Goal: Information Seeking & Learning: Learn about a topic

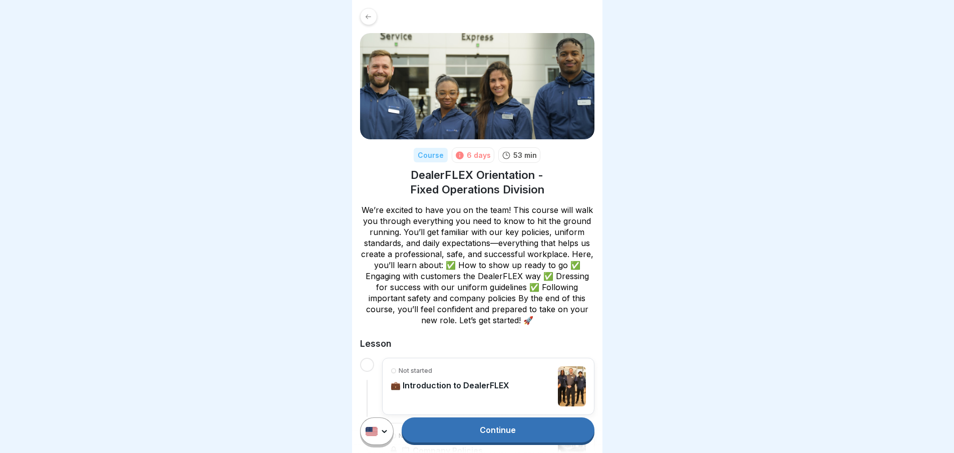
click at [456, 153] on icon at bounding box center [460, 155] width 8 height 8
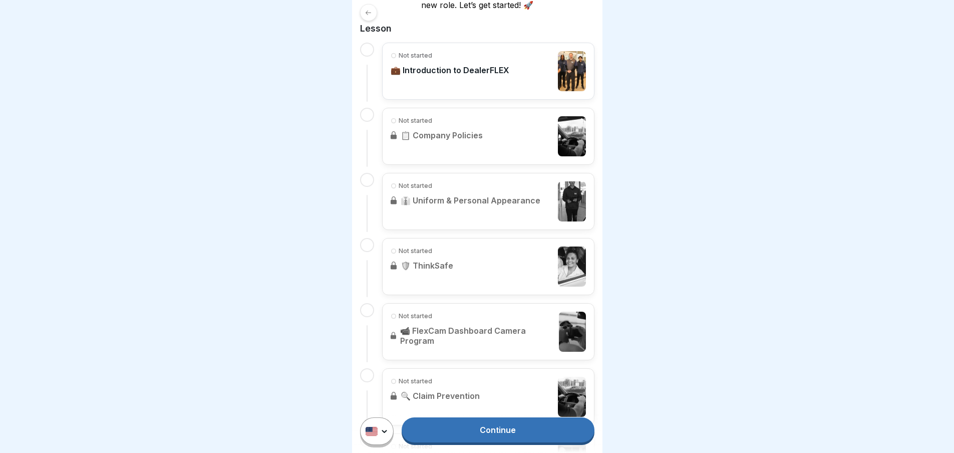
scroll to position [351, 0]
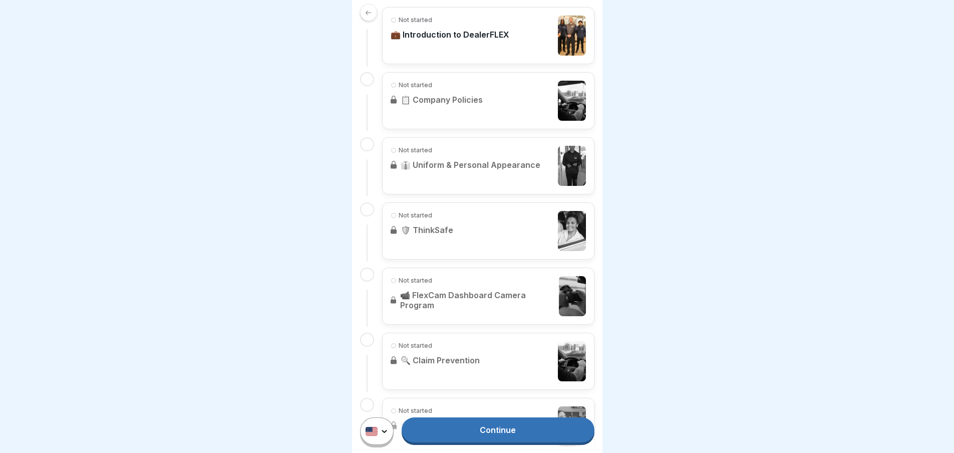
click at [535, 436] on link "Continue" at bounding box center [498, 429] width 192 height 25
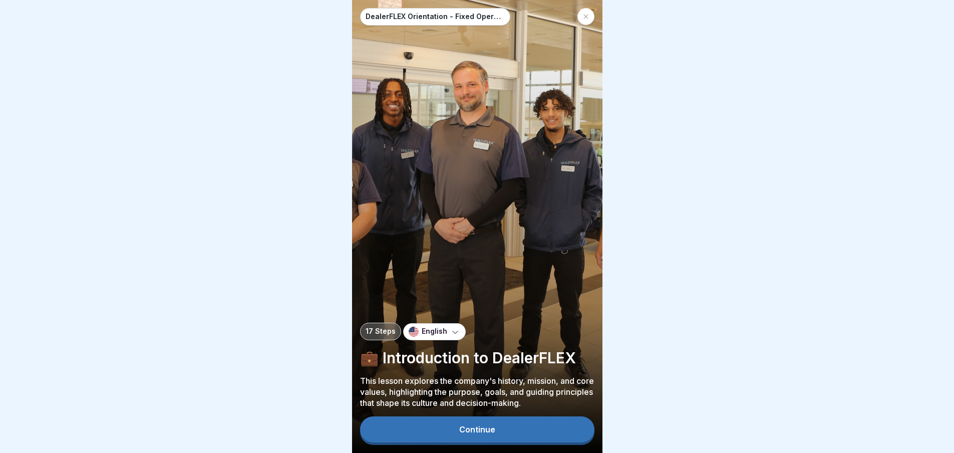
click at [484, 434] on div "Continue" at bounding box center [477, 429] width 36 height 9
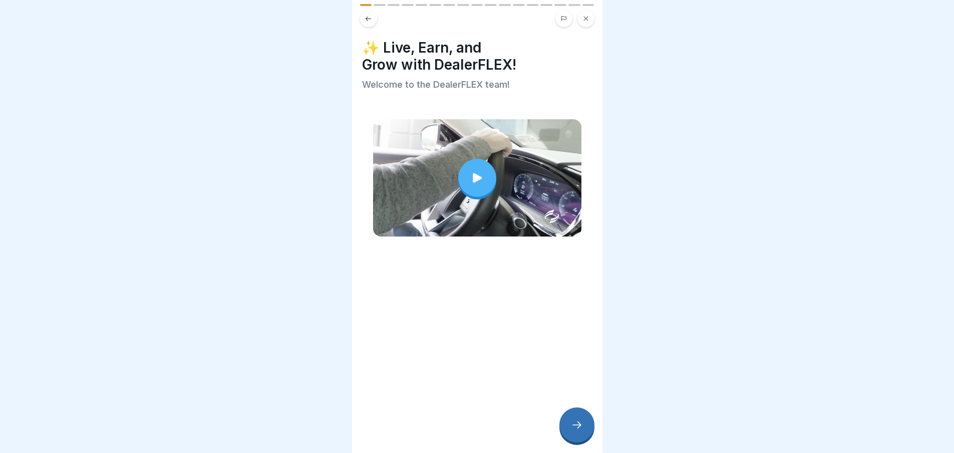
click at [464, 177] on div at bounding box center [477, 178] width 38 height 38
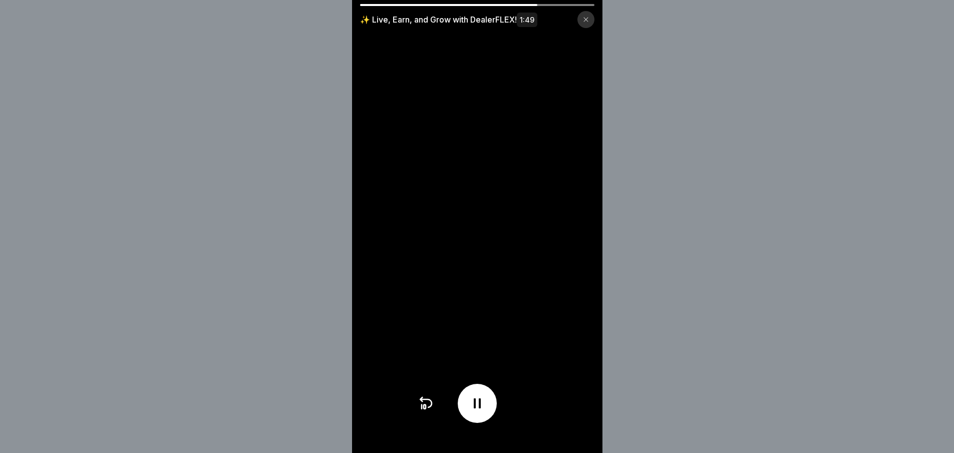
scroll to position [8, 0]
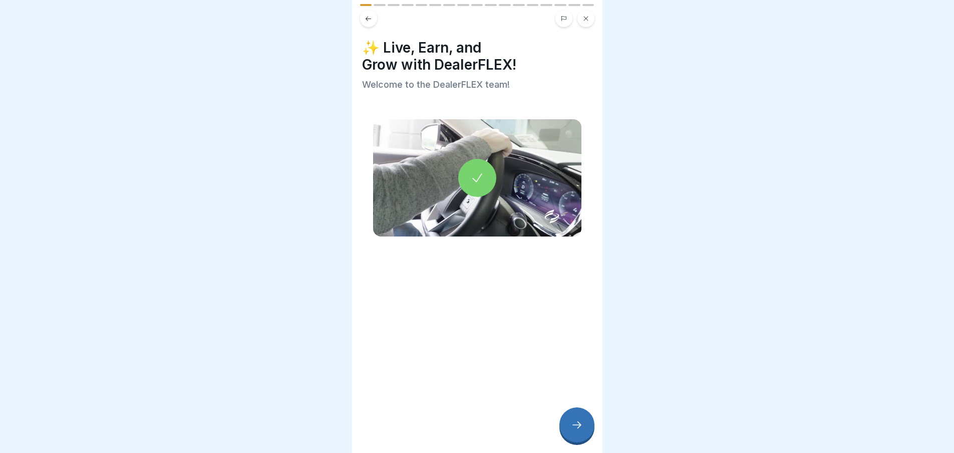
click at [580, 421] on icon at bounding box center [577, 425] width 12 height 12
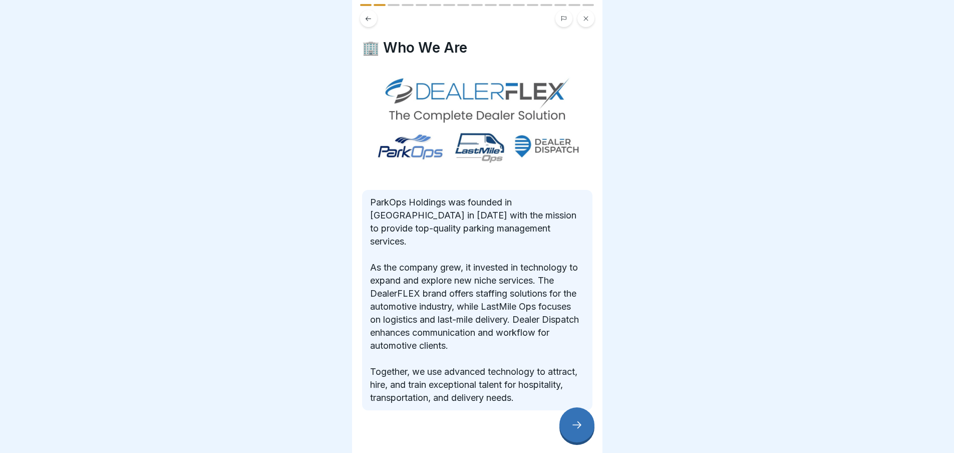
click at [576, 423] on icon at bounding box center [577, 425] width 12 height 12
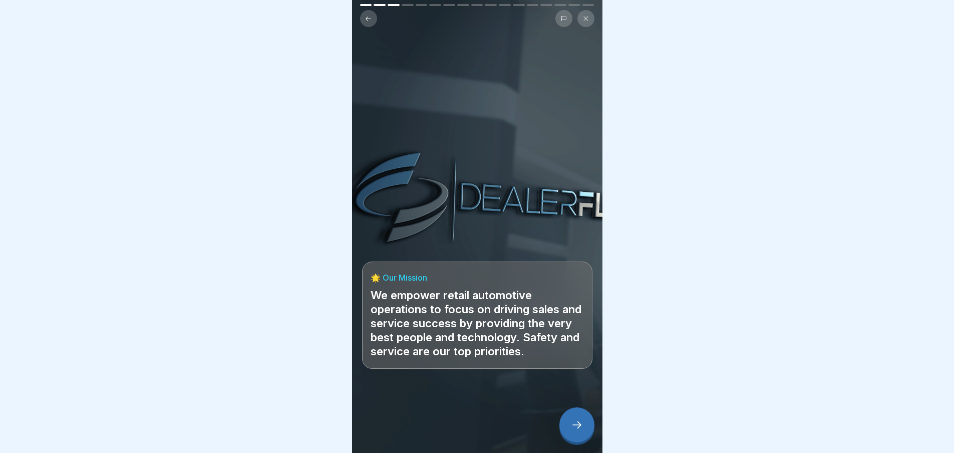
click at [570, 423] on div at bounding box center [577, 424] width 35 height 35
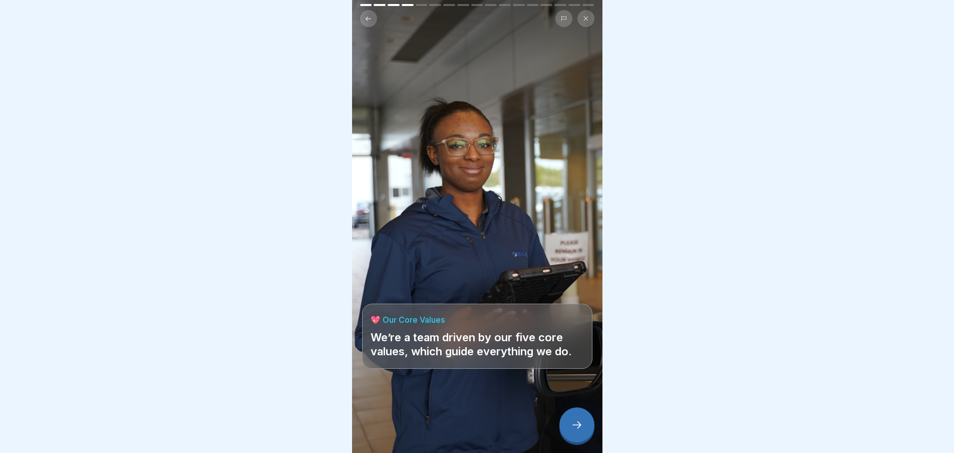
scroll to position [0, 0]
click at [576, 431] on icon at bounding box center [577, 425] width 12 height 12
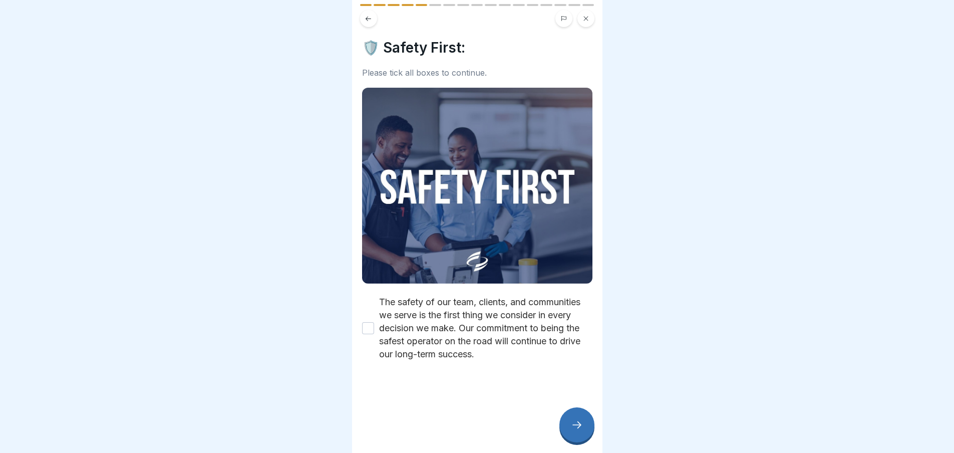
click at [367, 329] on button "The safety of our team, clients, and communities we serve is the first thing we…" at bounding box center [368, 328] width 12 height 12
click at [582, 429] on icon at bounding box center [577, 425] width 12 height 12
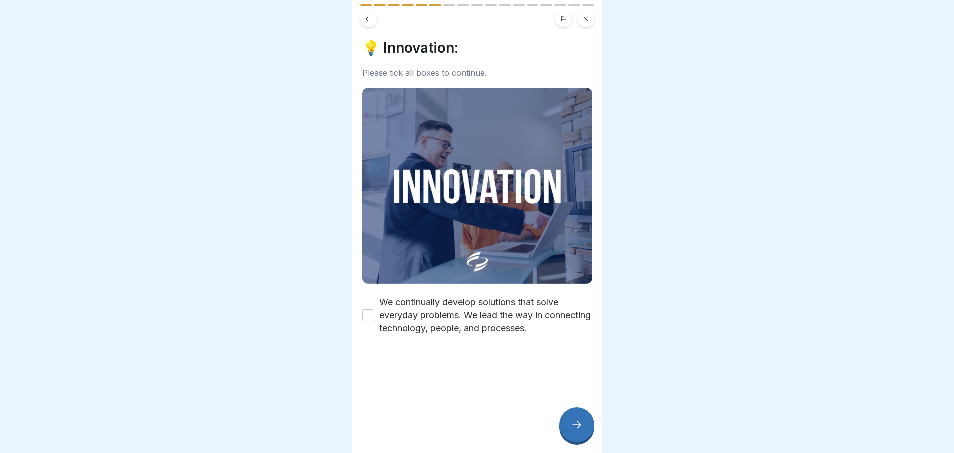
click at [369, 309] on button "We continually develop solutions that solve everyday problems. We lead the way …" at bounding box center [368, 315] width 12 height 12
click at [567, 433] on div at bounding box center [577, 424] width 35 height 35
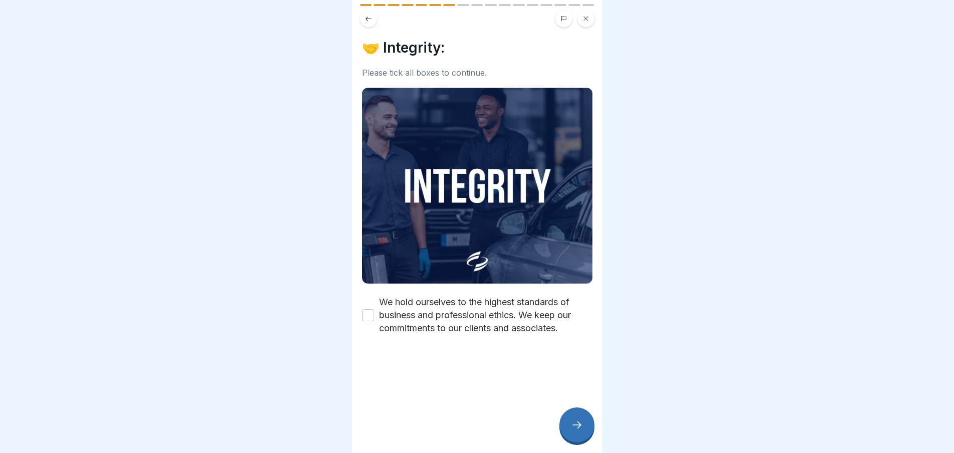
click at [369, 309] on button "We hold ourselves to the highest standards of business and professional ethics.…" at bounding box center [368, 315] width 12 height 12
click at [560, 423] on div "🤝 Integrity: Please tick all boxes to continue. We hold ourselves to the highes…" at bounding box center [477, 226] width 251 height 453
click at [569, 428] on div at bounding box center [577, 424] width 35 height 35
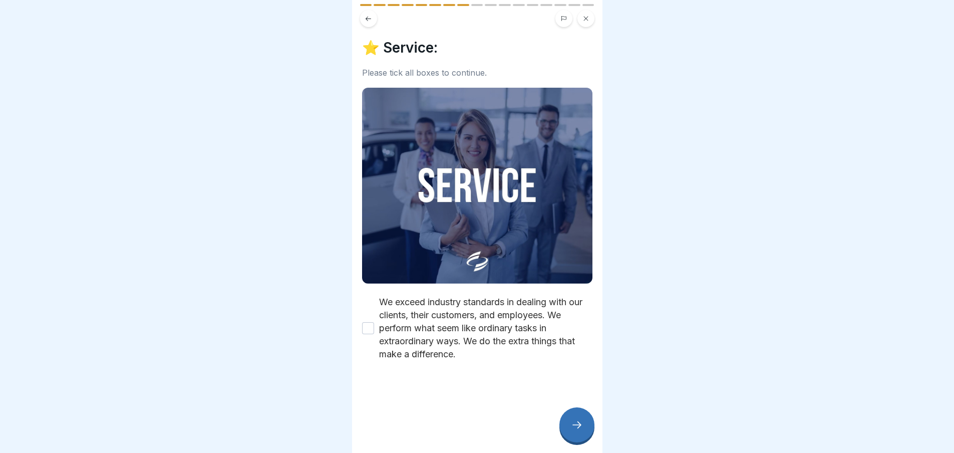
click at [367, 322] on button "We exceed industry standards in dealing with our clients, their customers, and …" at bounding box center [368, 328] width 12 height 12
click at [571, 425] on div at bounding box center [577, 424] width 35 height 35
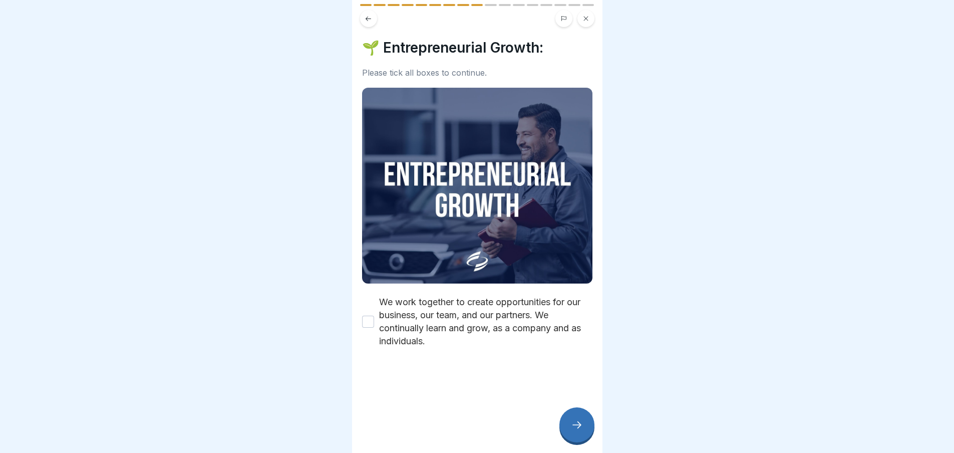
click at [377, 316] on div "We work together to create opportunities for our business, our team, and our pa…" at bounding box center [477, 322] width 230 height 52
click at [367, 316] on button "We work together to create opportunities for our business, our team, and our pa…" at bounding box center [368, 322] width 12 height 12
click at [574, 431] on icon at bounding box center [577, 425] width 12 height 12
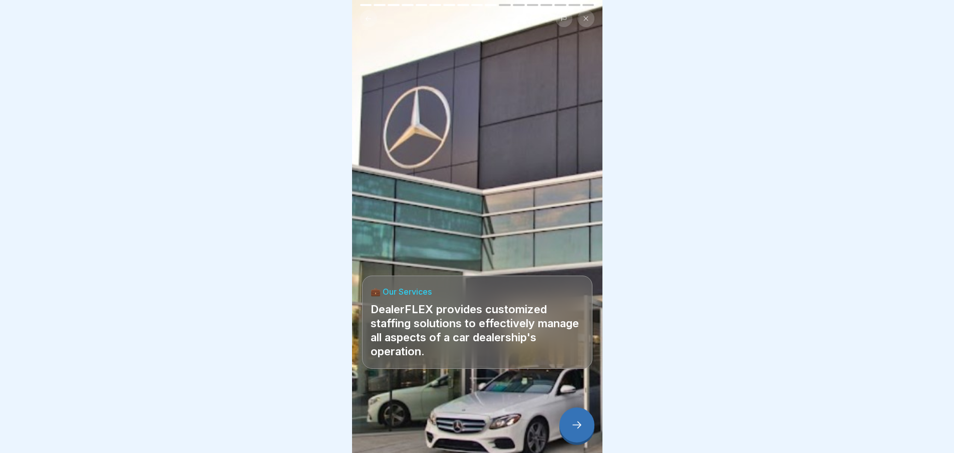
click at [578, 421] on div at bounding box center [577, 424] width 35 height 35
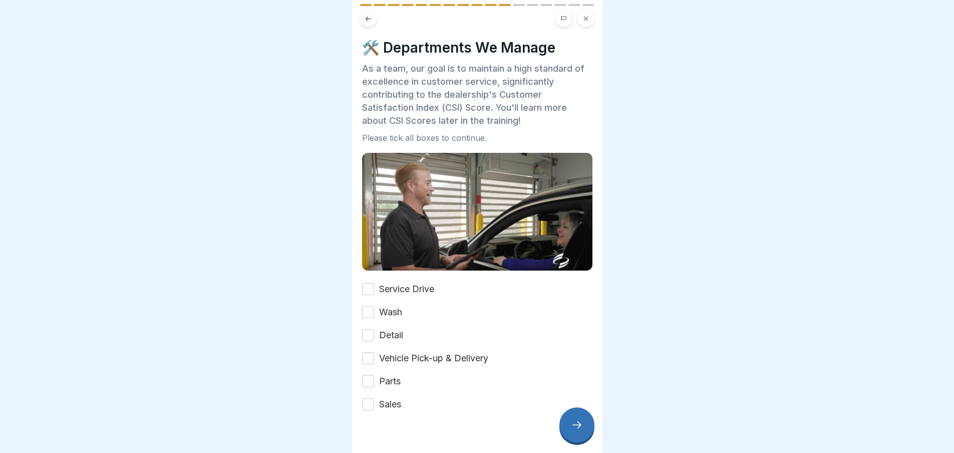
click at [371, 291] on button "Service Drive" at bounding box center [368, 289] width 12 height 12
click at [373, 306] on button "Wash" at bounding box center [368, 312] width 12 height 12
click at [371, 330] on button "Detail" at bounding box center [368, 335] width 12 height 12
drag, startPoint x: 371, startPoint y: 352, endPoint x: 374, endPoint y: 370, distance: 17.8
click at [371, 354] on button "Vehicle Pick-up & Delivery" at bounding box center [368, 358] width 12 height 12
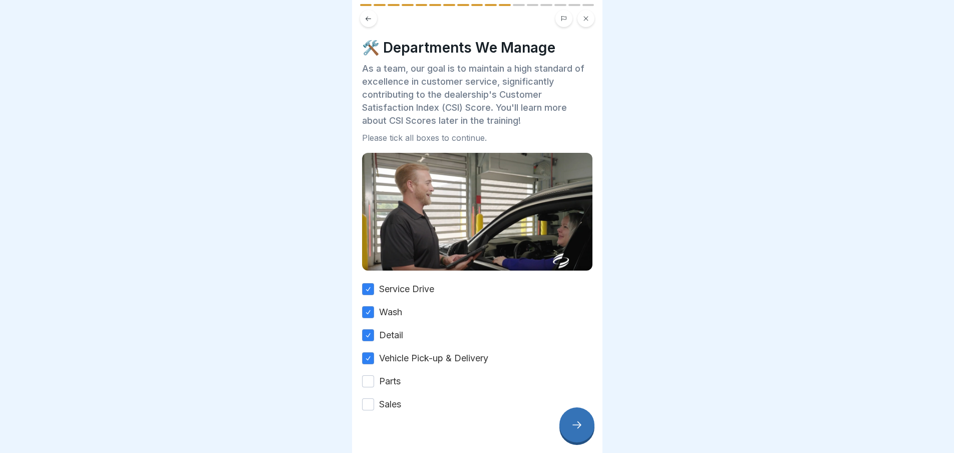
click at [367, 384] on div "Parts" at bounding box center [381, 381] width 39 height 13
click at [373, 385] on div "Service Drive Wash Detail Vehicle Pick-up & Delivery Parts Sales" at bounding box center [477, 347] width 230 height 128
click at [370, 381] on button "Parts" at bounding box center [368, 381] width 12 height 12
click at [369, 398] on button "Sales" at bounding box center [368, 404] width 12 height 12
click at [586, 434] on div at bounding box center [577, 424] width 35 height 35
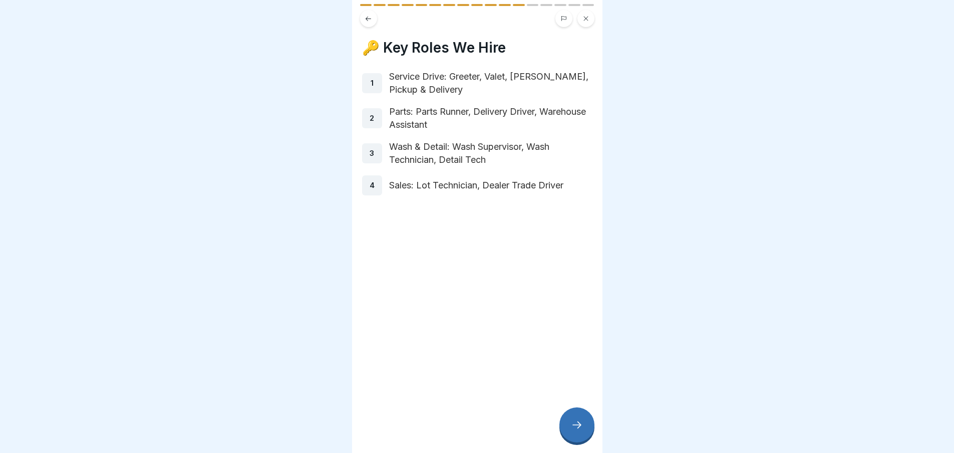
click at [579, 431] on icon at bounding box center [577, 425] width 12 height 12
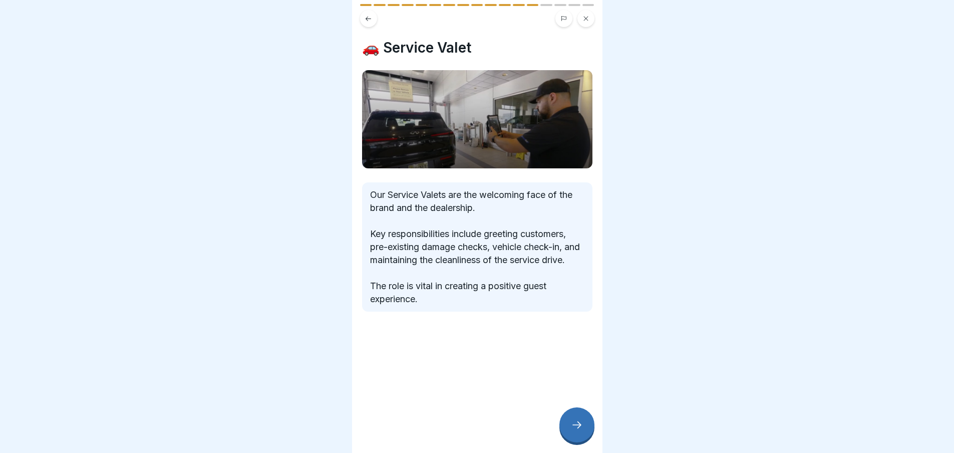
click at [565, 434] on div at bounding box center [577, 424] width 35 height 35
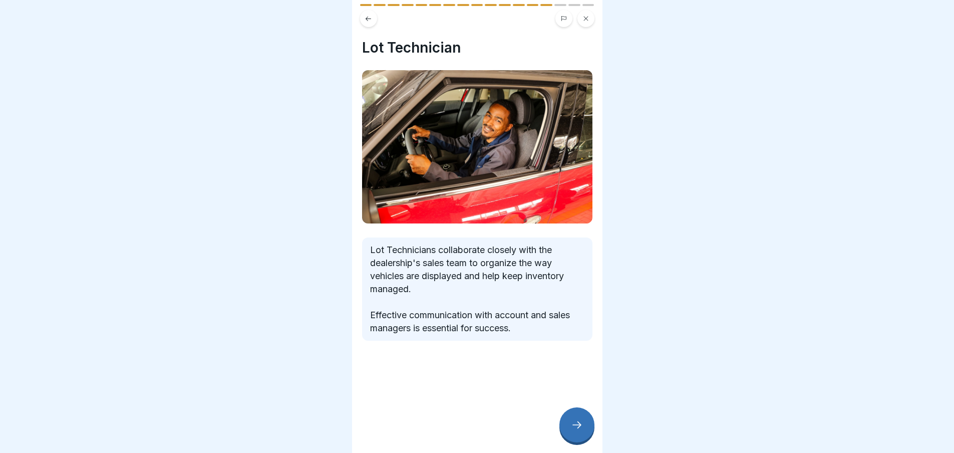
click at [571, 431] on icon at bounding box center [577, 425] width 12 height 12
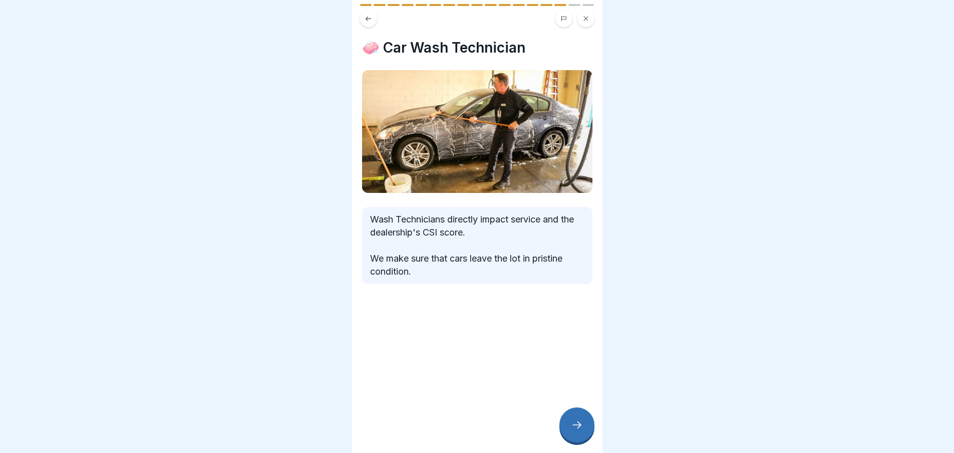
drag, startPoint x: 577, startPoint y: 441, endPoint x: 574, endPoint y: 435, distance: 7.4
click at [576, 440] on div at bounding box center [577, 424] width 35 height 35
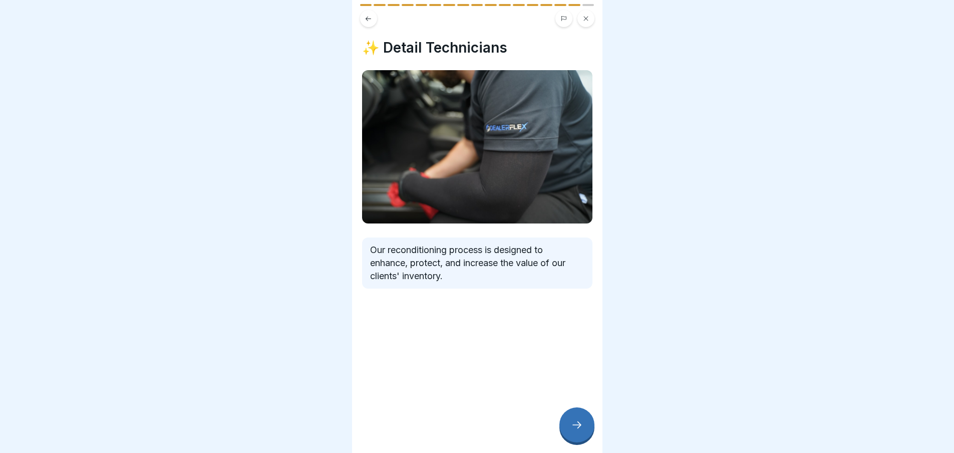
click at [576, 440] on div at bounding box center [577, 424] width 35 height 35
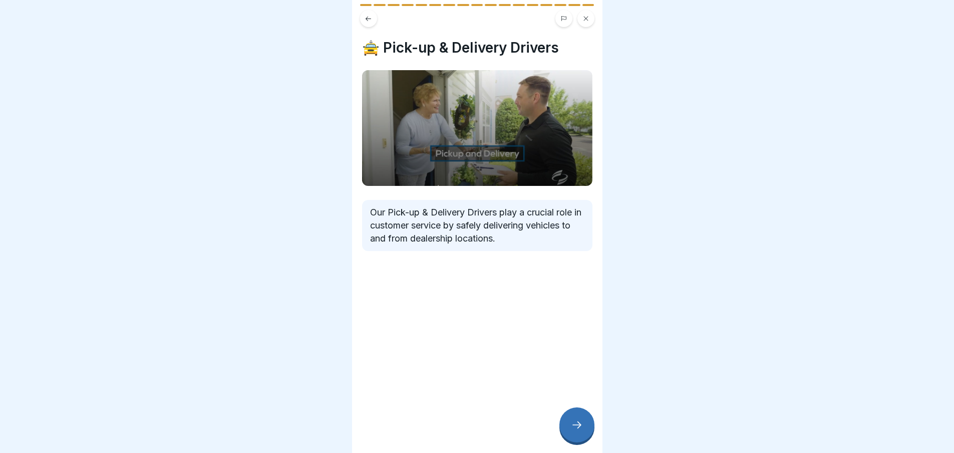
click at [576, 440] on div at bounding box center [577, 424] width 35 height 35
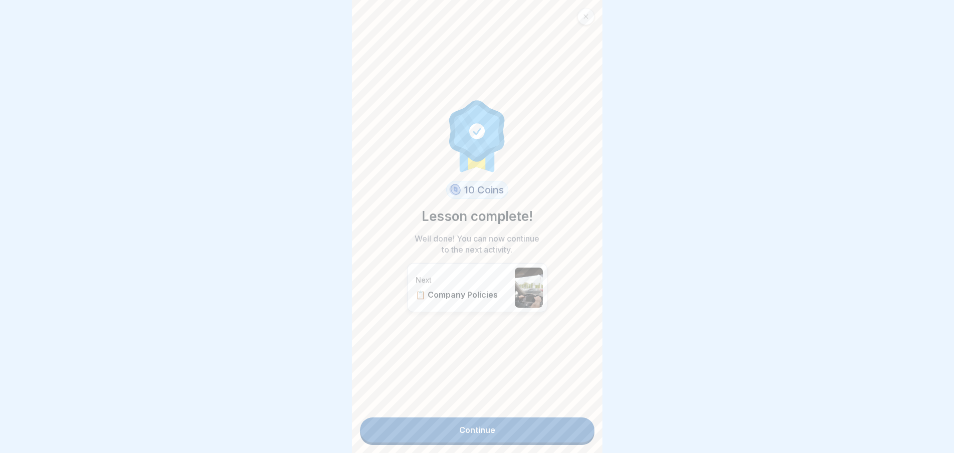
click at [524, 432] on link "Continue" at bounding box center [477, 429] width 234 height 25
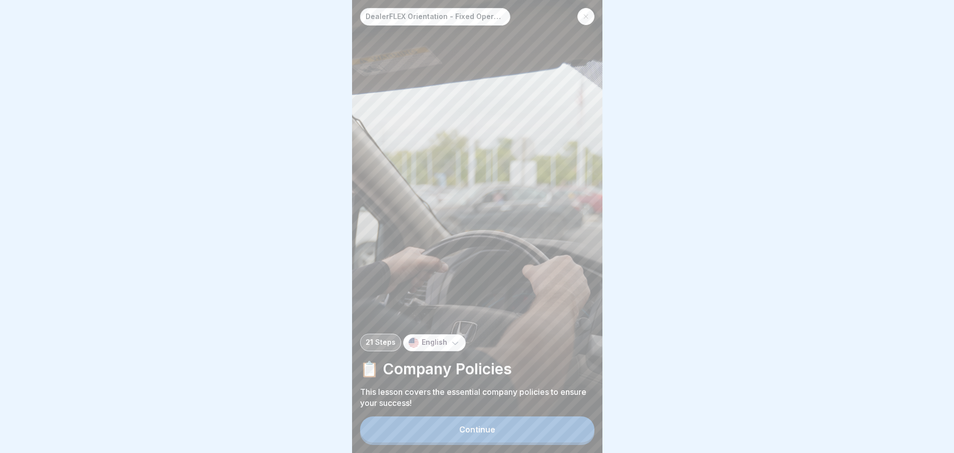
click at [479, 434] on div "Continue" at bounding box center [477, 429] width 36 height 9
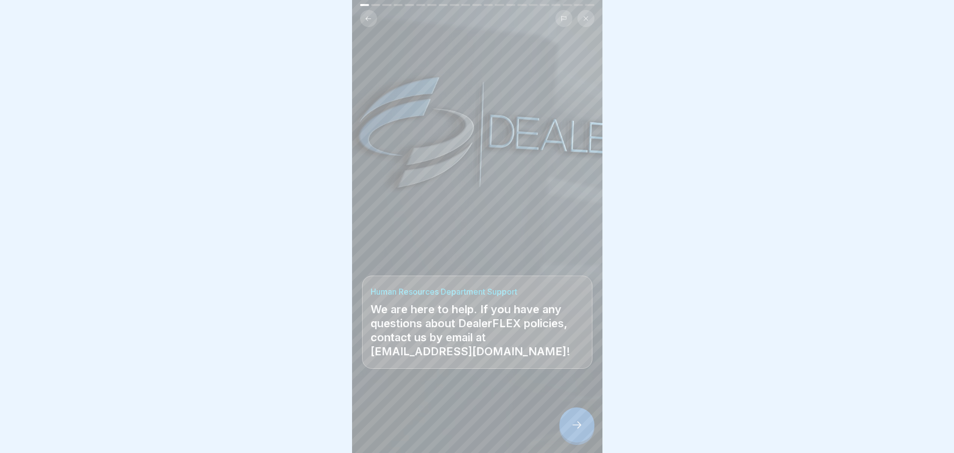
click at [570, 417] on div "DealerFLEX Orientation - Fixed Operations Division 21 Steps English 📋 Company P…" at bounding box center [477, 226] width 251 height 453
click at [571, 425] on div at bounding box center [577, 424] width 35 height 35
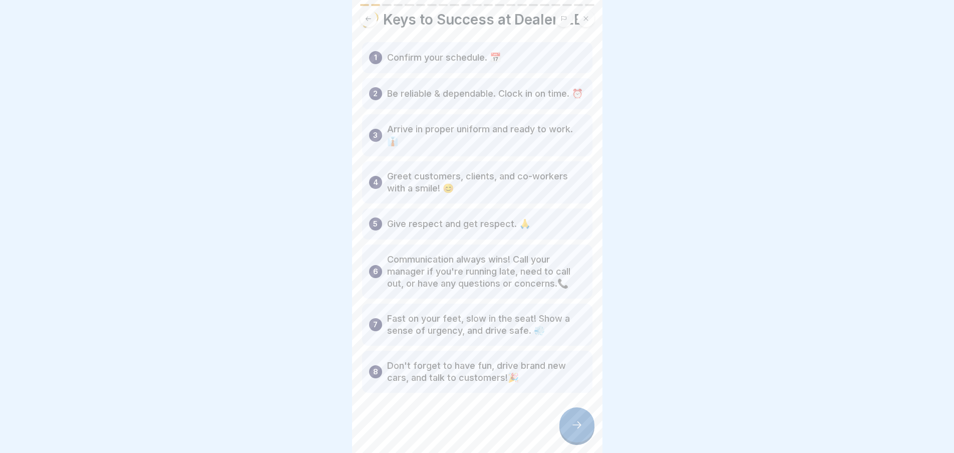
scroll to position [8, 0]
click at [574, 437] on div at bounding box center [577, 424] width 35 height 35
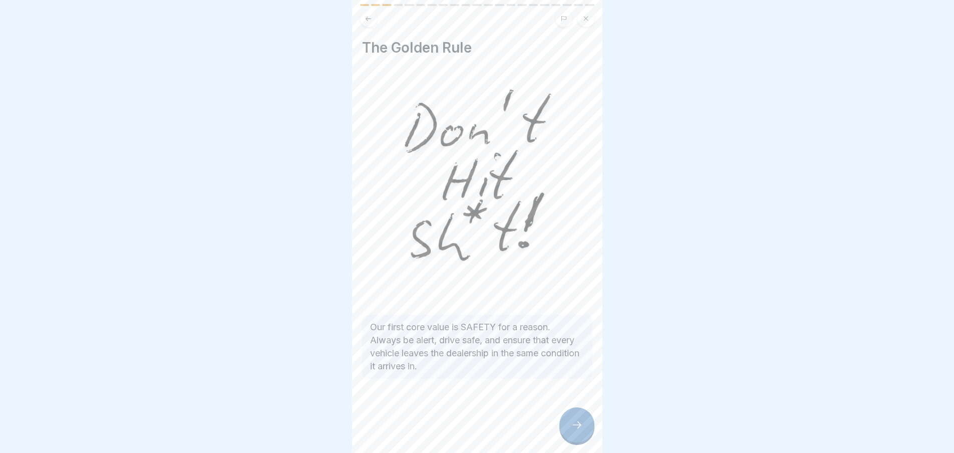
click at [569, 424] on div at bounding box center [577, 424] width 35 height 35
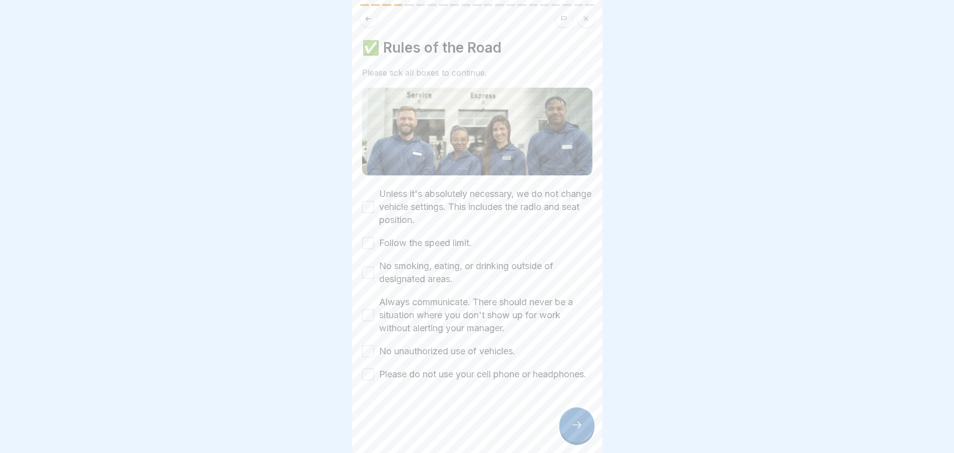
click at [365, 201] on button "Unless it's absolutely necessary, we do not change vehicle settings. This inclu…" at bounding box center [368, 207] width 12 height 12
click at [370, 239] on div "Unless it's absolutely necessary, we do not change vehicle settings. This inclu…" at bounding box center [477, 283] width 230 height 193
click at [370, 237] on button "Follow the speed limit." at bounding box center [368, 243] width 12 height 12
click at [370, 267] on button "No smoking, eating, or drinking outside of designated areas." at bounding box center [368, 273] width 12 height 12
click at [372, 298] on div "Always communicate. There should never be a situation where you don't show up f…" at bounding box center [477, 315] width 230 height 39
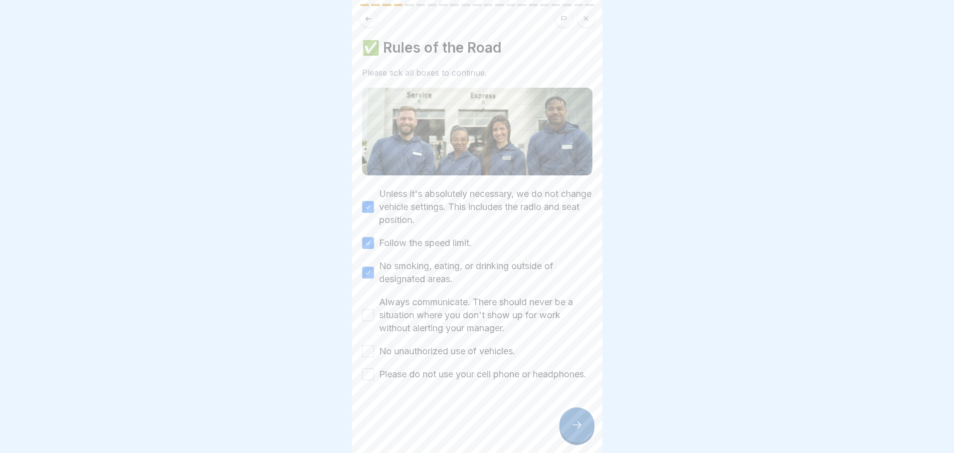
click at [368, 309] on button "Always communicate. There should never be a situation where you don't show up f…" at bounding box center [368, 315] width 12 height 12
click at [368, 345] on button "No unauthorized use of vehicles." at bounding box center [368, 351] width 12 height 12
click at [367, 370] on button "Please do not use your cell phone or headphones." at bounding box center [368, 374] width 12 height 12
click at [575, 433] on div at bounding box center [577, 424] width 35 height 35
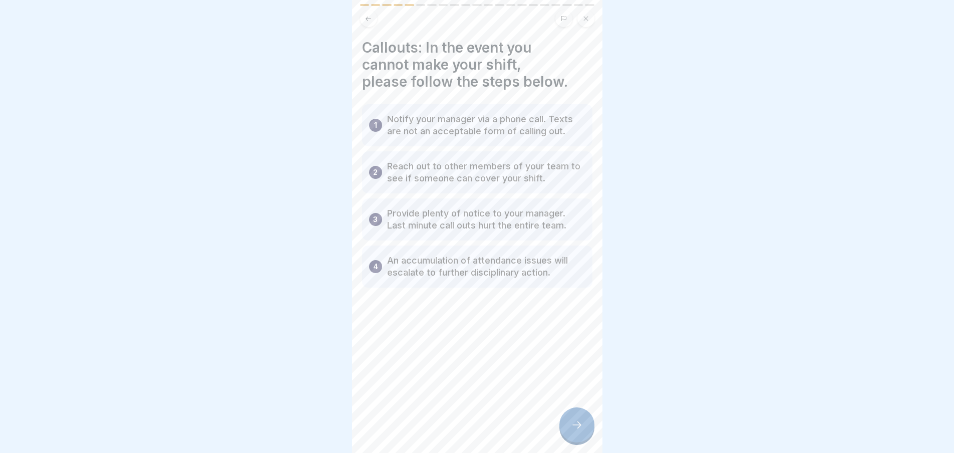
click at [586, 422] on div at bounding box center [577, 424] width 35 height 35
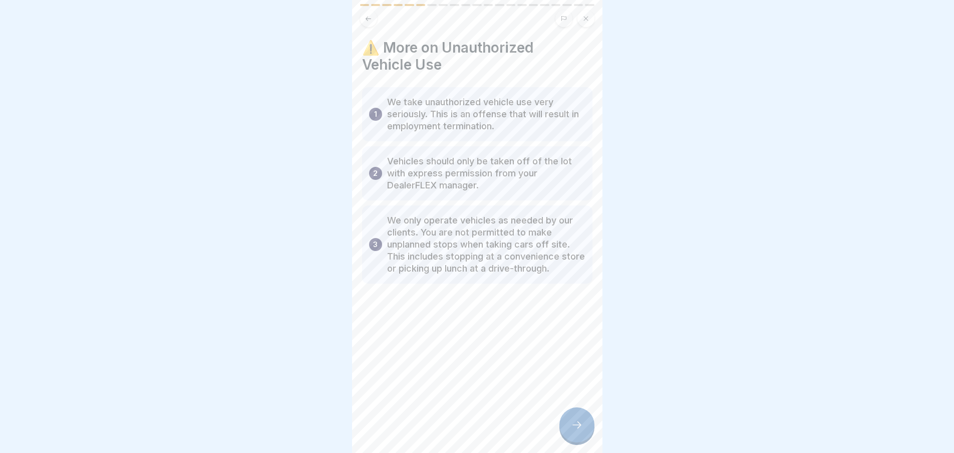
click at [586, 422] on div at bounding box center [577, 424] width 35 height 35
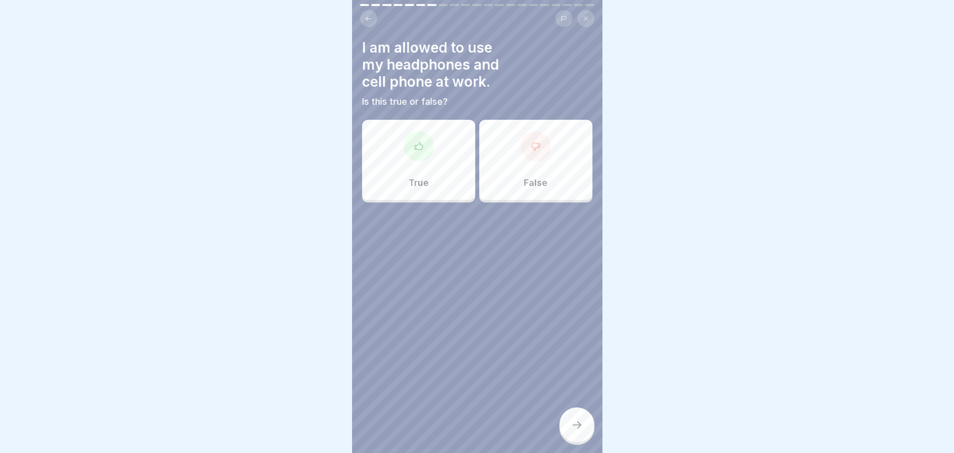
click at [538, 157] on div "False" at bounding box center [535, 160] width 113 height 80
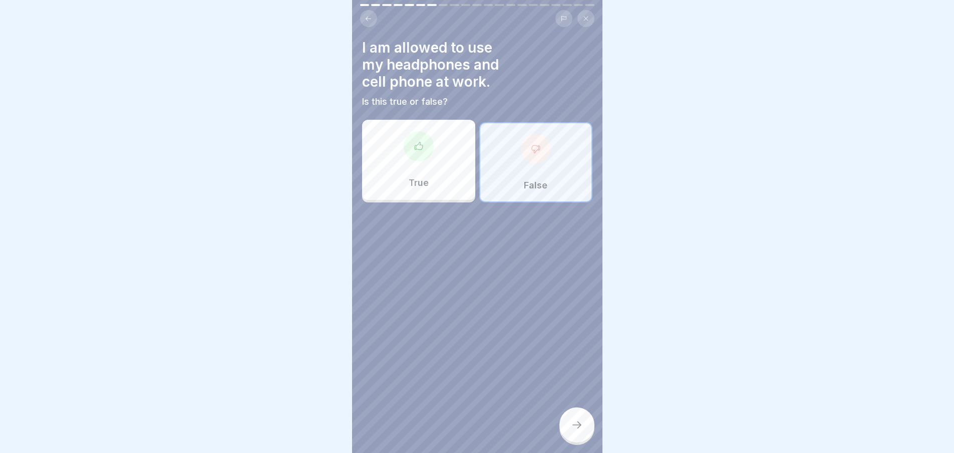
click at [578, 420] on div at bounding box center [577, 424] width 35 height 35
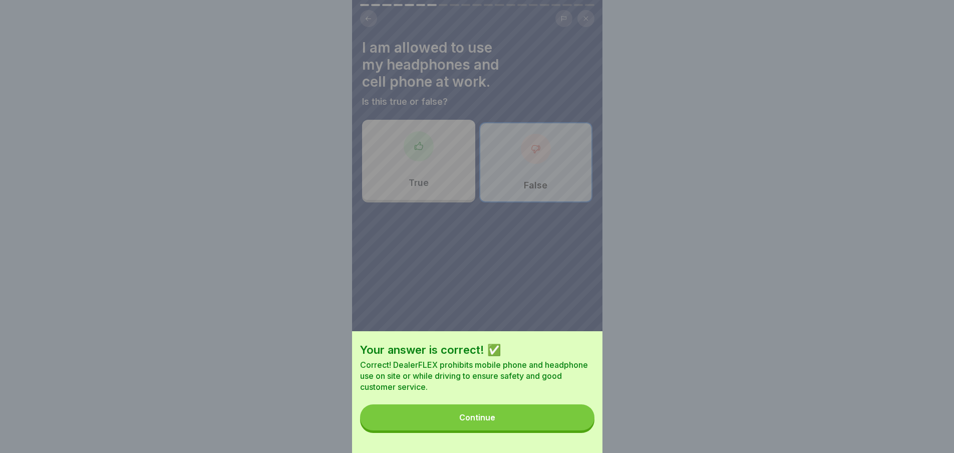
click at [537, 423] on button "Continue" at bounding box center [477, 417] width 234 height 26
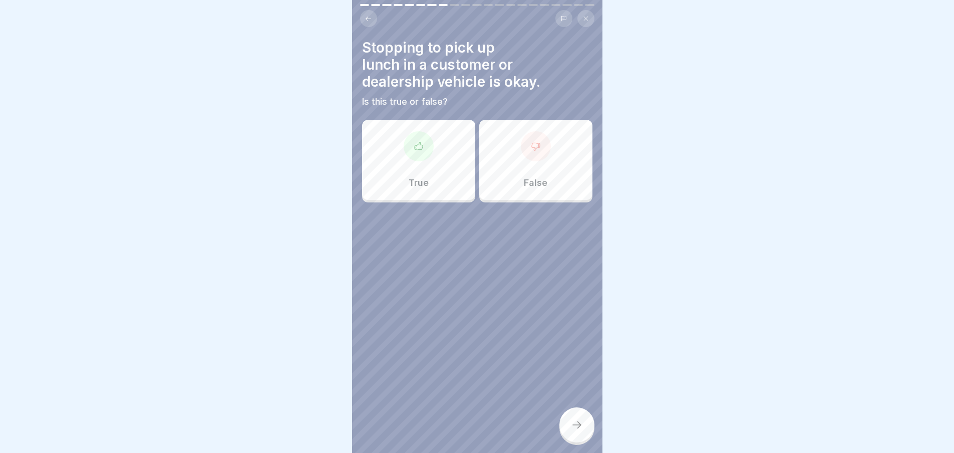
click at [508, 157] on div "False" at bounding box center [535, 160] width 113 height 80
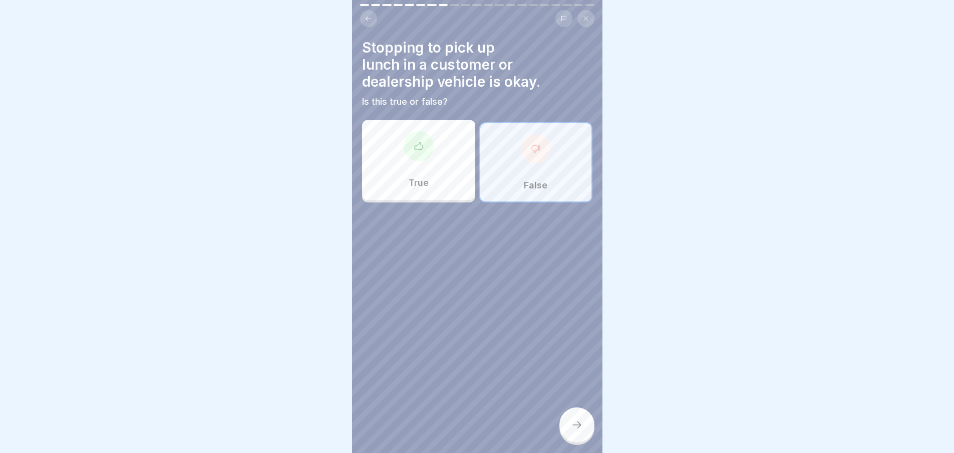
click at [570, 426] on div at bounding box center [577, 424] width 35 height 35
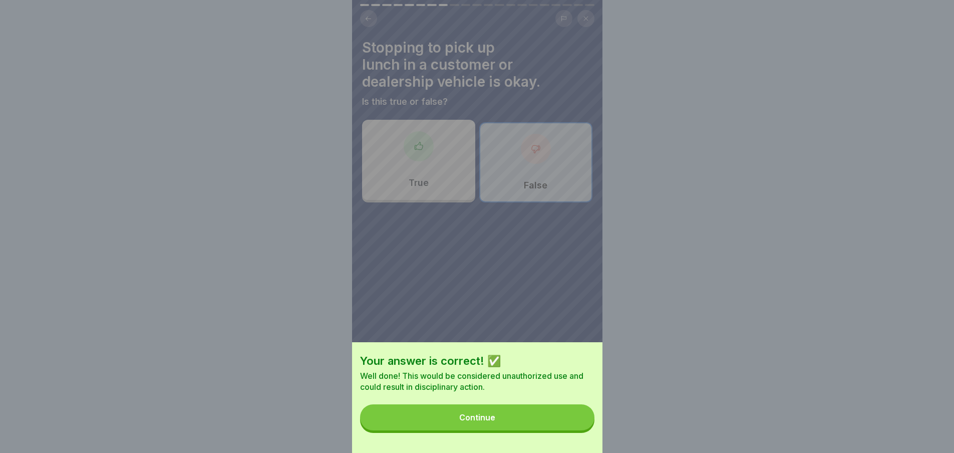
click at [531, 423] on button "Continue" at bounding box center [477, 417] width 234 height 26
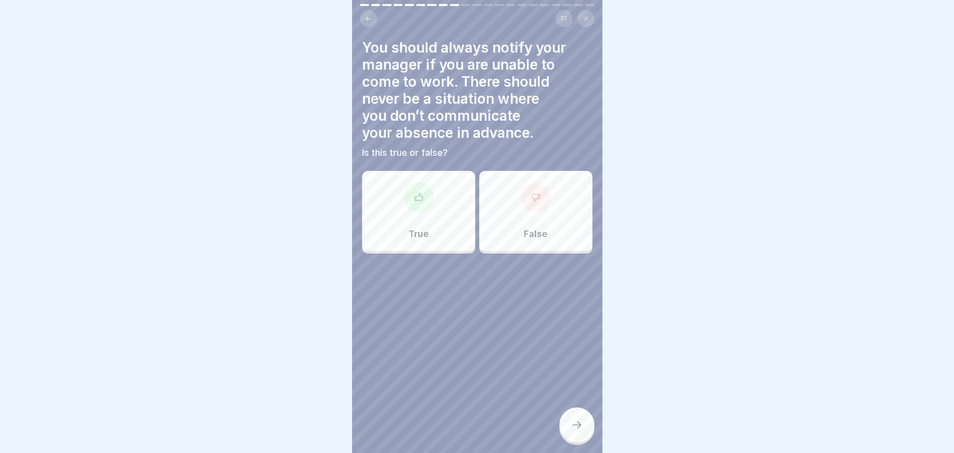
click at [429, 205] on div "True" at bounding box center [418, 211] width 113 height 80
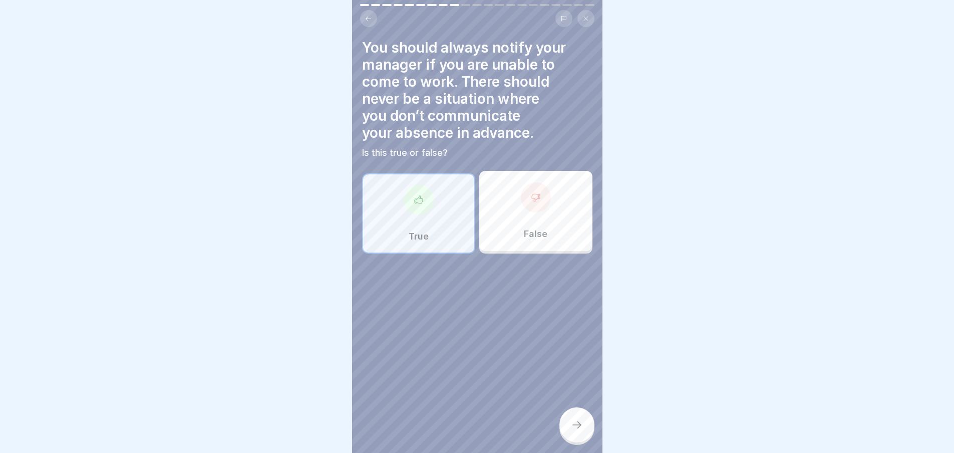
click at [587, 419] on div at bounding box center [577, 424] width 35 height 35
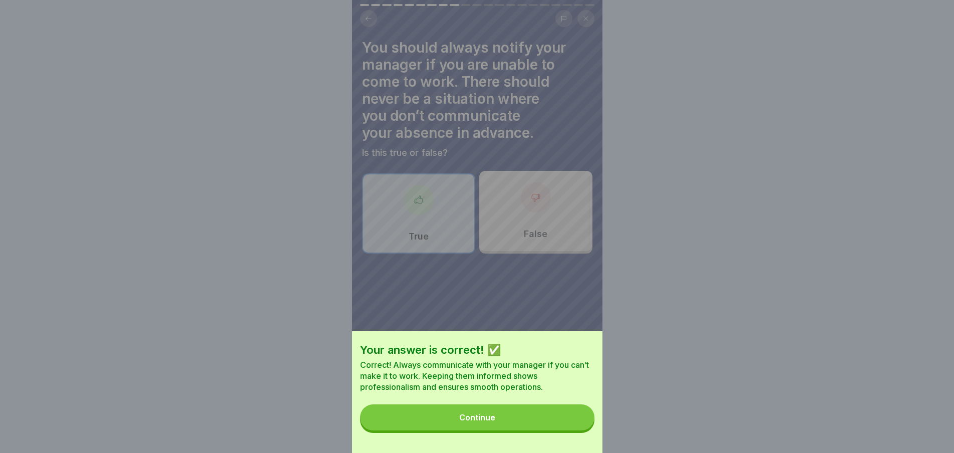
click at [531, 422] on button "Continue" at bounding box center [477, 417] width 234 height 26
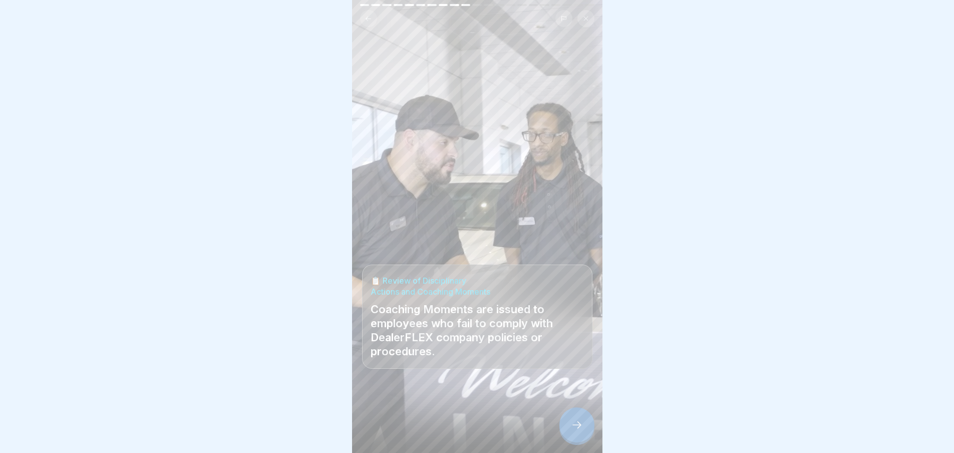
click at [573, 424] on icon at bounding box center [577, 425] width 12 height 12
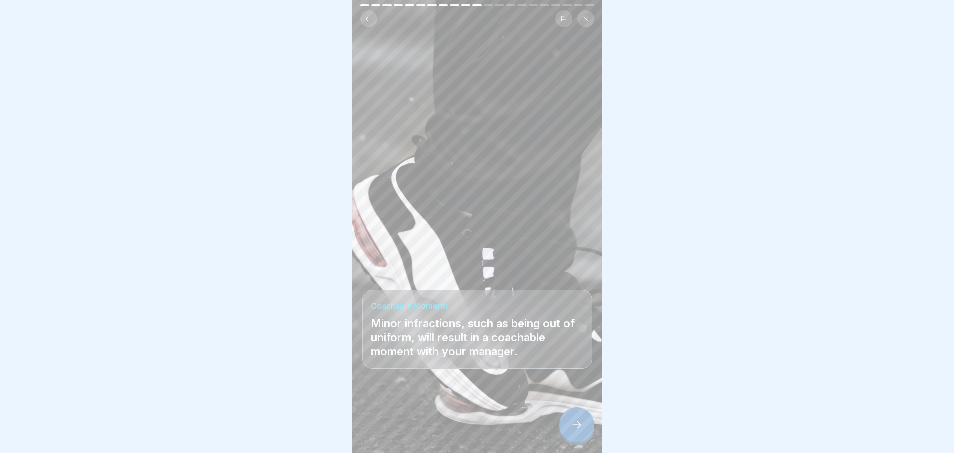
click at [572, 423] on icon at bounding box center [577, 425] width 12 height 12
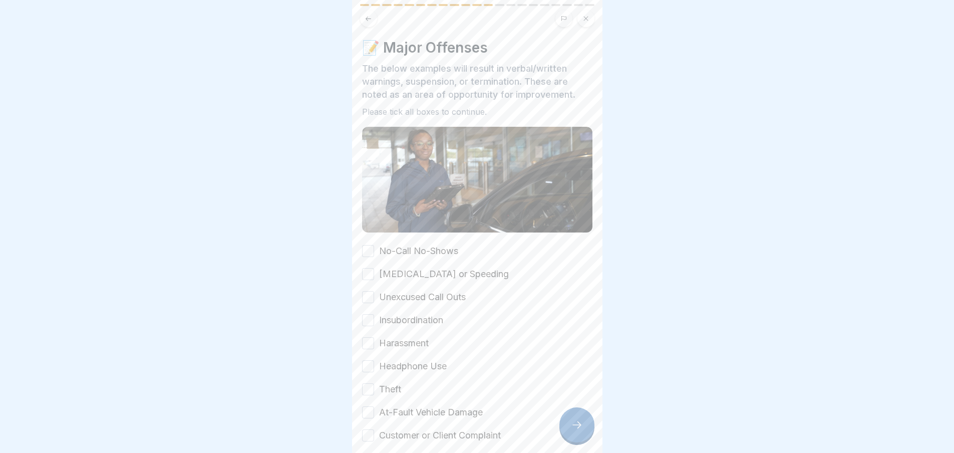
click at [371, 245] on button "No-Call No-Shows" at bounding box center [368, 251] width 12 height 12
click at [376, 268] on div "[MEDICAL_DATA] or Speeding" at bounding box center [435, 274] width 147 height 13
click at [371, 268] on button "[MEDICAL_DATA] or Speeding" at bounding box center [368, 274] width 12 height 12
click at [370, 291] on button "Unexcused Call Outs" at bounding box center [368, 297] width 12 height 12
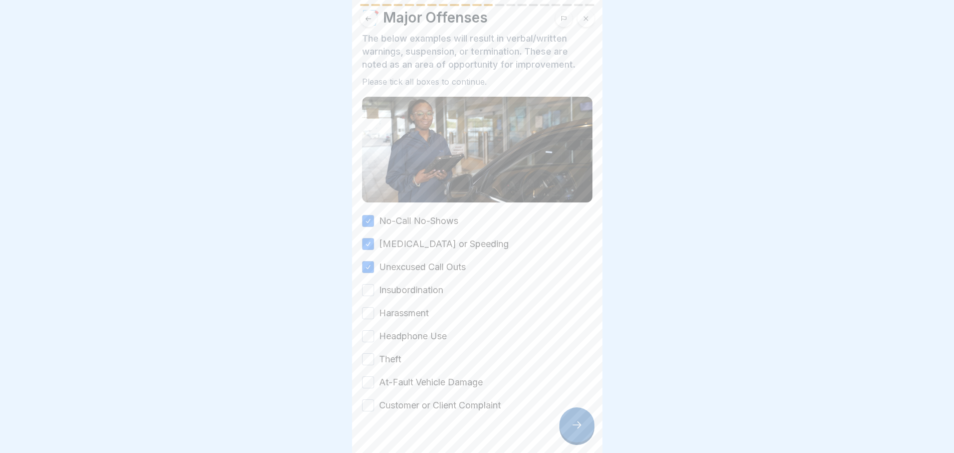
scroll to position [46, 0]
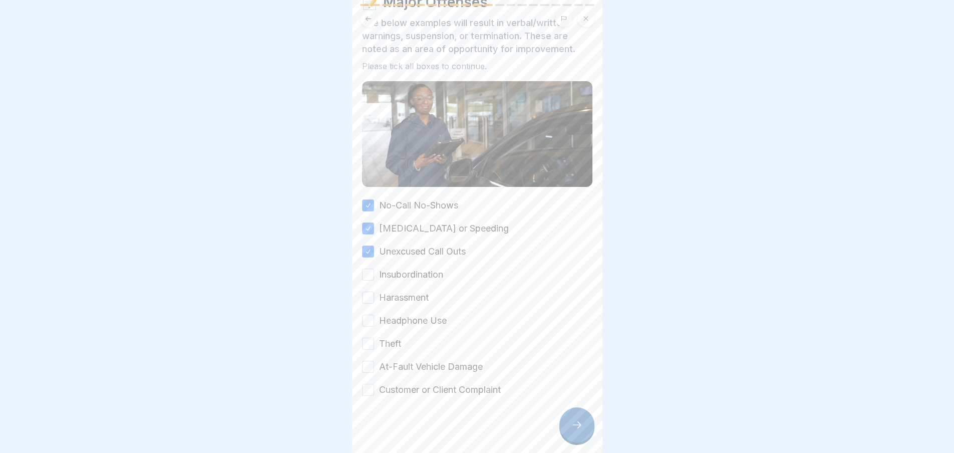
click at [368, 269] on button "Insubordination" at bounding box center [368, 275] width 12 height 12
click at [372, 292] on button "Harassment" at bounding box center [368, 298] width 12 height 12
click at [370, 315] on button "Headphone Use" at bounding box center [368, 321] width 12 height 12
click at [370, 338] on button "Theft" at bounding box center [368, 344] width 12 height 12
click at [368, 361] on button "At-Fault Vehicle Damage" at bounding box center [368, 367] width 12 height 12
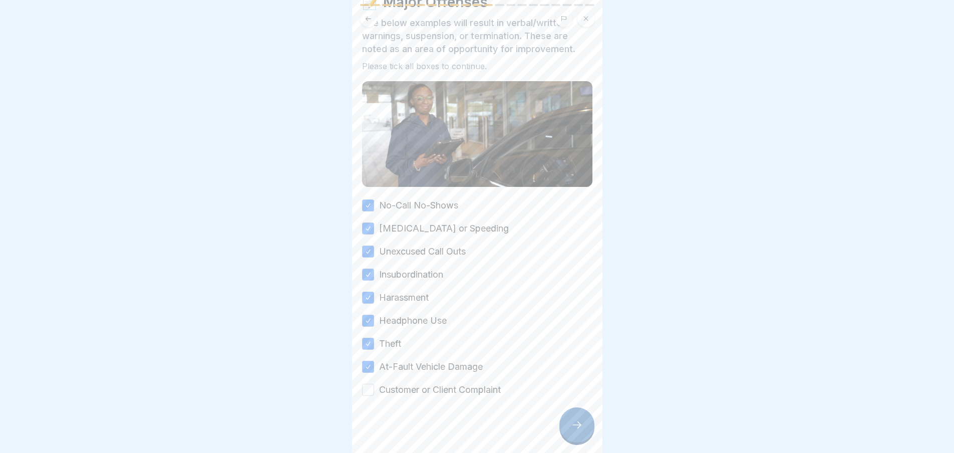
click at [374, 384] on button "Customer or Client Complaint" at bounding box center [368, 390] width 12 height 12
click at [574, 423] on icon at bounding box center [577, 425] width 12 height 12
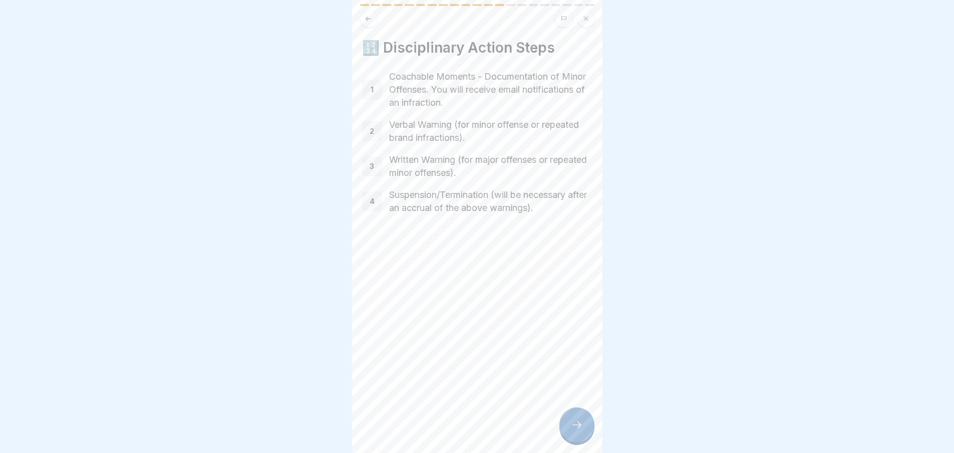
click at [577, 431] on div at bounding box center [577, 424] width 35 height 35
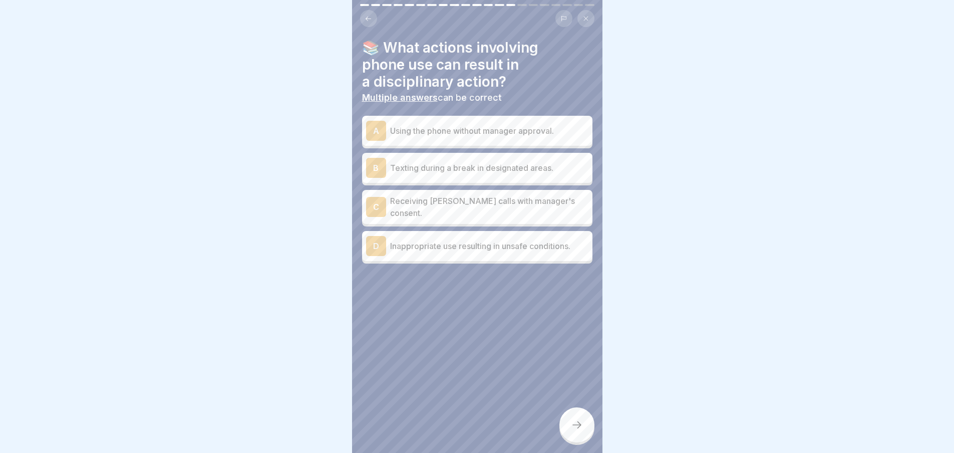
click at [504, 240] on p "Inappropriate use resulting in unsafe conditions." at bounding box center [489, 246] width 198 height 12
click at [467, 129] on p "Using the phone without manager approval." at bounding box center [489, 131] width 198 height 12
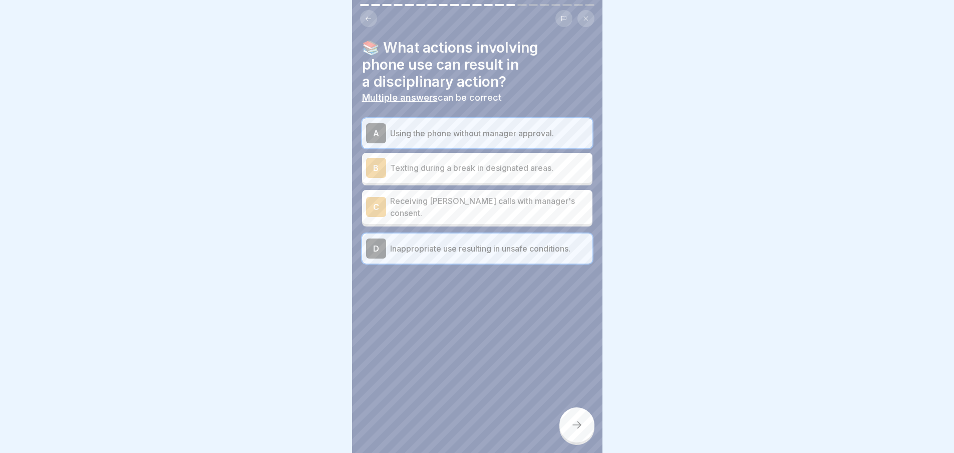
click at [573, 431] on div at bounding box center [577, 424] width 35 height 35
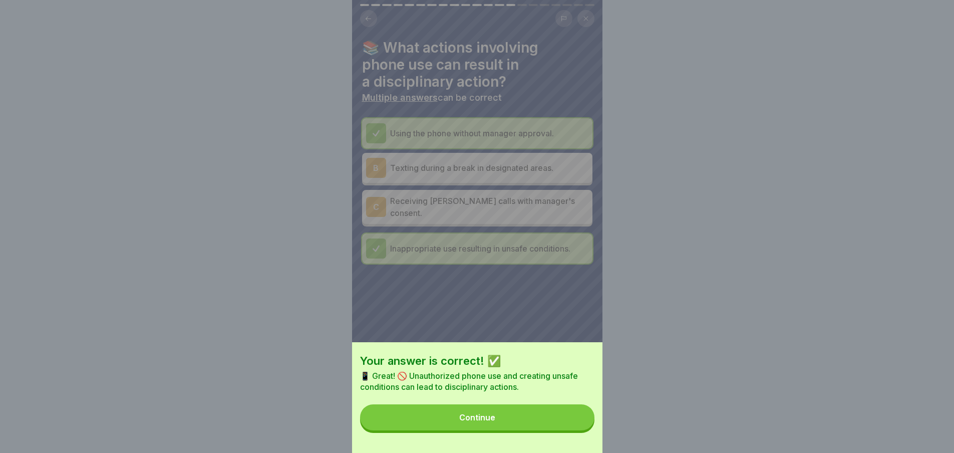
click at [535, 419] on button "Continue" at bounding box center [477, 417] width 234 height 26
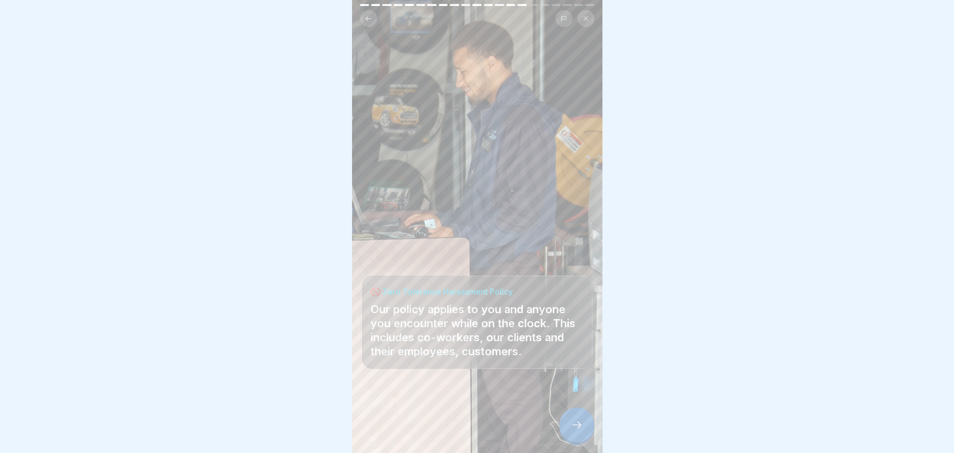
click at [573, 420] on icon at bounding box center [577, 425] width 12 height 12
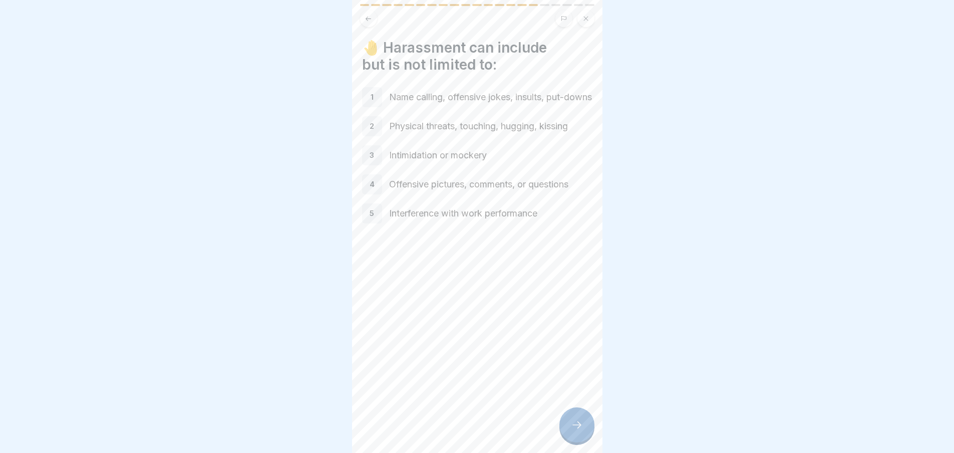
click at [578, 429] on icon at bounding box center [577, 425] width 12 height 12
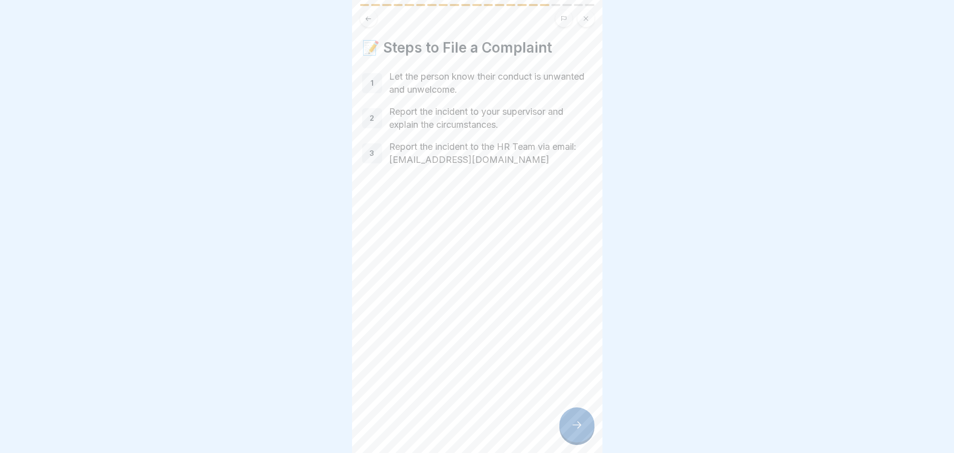
click at [572, 425] on icon at bounding box center [577, 425] width 12 height 12
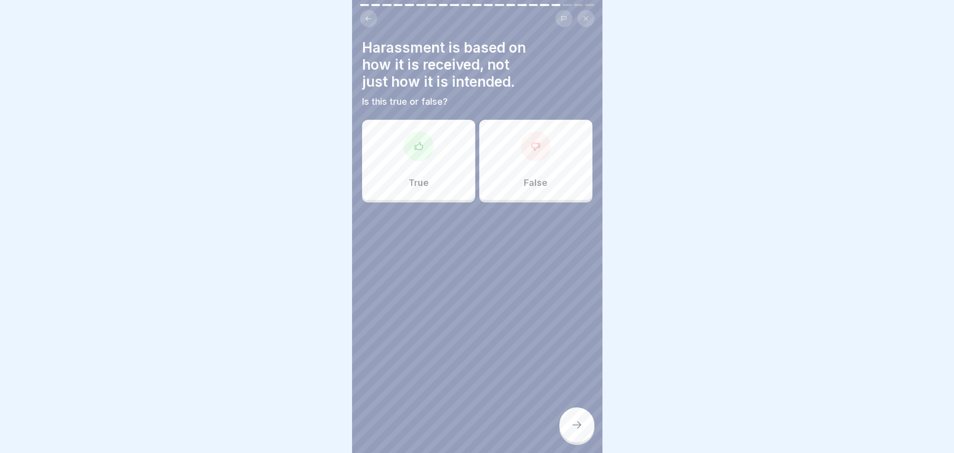
click at [542, 142] on div at bounding box center [536, 146] width 30 height 30
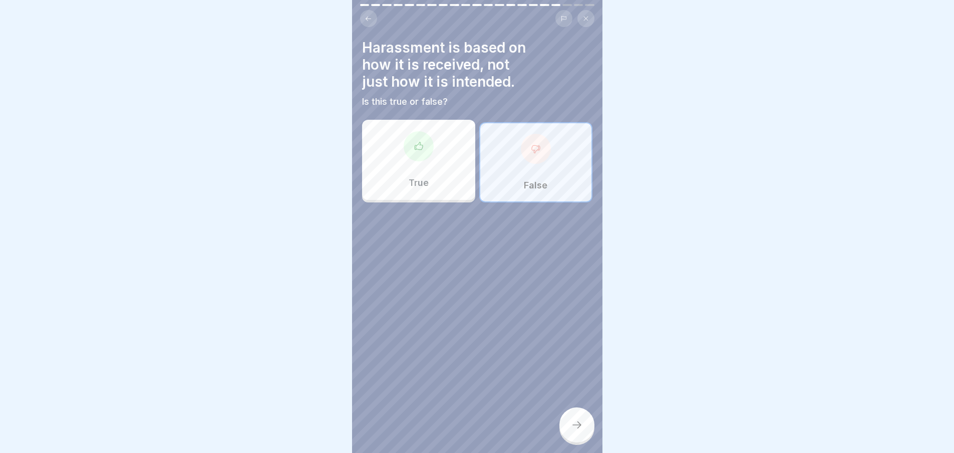
click at [423, 142] on div at bounding box center [419, 146] width 30 height 30
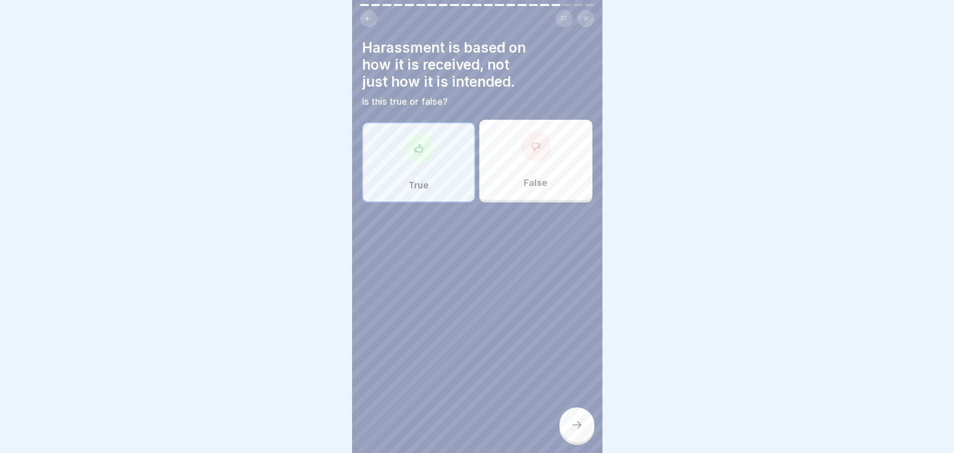
click at [577, 426] on icon at bounding box center [577, 425] width 12 height 12
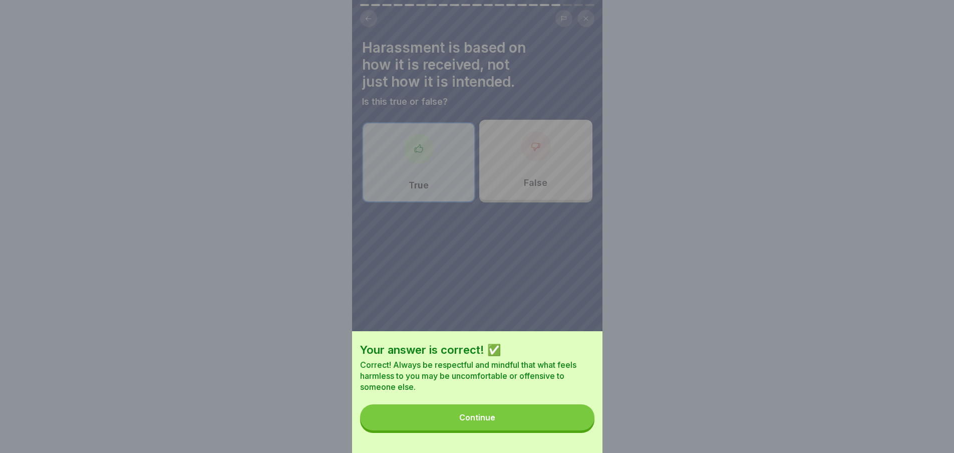
click at [539, 419] on button "Continue" at bounding box center [477, 417] width 234 height 26
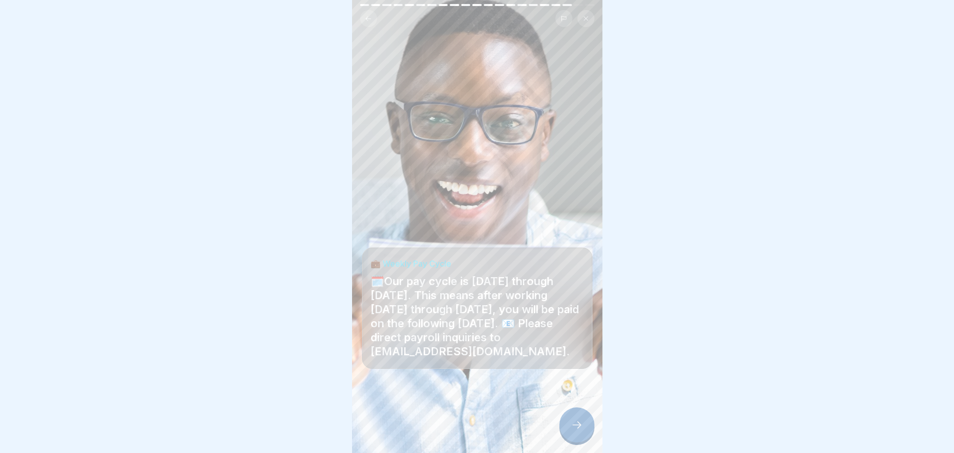
click at [571, 419] on div at bounding box center [577, 424] width 35 height 35
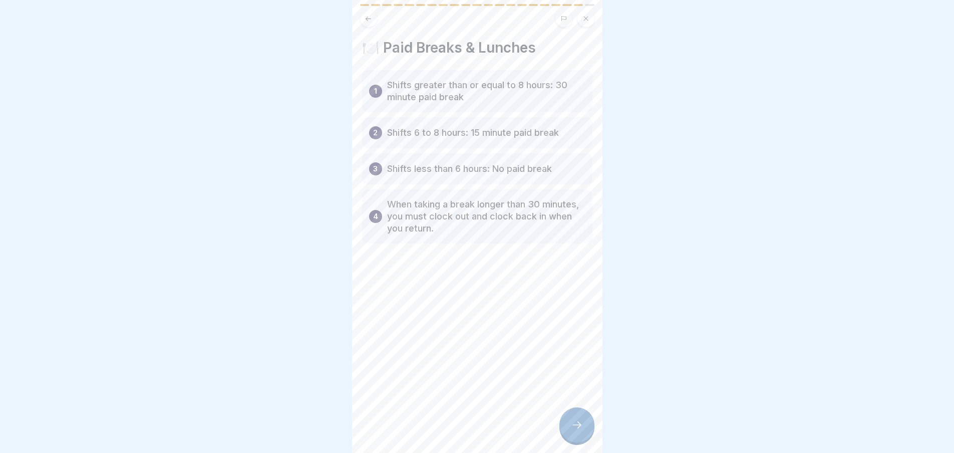
click at [577, 427] on icon at bounding box center [577, 425] width 12 height 12
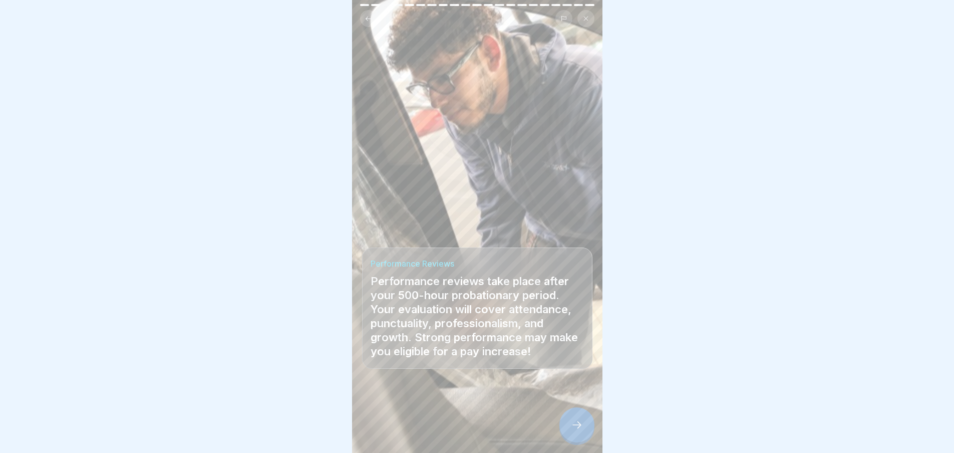
click at [576, 423] on icon at bounding box center [577, 425] width 12 height 12
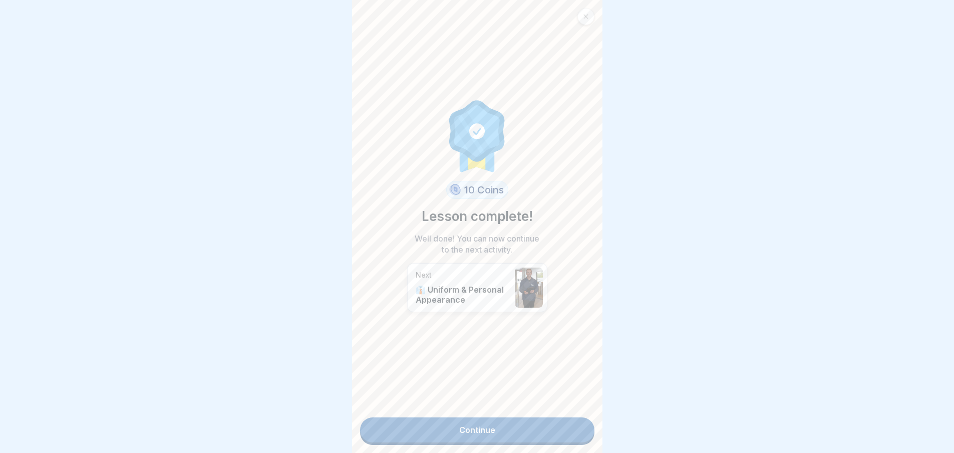
click at [474, 418] on link "Continue" at bounding box center [477, 429] width 234 height 25
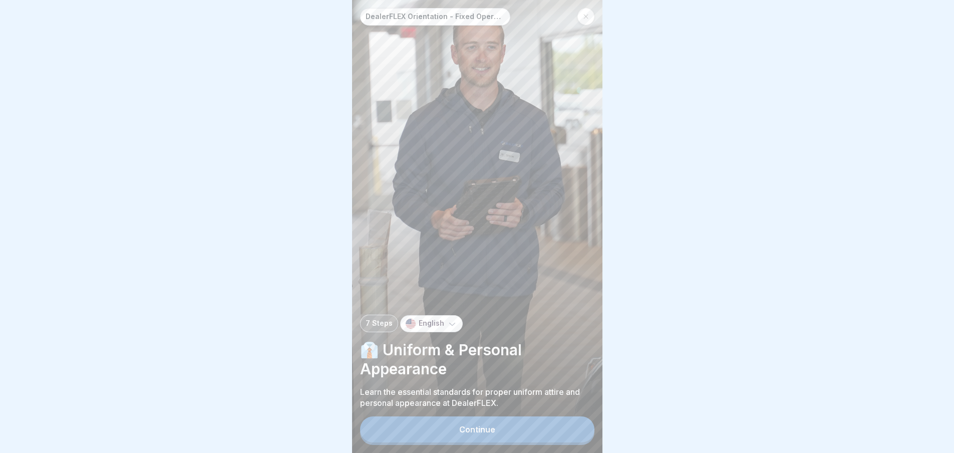
click at [505, 442] on button "Continue" at bounding box center [477, 429] width 234 height 26
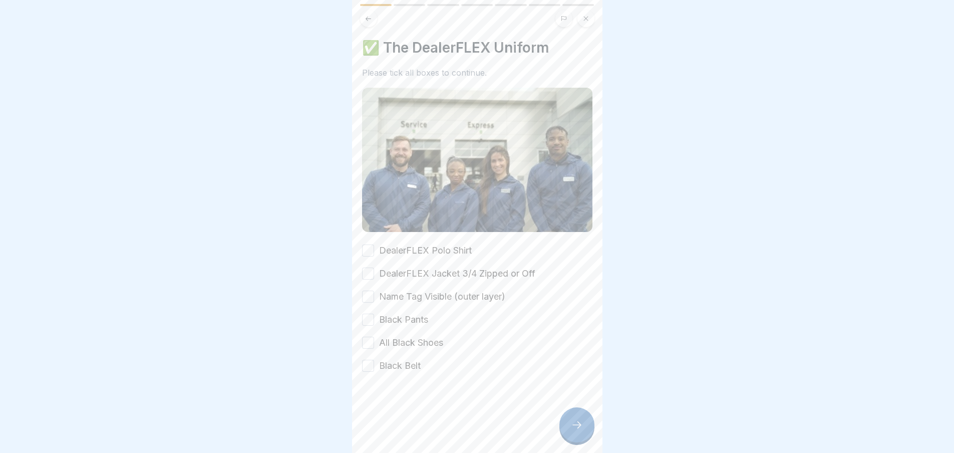
click at [371, 247] on button "DealerFLEX Polo Shirt" at bounding box center [368, 251] width 12 height 12
click at [368, 268] on button "DealerFLEX Jacket 3/4 Zipped or Off" at bounding box center [368, 274] width 12 height 12
click at [365, 296] on button "Name Tag Visible (outer layer)" at bounding box center [368, 297] width 12 height 12
click at [364, 318] on button "Black Pants" at bounding box center [368, 320] width 12 height 12
click at [368, 338] on button "All Black Shoes" at bounding box center [368, 343] width 12 height 12
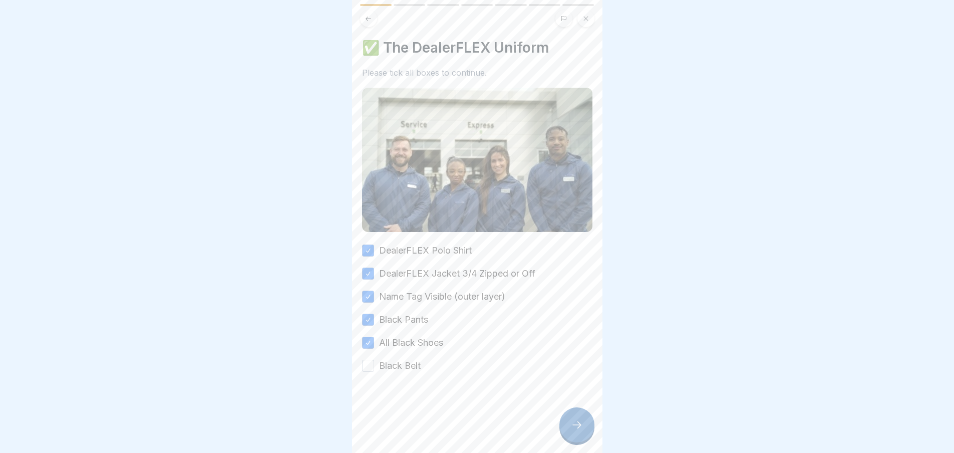
click at [373, 360] on button "Black Belt" at bounding box center [368, 366] width 12 height 12
click at [578, 431] on icon at bounding box center [577, 425] width 12 height 12
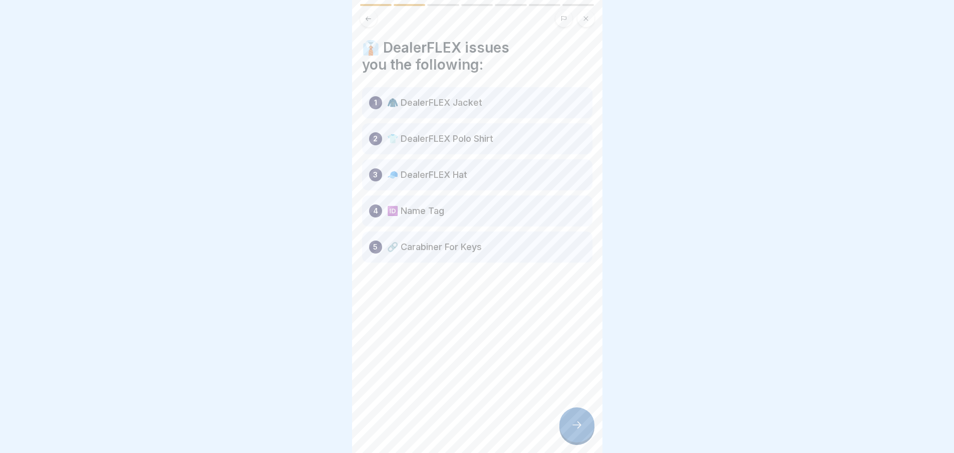
click at [573, 430] on icon at bounding box center [577, 425] width 12 height 12
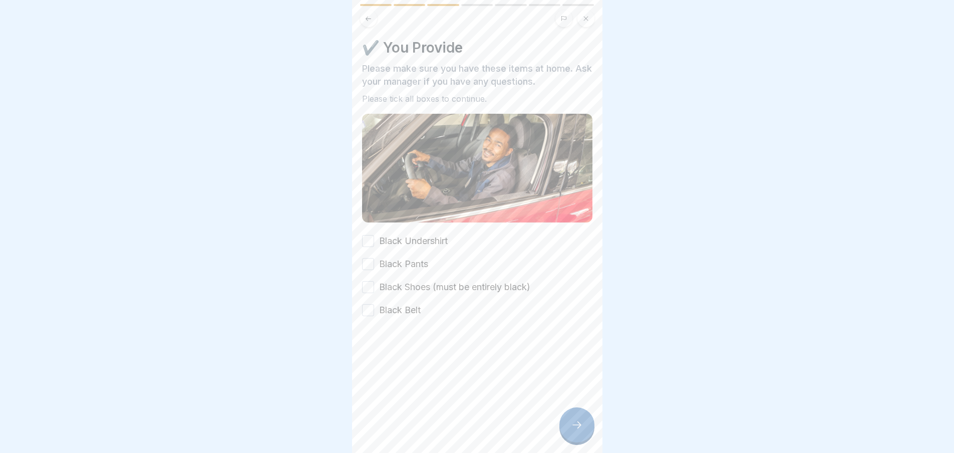
click at [373, 236] on button "Black Undershirt" at bounding box center [368, 241] width 12 height 12
drag, startPoint x: 370, startPoint y: 261, endPoint x: 371, endPoint y: 270, distance: 9.1
click at [371, 261] on button "Black Pants" at bounding box center [368, 264] width 12 height 12
click at [368, 284] on button "Black Shoes (must be entirely black)" at bounding box center [368, 287] width 12 height 12
click at [365, 317] on div at bounding box center [477, 347] width 230 height 60
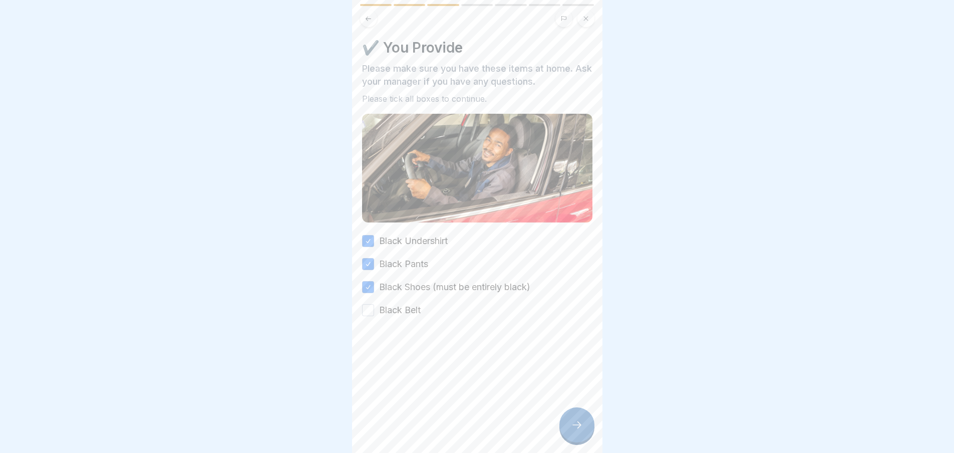
click at [365, 304] on button "Black Belt" at bounding box center [368, 310] width 12 height 12
click at [575, 431] on icon at bounding box center [577, 425] width 12 height 12
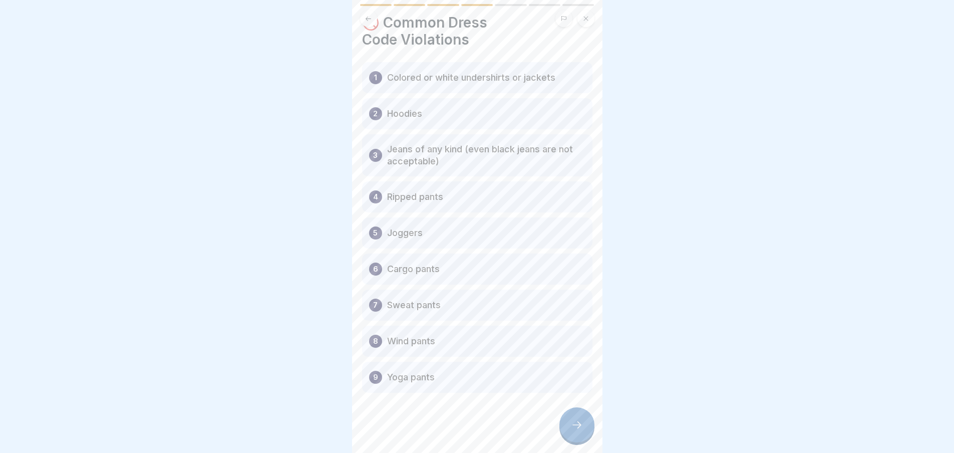
scroll to position [8, 0]
click at [574, 428] on icon at bounding box center [577, 425] width 12 height 12
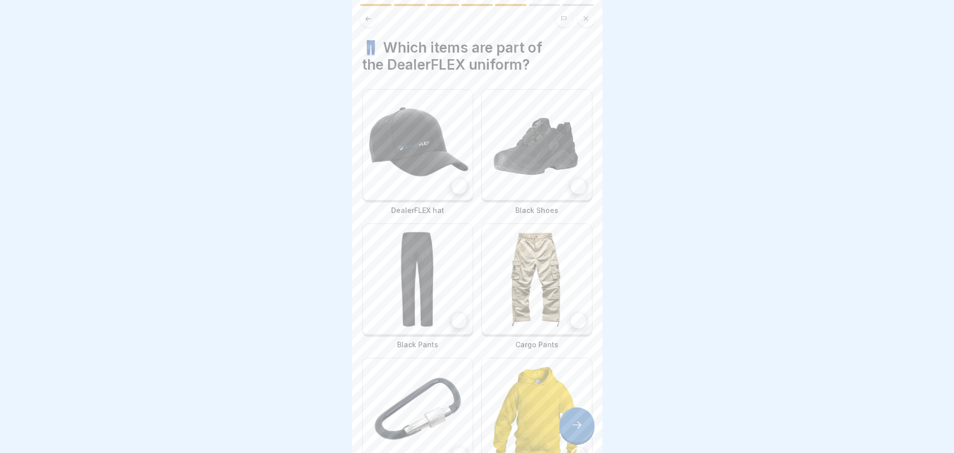
click at [436, 153] on img at bounding box center [418, 145] width 110 height 110
click at [526, 162] on img at bounding box center [537, 145] width 110 height 110
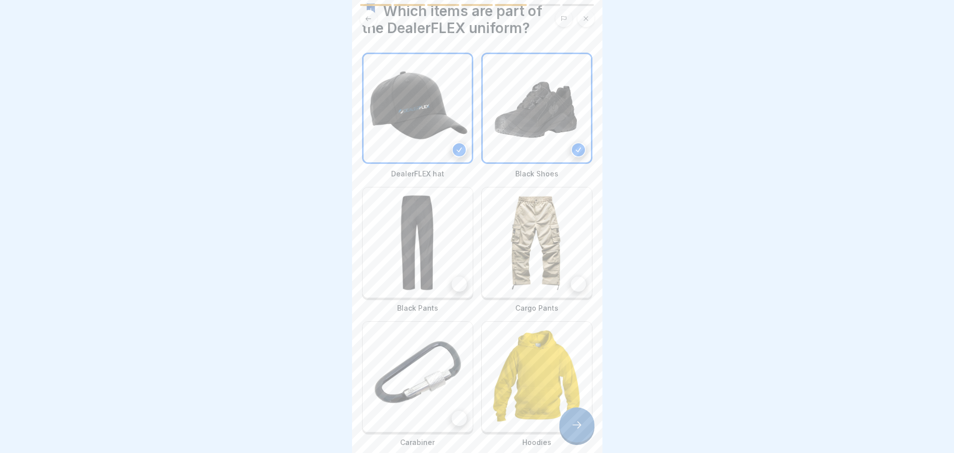
scroll to position [80, 0]
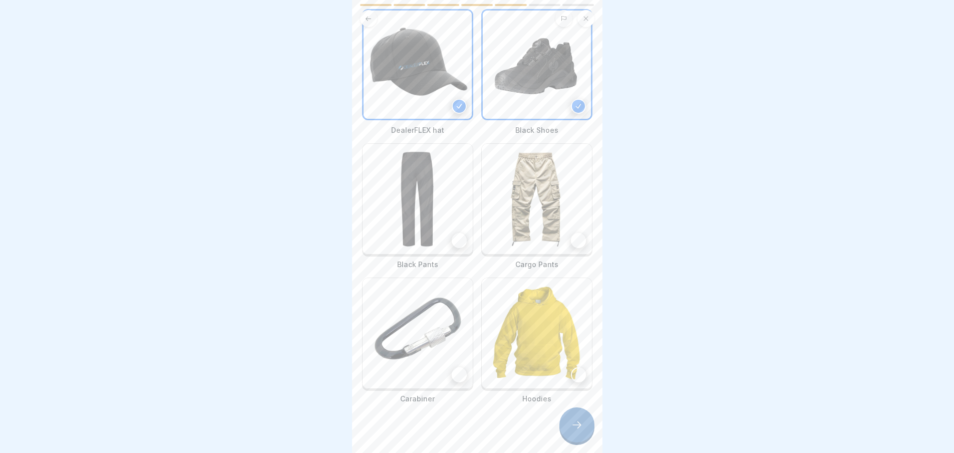
click at [428, 210] on img at bounding box center [418, 199] width 110 height 110
click at [422, 345] on img at bounding box center [418, 333] width 110 height 110
click at [582, 428] on icon at bounding box center [577, 425] width 12 height 12
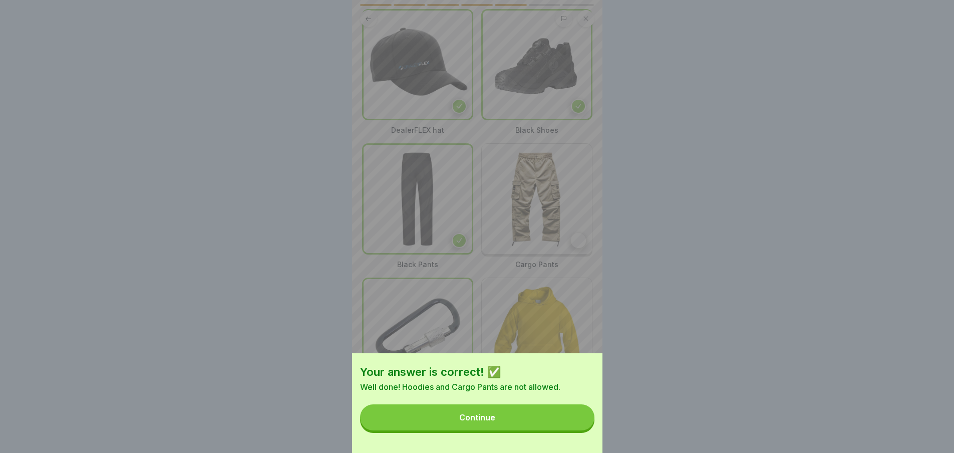
click at [514, 421] on button "Continue" at bounding box center [477, 417] width 234 height 26
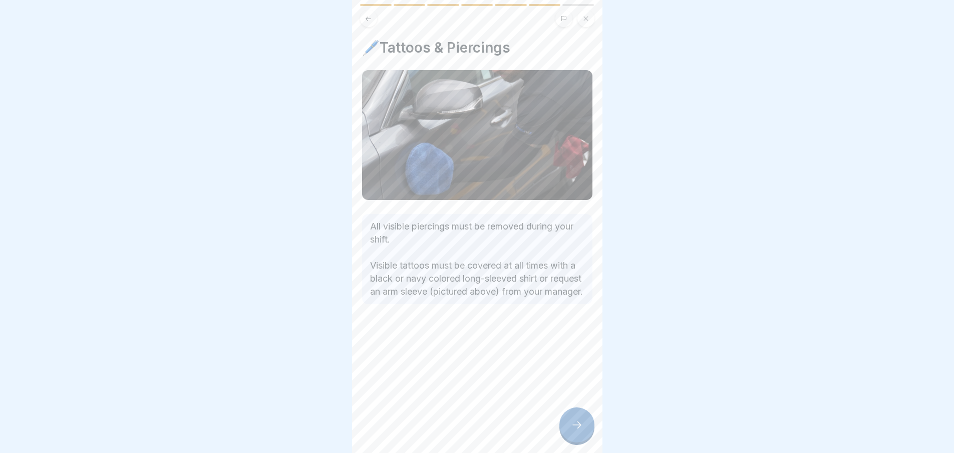
click at [581, 425] on icon at bounding box center [577, 425] width 12 height 12
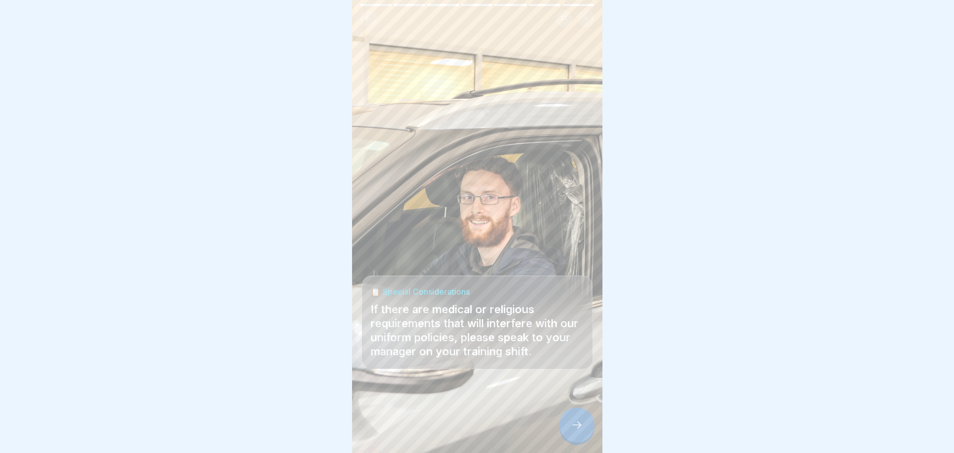
click at [573, 428] on icon at bounding box center [577, 425] width 12 height 12
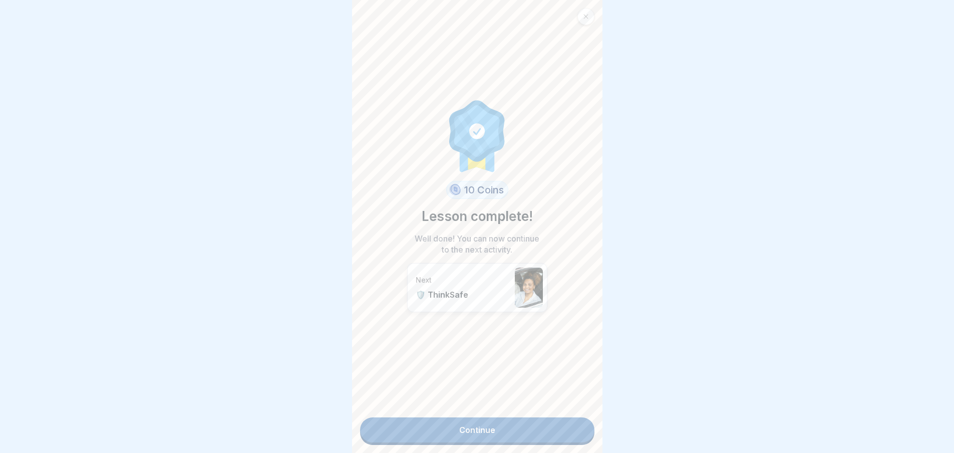
click at [489, 417] on link "Continue" at bounding box center [477, 429] width 234 height 25
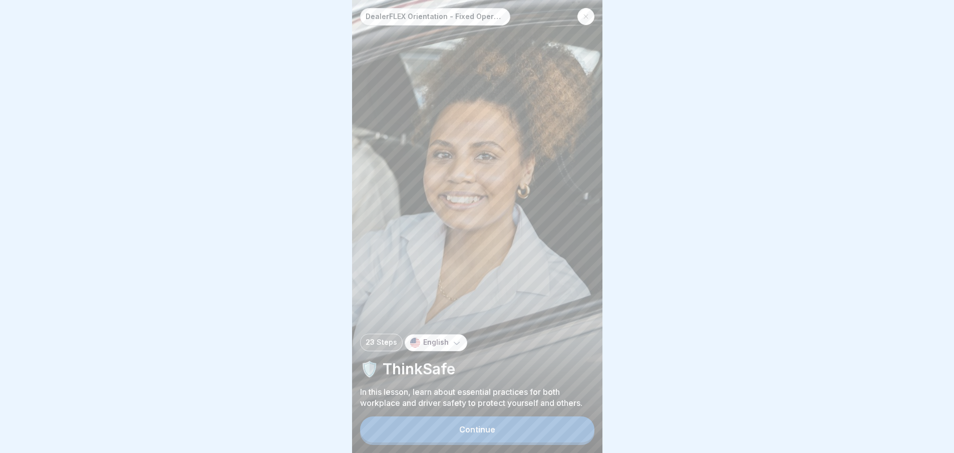
click at [402, 442] on button "Continue" at bounding box center [477, 429] width 234 height 26
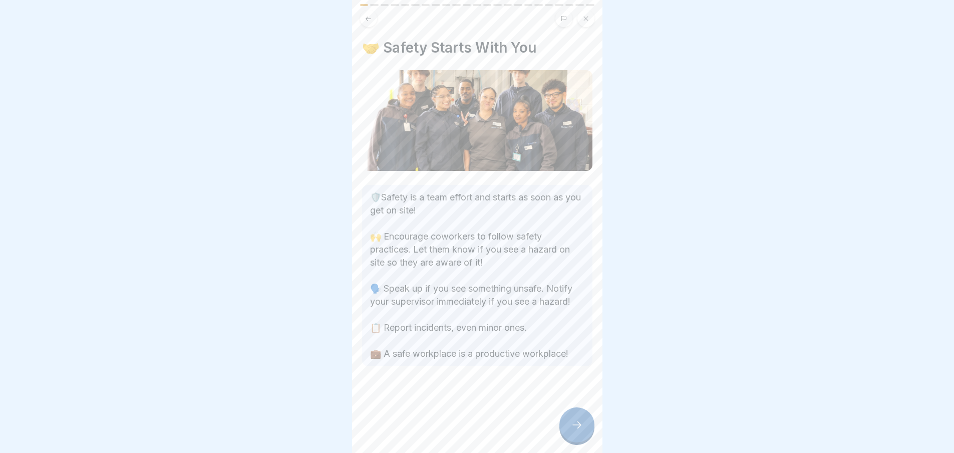
click at [588, 435] on div at bounding box center [577, 424] width 35 height 35
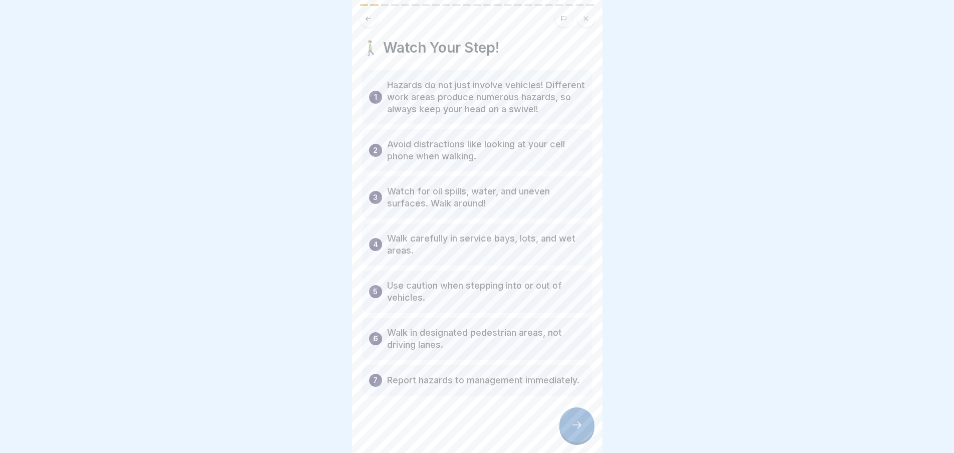
click at [577, 431] on icon at bounding box center [577, 425] width 12 height 12
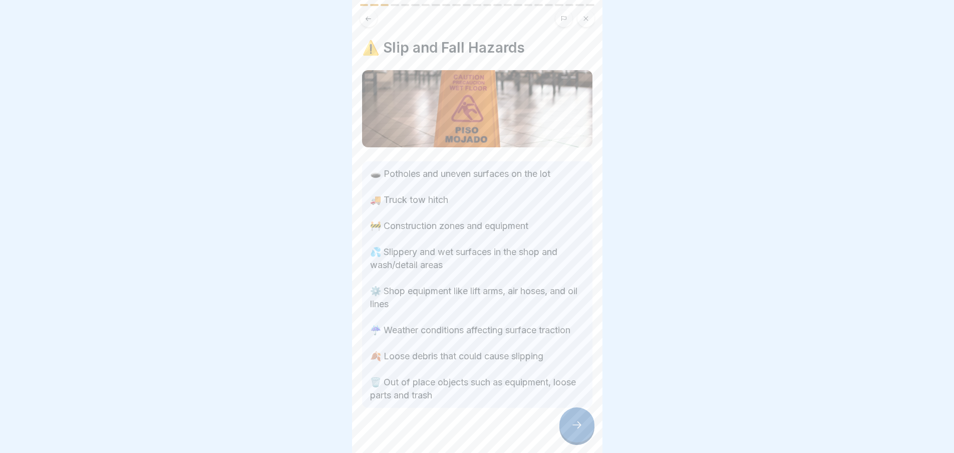
click at [577, 431] on icon at bounding box center [577, 425] width 12 height 12
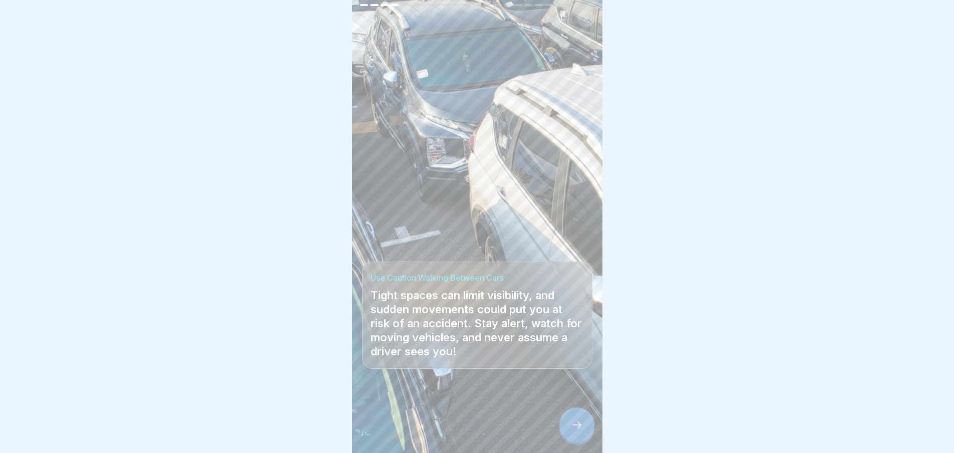
click at [572, 429] on icon at bounding box center [577, 425] width 12 height 12
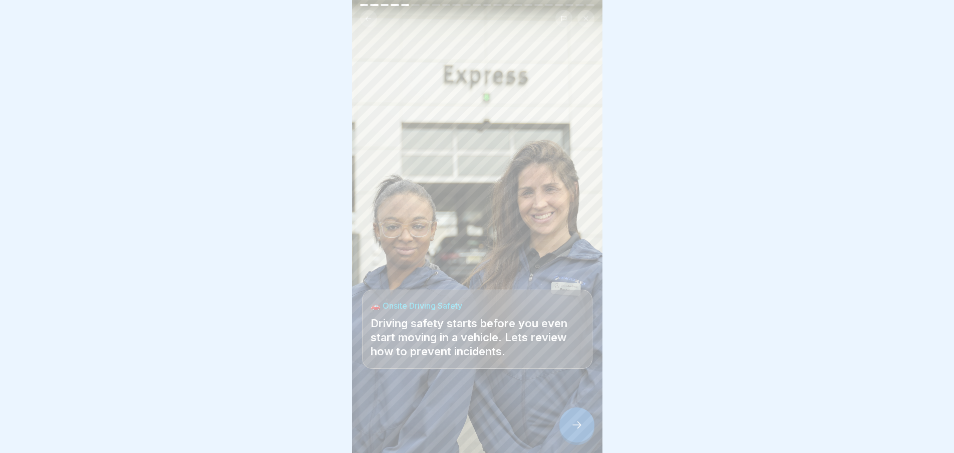
click at [574, 430] on icon at bounding box center [577, 425] width 12 height 12
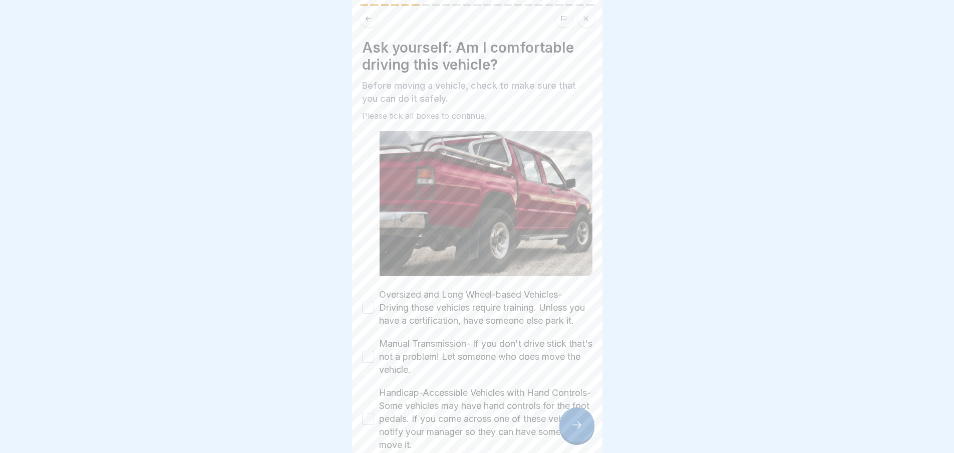
click at [371, 310] on button "Oversized and Long Wheel-based Vehicles- Driving these vehicles require trainin…" at bounding box center [368, 308] width 12 height 12
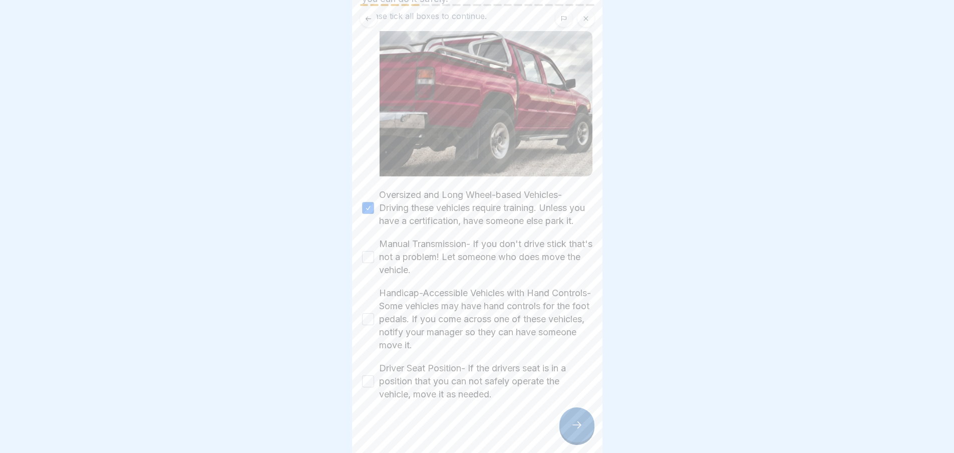
scroll to position [100, 0]
click at [368, 263] on button "Manual Transmission- If you don't drive stick that's not a problem! Let someone…" at bounding box center [368, 257] width 12 height 12
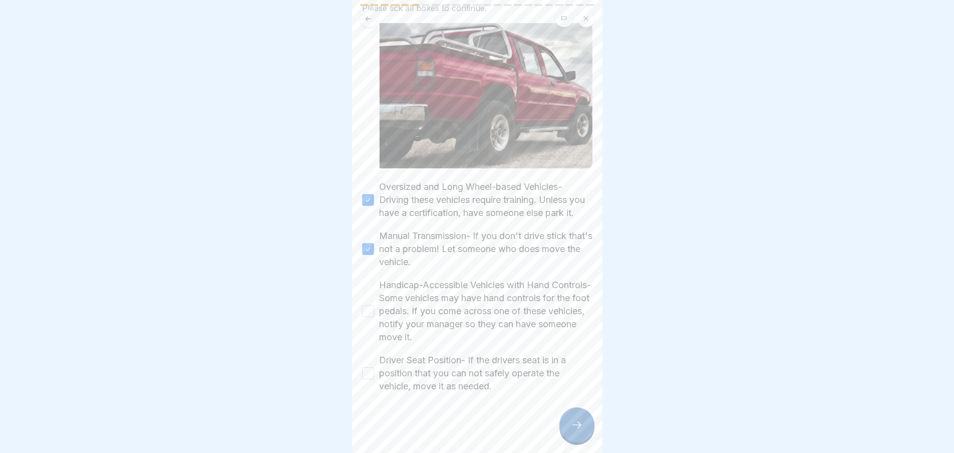
scroll to position [116, 0]
click at [366, 314] on button "Handicap-Accessible Vehicles with Hand Controls- Some vehicles may have hand co…" at bounding box center [368, 311] width 12 height 12
click at [367, 367] on button "Driver Seat Position- If the drivers seat is in a position that you can not saf…" at bounding box center [368, 373] width 12 height 12
click at [573, 431] on div at bounding box center [577, 424] width 35 height 35
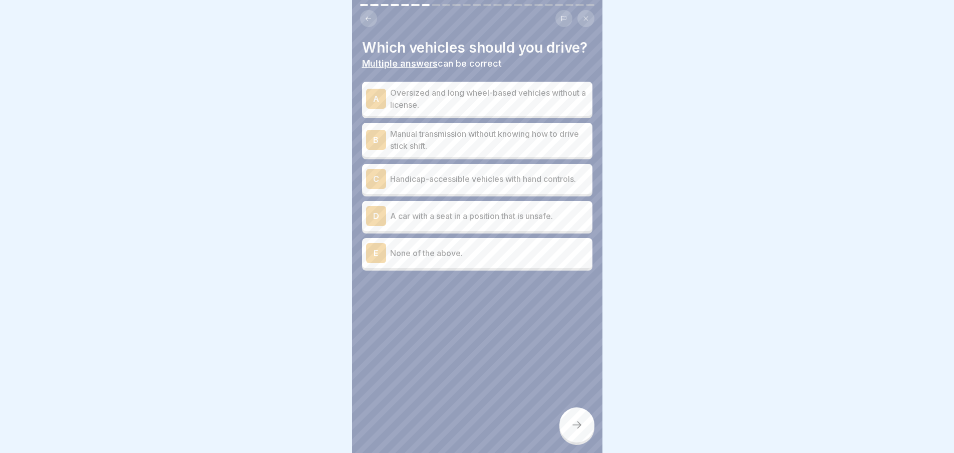
click at [448, 263] on div "E None of the above." at bounding box center [477, 253] width 222 height 20
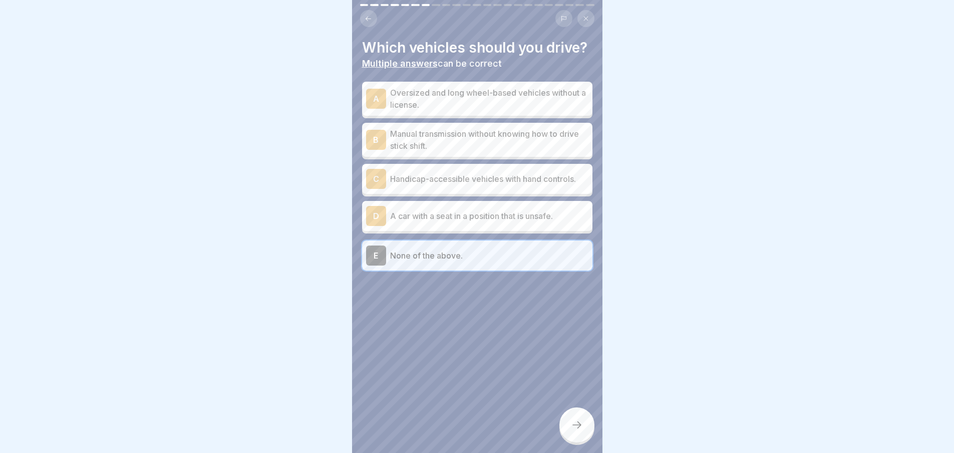
click at [578, 428] on icon at bounding box center [577, 425] width 12 height 12
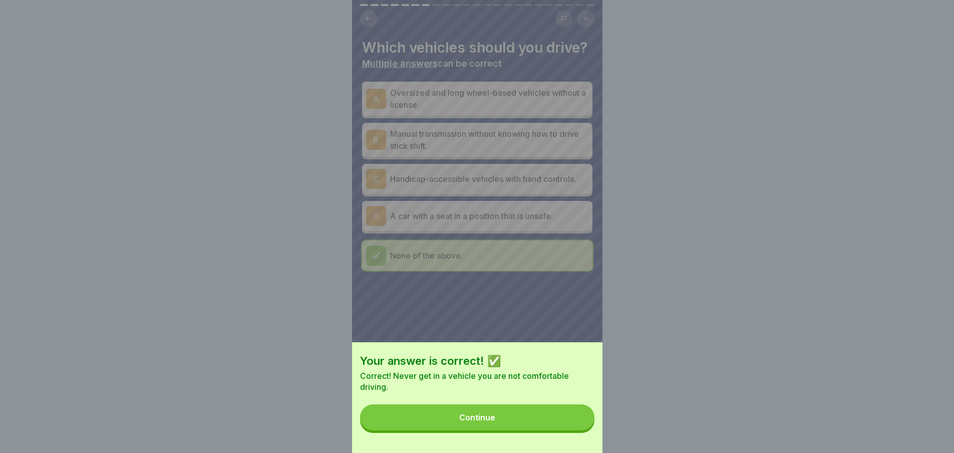
click at [541, 430] on button "Continue" at bounding box center [477, 417] width 234 height 26
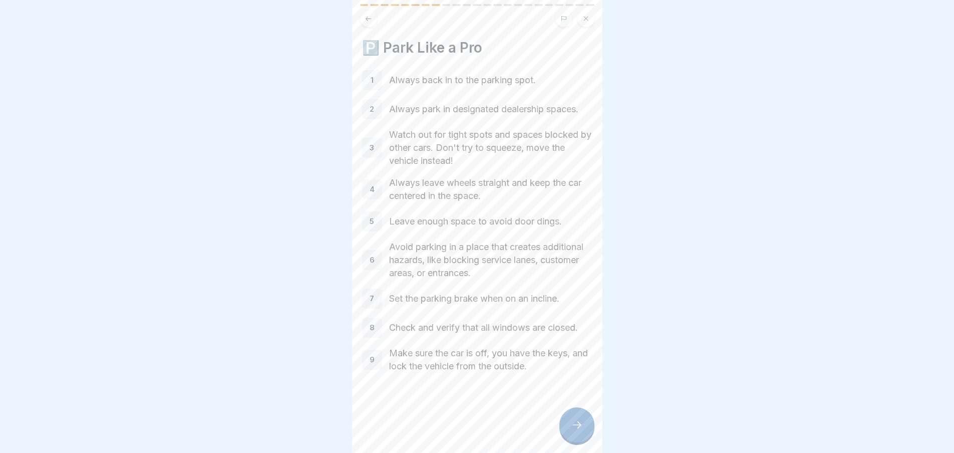
click at [571, 420] on icon at bounding box center [577, 425] width 12 height 12
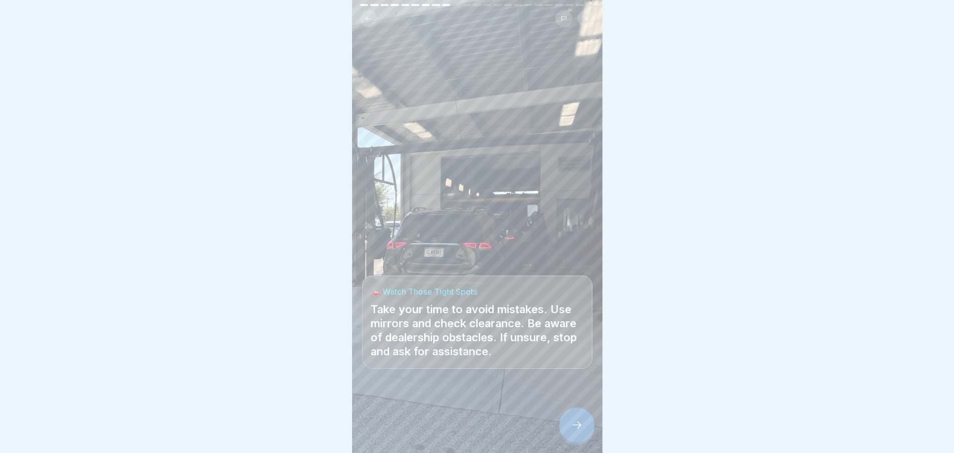
click at [572, 422] on icon at bounding box center [577, 425] width 12 height 12
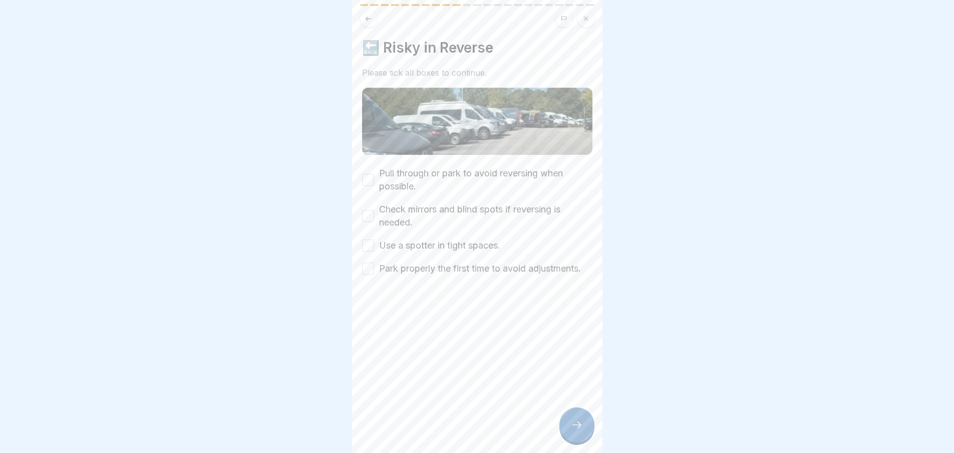
click at [370, 174] on button "Pull through or park to avoid reversing when possible." at bounding box center [368, 180] width 12 height 12
click at [366, 203] on div "Check mirrors and blind spots if reversing is needed." at bounding box center [477, 216] width 230 height 26
click at [368, 212] on div "Check mirrors and blind spots if reversing is needed." at bounding box center [477, 216] width 230 height 26
click at [364, 210] on button "Check mirrors and blind spots if reversing is needed." at bounding box center [368, 216] width 12 height 12
click at [365, 241] on button "Use a spotter in tight spaces." at bounding box center [368, 245] width 12 height 12
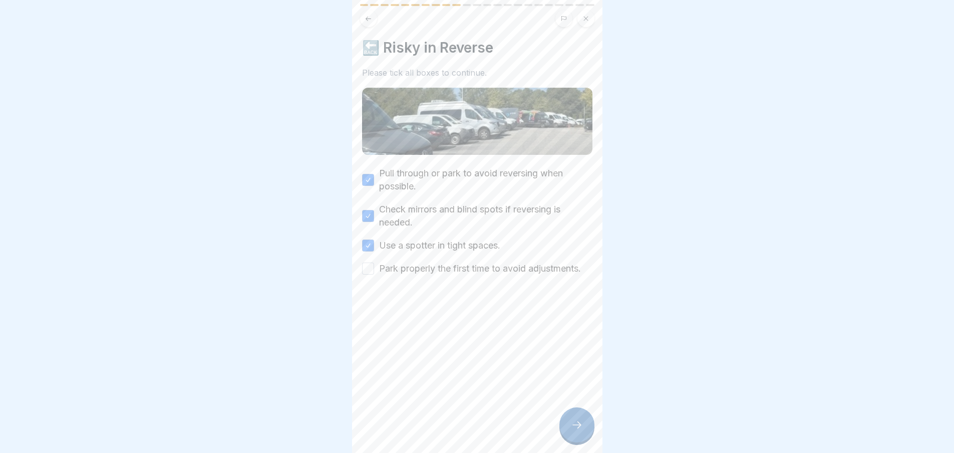
click at [365, 270] on button "Park properly the first time to avoid adjustments." at bounding box center [368, 269] width 12 height 12
click at [579, 433] on div at bounding box center [577, 424] width 35 height 35
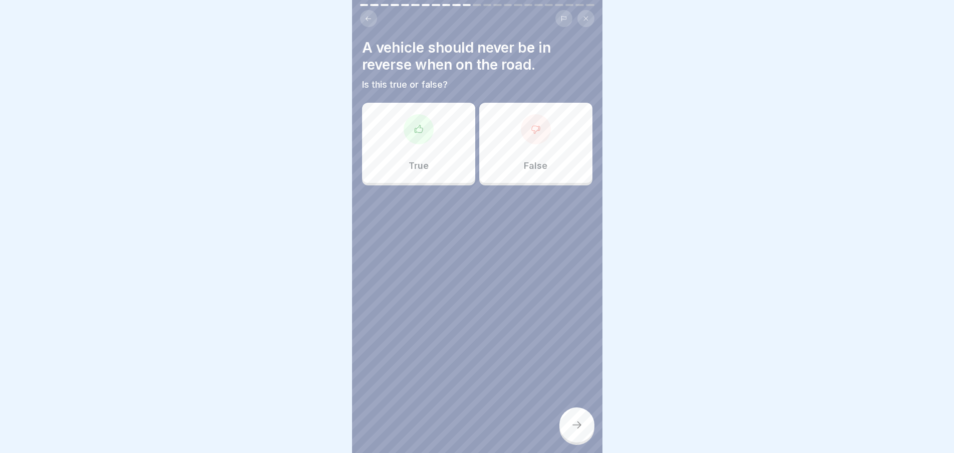
click at [411, 136] on div "True" at bounding box center [418, 143] width 113 height 80
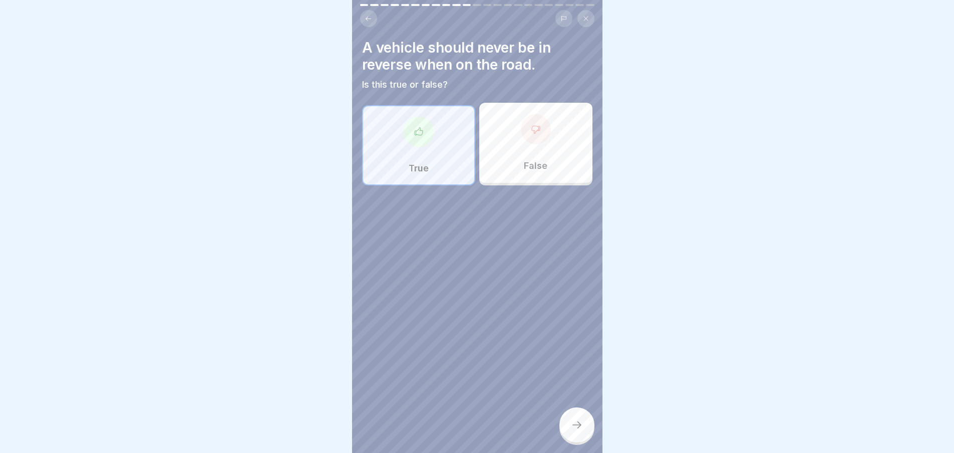
click at [572, 424] on icon at bounding box center [577, 425] width 12 height 12
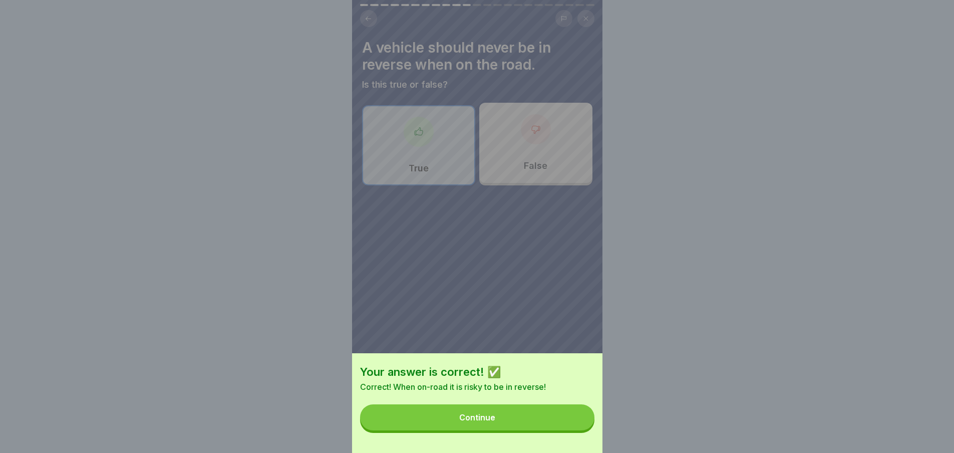
click at [535, 423] on button "Continue" at bounding box center [477, 417] width 234 height 26
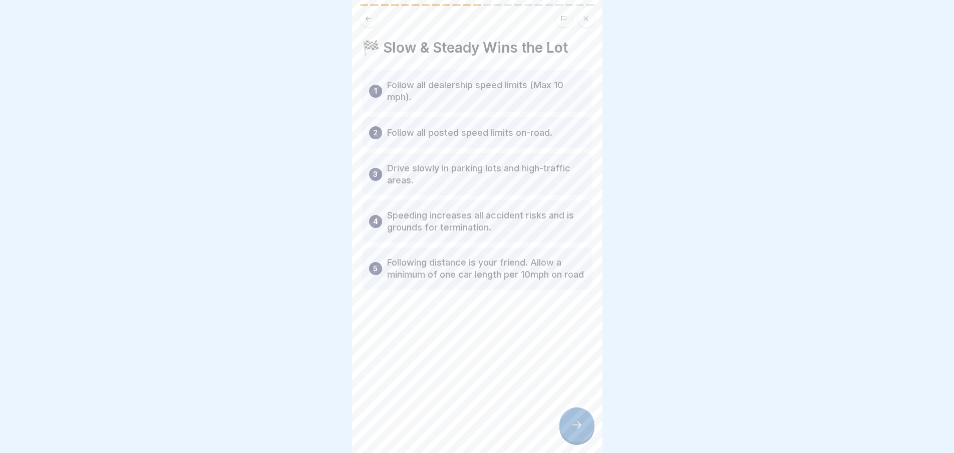
click at [567, 432] on div at bounding box center [577, 424] width 35 height 35
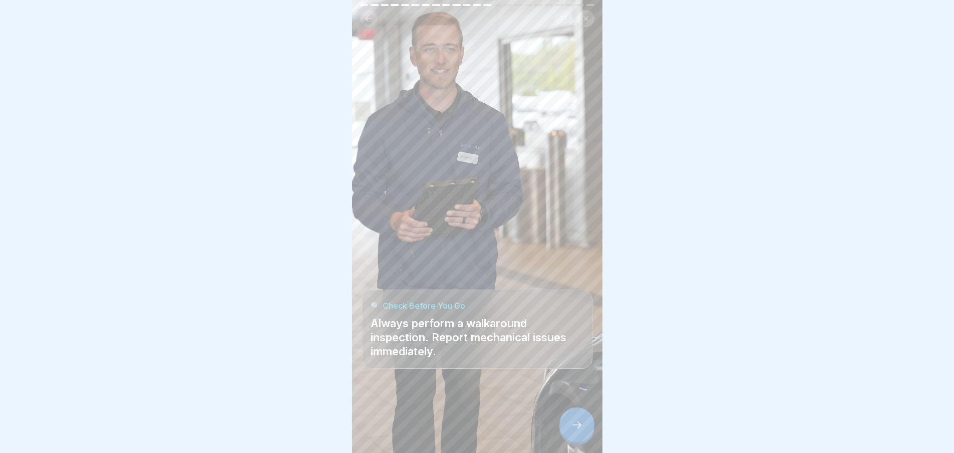
click at [572, 421] on icon at bounding box center [577, 425] width 12 height 12
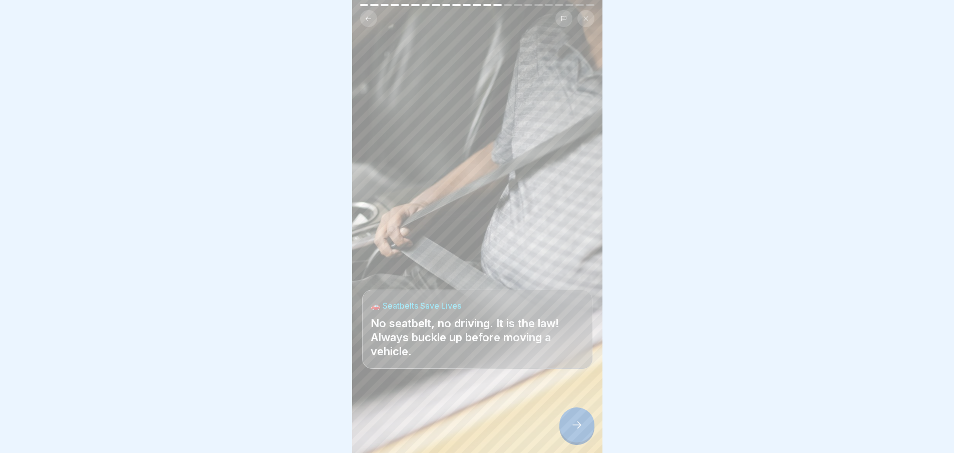
click at [570, 423] on div at bounding box center [577, 424] width 35 height 35
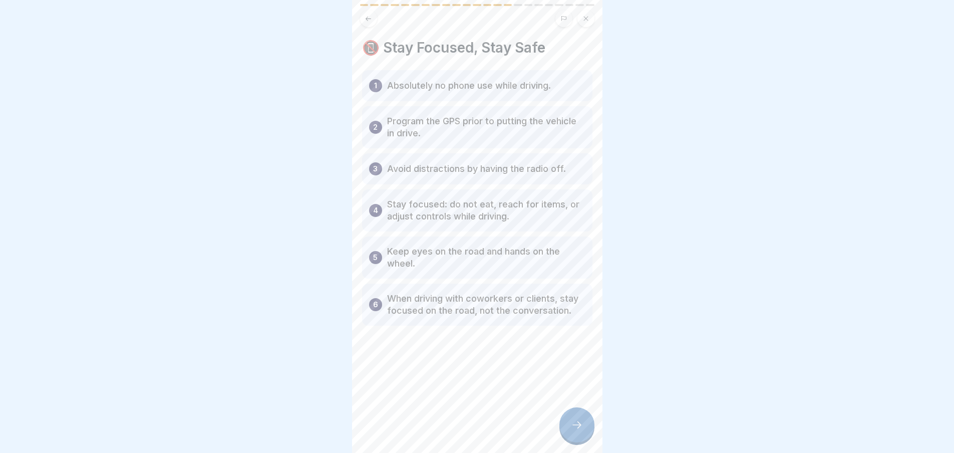
click at [573, 419] on div at bounding box center [577, 424] width 35 height 35
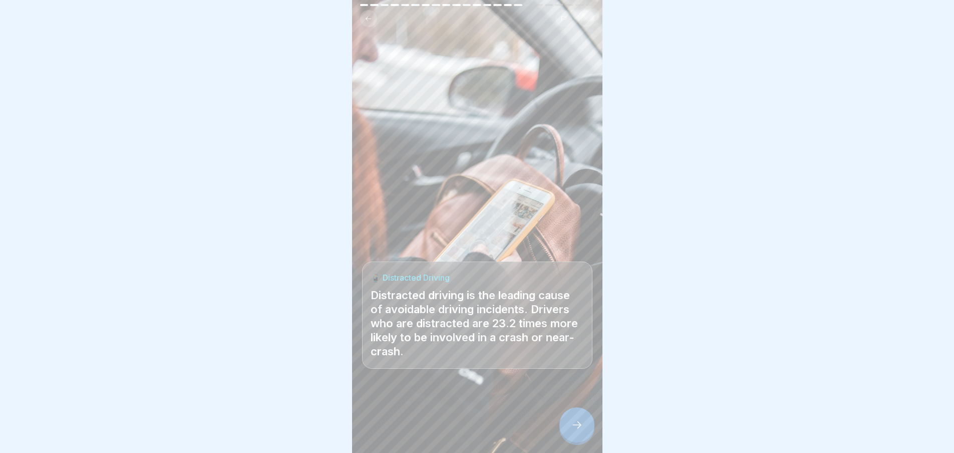
click at [580, 431] on div at bounding box center [577, 424] width 35 height 35
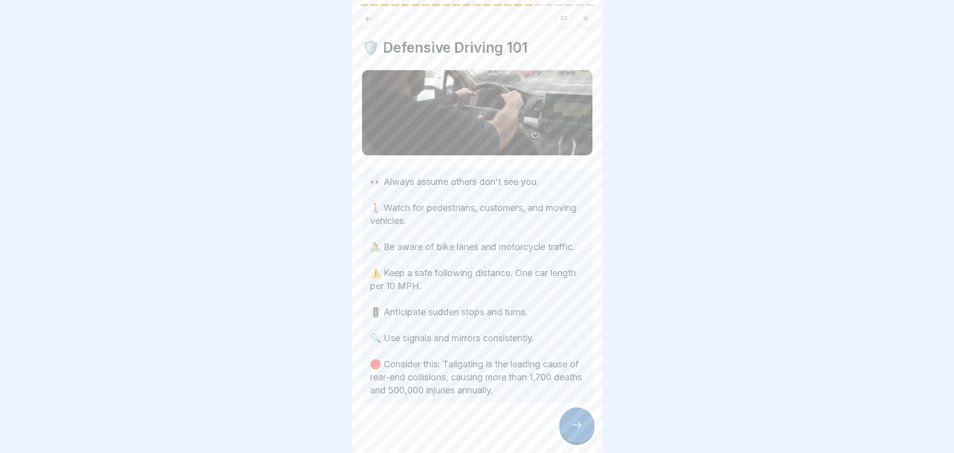
click at [573, 426] on icon at bounding box center [577, 425] width 12 height 12
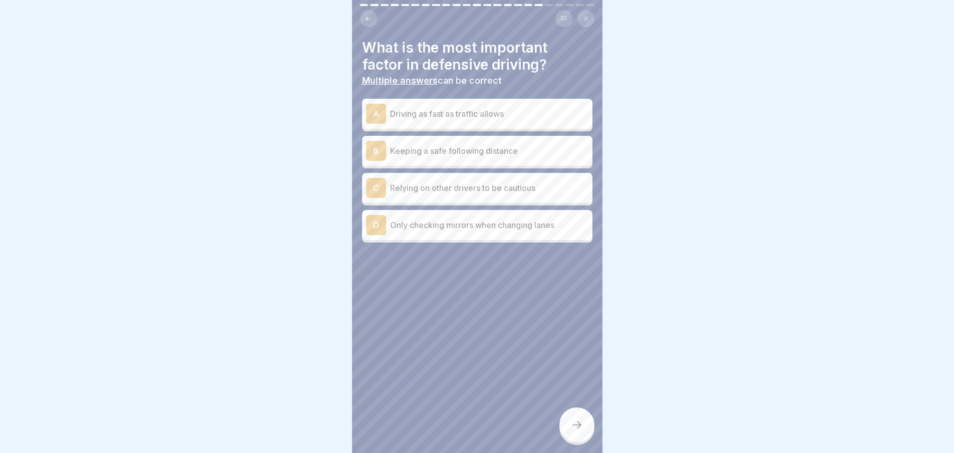
click at [485, 145] on p "Keeping a safe following distance" at bounding box center [489, 151] width 198 height 12
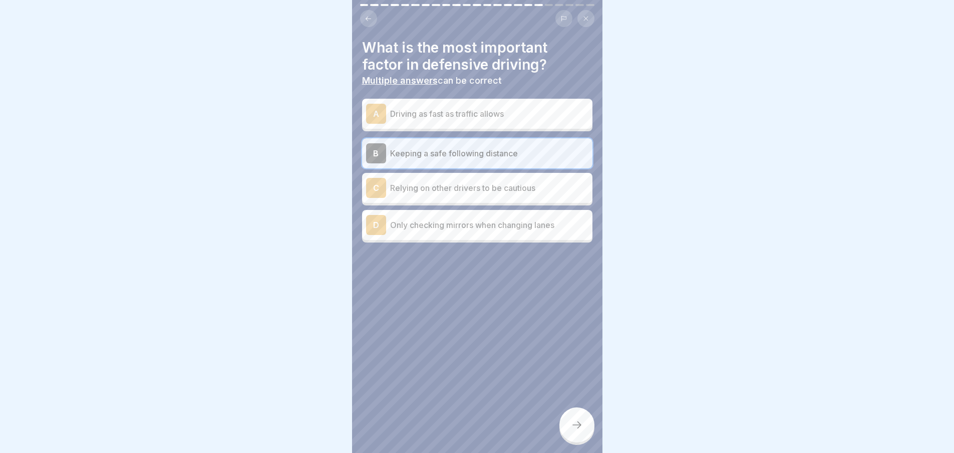
click at [572, 423] on icon at bounding box center [577, 425] width 12 height 12
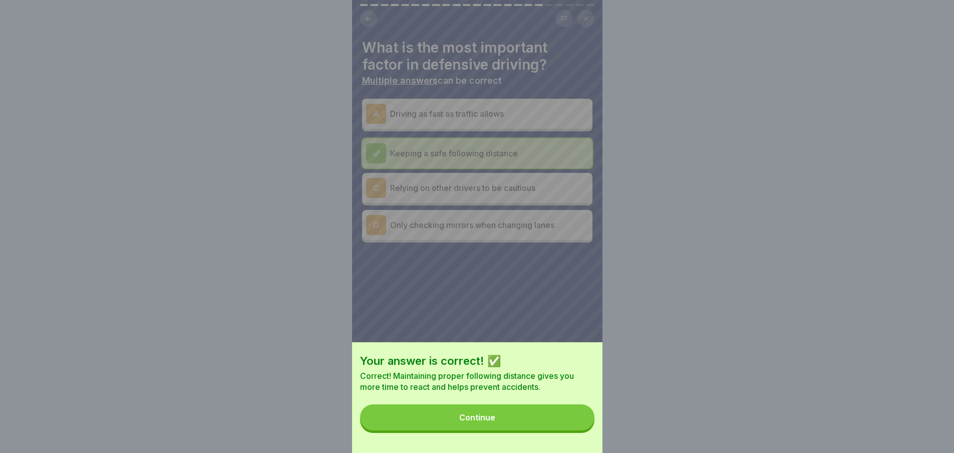
click at [541, 430] on button "Continue" at bounding box center [477, 417] width 234 height 26
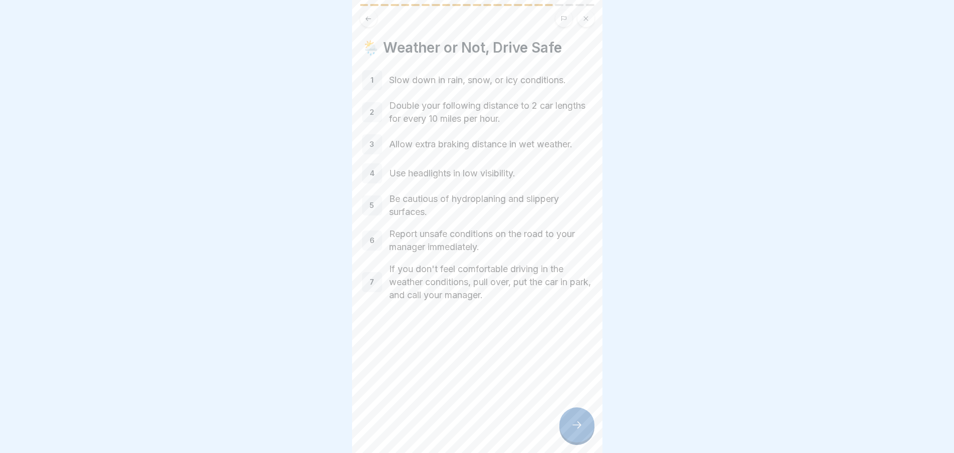
click at [574, 425] on icon at bounding box center [577, 425] width 12 height 12
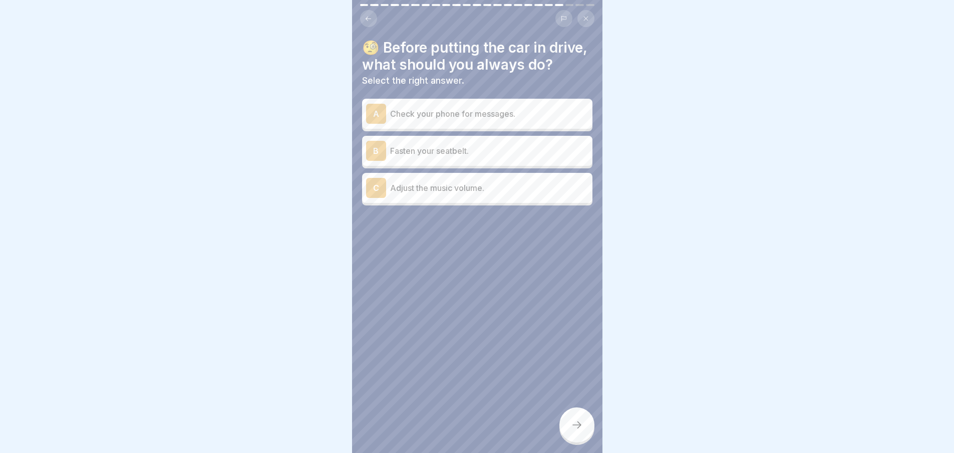
click at [455, 157] on p "Fasten your seatbelt." at bounding box center [489, 151] width 198 height 12
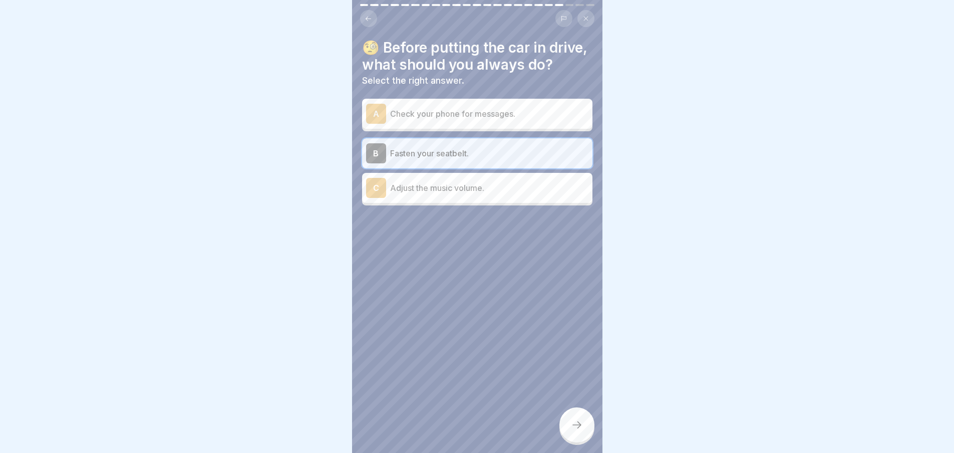
click at [575, 421] on icon at bounding box center [577, 425] width 12 height 12
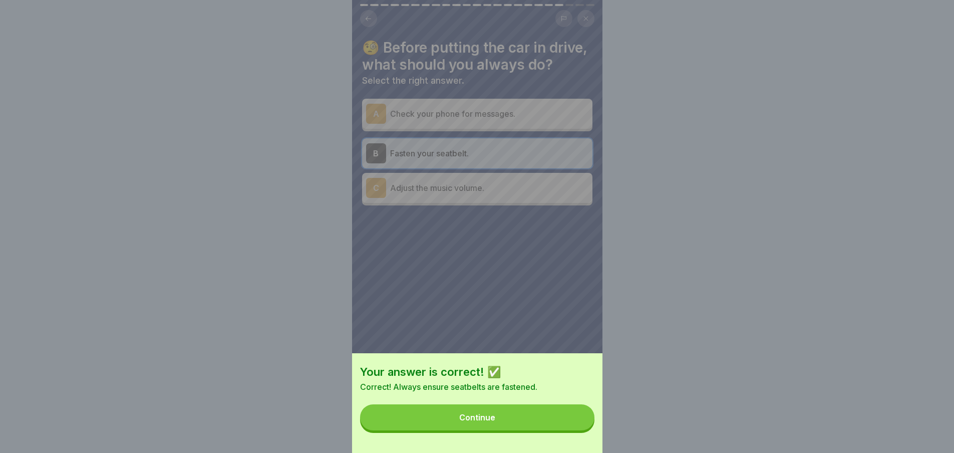
click at [476, 430] on button "Continue" at bounding box center [477, 417] width 234 height 26
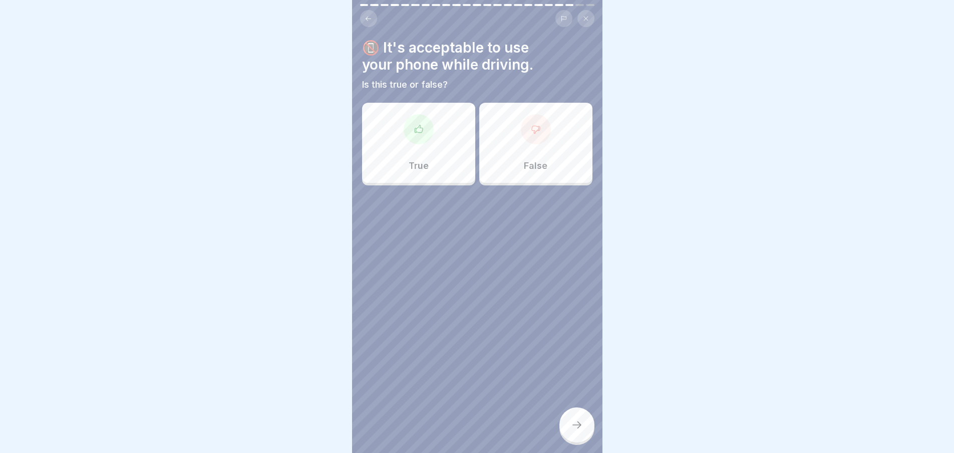
click at [521, 138] on div "False" at bounding box center [535, 143] width 113 height 80
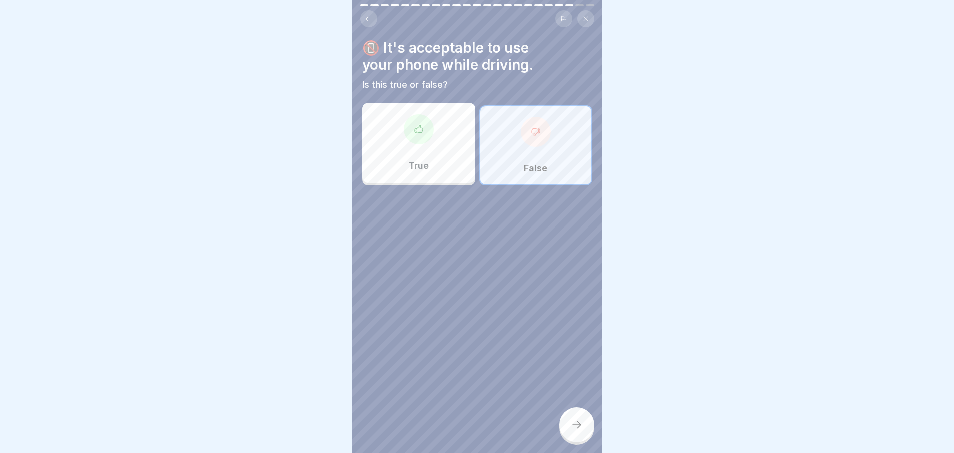
click at [572, 424] on icon at bounding box center [577, 425] width 12 height 12
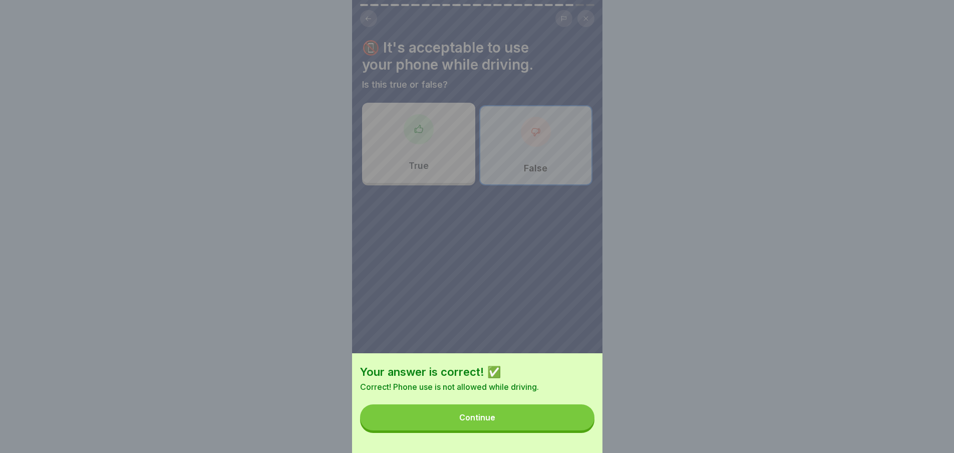
click at [538, 425] on button "Continue" at bounding box center [477, 417] width 234 height 26
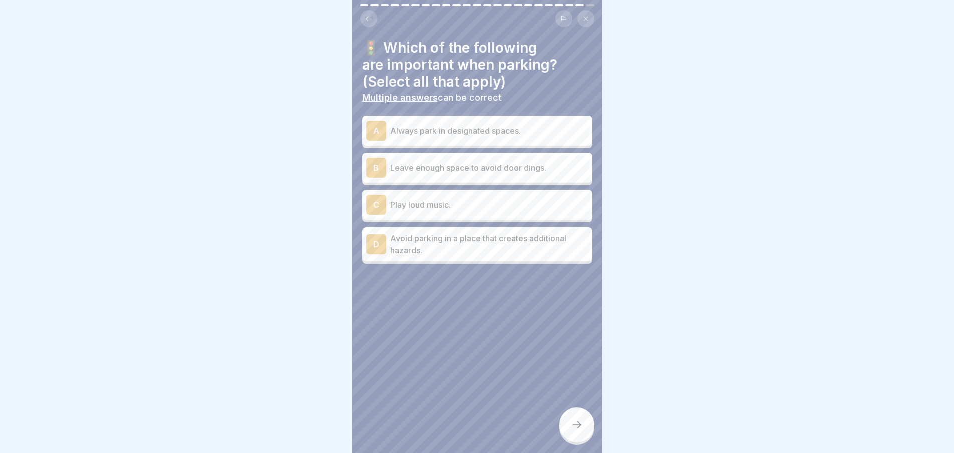
click at [429, 125] on p "Always park in designated spaces." at bounding box center [489, 131] width 198 height 12
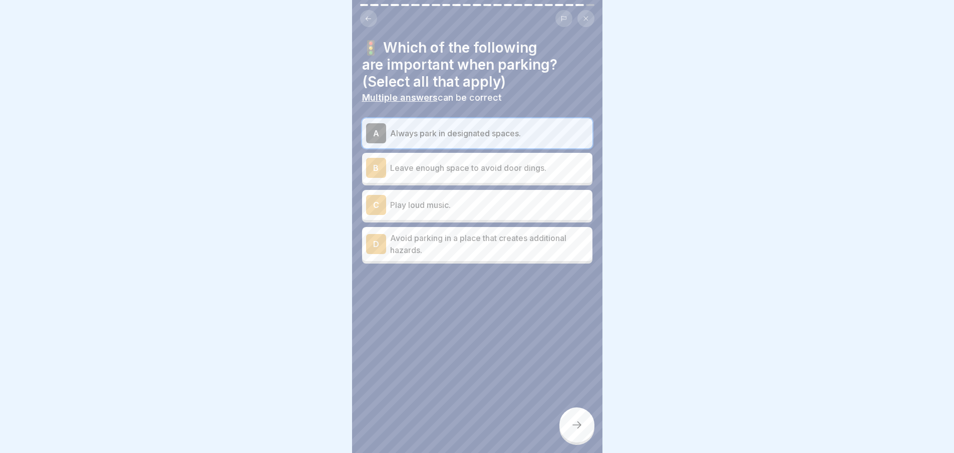
click at [447, 162] on p "Leave enough space to avoid door dings." at bounding box center [489, 168] width 198 height 12
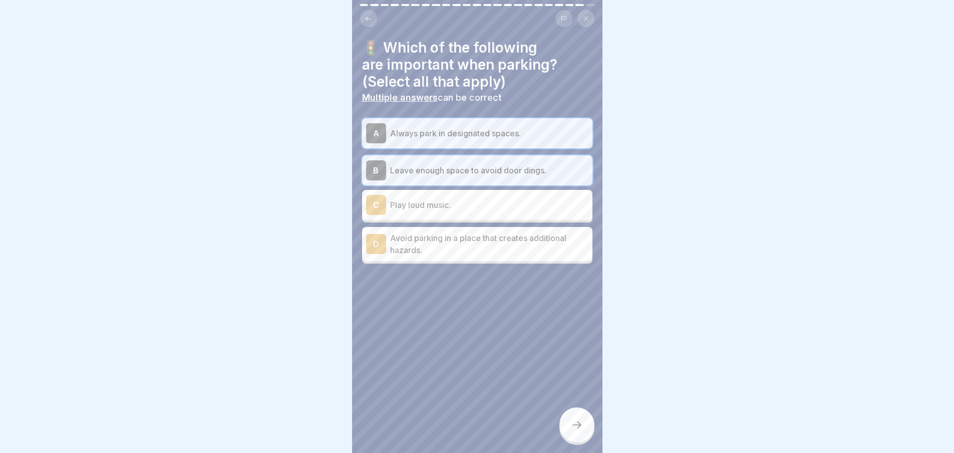
click at [475, 237] on p "Avoid parking in a place that creates additional hazards." at bounding box center [489, 244] width 198 height 24
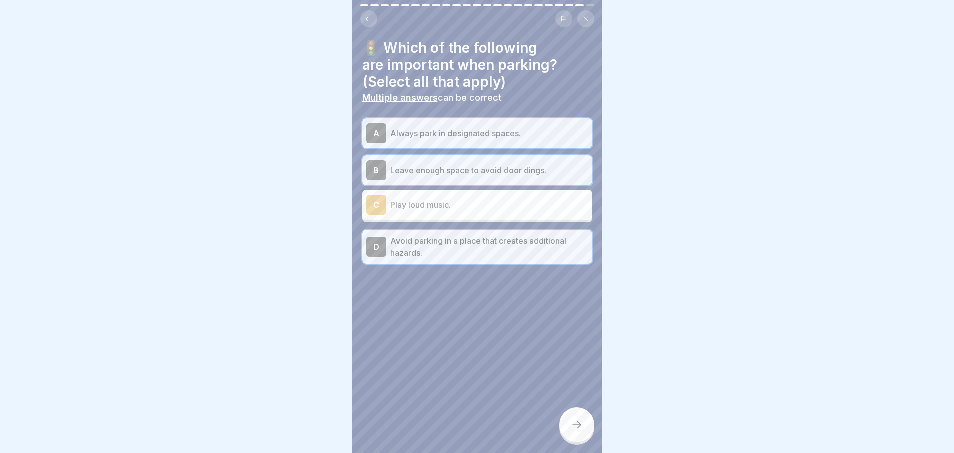
click at [582, 416] on div at bounding box center [577, 424] width 35 height 35
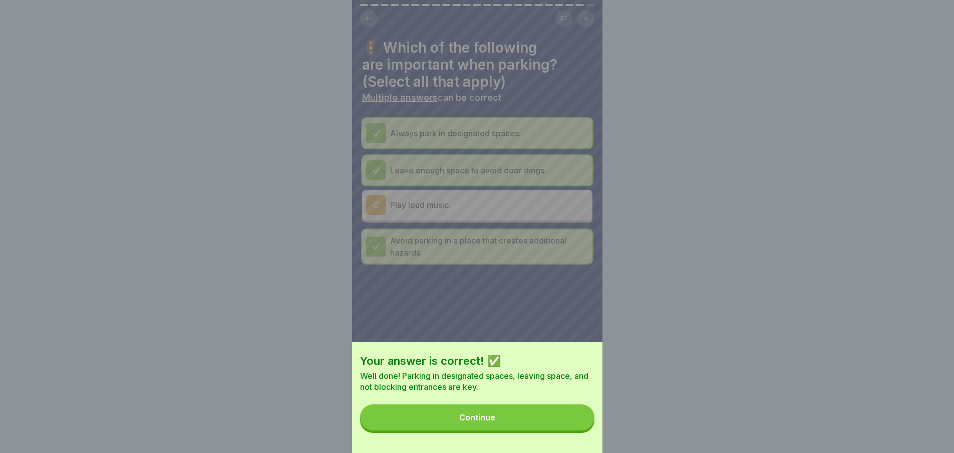
click at [562, 430] on button "Continue" at bounding box center [477, 417] width 234 height 26
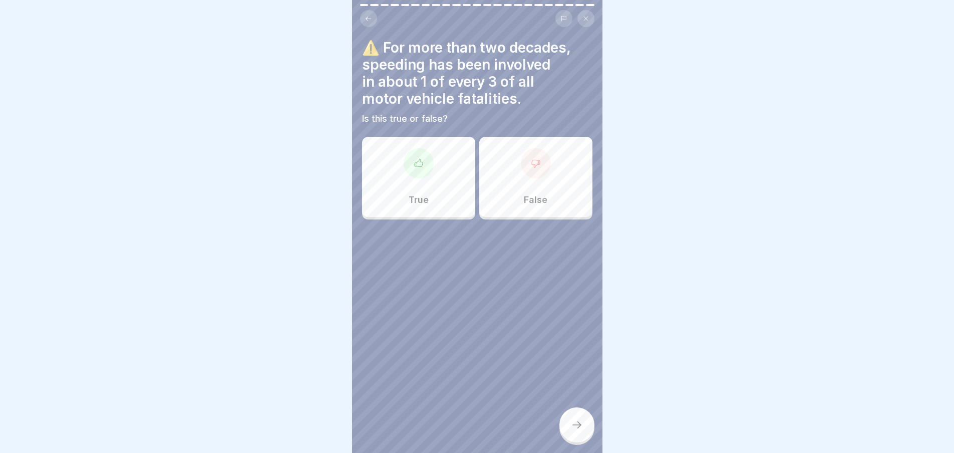
click at [449, 161] on div "True" at bounding box center [418, 177] width 113 height 80
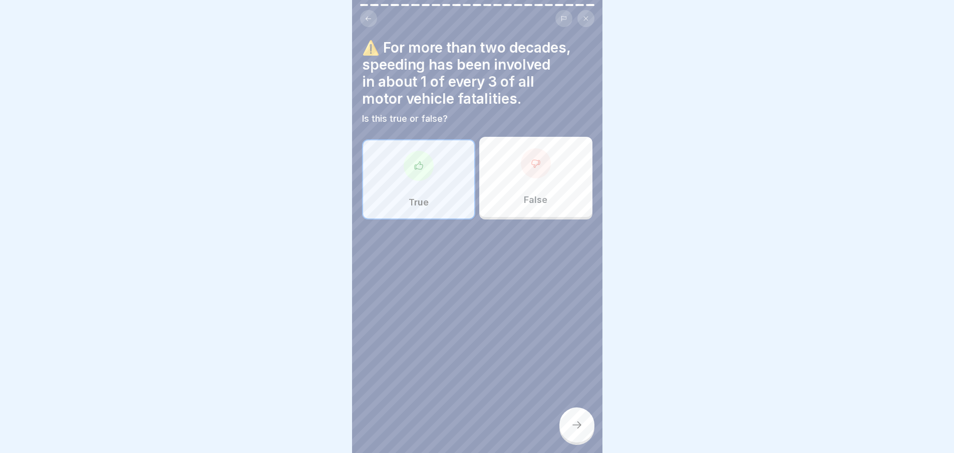
click at [571, 430] on icon at bounding box center [577, 425] width 12 height 12
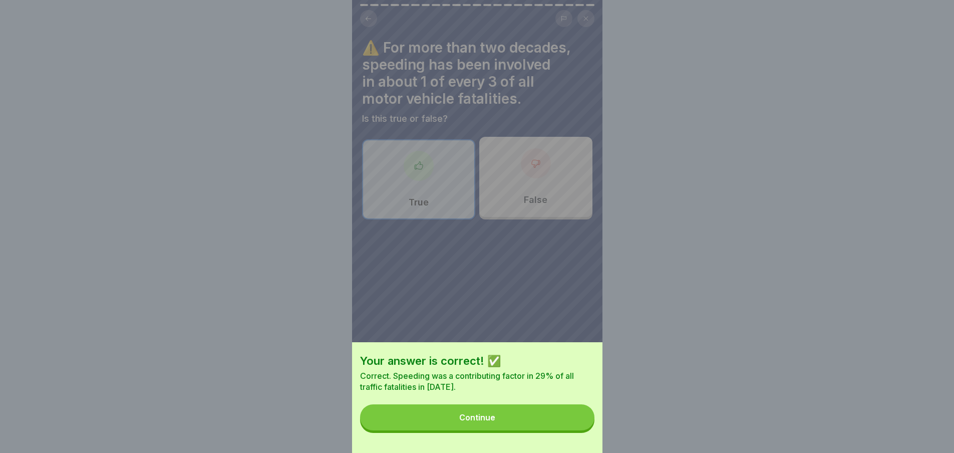
click at [544, 420] on button "Continue" at bounding box center [477, 417] width 234 height 26
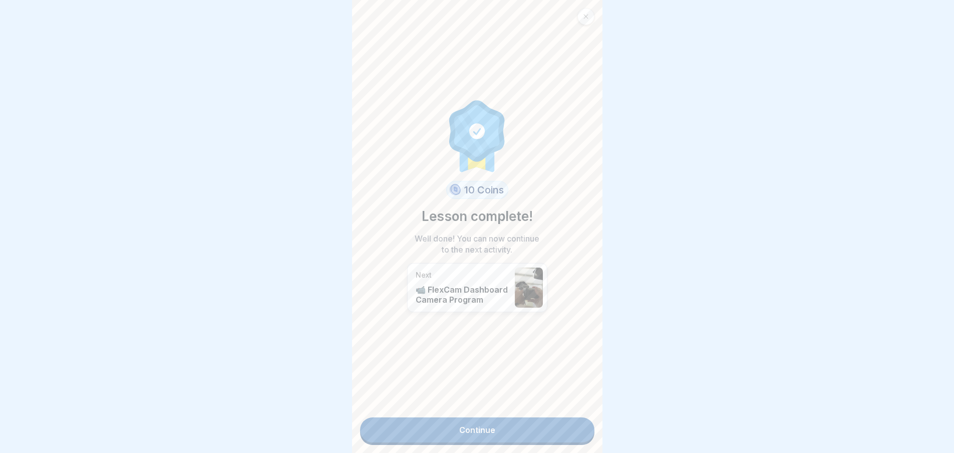
click at [477, 427] on link "Continue" at bounding box center [477, 429] width 234 height 25
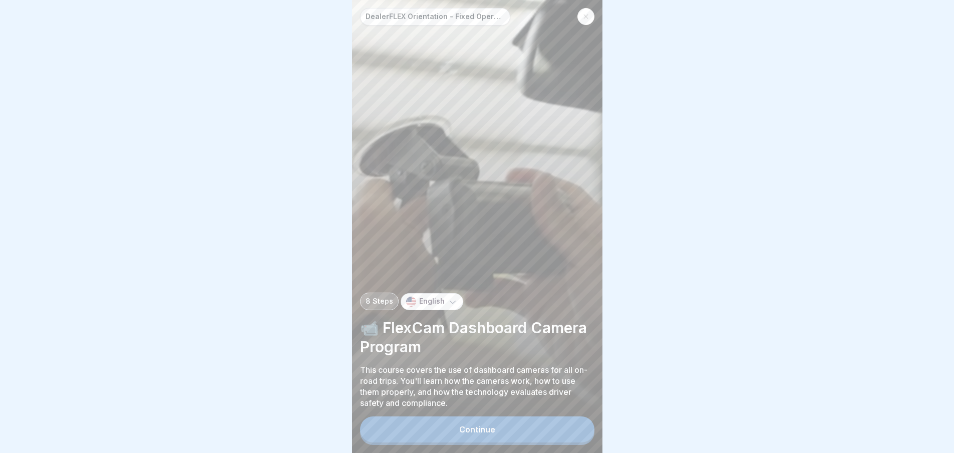
scroll to position [8, 0]
click at [470, 433] on div "Continue" at bounding box center [477, 429] width 36 height 9
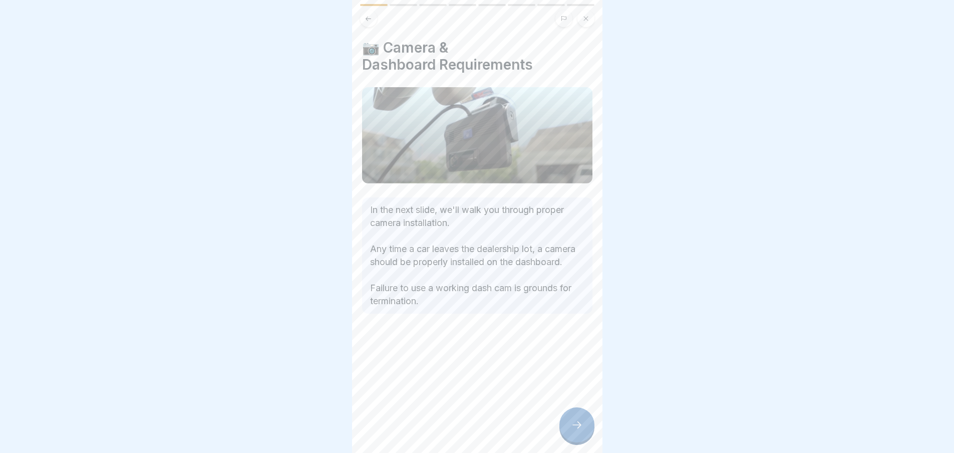
click at [572, 430] on icon at bounding box center [577, 425] width 12 height 12
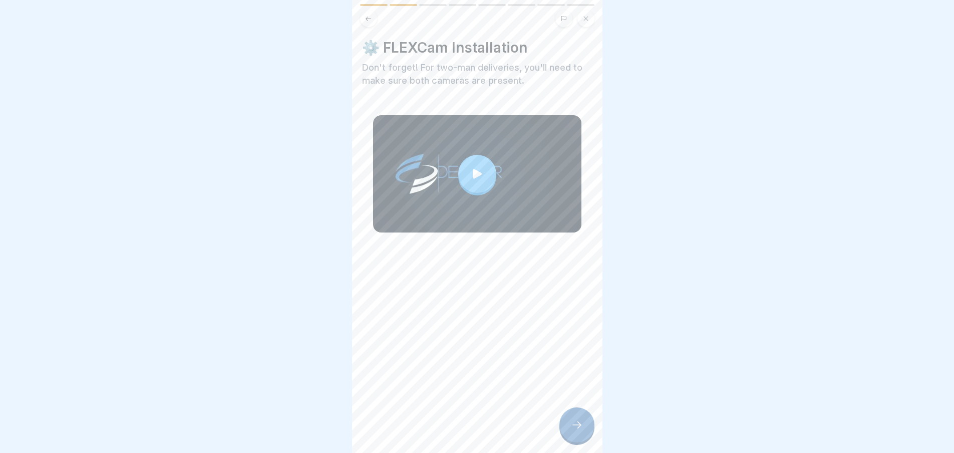
click at [463, 166] on div at bounding box center [477, 174] width 38 height 38
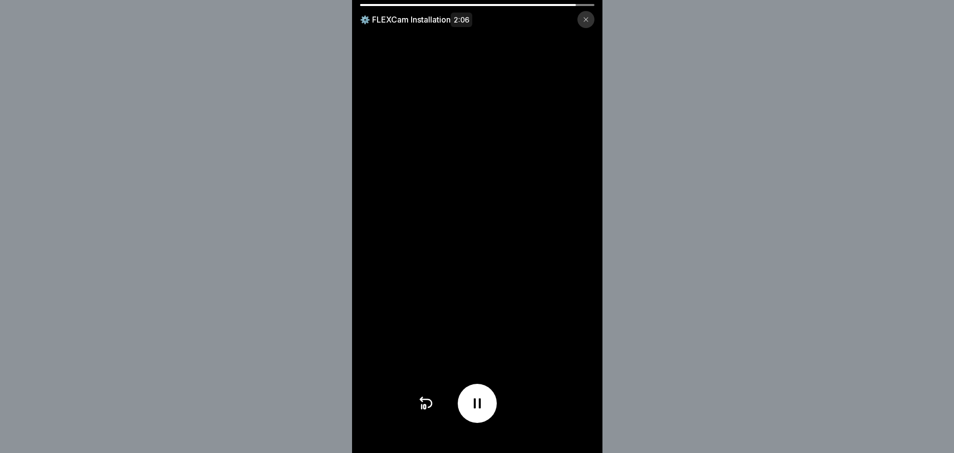
scroll to position [0, 0]
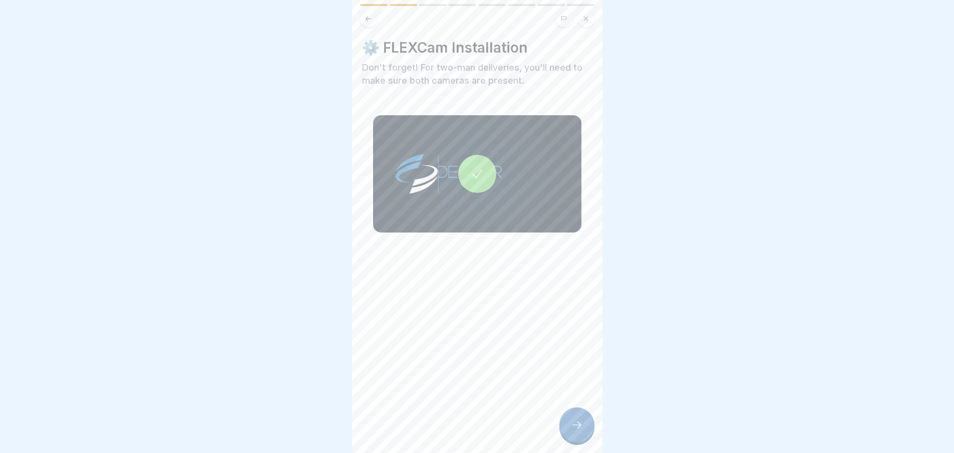
click at [579, 431] on icon at bounding box center [577, 425] width 12 height 12
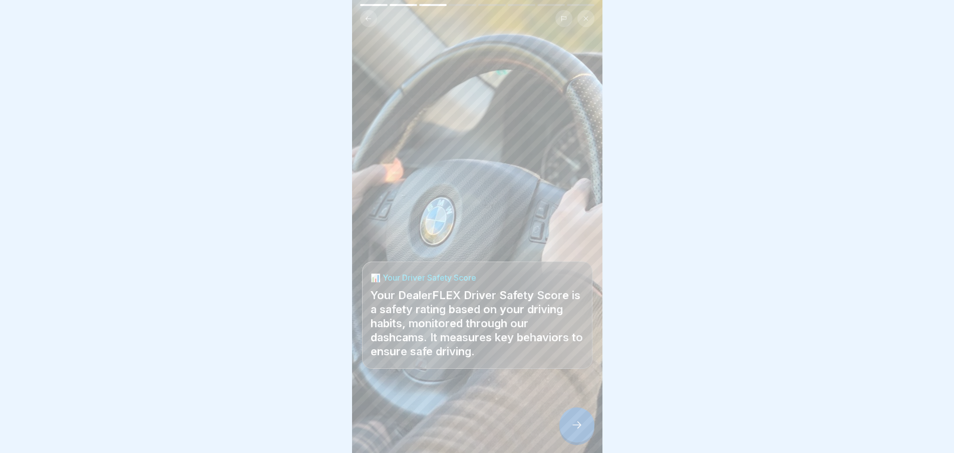
click at [573, 424] on div at bounding box center [577, 424] width 35 height 35
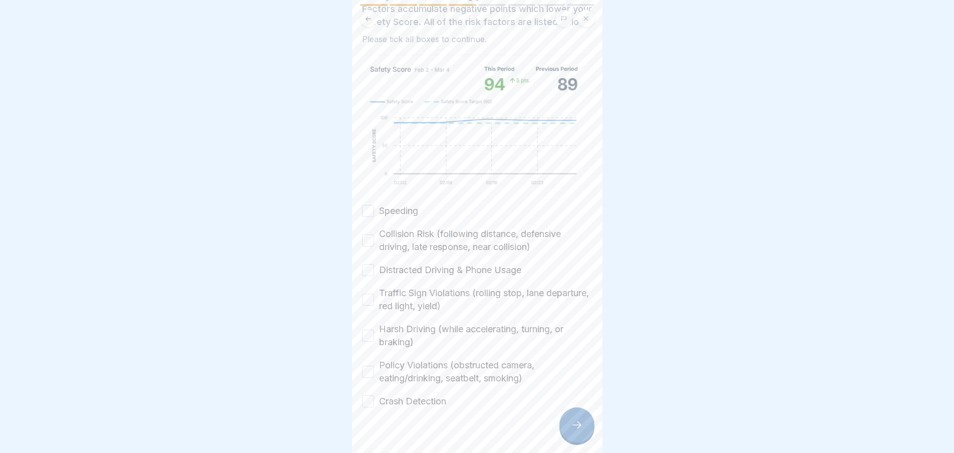
scroll to position [139, 0]
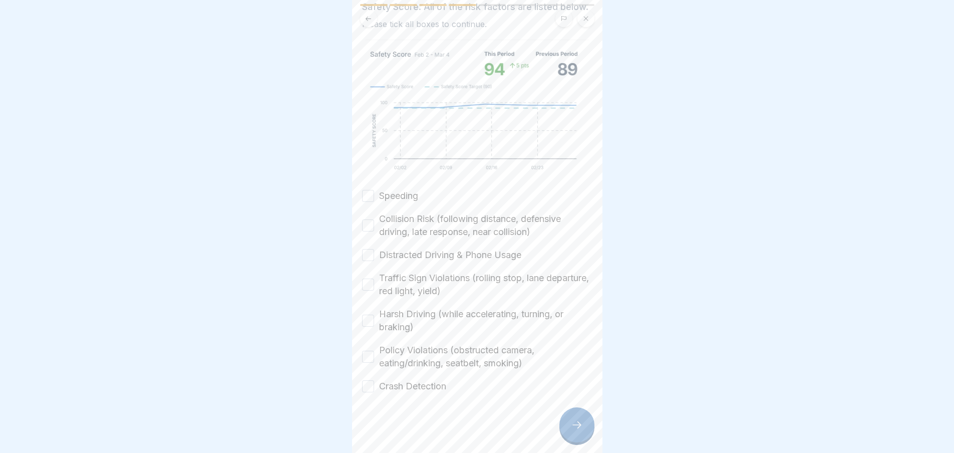
click at [364, 193] on button "Speeding" at bounding box center [368, 196] width 12 height 12
click at [371, 226] on button "Collision Risk (following distance, defensive driving, late response, near coll…" at bounding box center [368, 225] width 12 height 12
click at [366, 257] on button "Distracted Driving & Phone Usage" at bounding box center [368, 255] width 12 height 12
click at [369, 290] on button "Traffic Sign Violations (rolling stop, lane departure, red light, yield)" at bounding box center [368, 285] width 12 height 12
click at [368, 321] on button "Harsh Driving (while accelerating, turning, or braking)" at bounding box center [368, 321] width 12 height 12
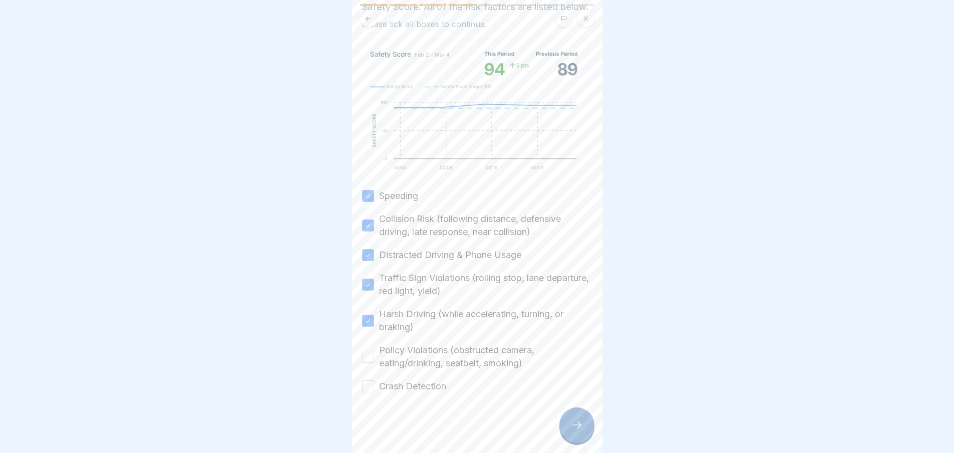
click at [368, 357] on button "Policy Violations (obstructed camera, eating/drinking, seatbelt, smoking)" at bounding box center [368, 357] width 12 height 12
click at [370, 386] on button "Crash Detection" at bounding box center [368, 386] width 12 height 12
click at [583, 431] on icon at bounding box center [577, 425] width 12 height 12
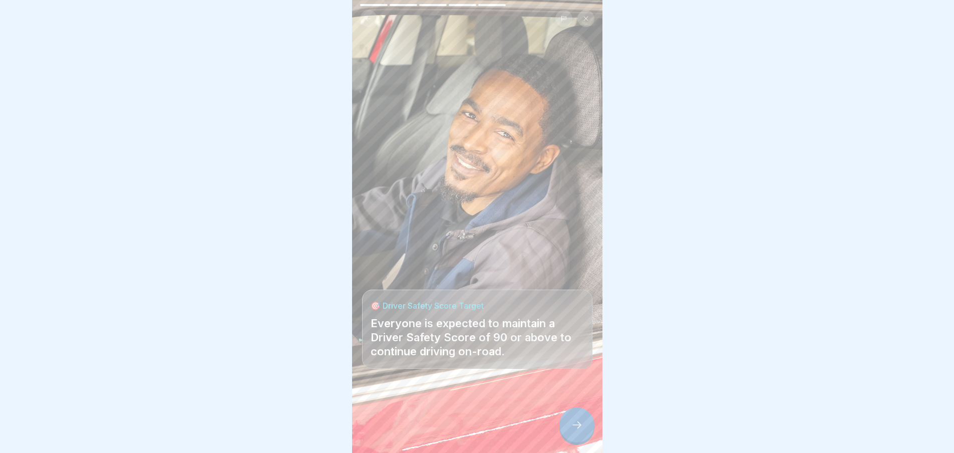
click at [571, 431] on icon at bounding box center [577, 425] width 12 height 12
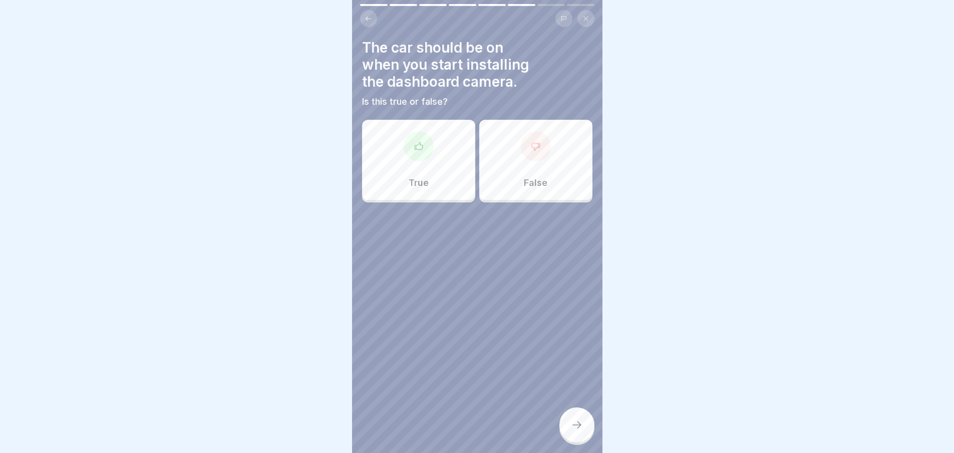
click at [518, 155] on div "False" at bounding box center [535, 160] width 113 height 80
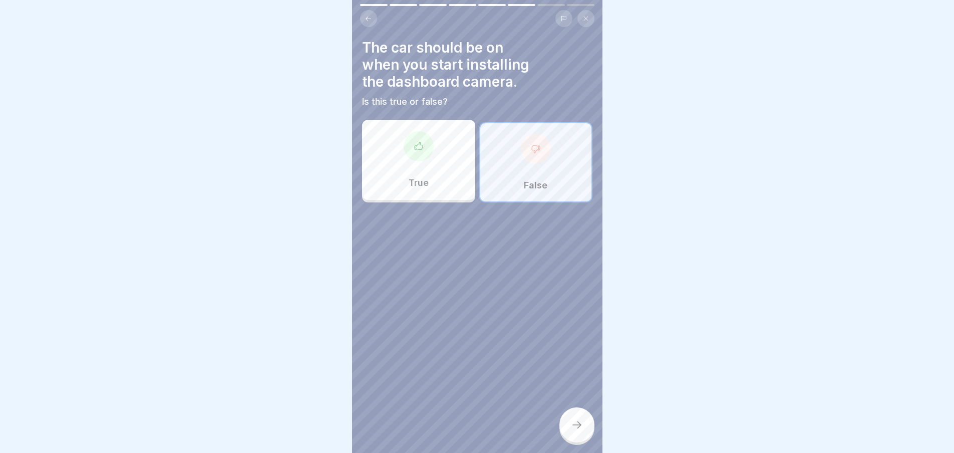
click at [579, 431] on icon at bounding box center [577, 425] width 12 height 12
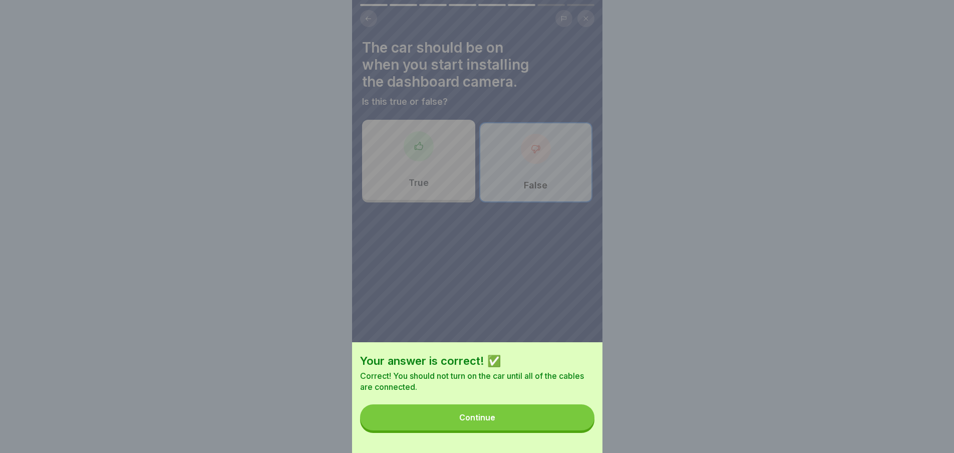
click at [543, 429] on button "Continue" at bounding box center [477, 417] width 234 height 26
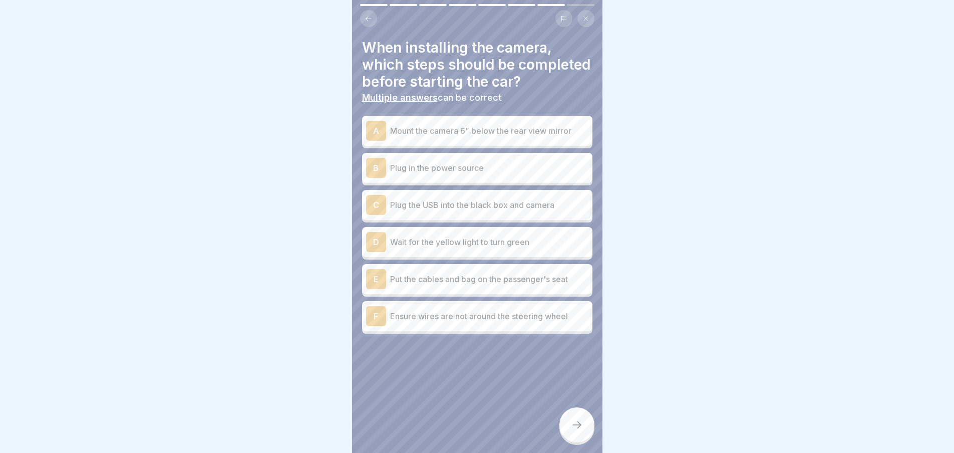
click at [518, 137] on p "Mount the camera 6” below the rear view mirror" at bounding box center [489, 131] width 198 height 12
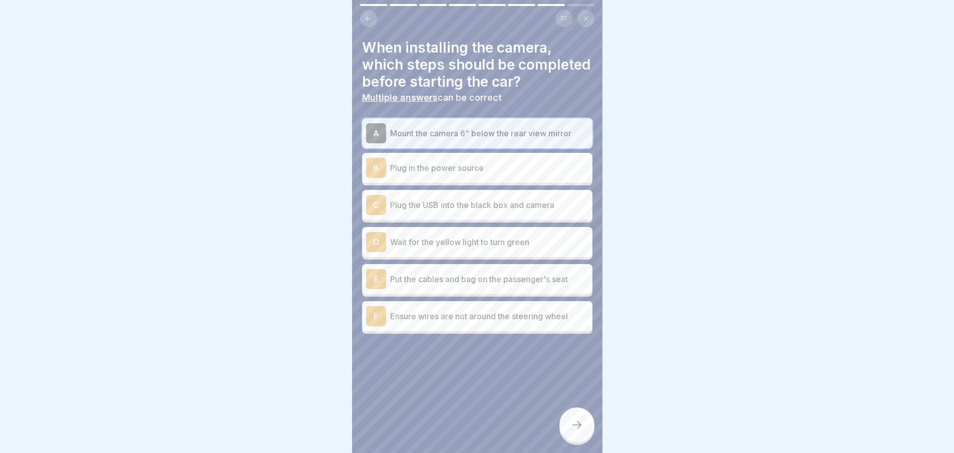
click at [517, 174] on p "Plug in the power source" at bounding box center [489, 168] width 198 height 12
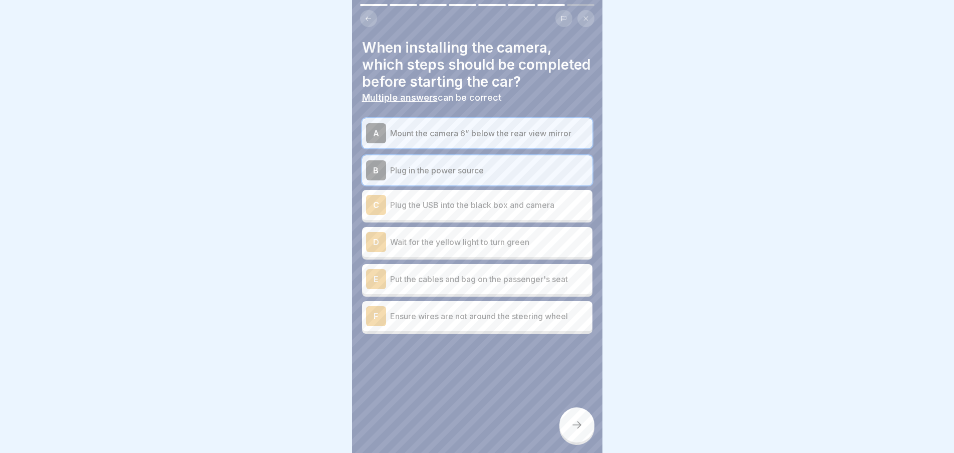
click at [518, 211] on p "Plug the USB into the black box and camera" at bounding box center [489, 205] width 198 height 12
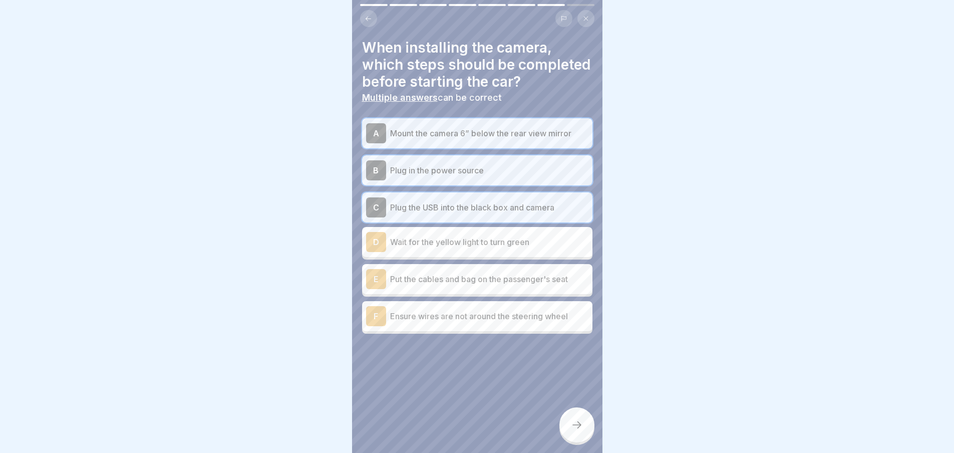
click at [469, 252] on div "D Wait for the yellow light to turn green" at bounding box center [477, 242] width 222 height 20
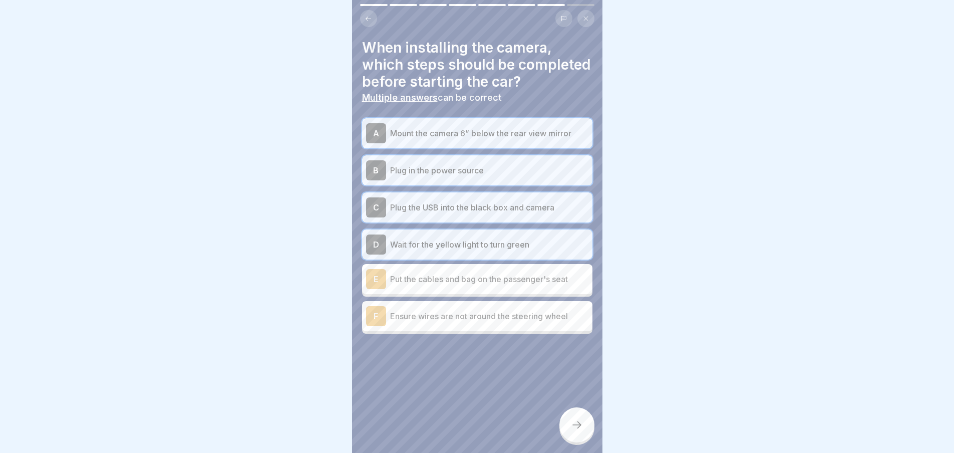
click at [465, 285] on p "Put the cables and bag on the passenger's seat" at bounding box center [489, 279] width 198 height 12
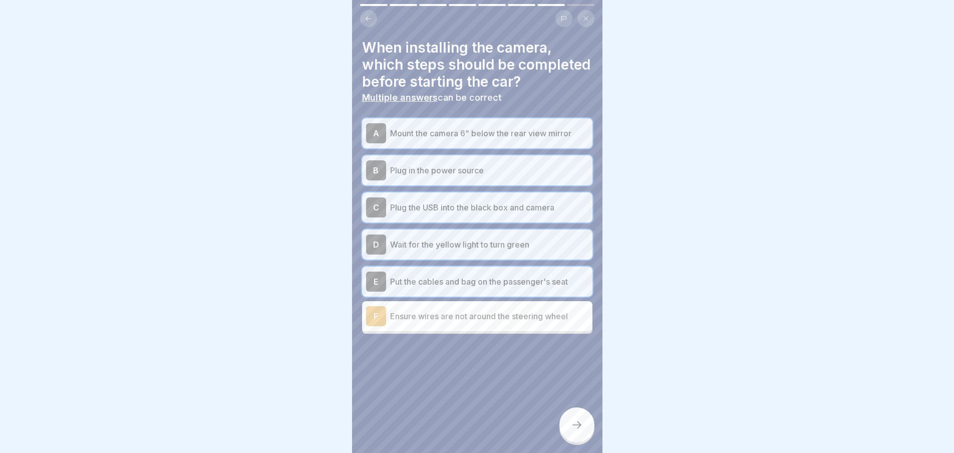
click at [542, 322] on p "Ensure wires are not around the steering wheel" at bounding box center [489, 316] width 198 height 12
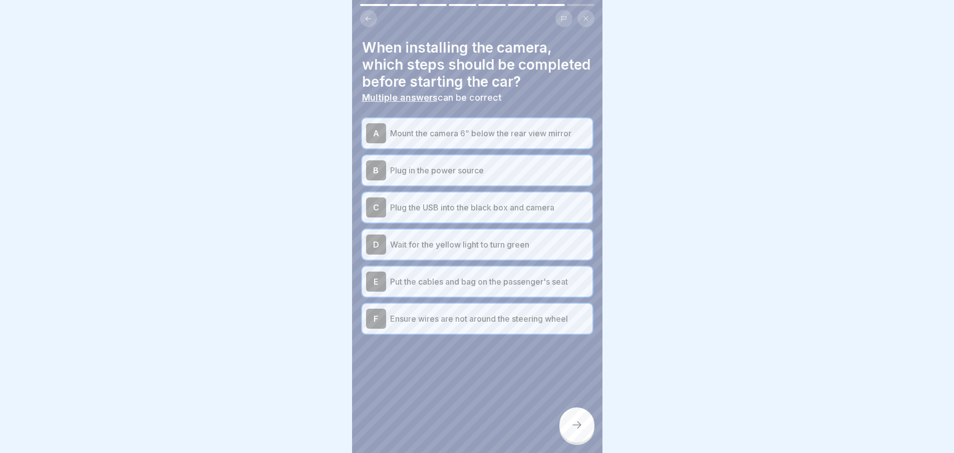
click at [584, 433] on div at bounding box center [577, 424] width 35 height 35
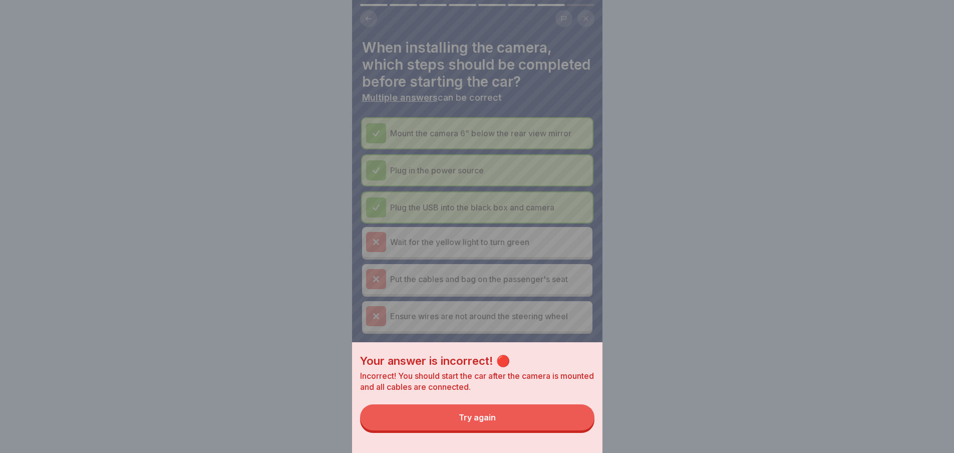
click at [463, 422] on div "Try again" at bounding box center [477, 417] width 37 height 9
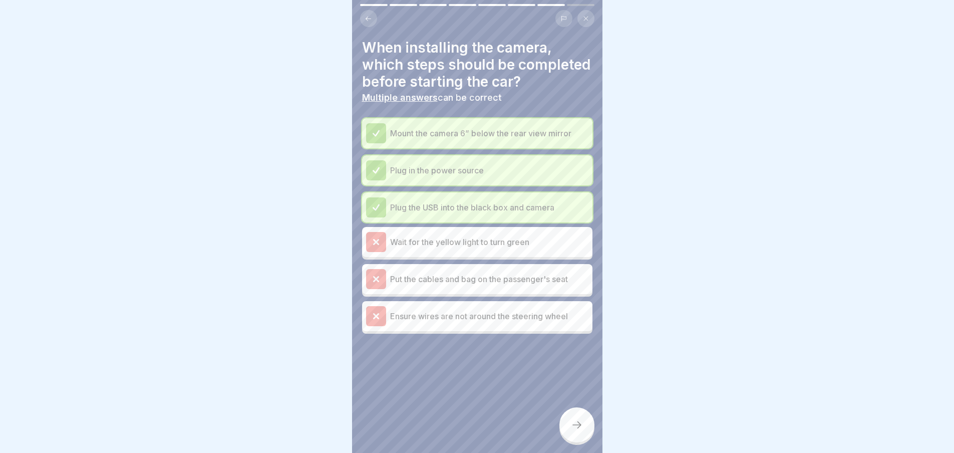
click at [439, 248] on p "Wait for the yellow light to turn green" at bounding box center [489, 242] width 198 height 12
click at [576, 431] on icon at bounding box center [577, 425] width 12 height 12
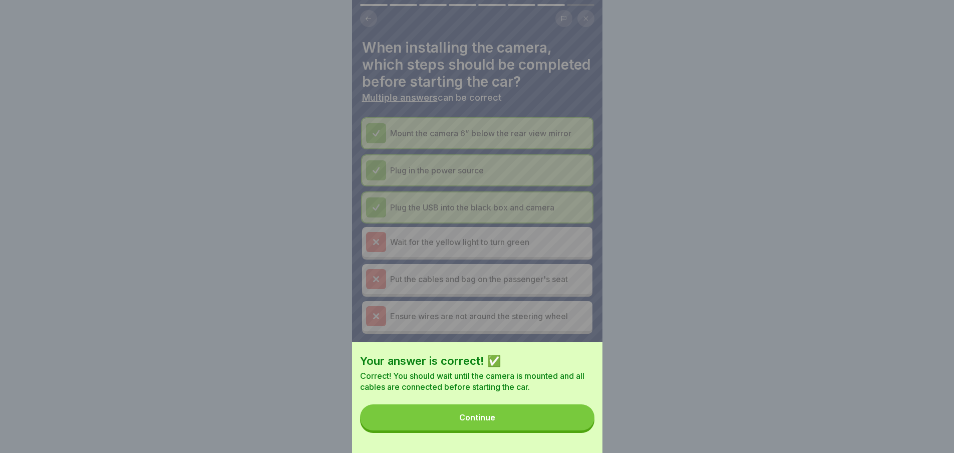
click at [522, 421] on button "Continue" at bounding box center [477, 417] width 234 height 26
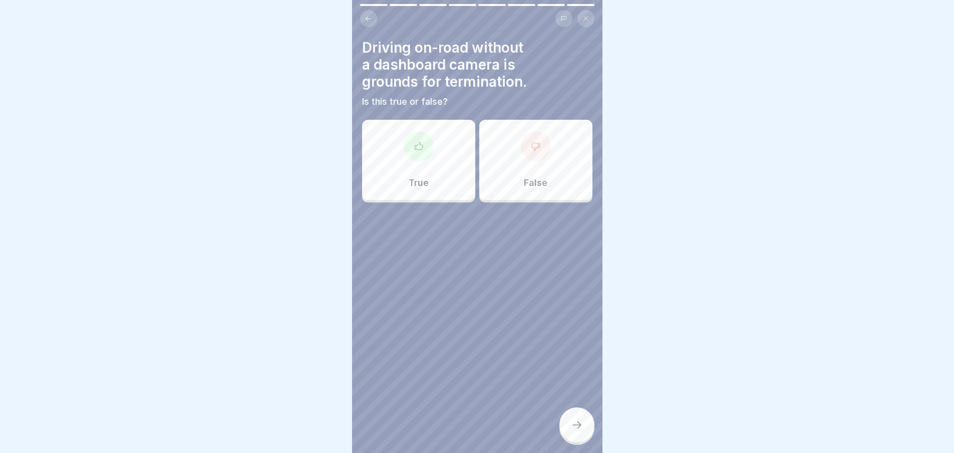
click at [411, 165] on div "True" at bounding box center [418, 160] width 113 height 80
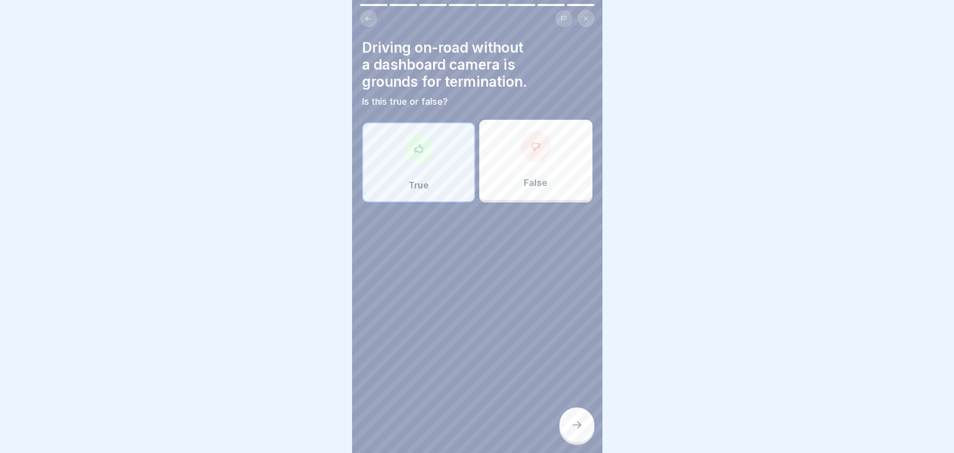
click at [580, 428] on icon at bounding box center [577, 425] width 12 height 12
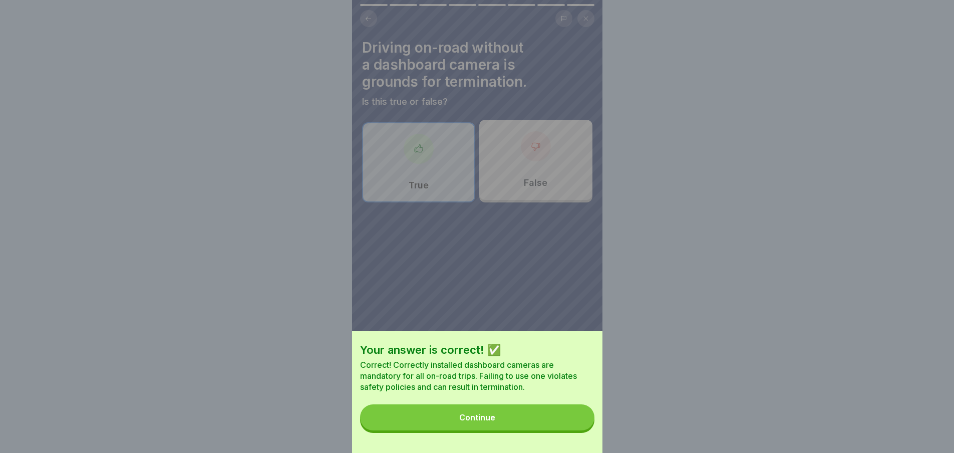
click at [568, 419] on button "Continue" at bounding box center [477, 417] width 234 height 26
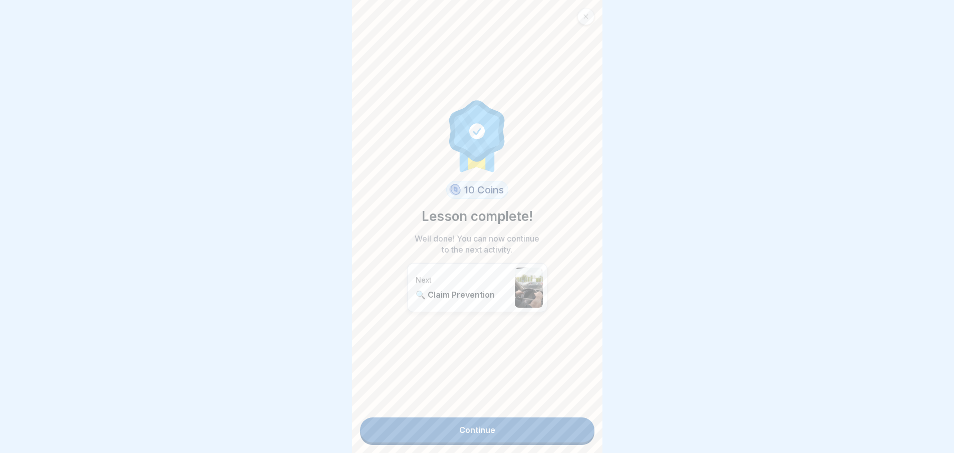
click at [499, 426] on link "Continue" at bounding box center [477, 429] width 234 height 25
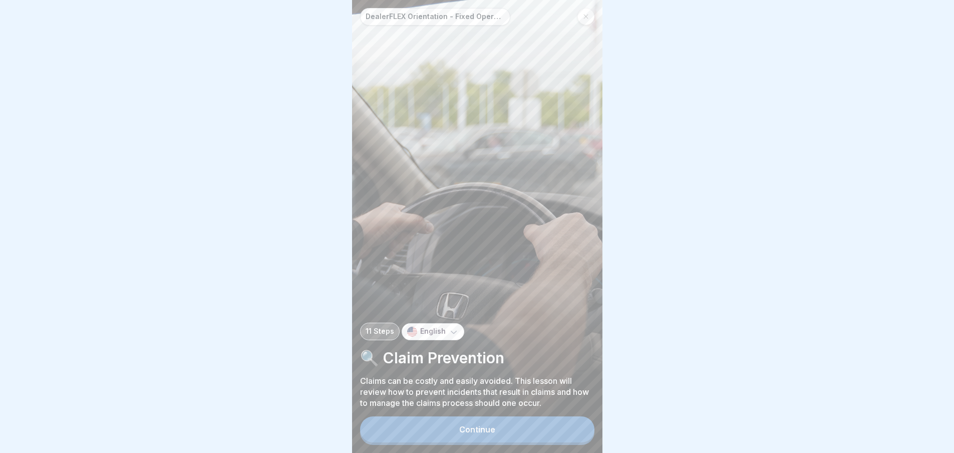
click at [464, 434] on div "Continue" at bounding box center [477, 429] width 36 height 9
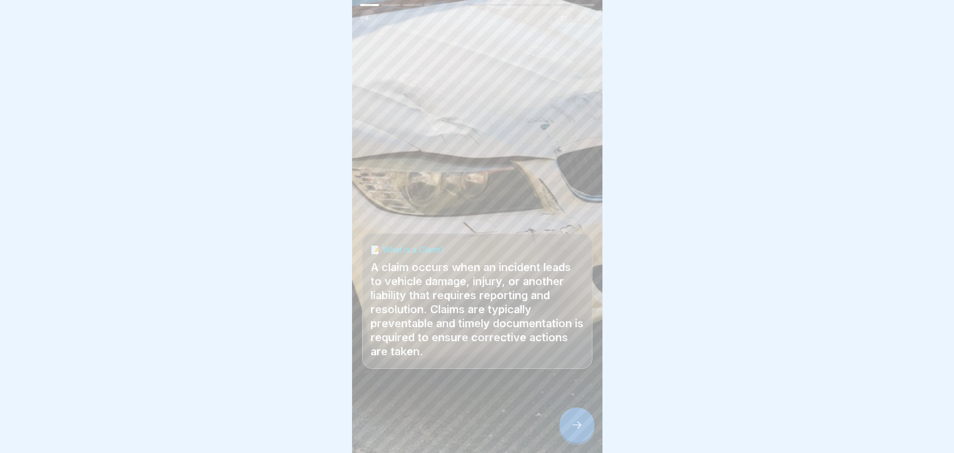
click at [576, 431] on icon at bounding box center [577, 425] width 12 height 12
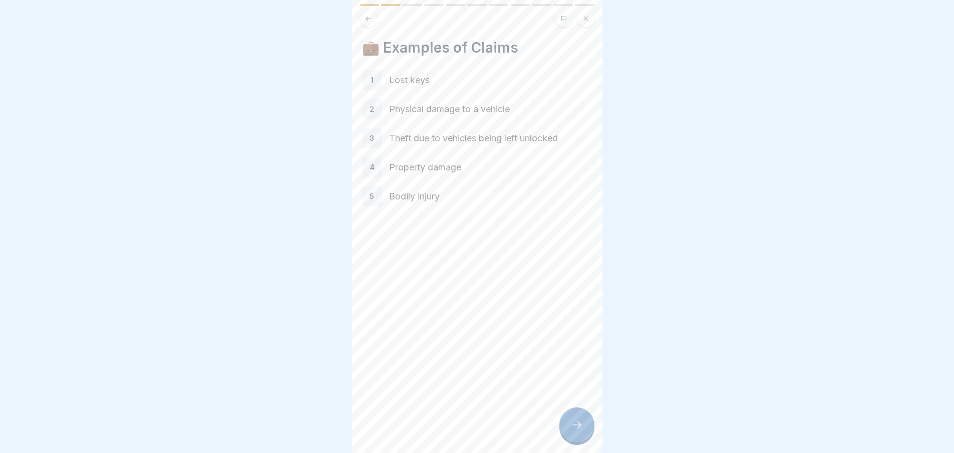
click at [572, 431] on icon at bounding box center [577, 425] width 12 height 12
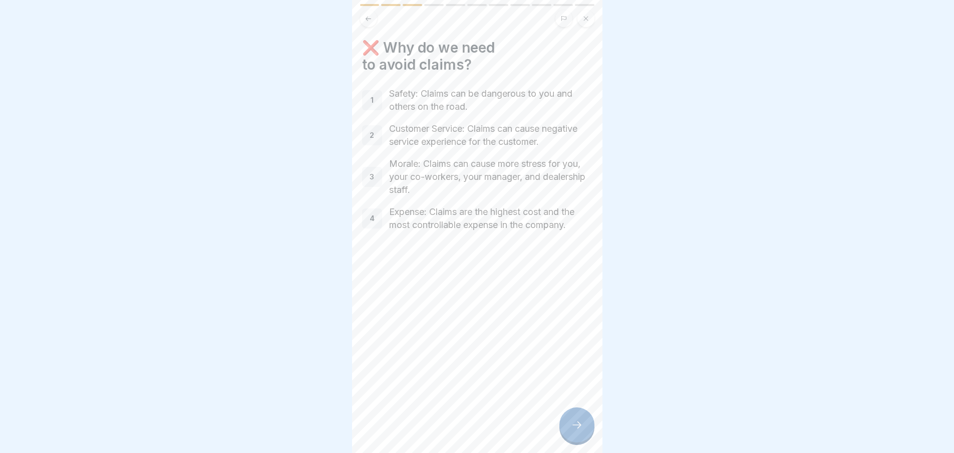
click at [584, 429] on div at bounding box center [577, 424] width 35 height 35
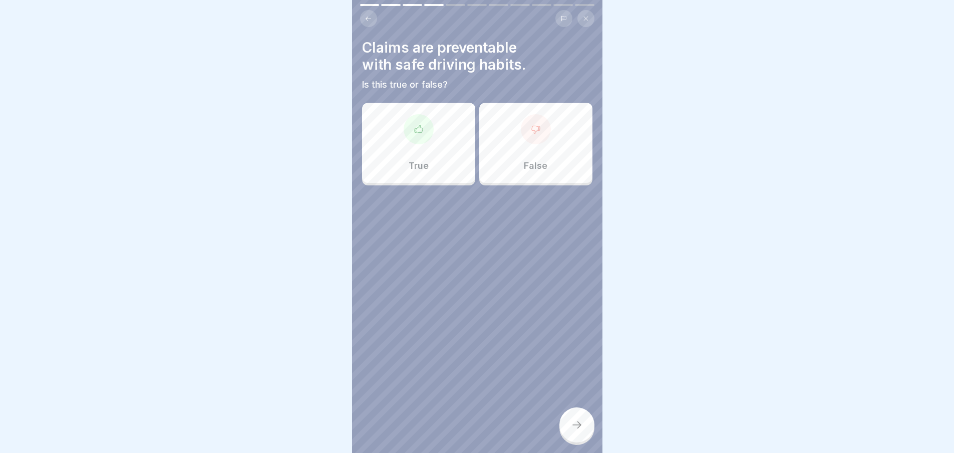
click at [409, 144] on div "True" at bounding box center [418, 143] width 113 height 80
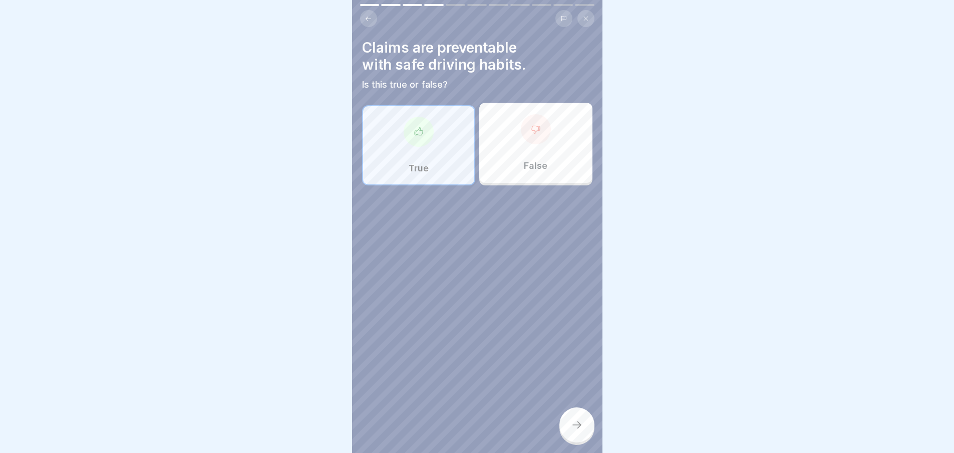
click at [573, 438] on div at bounding box center [577, 424] width 35 height 35
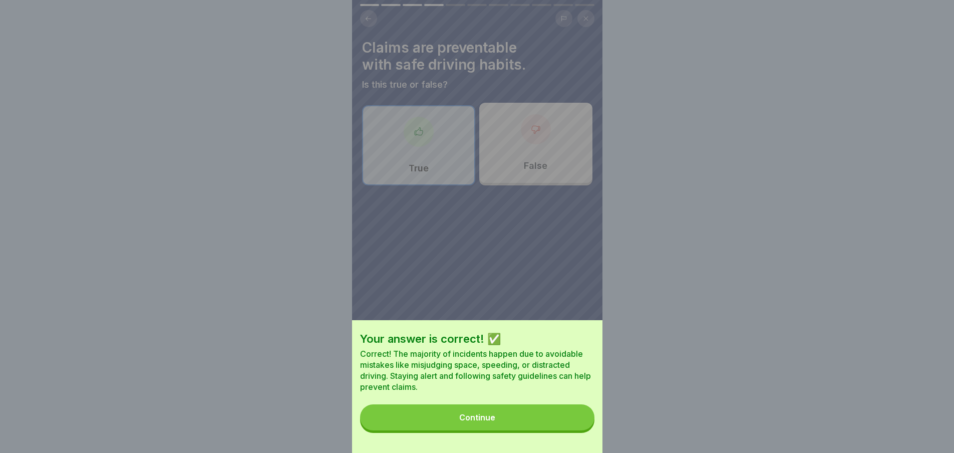
click at [543, 430] on button "Continue" at bounding box center [477, 417] width 234 height 26
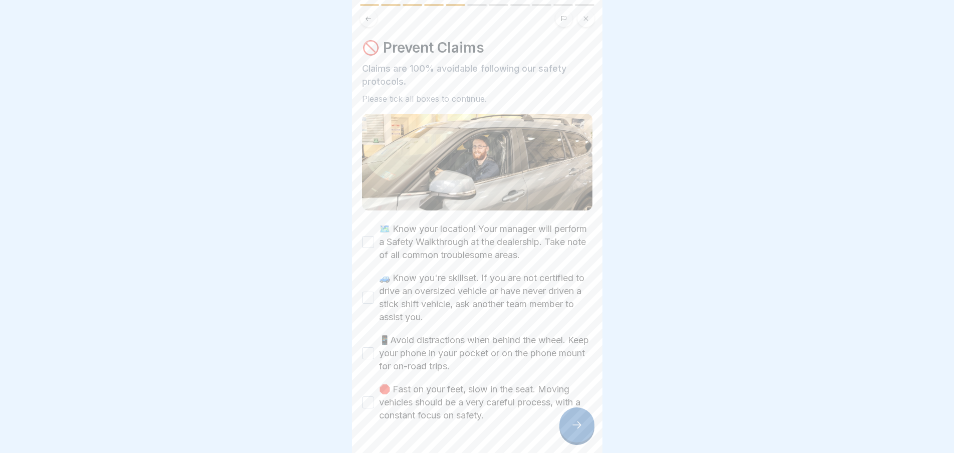
click at [372, 240] on button "🗺️ Know your location! Your manager will perform a Safety Walkthrough at the de…" at bounding box center [368, 242] width 12 height 12
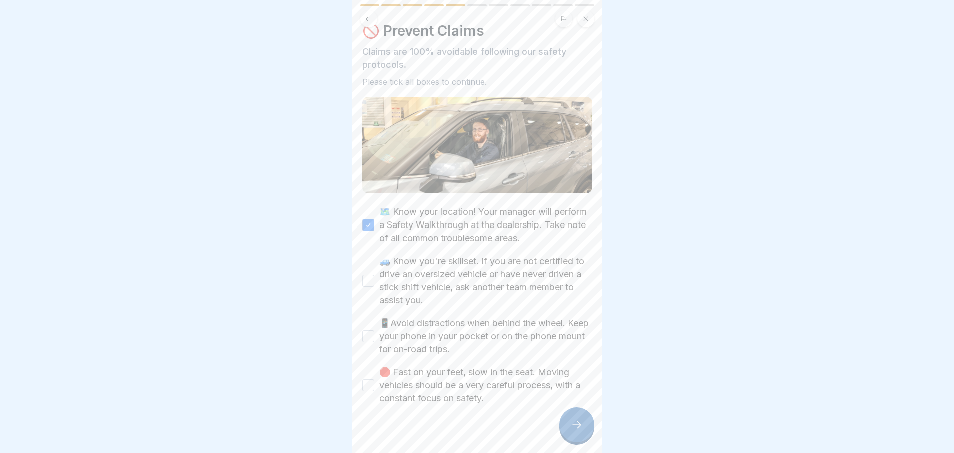
scroll to position [26, 0]
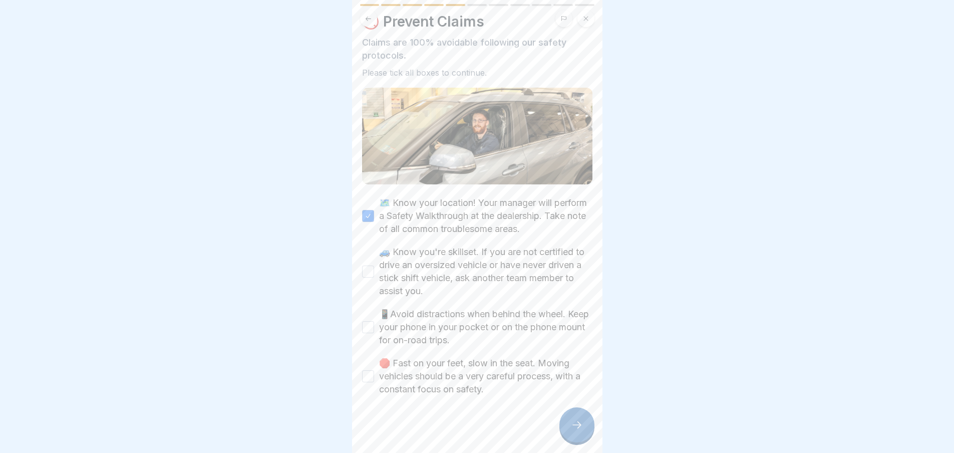
click at [365, 271] on button "🚙 Know you're skillset. If you are not certified to drive an oversized vehicle …" at bounding box center [368, 272] width 12 height 12
click at [373, 321] on button "📱Avoid distractions when behind the wheel. Keep your phone in your pocket or on…" at bounding box center [368, 327] width 12 height 12
click at [367, 370] on button "🛑 Fast on your feet, slow in the seat. Moving vehicles should be a very careful…" at bounding box center [368, 376] width 12 height 12
click at [575, 424] on icon at bounding box center [577, 425] width 12 height 12
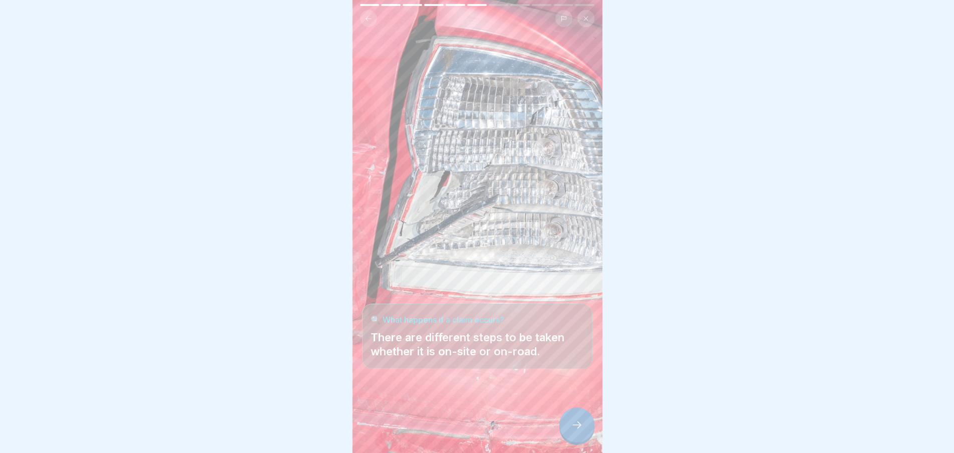
click at [575, 432] on div at bounding box center [577, 424] width 35 height 35
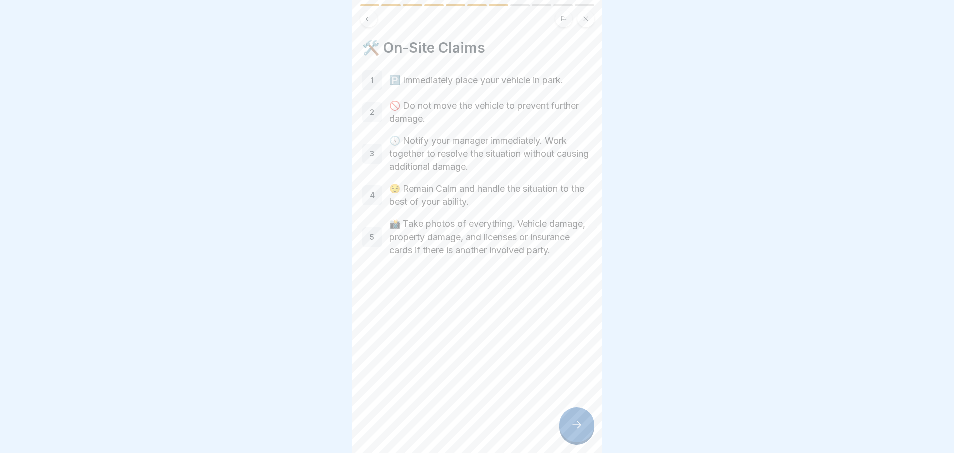
click at [574, 422] on icon at bounding box center [577, 425] width 12 height 12
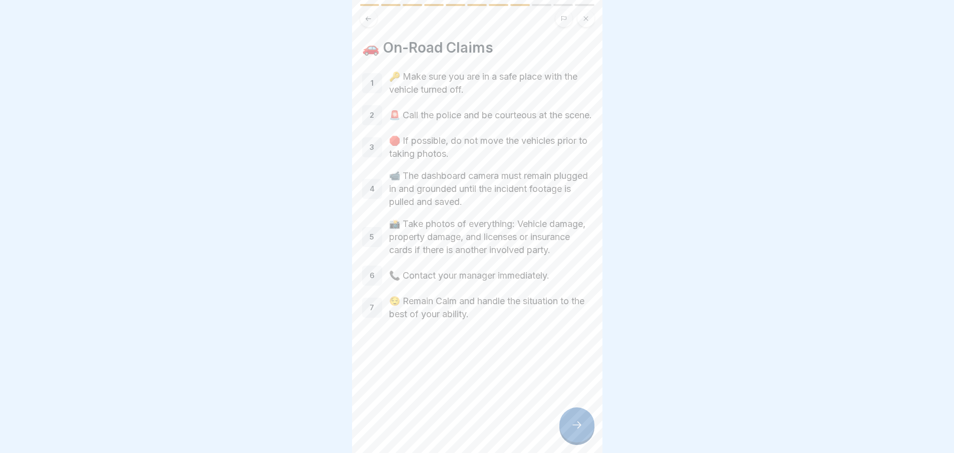
click at [578, 426] on icon at bounding box center [577, 425] width 12 height 12
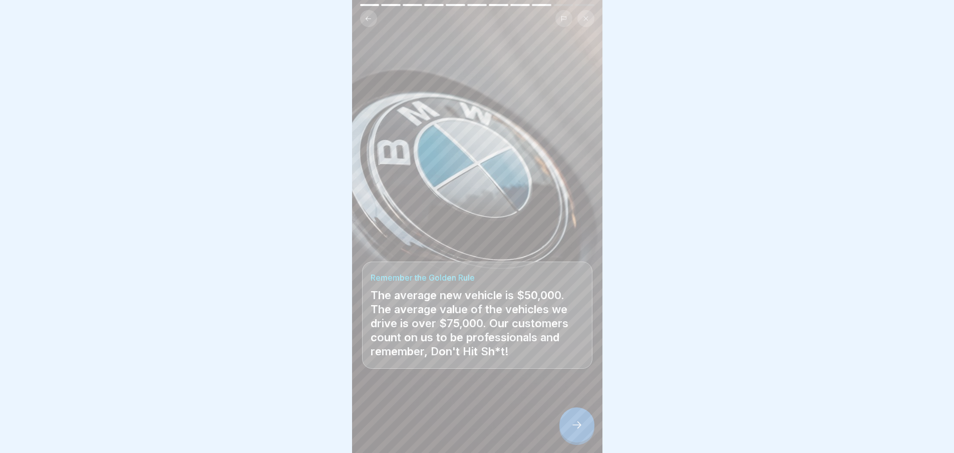
click at [578, 427] on icon at bounding box center [577, 425] width 12 height 12
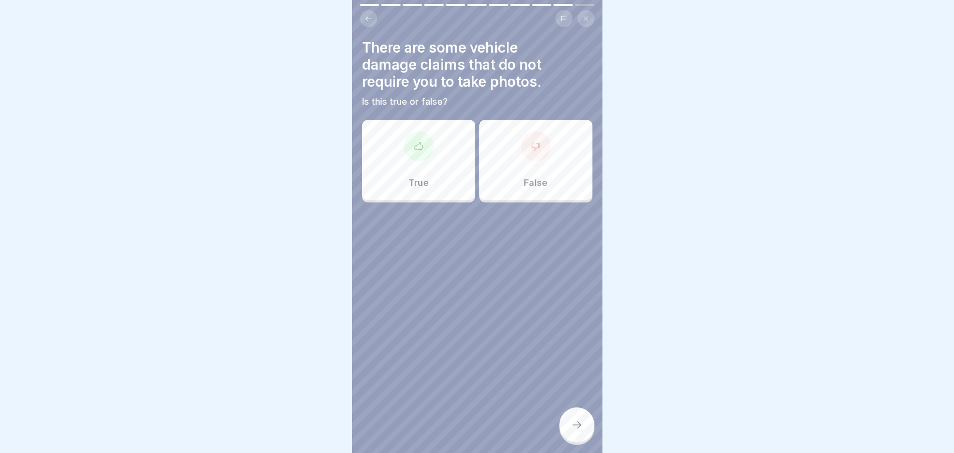
click at [513, 150] on div "False" at bounding box center [535, 160] width 113 height 80
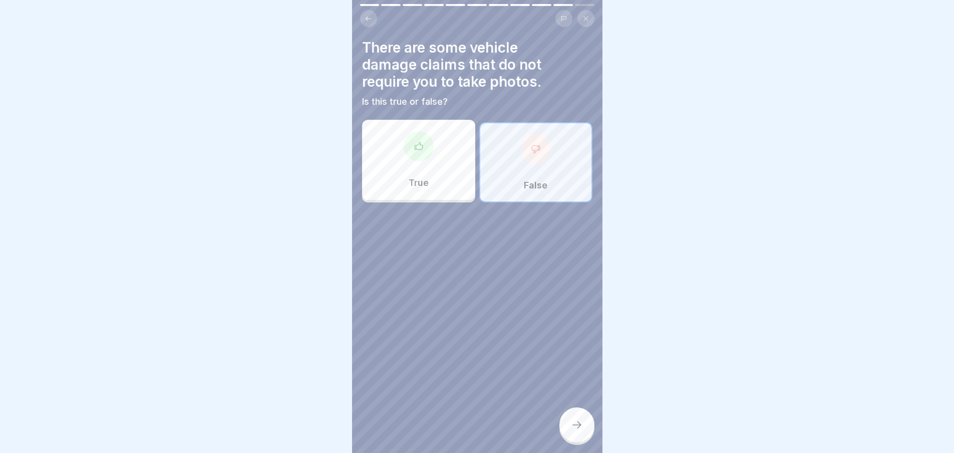
click at [578, 427] on icon at bounding box center [577, 425] width 12 height 12
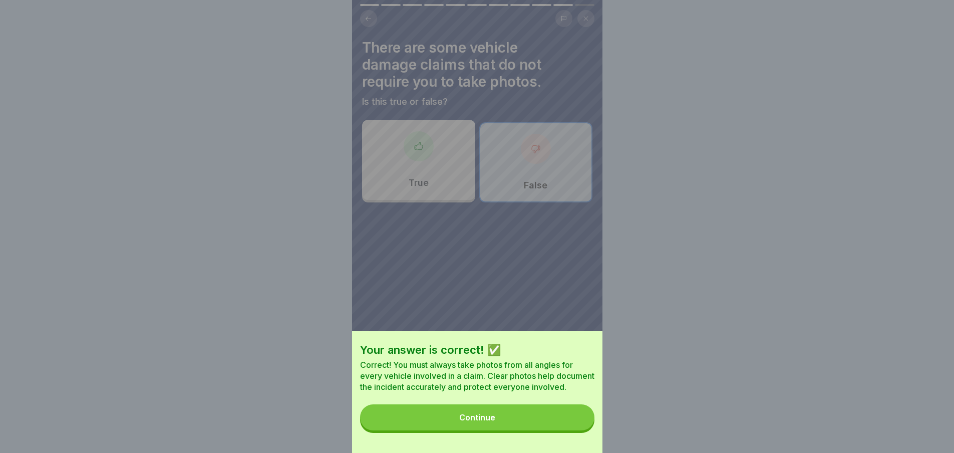
click at [567, 421] on button "Continue" at bounding box center [477, 417] width 234 height 26
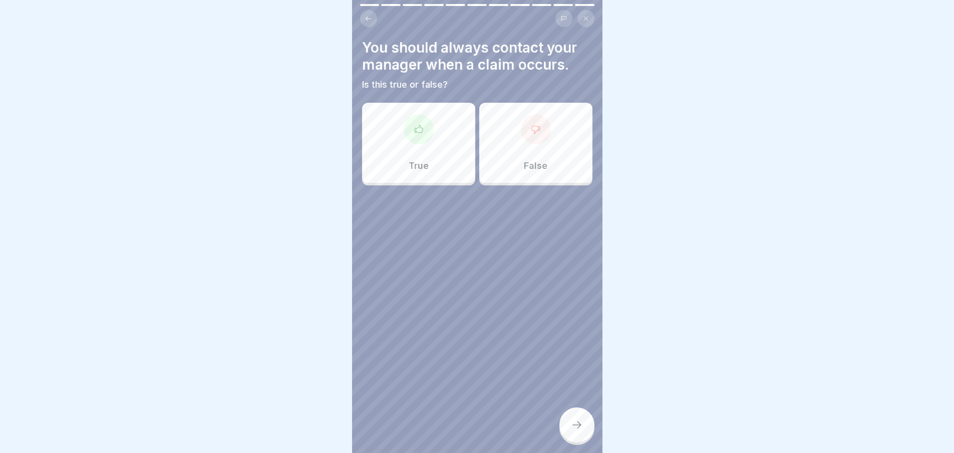
click at [441, 130] on div "True" at bounding box center [418, 143] width 113 height 80
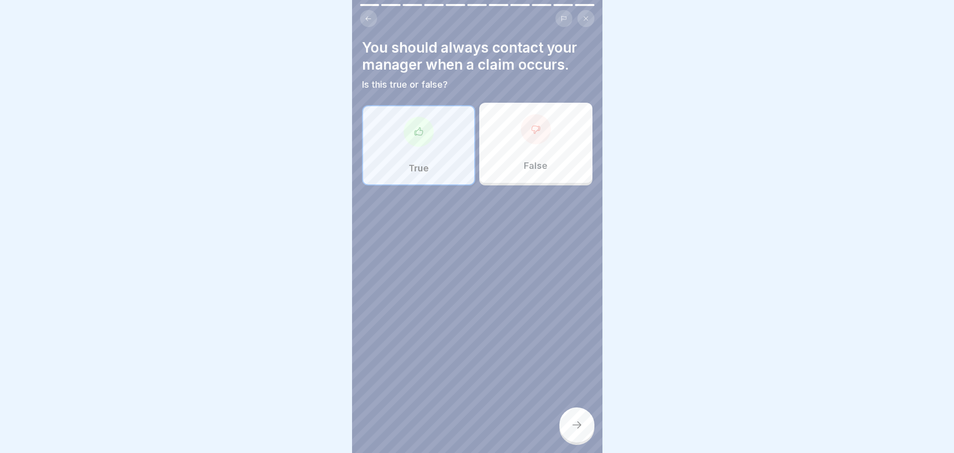
click at [577, 420] on icon at bounding box center [577, 425] width 12 height 12
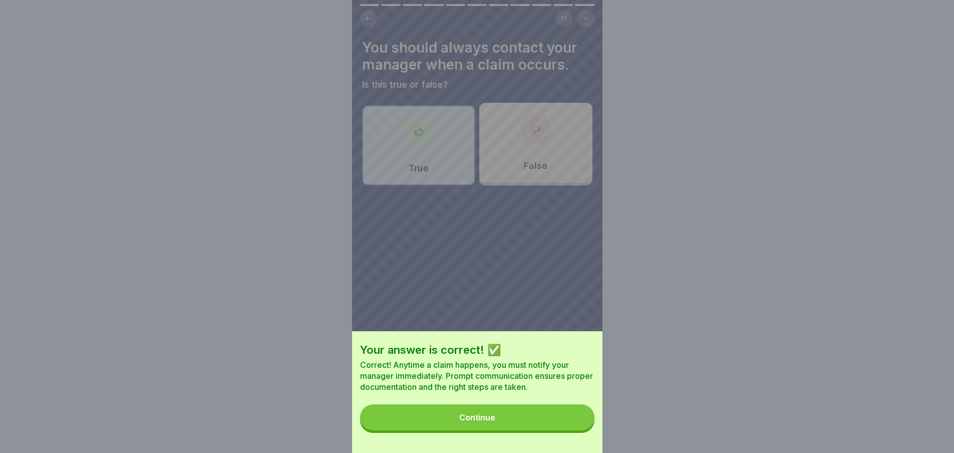
click at [569, 424] on button "Continue" at bounding box center [477, 417] width 234 height 26
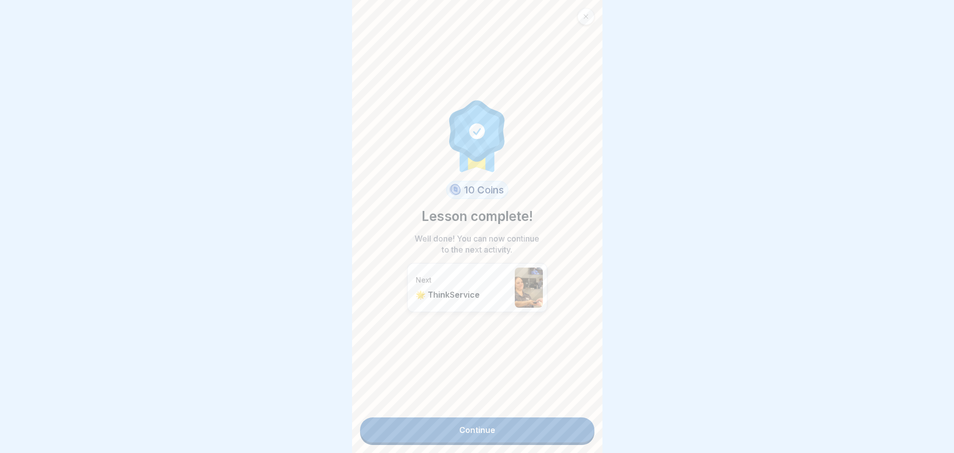
click at [505, 426] on link "Continue" at bounding box center [477, 429] width 234 height 25
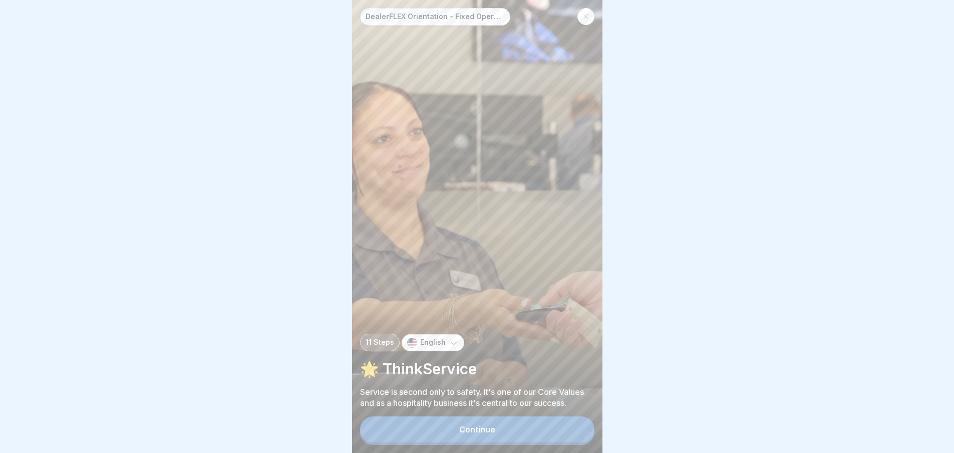
click at [509, 437] on button "Continue" at bounding box center [477, 429] width 234 height 26
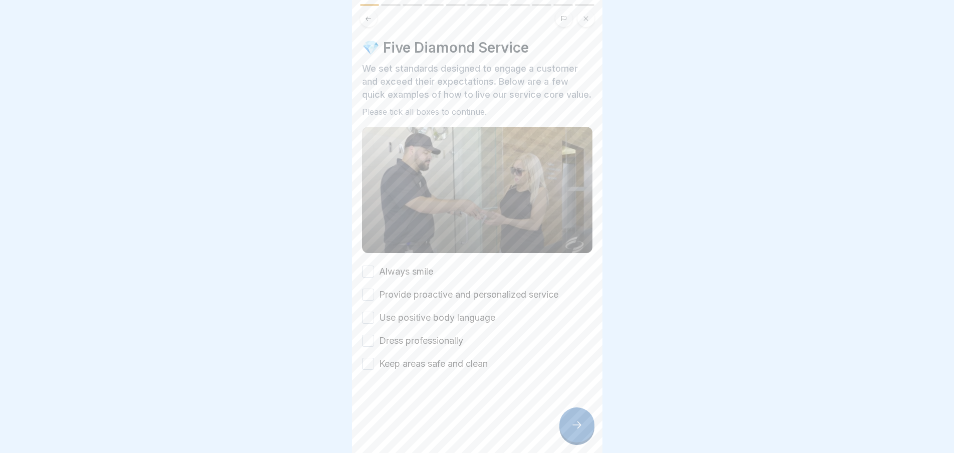
click at [372, 278] on button "Always smile" at bounding box center [368, 272] width 12 height 12
click at [377, 301] on div "Provide proactive and personalized service" at bounding box center [460, 294] width 196 height 13
click at [374, 301] on button "Provide proactive and personalized service" at bounding box center [368, 295] width 12 height 12
click at [372, 323] on button "Use positive body language" at bounding box center [368, 318] width 12 height 12
click at [370, 346] on button "Dress professionally" at bounding box center [368, 341] width 12 height 12
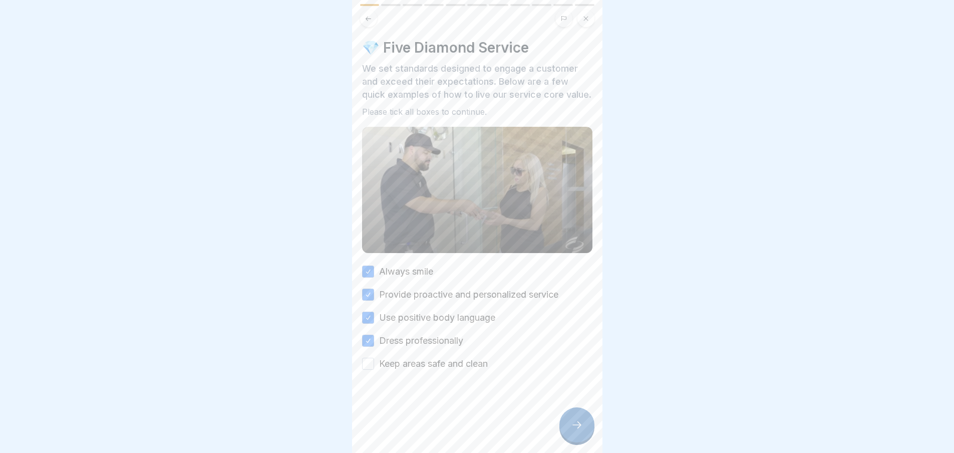
drag, startPoint x: 373, startPoint y: 371, endPoint x: 390, endPoint y: 386, distance: 22.4
click at [373, 370] on button "Keep areas safe and clean" at bounding box center [368, 364] width 12 height 12
click at [579, 431] on icon at bounding box center [577, 425] width 12 height 12
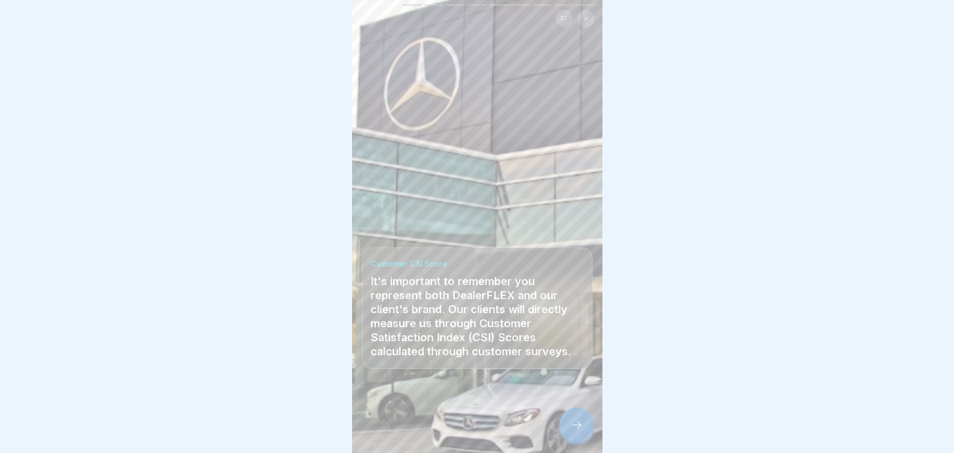
click at [572, 431] on icon at bounding box center [577, 425] width 12 height 12
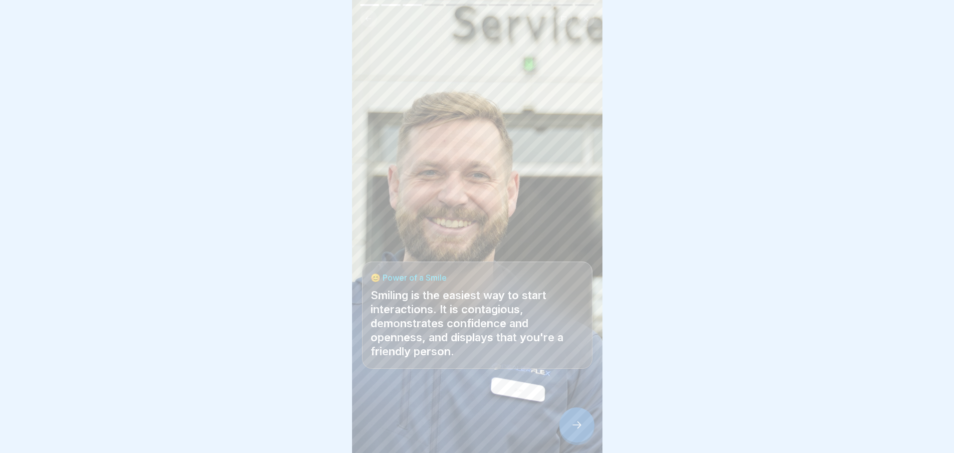
click at [581, 431] on icon at bounding box center [577, 425] width 12 height 12
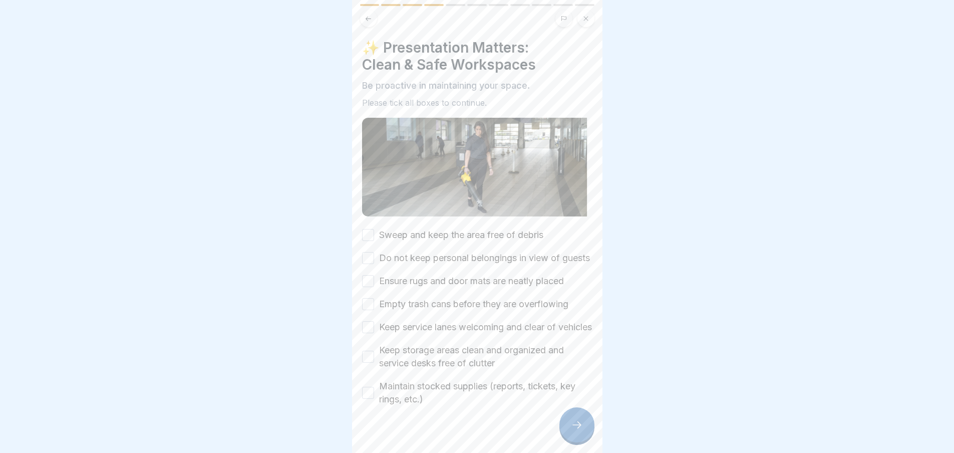
click at [374, 232] on div "Sweep and keep the area free of debris" at bounding box center [452, 234] width 181 height 13
click at [370, 233] on button "Sweep and keep the area free of debris" at bounding box center [368, 235] width 12 height 12
click at [368, 258] on button "Do not keep personal belongings in view of guests" at bounding box center [368, 258] width 12 height 12
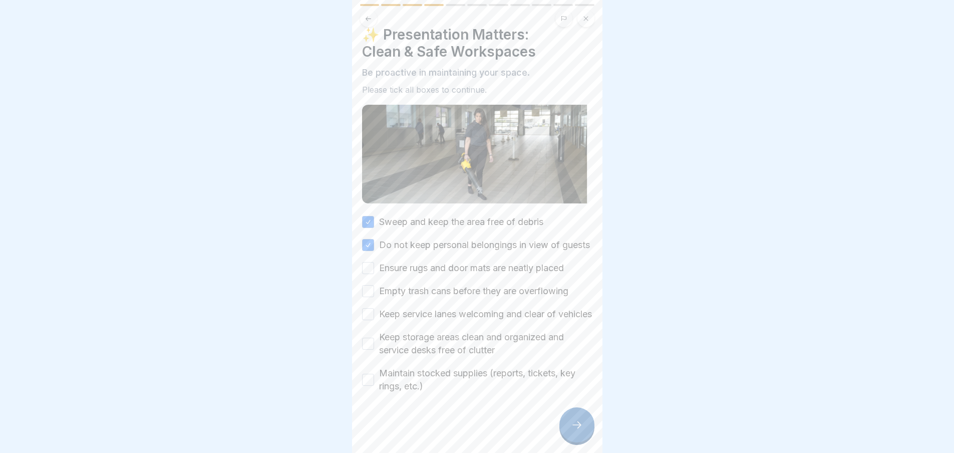
click at [368, 262] on button "Ensure rugs and door mats are neatly placed" at bounding box center [368, 268] width 12 height 12
click at [372, 285] on button "Empty trash cans before they are overflowing" at bounding box center [368, 291] width 12 height 12
click at [371, 308] on button "Keep service lanes welcoming and clear of vehicles" at bounding box center [368, 314] width 12 height 12
click at [373, 338] on button "Keep storage areas clean and organized and service desks free of clutter" at bounding box center [368, 344] width 12 height 12
click at [369, 374] on button "Maintain stocked supplies (reports, tickets, key rings, etc.)" at bounding box center [368, 380] width 12 height 12
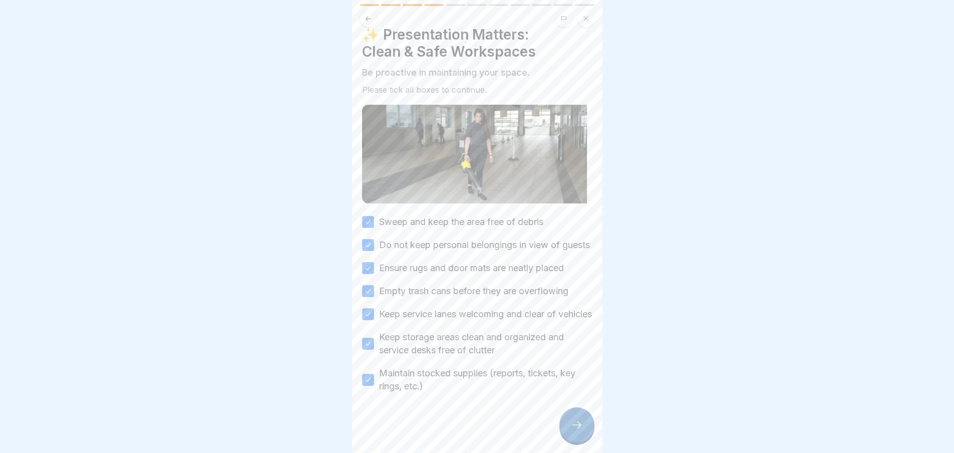
click at [568, 429] on div at bounding box center [577, 424] width 35 height 35
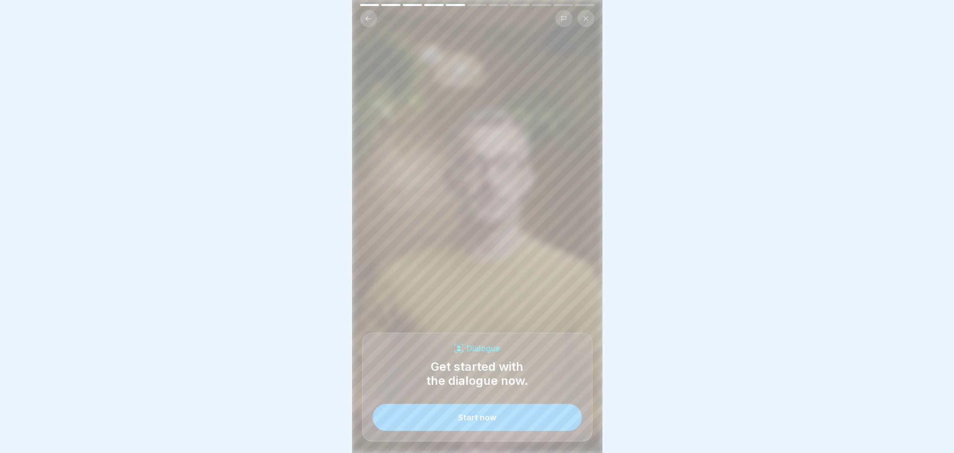
click at [507, 425] on button "Start now" at bounding box center [477, 417] width 209 height 27
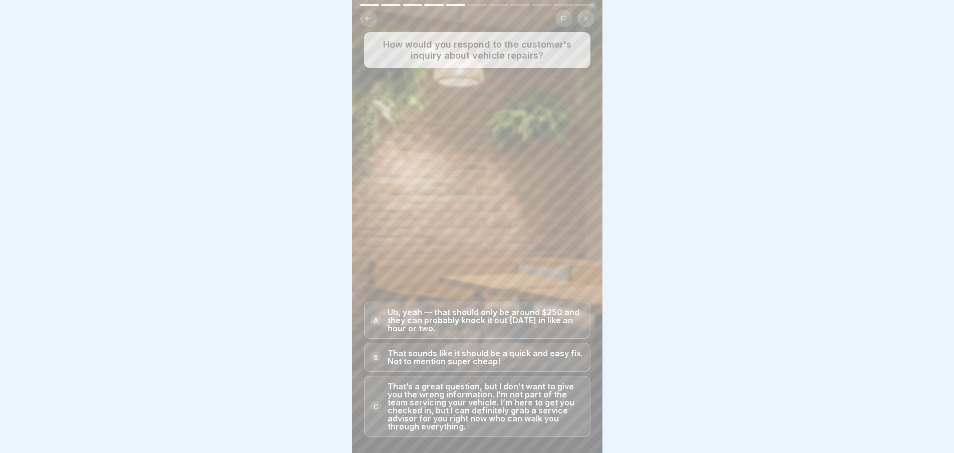
click at [558, 416] on p "That’s a great question, but I don’t want to give you the wrong information. I’…" at bounding box center [486, 406] width 196 height 48
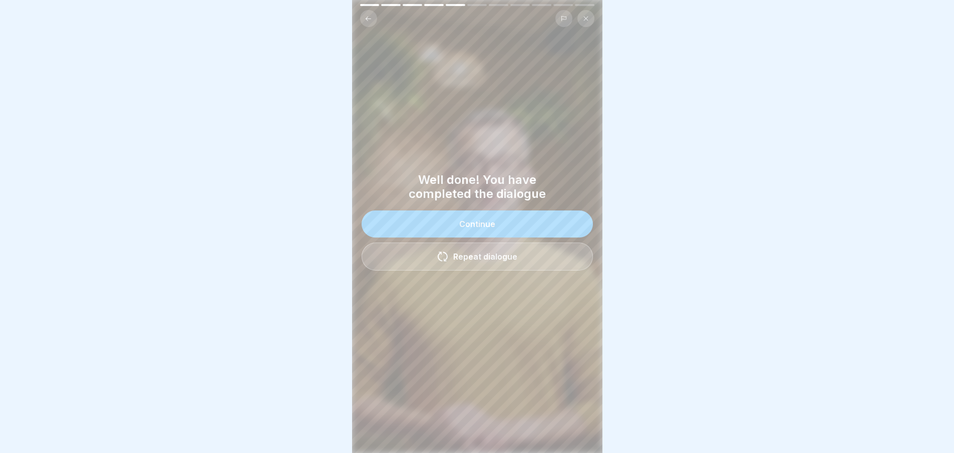
click at [495, 226] on button "Continue" at bounding box center [477, 223] width 231 height 27
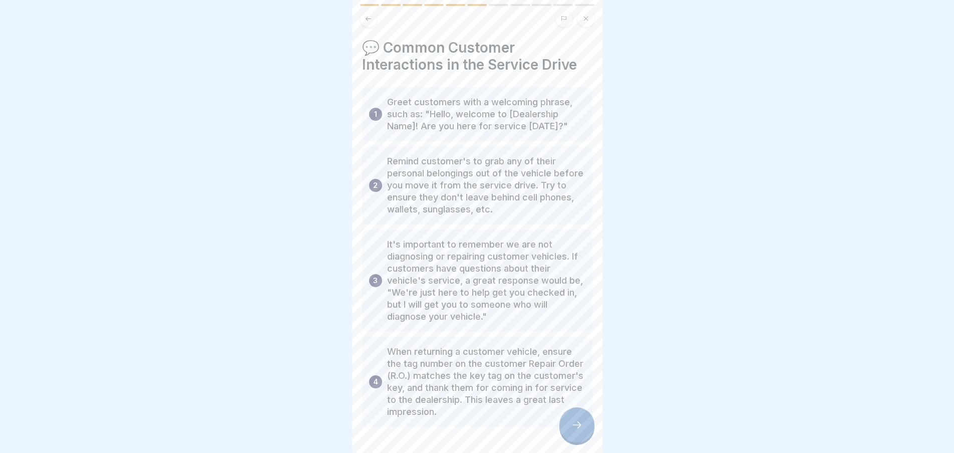
click at [573, 431] on icon at bounding box center [577, 425] width 12 height 12
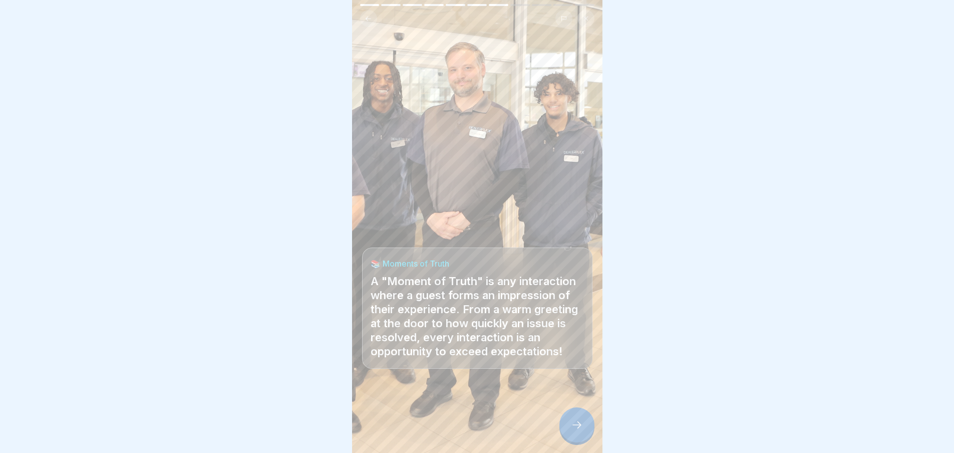
click at [573, 431] on icon at bounding box center [577, 425] width 12 height 12
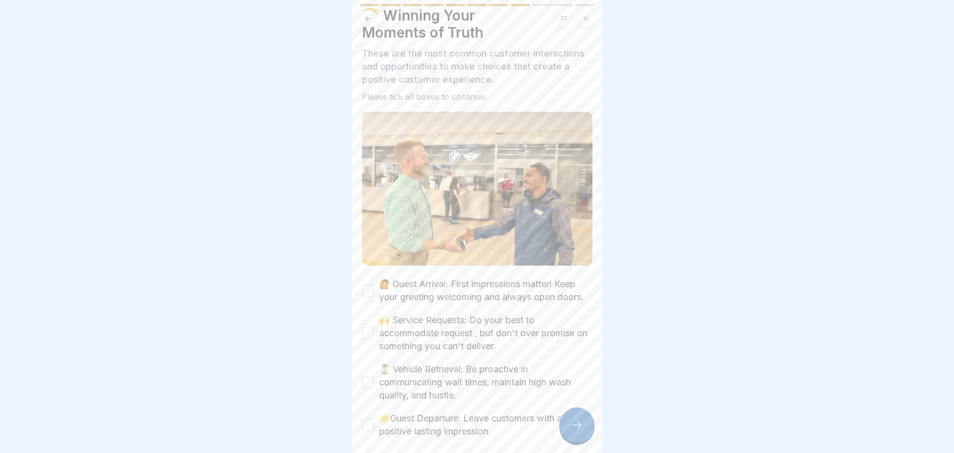
scroll to position [50, 0]
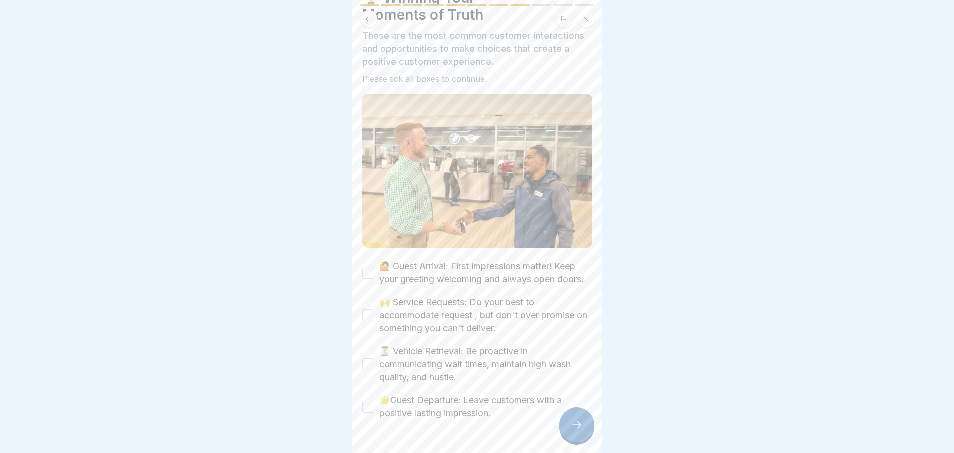
click at [372, 276] on button "🙋 Guest Arrival: First impressions matter! Keep your greeting welcoming and alw…" at bounding box center [368, 273] width 12 height 12
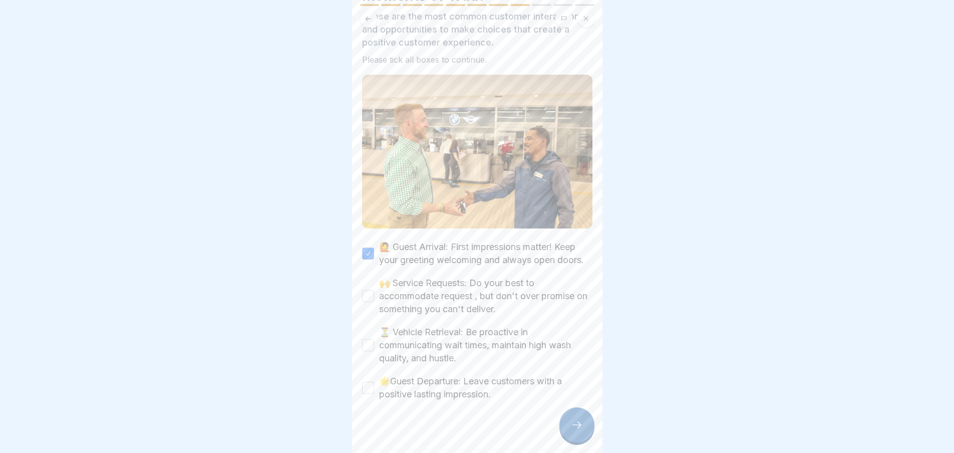
scroll to position [85, 0]
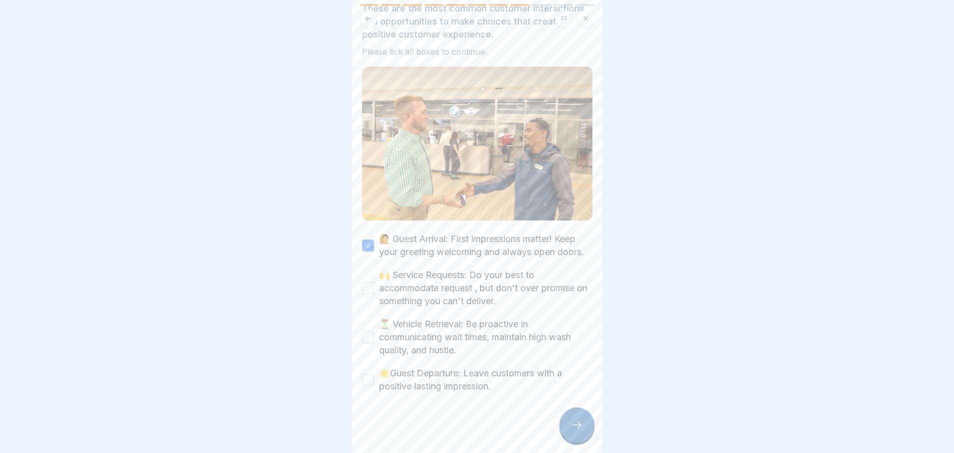
click at [367, 289] on button "🙌 Service Requests: Do your best to accommodate request , but don't over promis…" at bounding box center [368, 288] width 12 height 12
click at [372, 342] on button "⏳ Vehicle Retrieval: Be proactive in communicating wait times, maintain high wa…" at bounding box center [368, 337] width 12 height 12
click at [369, 385] on button "🌟Guest Departure: Leave customers with a positive lasting impression." at bounding box center [368, 380] width 12 height 12
click at [570, 432] on div at bounding box center [577, 424] width 35 height 35
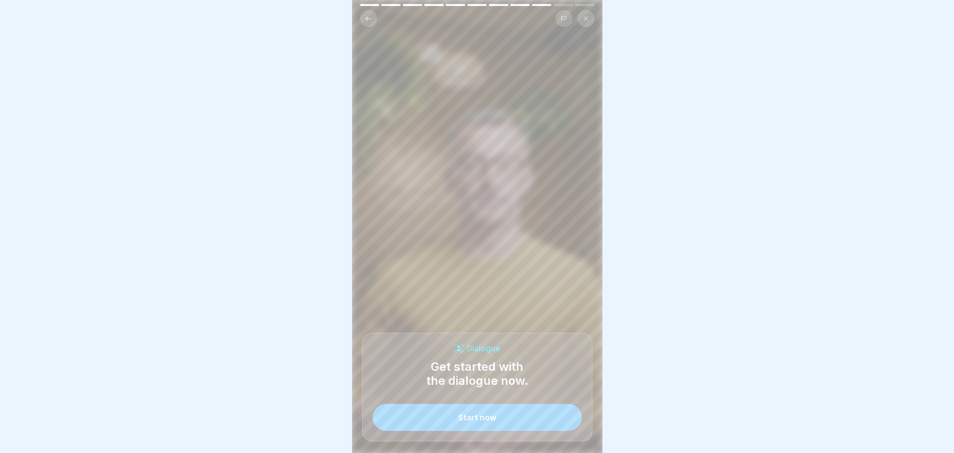
click at [496, 427] on button "Start now" at bounding box center [477, 417] width 209 height 27
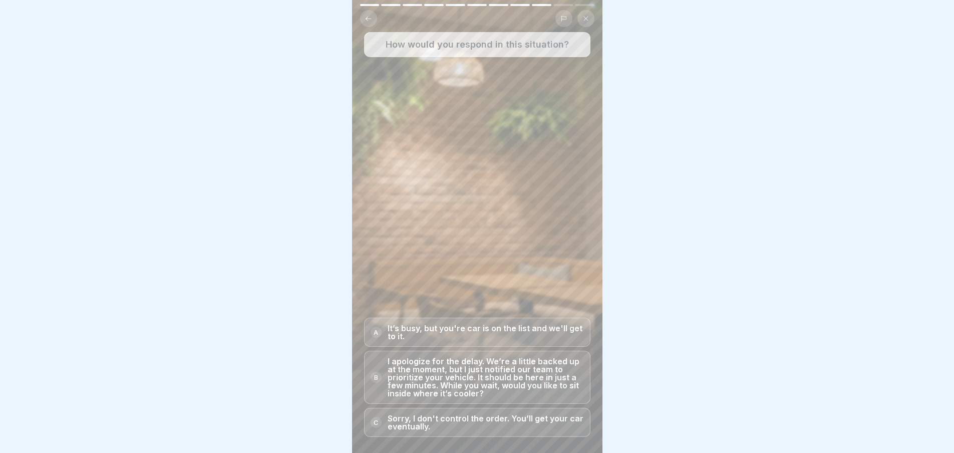
click at [501, 397] on p "I apologize for the delay. We’re a little backed up at the moment, but I just n…" at bounding box center [486, 377] width 196 height 40
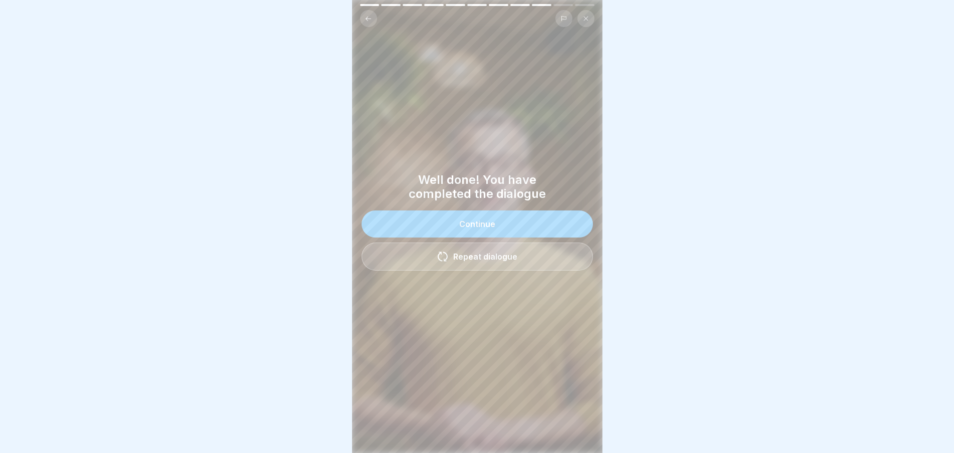
click at [478, 224] on div "Continue" at bounding box center [477, 223] width 36 height 9
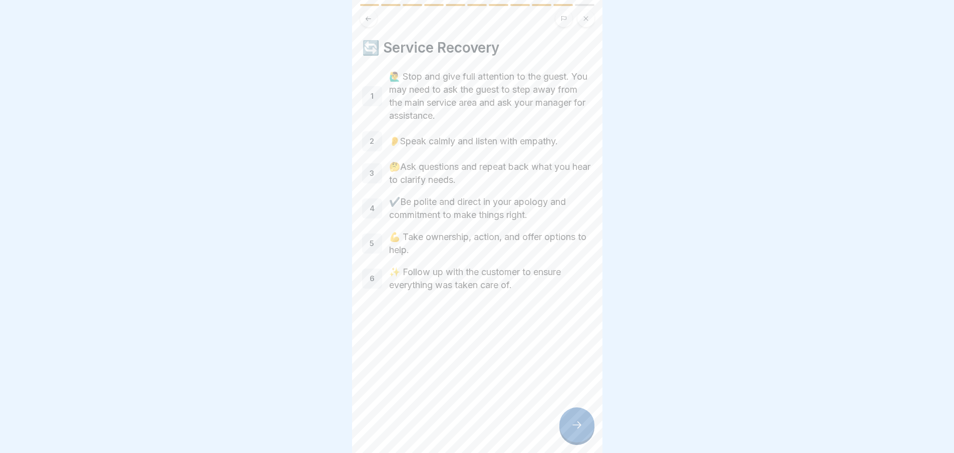
click at [578, 424] on div at bounding box center [577, 424] width 35 height 35
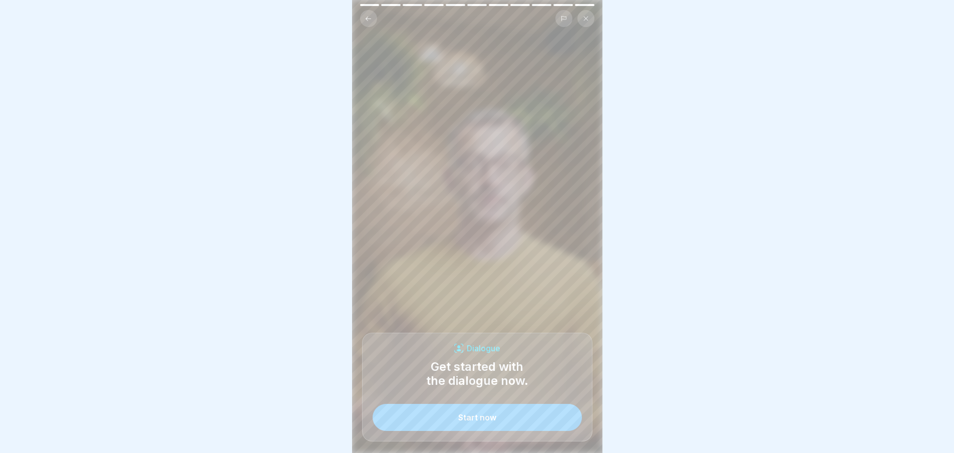
click at [496, 420] on button "Start now" at bounding box center [477, 417] width 209 height 27
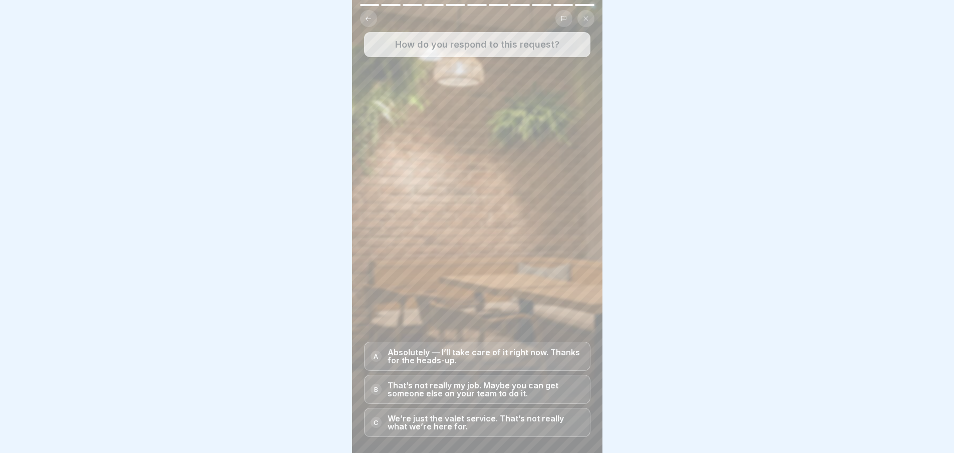
click at [475, 359] on p "Absolutely — I’ll take care of it right now. Thanks for the heads-up." at bounding box center [486, 356] width 196 height 16
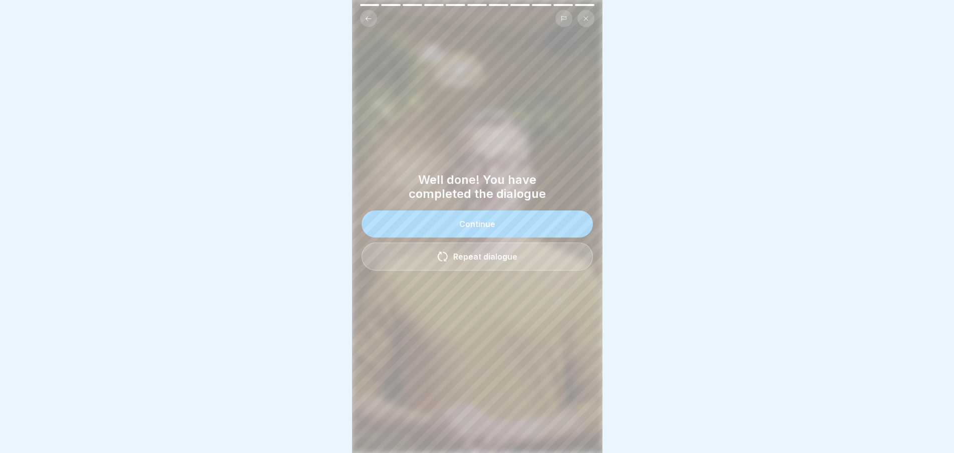
click at [475, 228] on div "Continue" at bounding box center [477, 223] width 36 height 9
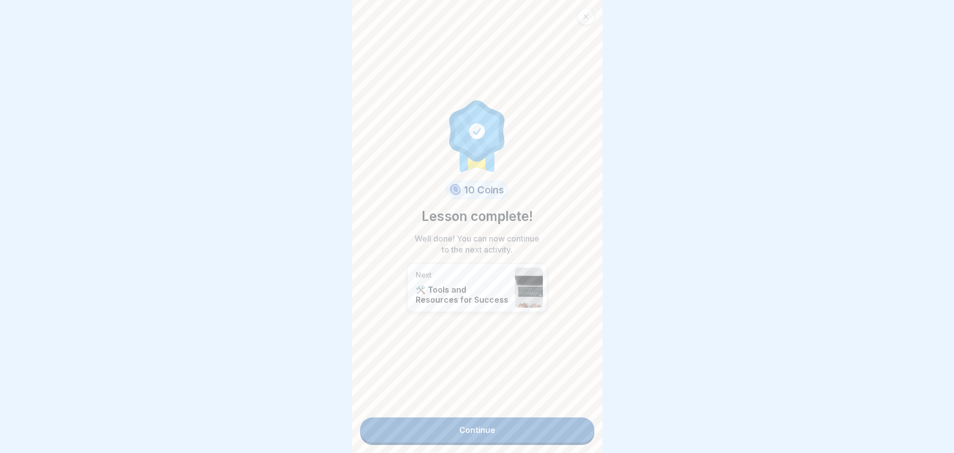
click at [513, 430] on link "Continue" at bounding box center [477, 429] width 234 height 25
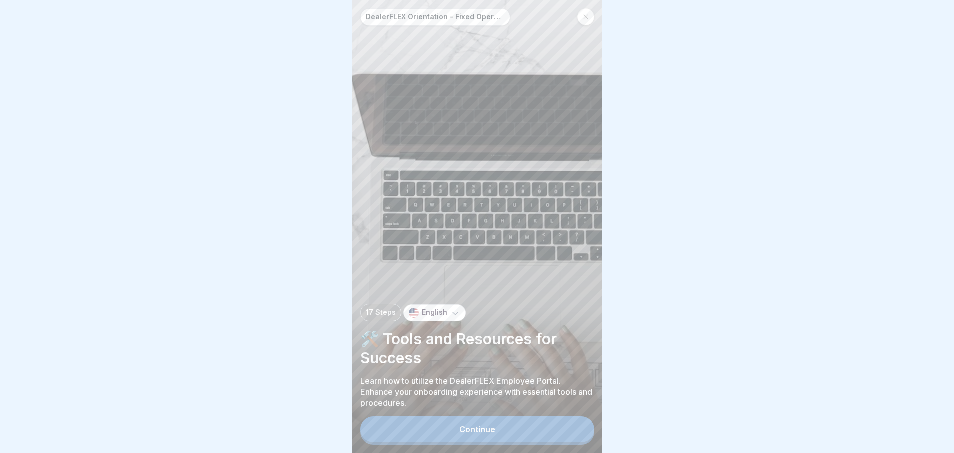
click at [416, 430] on button "Continue" at bounding box center [477, 429] width 234 height 26
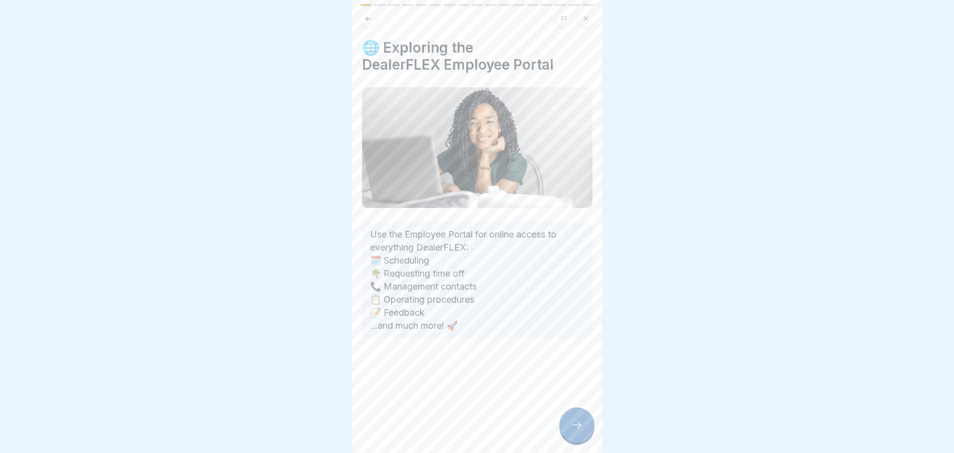
click at [577, 431] on icon at bounding box center [577, 425] width 12 height 12
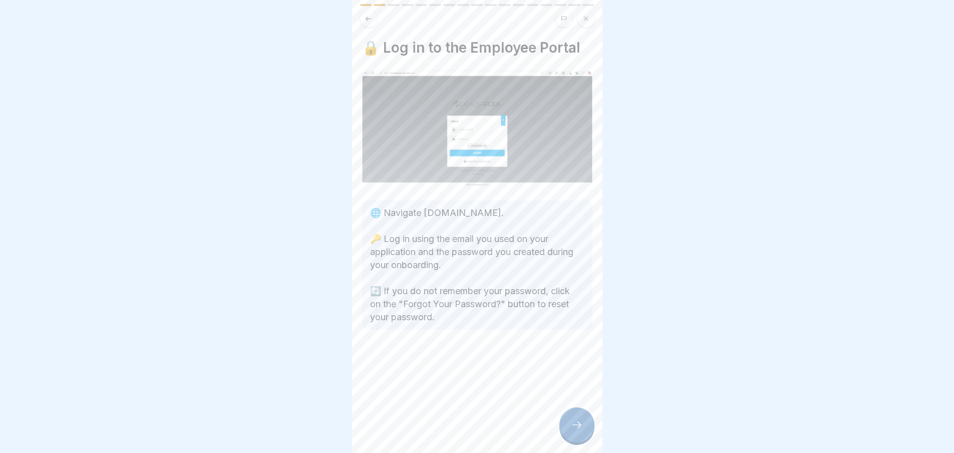
click at [573, 438] on div at bounding box center [577, 424] width 35 height 35
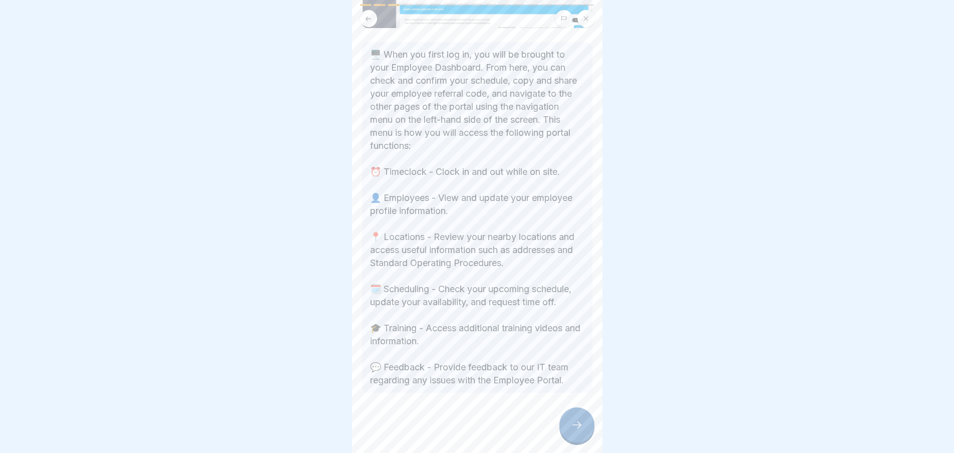
scroll to position [186, 0]
click at [572, 431] on icon at bounding box center [577, 425] width 12 height 12
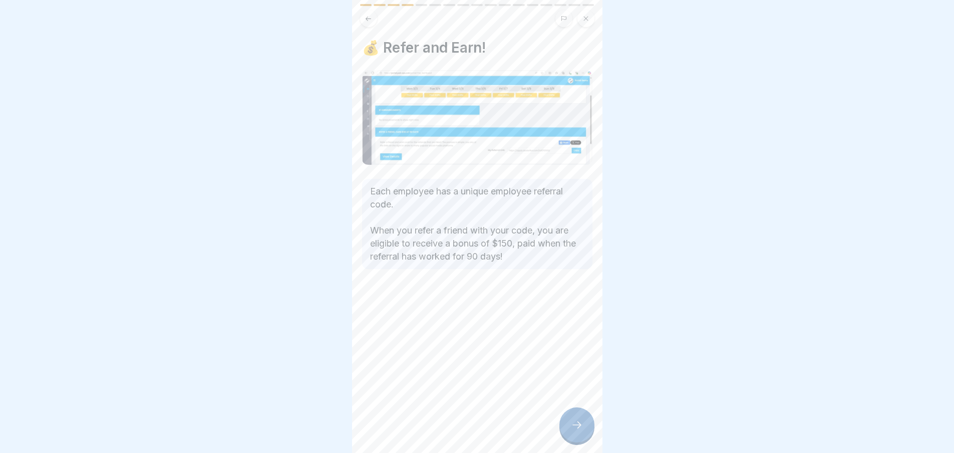
click at [587, 434] on div at bounding box center [577, 424] width 35 height 35
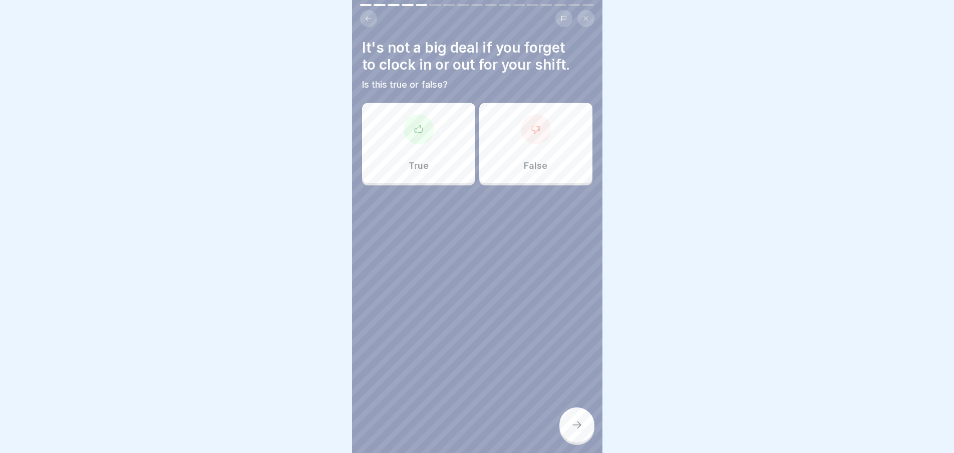
click at [536, 169] on p "False" at bounding box center [536, 165] width 24 height 11
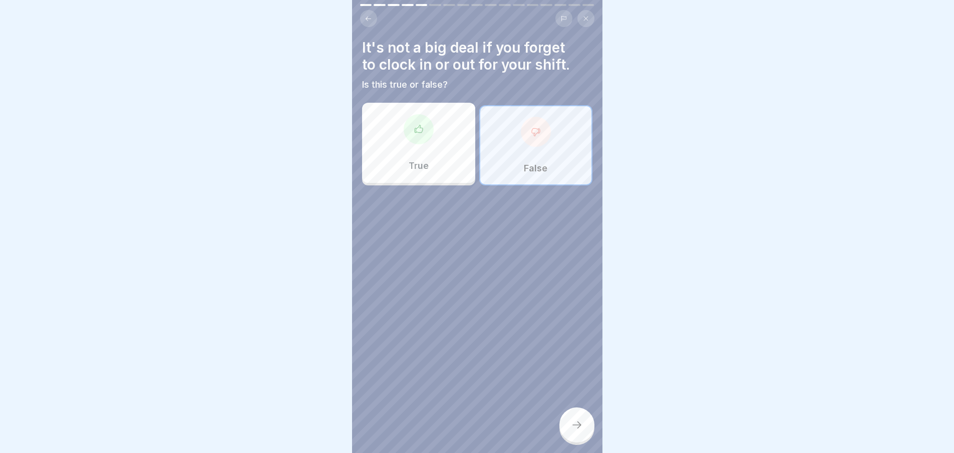
click at [572, 423] on div at bounding box center [577, 424] width 35 height 35
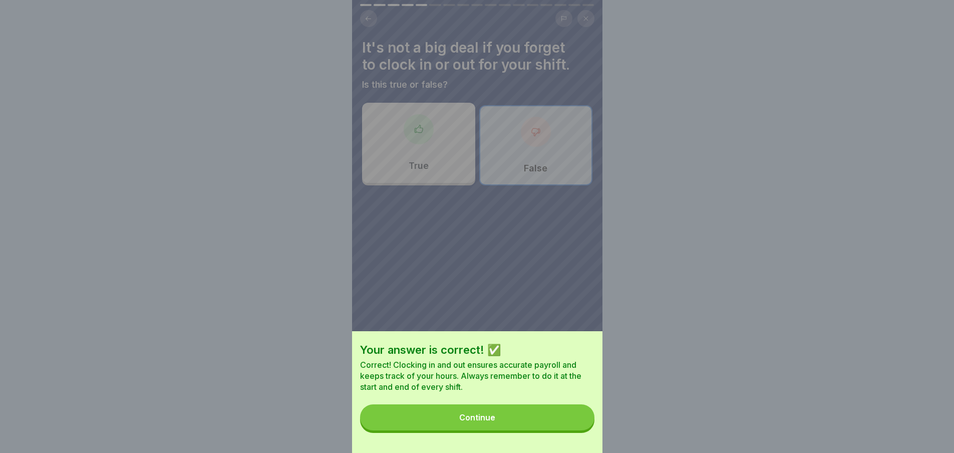
click at [560, 420] on button "Continue" at bounding box center [477, 417] width 234 height 26
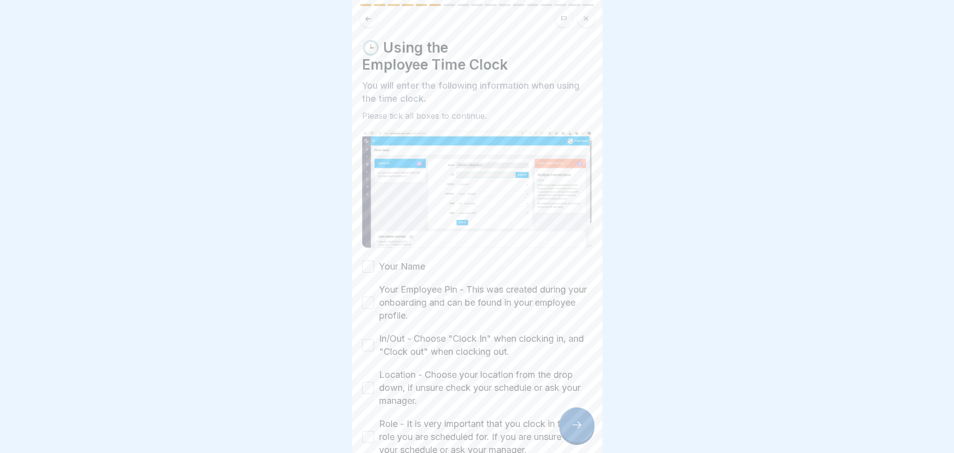
click at [370, 265] on button "Your Name" at bounding box center [368, 267] width 12 height 12
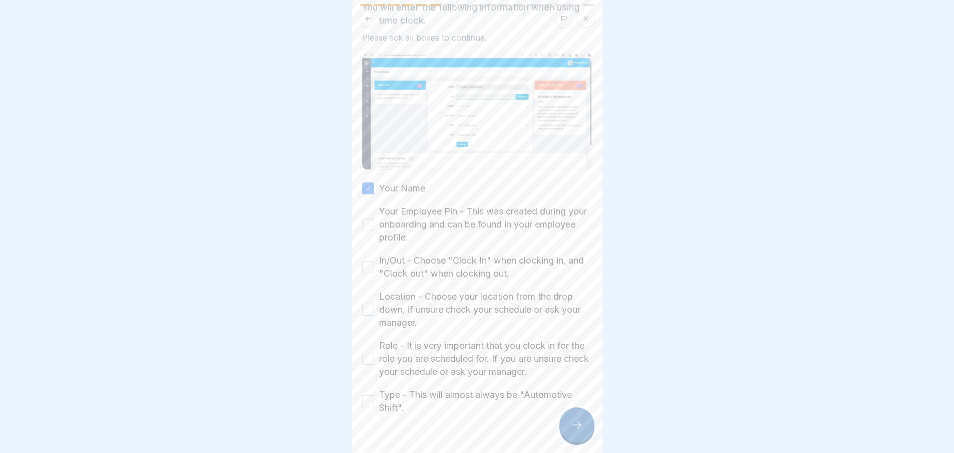
scroll to position [96, 0]
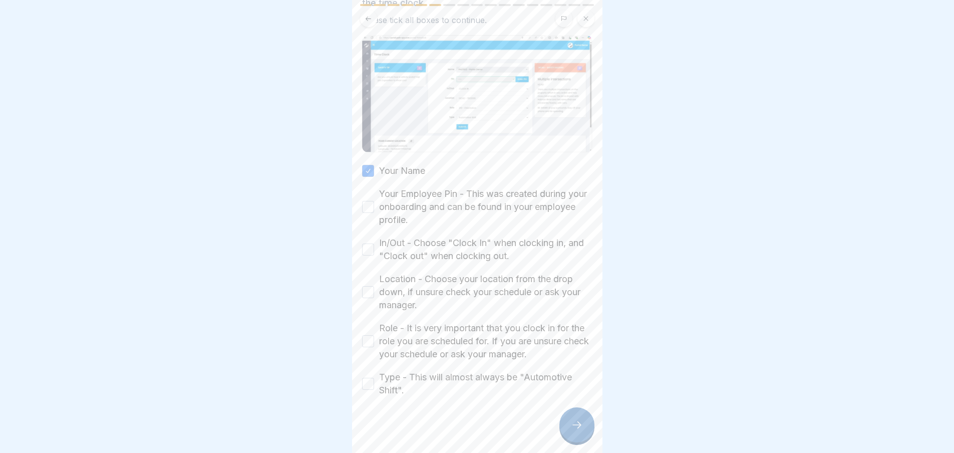
drag, startPoint x: 374, startPoint y: 201, endPoint x: 372, endPoint y: 208, distance: 7.7
click at [374, 202] on button "Your Employee Pin - This was created during your onboarding and can be found in…" at bounding box center [368, 207] width 12 height 12
click at [368, 247] on button "In/Out - Choose "Clock In" when clocking in, and "Clock out" when clocking out." at bounding box center [368, 249] width 12 height 12
click at [366, 295] on div "Location - Choose your location from the drop down, if unsure check your schedu…" at bounding box center [477, 292] width 230 height 39
click at [375, 292] on div "Location - Choose your location from the drop down, if unsure check your schedu…" at bounding box center [477, 292] width 230 height 39
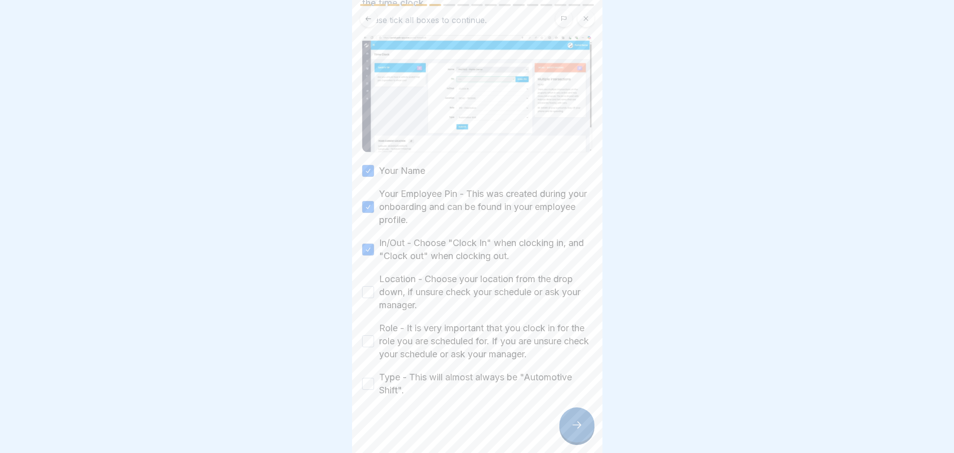
click at [373, 296] on div "Location - Choose your location from the drop down, if unsure check your schedu…" at bounding box center [477, 292] width 230 height 39
click at [369, 289] on button "Location - Choose your location from the drop down, if unsure check your schedu…" at bounding box center [368, 292] width 12 height 12
click at [368, 335] on button "Role - It is very important that you clock in for the role you are scheduled fo…" at bounding box center [368, 341] width 12 height 12
click at [370, 381] on button "Type - This will almost always be "Automotive Shift"." at bounding box center [368, 384] width 12 height 12
click at [571, 431] on icon at bounding box center [577, 425] width 12 height 12
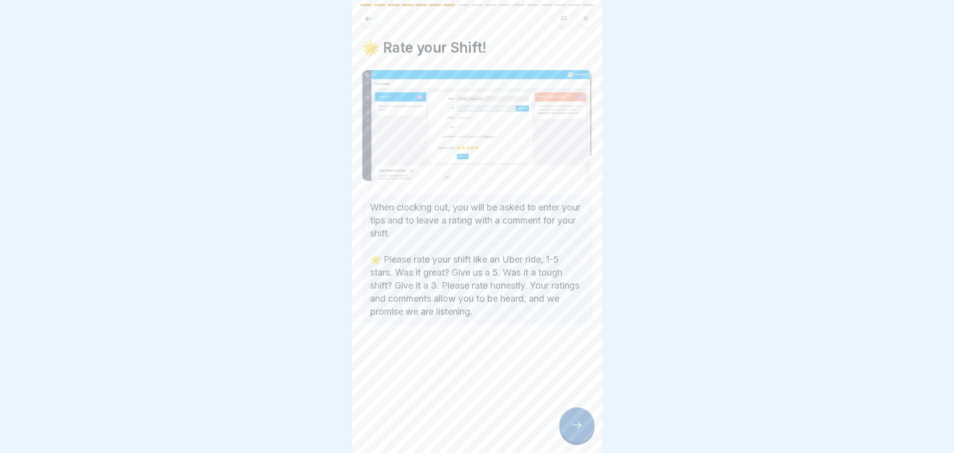
click at [576, 431] on icon at bounding box center [577, 425] width 12 height 12
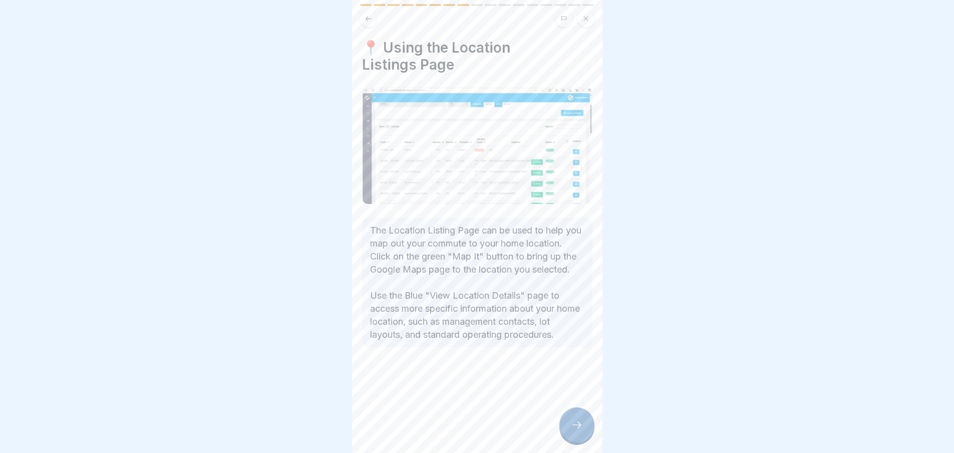
click at [578, 429] on icon at bounding box center [577, 425] width 12 height 12
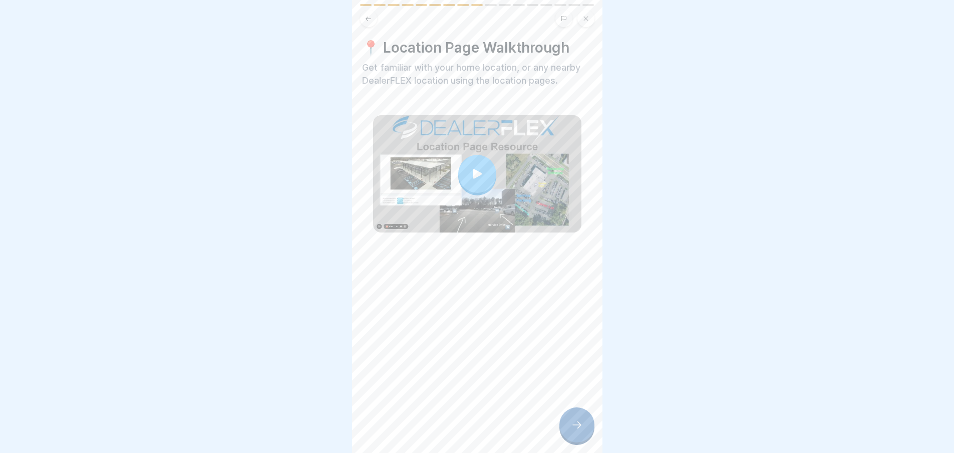
click at [474, 176] on icon at bounding box center [477, 174] width 14 height 14
click at [586, 431] on div at bounding box center [577, 424] width 35 height 35
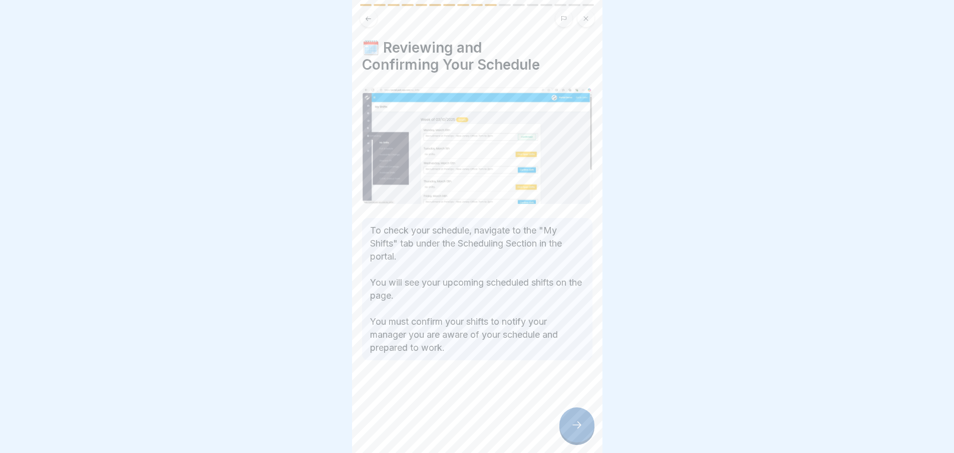
click at [573, 431] on icon at bounding box center [577, 425] width 12 height 12
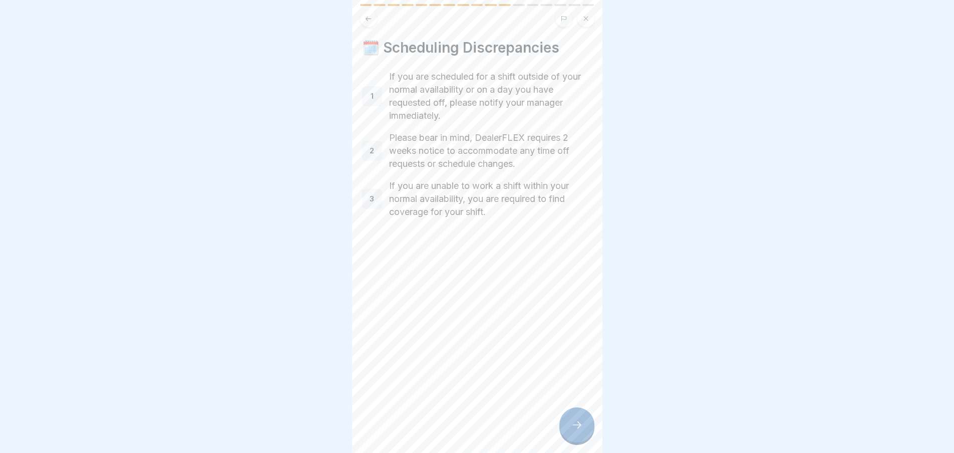
click at [573, 431] on icon at bounding box center [577, 425] width 12 height 12
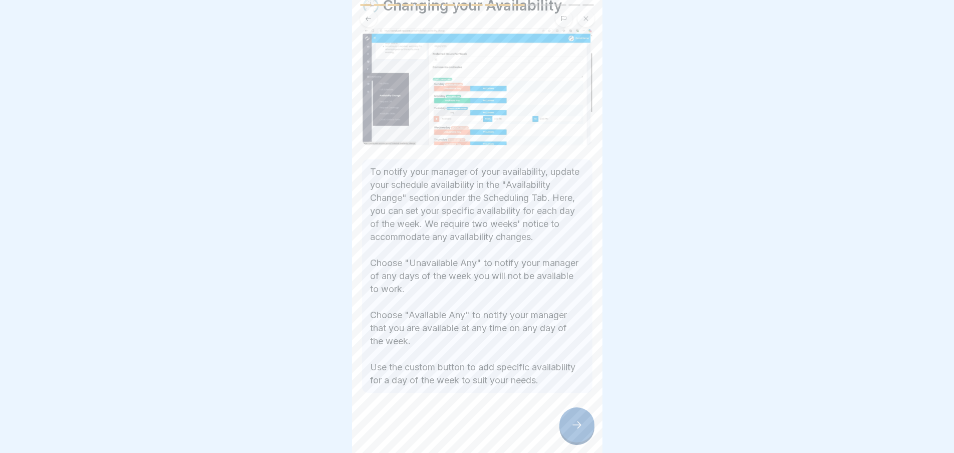
scroll to position [8, 0]
click at [575, 415] on div at bounding box center [577, 424] width 35 height 35
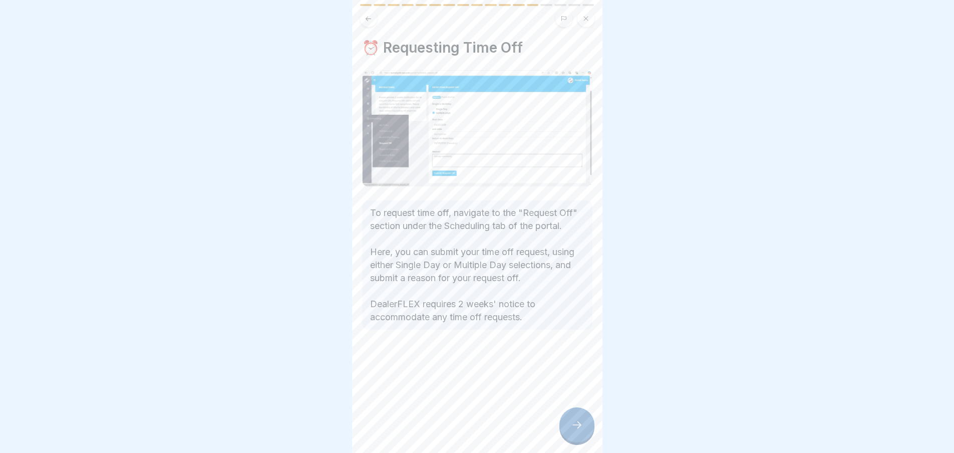
scroll to position [0, 0]
click at [575, 431] on icon at bounding box center [577, 425] width 12 height 12
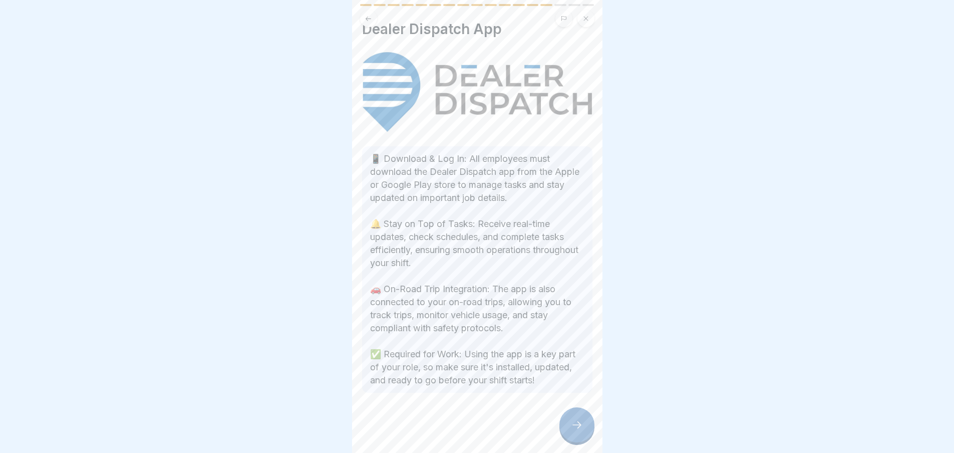
scroll to position [100, 0]
click at [583, 441] on div at bounding box center [577, 424] width 35 height 35
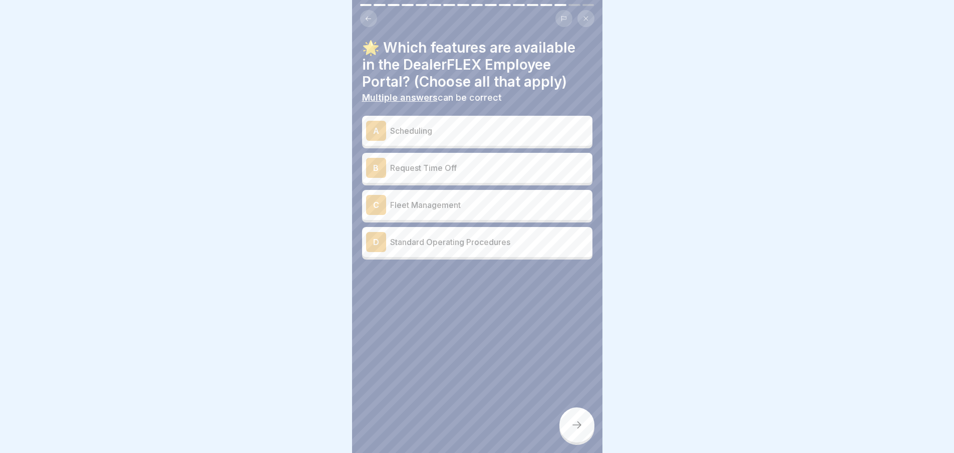
click at [399, 133] on p "Scheduling" at bounding box center [489, 131] width 198 height 12
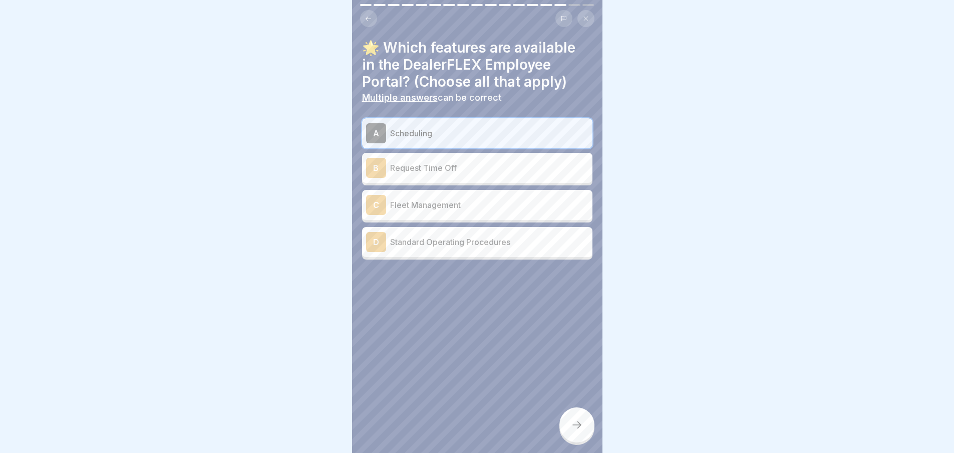
click at [413, 167] on p "Request Time Off" at bounding box center [489, 168] width 198 height 12
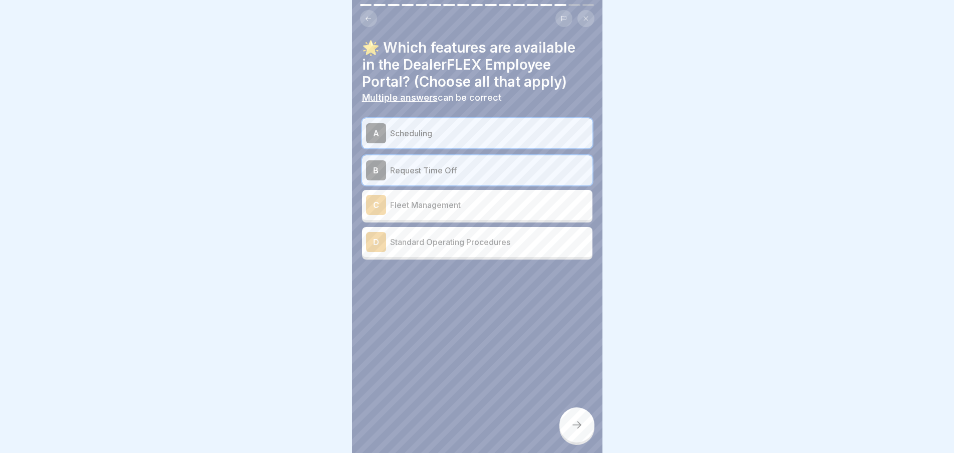
click at [417, 222] on div "A Scheduling B Request Time Off C Fleet Management D Standard Operating Procedu…" at bounding box center [477, 188] width 230 height 141
click at [423, 242] on p "Standard Operating Procedures" at bounding box center [489, 242] width 198 height 12
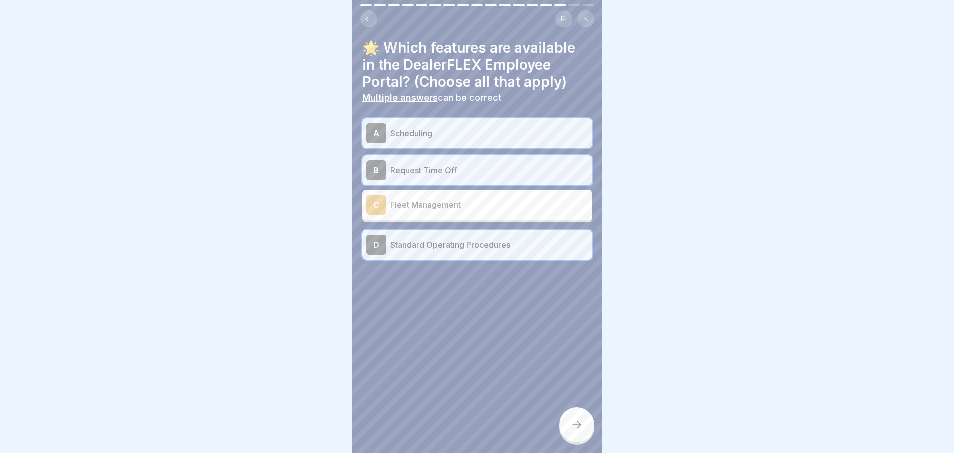
click at [469, 209] on p "Fleet Management" at bounding box center [489, 205] width 198 height 12
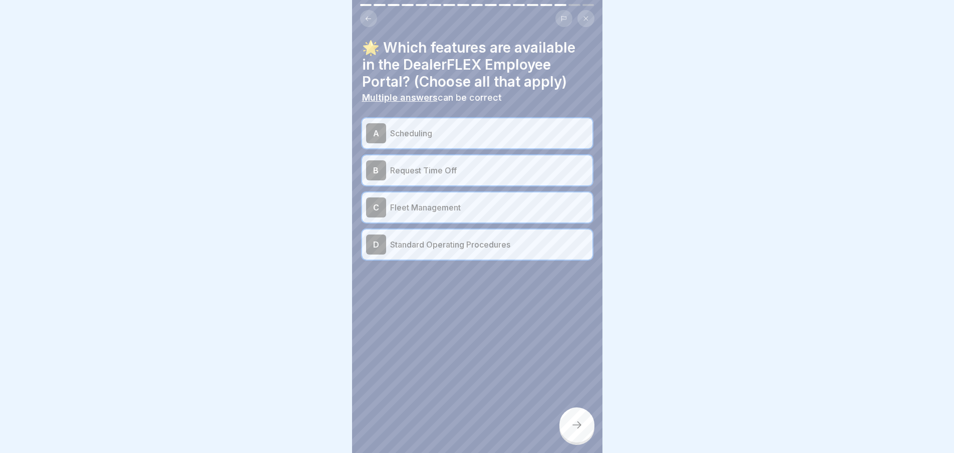
click at [580, 427] on div at bounding box center [577, 424] width 35 height 35
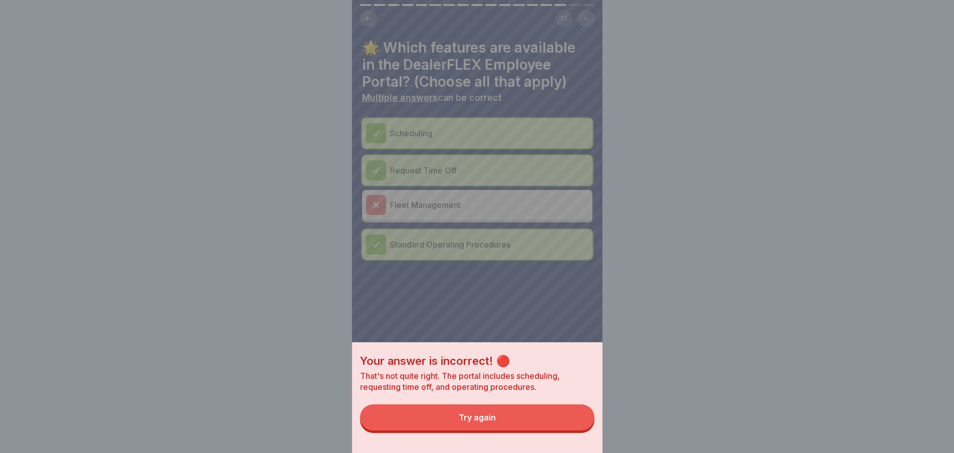
click at [540, 424] on button "Try again" at bounding box center [477, 417] width 234 height 26
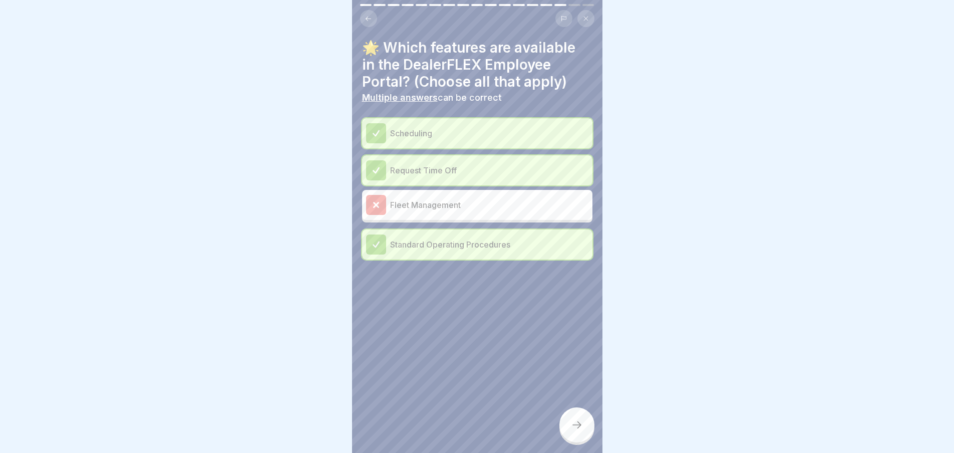
click at [424, 201] on p "Fleet Management" at bounding box center [489, 205] width 198 height 12
click at [567, 437] on div at bounding box center [577, 424] width 35 height 35
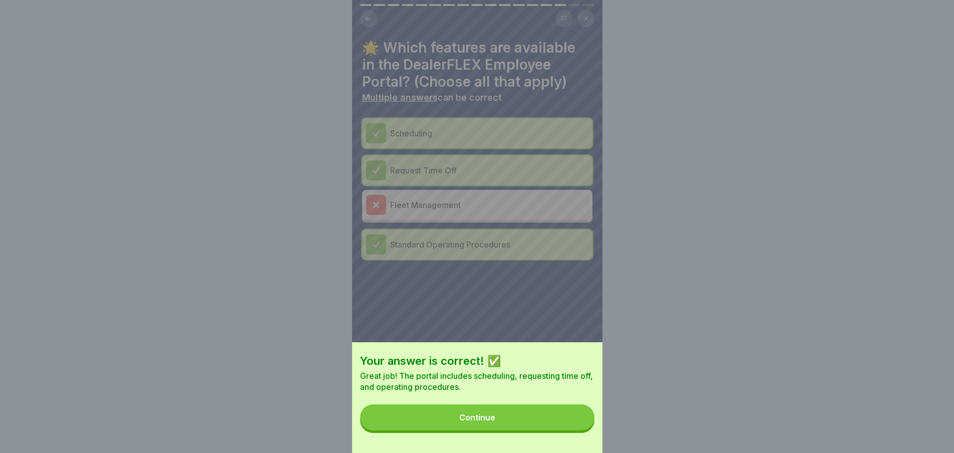
click at [508, 423] on button "Continue" at bounding box center [477, 417] width 234 height 26
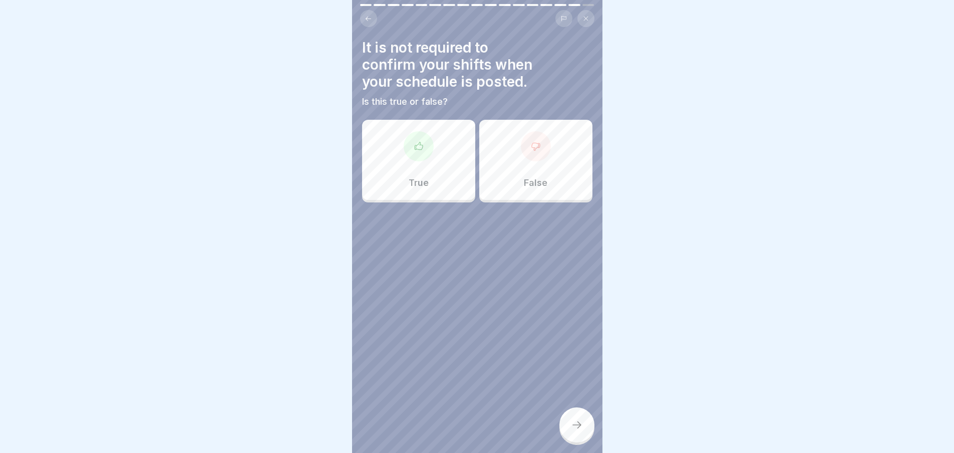
click at [536, 159] on div at bounding box center [536, 146] width 30 height 30
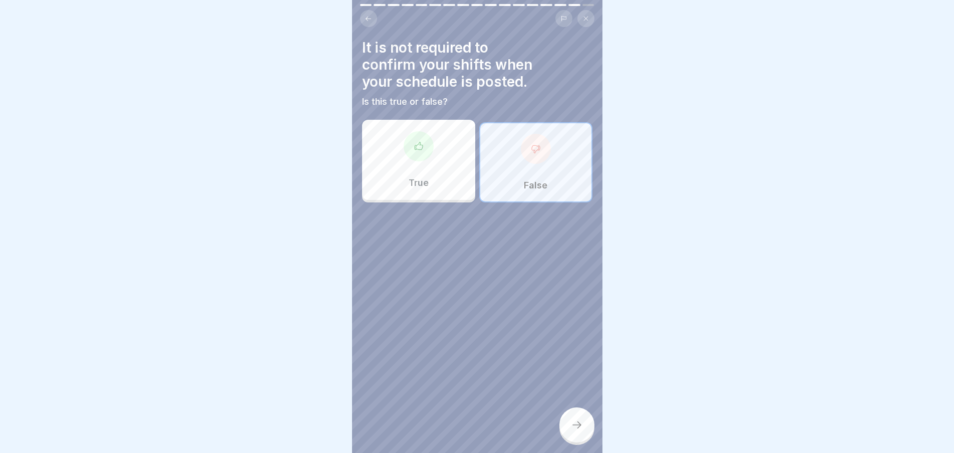
click at [586, 432] on div at bounding box center [577, 424] width 35 height 35
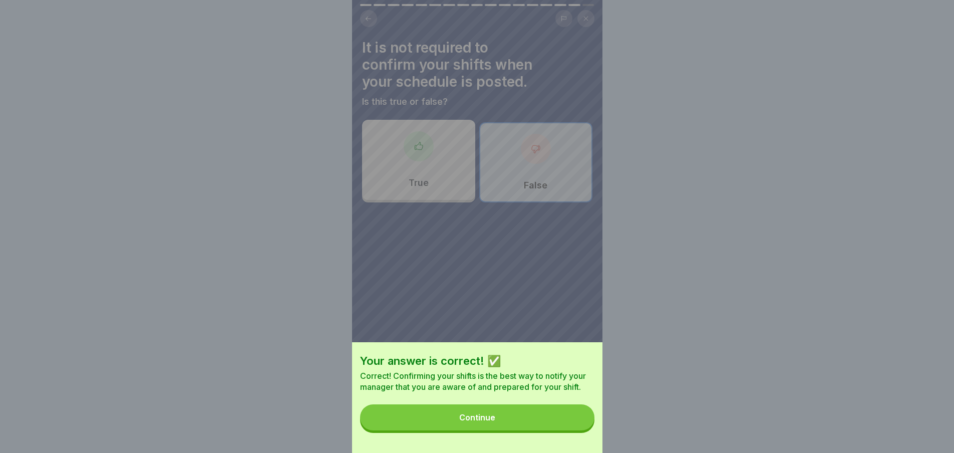
click at [549, 429] on button "Continue" at bounding box center [477, 417] width 234 height 26
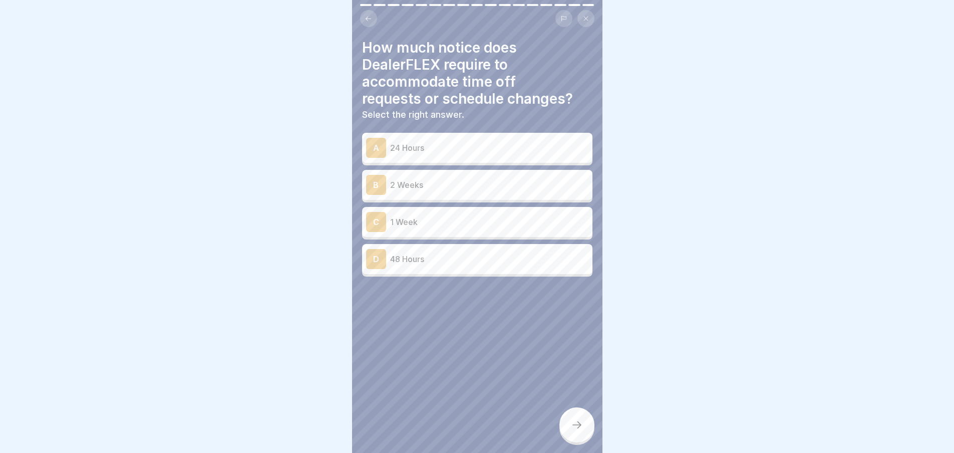
click at [456, 262] on p "48 Hours" at bounding box center [489, 259] width 198 height 12
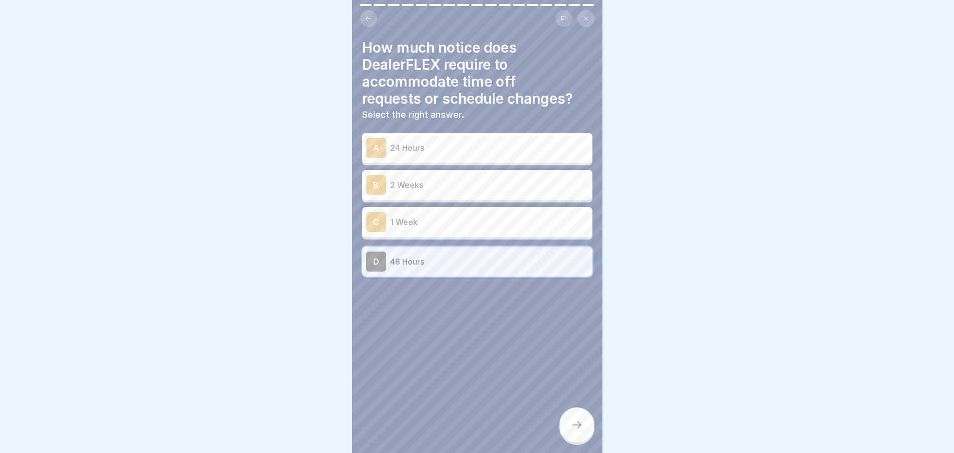
click at [583, 428] on div at bounding box center [577, 424] width 35 height 35
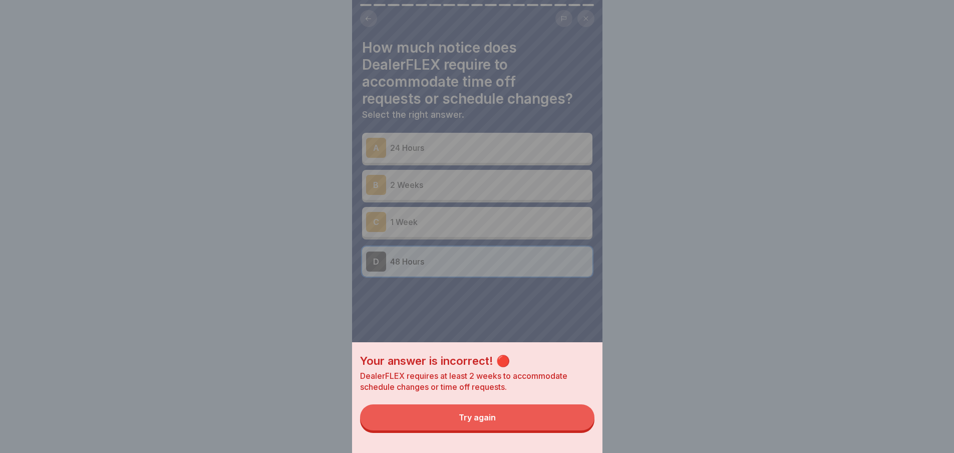
click at [507, 430] on button "Try again" at bounding box center [477, 417] width 234 height 26
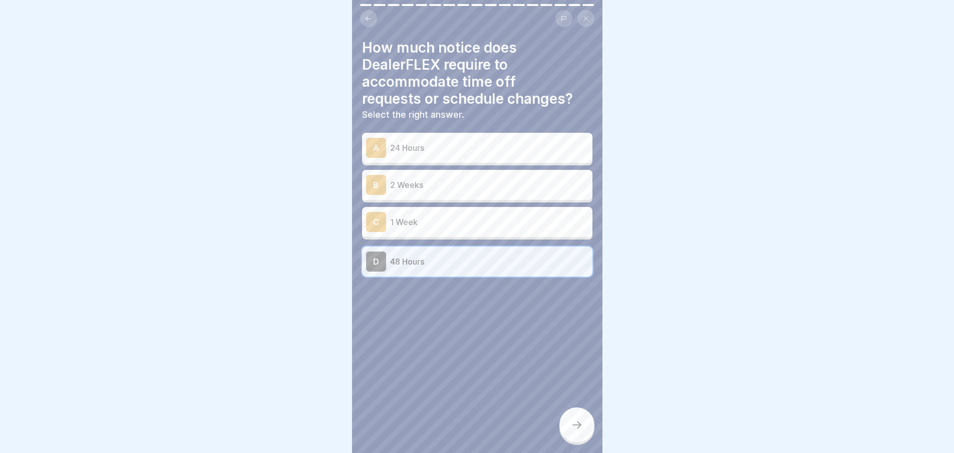
click at [571, 428] on icon at bounding box center [577, 425] width 12 height 12
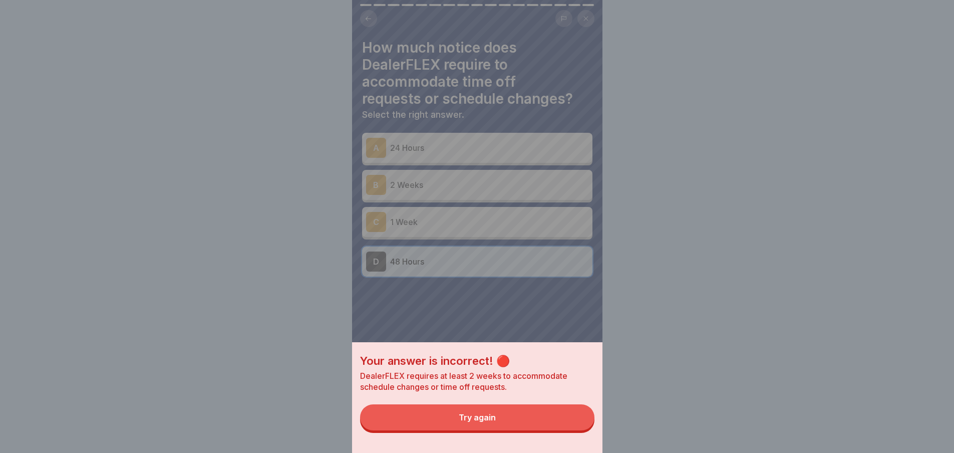
click at [524, 427] on button "Try again" at bounding box center [477, 417] width 234 height 26
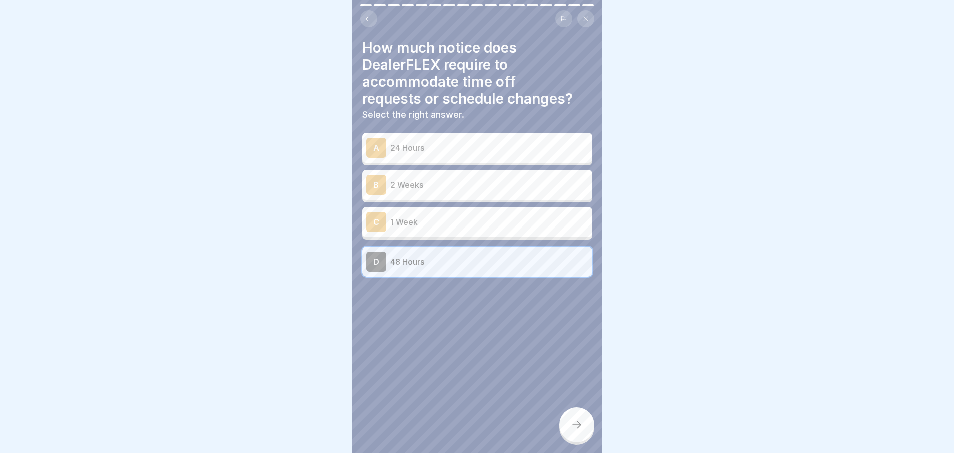
click at [420, 199] on div "B 2 Weeks" at bounding box center [477, 185] width 230 height 30
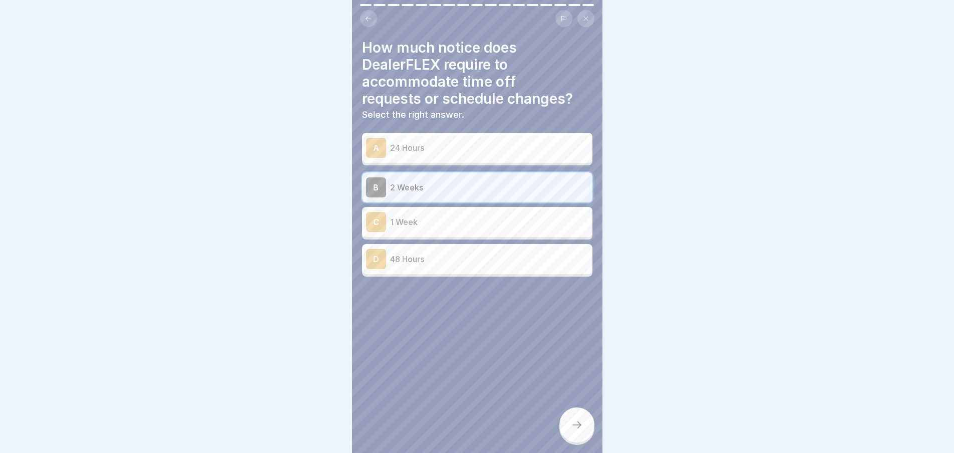
click at [584, 423] on div at bounding box center [577, 424] width 35 height 35
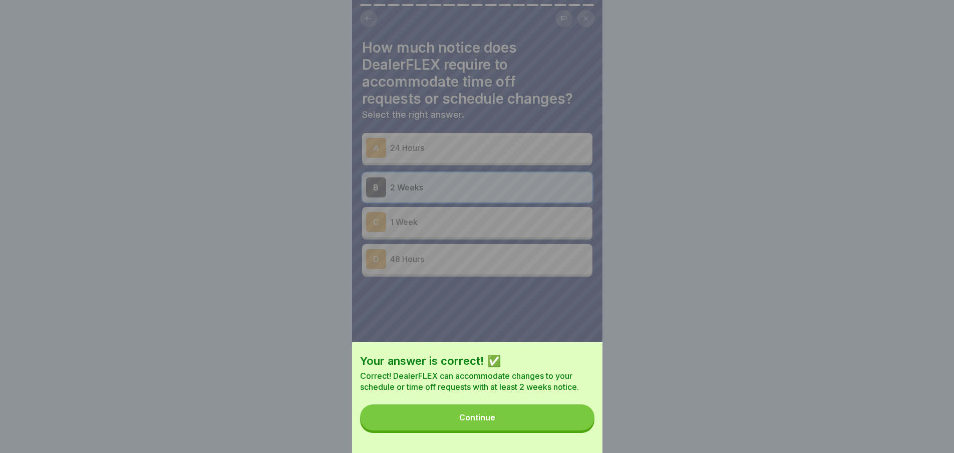
drag, startPoint x: 563, startPoint y: 427, endPoint x: 564, endPoint y: 419, distance: 8.1
click at [564, 419] on button "Continue" at bounding box center [477, 417] width 234 height 26
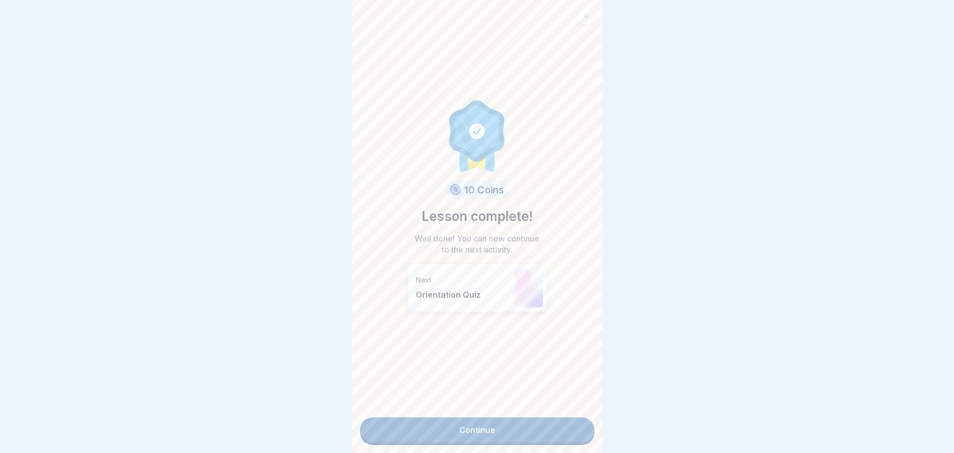
click at [534, 421] on link "Continue" at bounding box center [477, 429] width 234 height 25
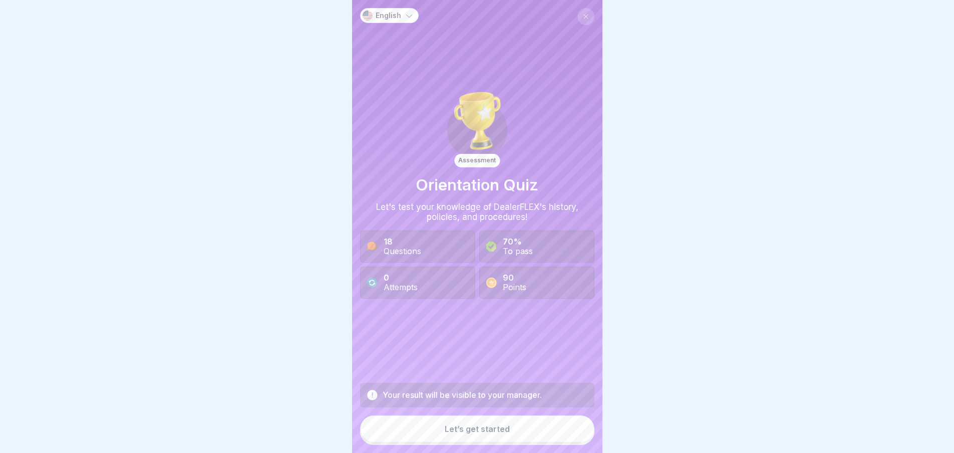
click at [471, 433] on div "Let’s get started" at bounding box center [477, 428] width 65 height 9
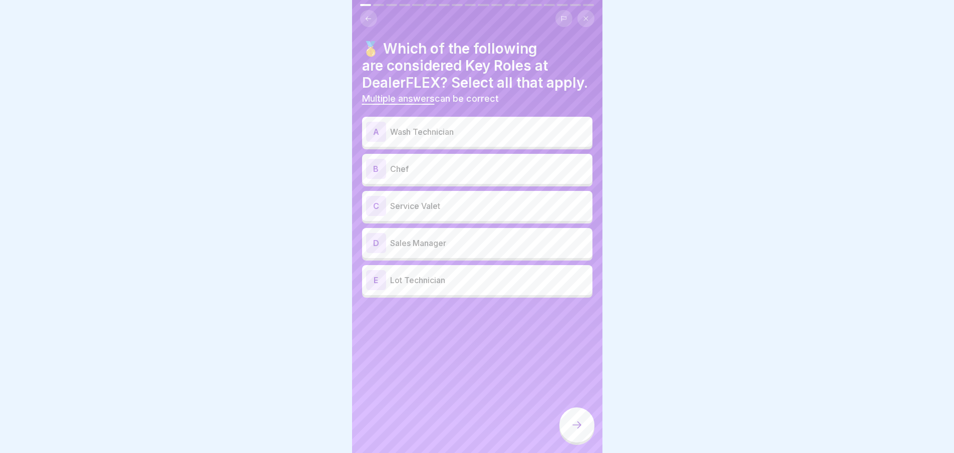
click at [445, 138] on p "Wash Technician" at bounding box center [489, 132] width 198 height 12
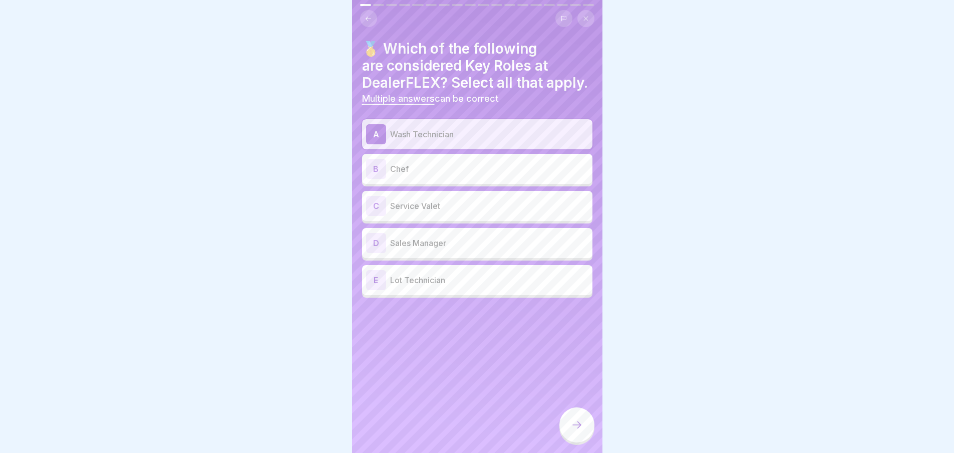
click at [425, 216] on div "C Service Valet" at bounding box center [477, 206] width 222 height 20
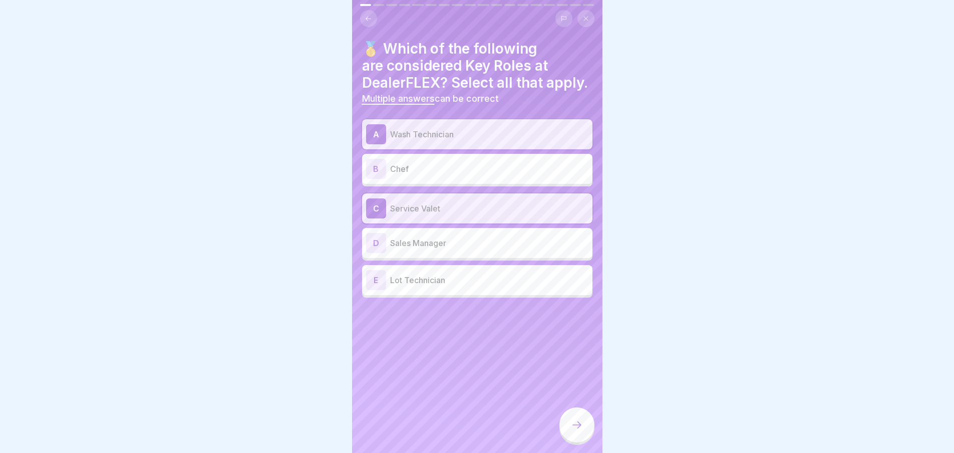
click at [423, 249] on p "Sales Manager" at bounding box center [489, 243] width 198 height 12
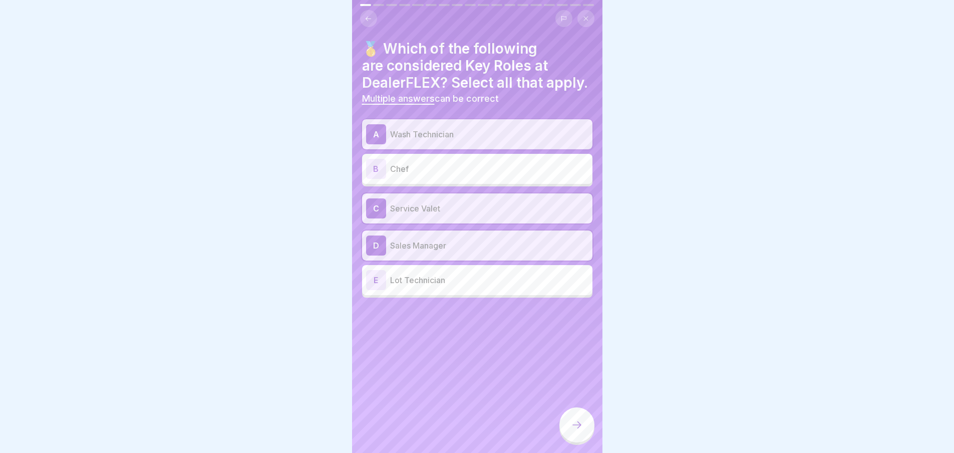
click at [425, 286] on p "Lot Technician" at bounding box center [489, 280] width 198 height 12
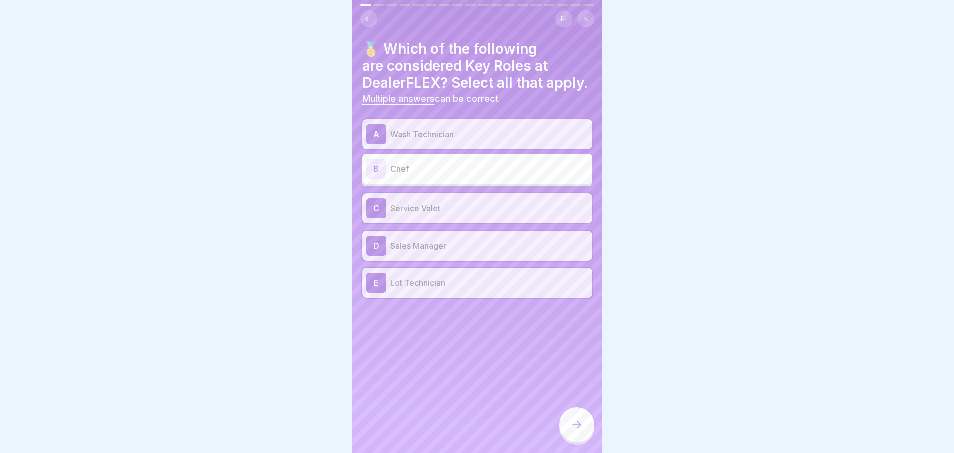
click at [585, 431] on div at bounding box center [577, 424] width 35 height 35
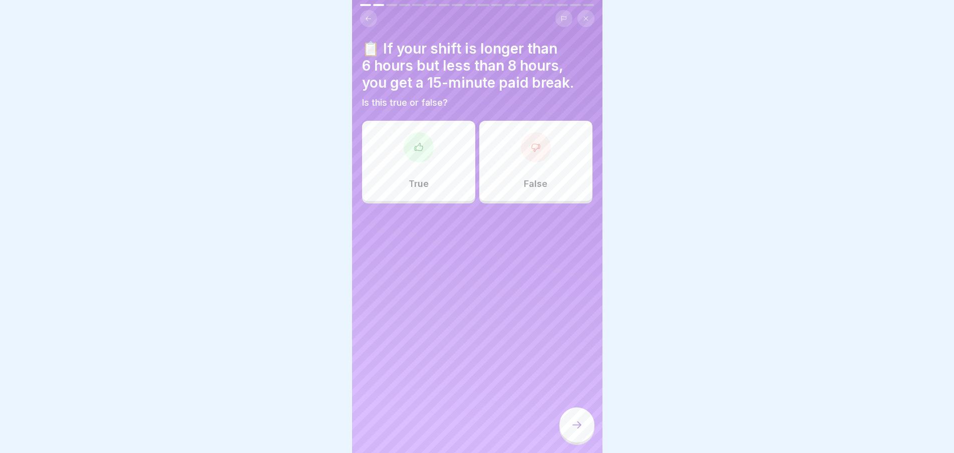
click at [401, 171] on div "True" at bounding box center [418, 161] width 113 height 80
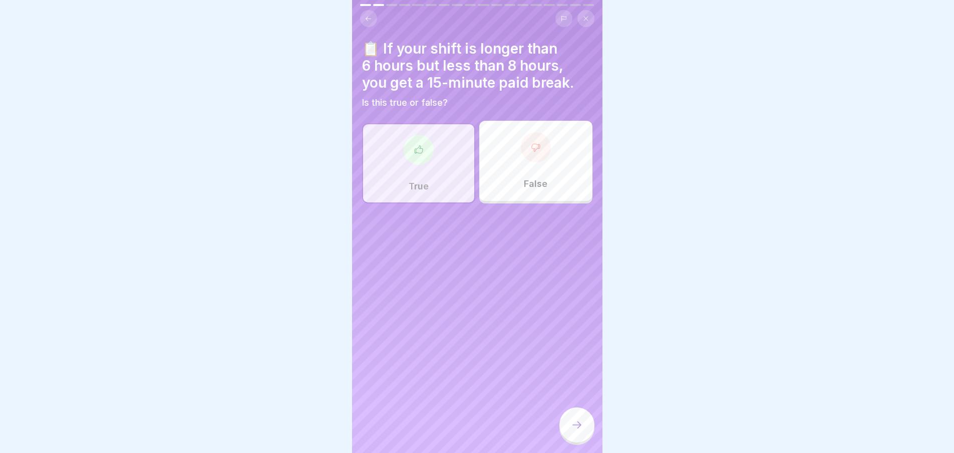
click at [573, 431] on icon at bounding box center [577, 425] width 12 height 12
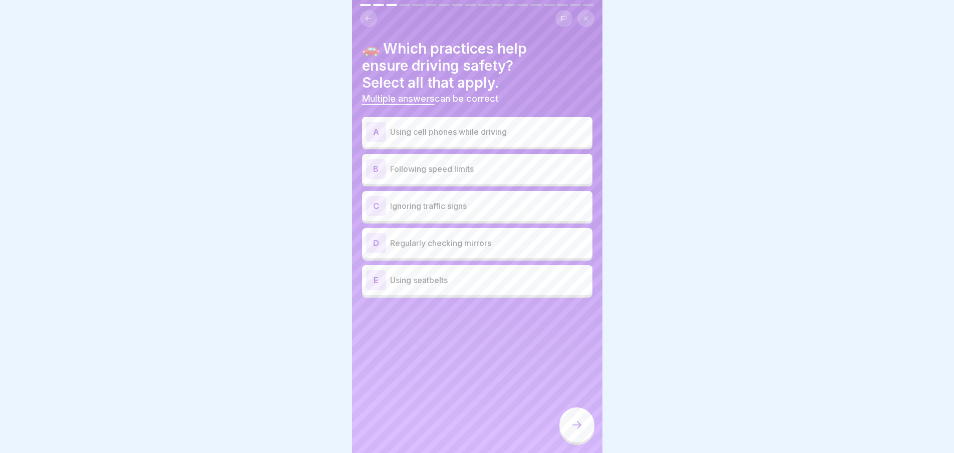
click at [426, 167] on p "Following speed limits" at bounding box center [489, 169] width 198 height 12
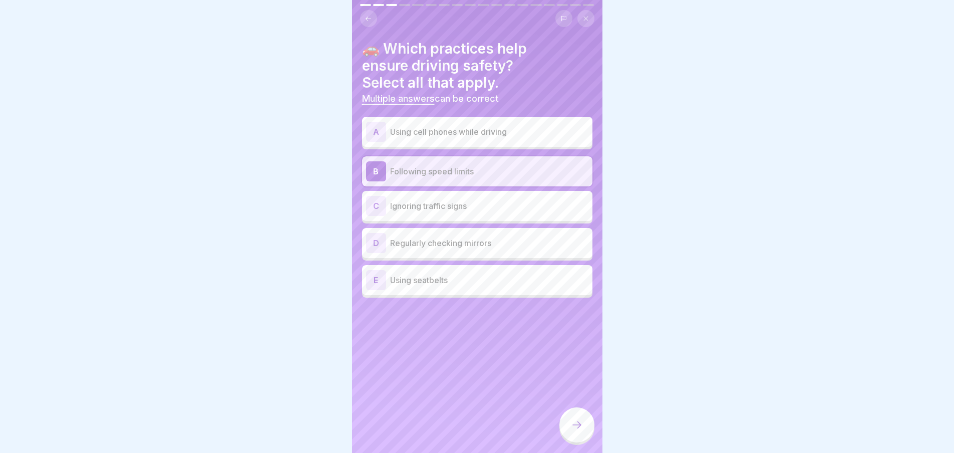
click at [449, 249] on p "Regularly checking mirrors" at bounding box center [489, 243] width 198 height 12
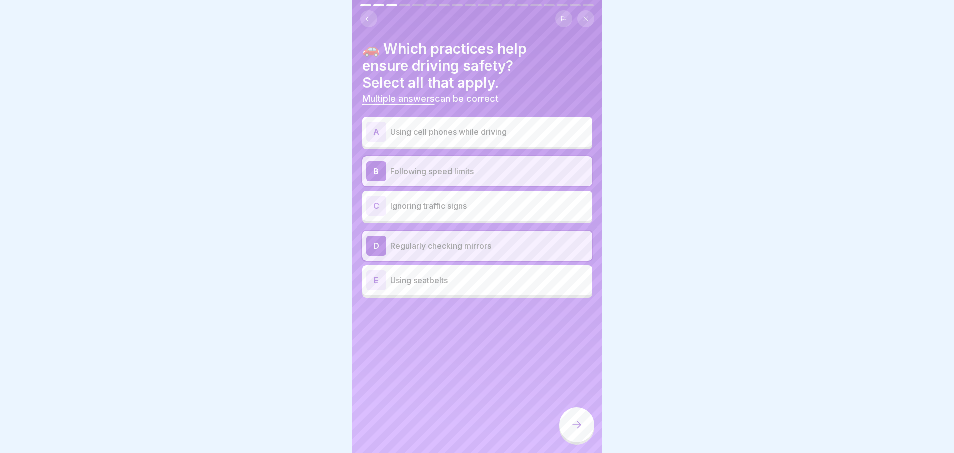
click at [460, 289] on div "E Using seatbelts" at bounding box center [477, 280] width 222 height 20
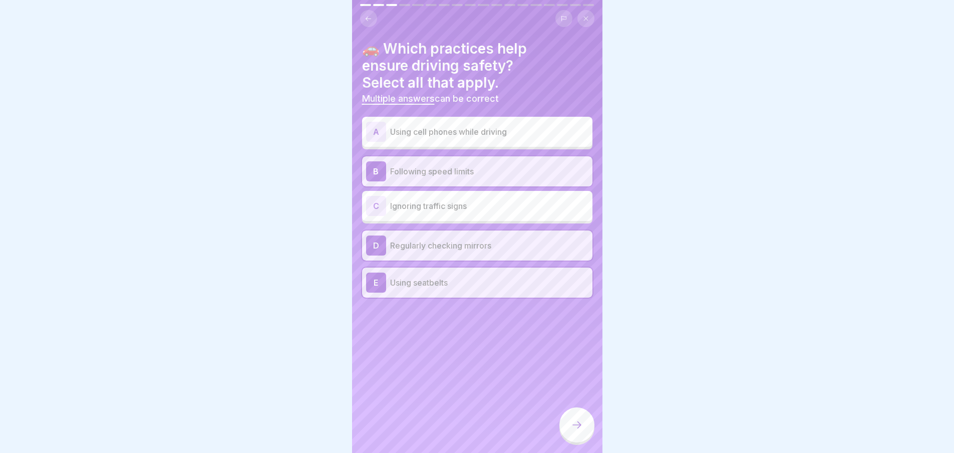
click at [580, 424] on div at bounding box center [577, 424] width 35 height 35
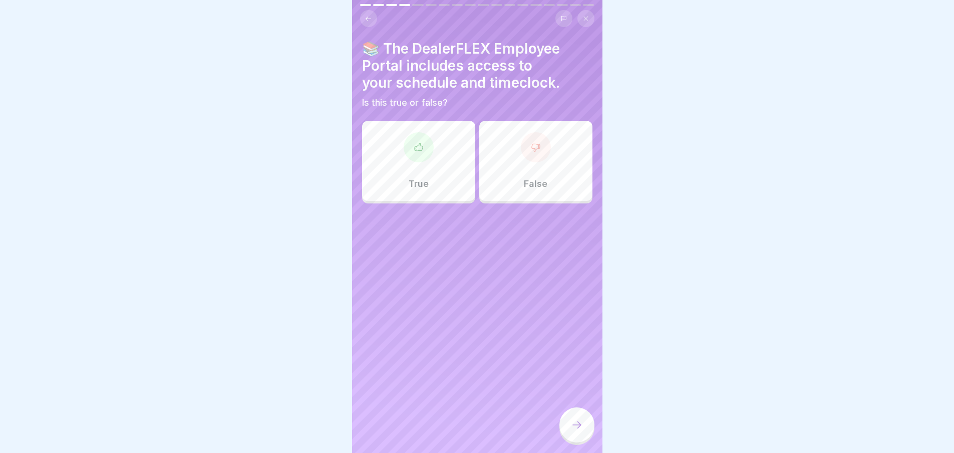
click at [407, 143] on div at bounding box center [419, 147] width 30 height 30
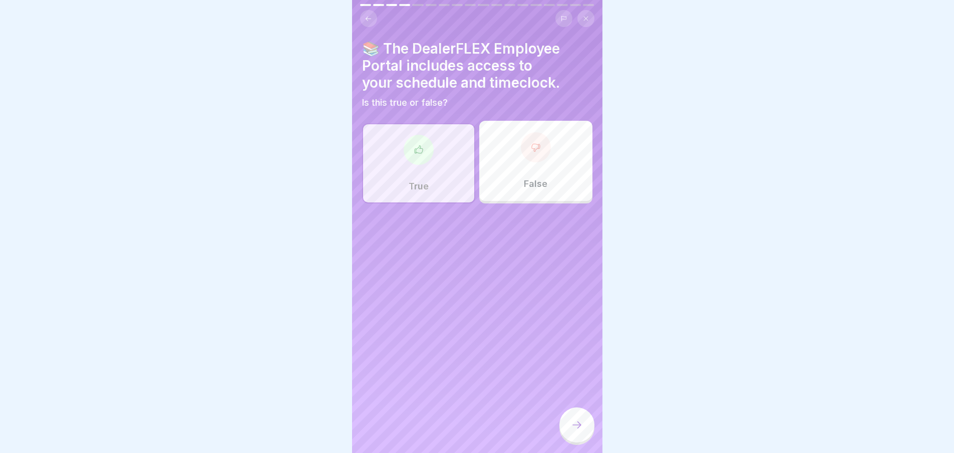
click at [584, 435] on div at bounding box center [577, 424] width 35 height 35
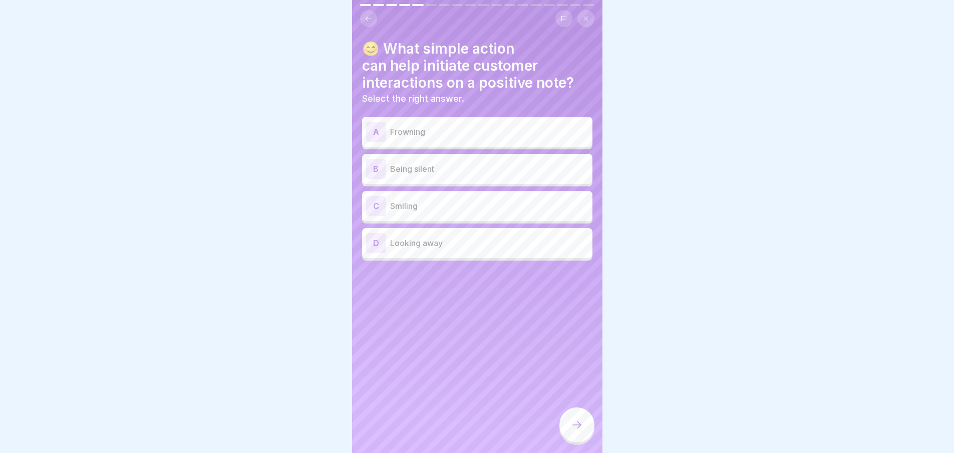
click at [420, 211] on p "Smiling" at bounding box center [489, 206] width 198 height 12
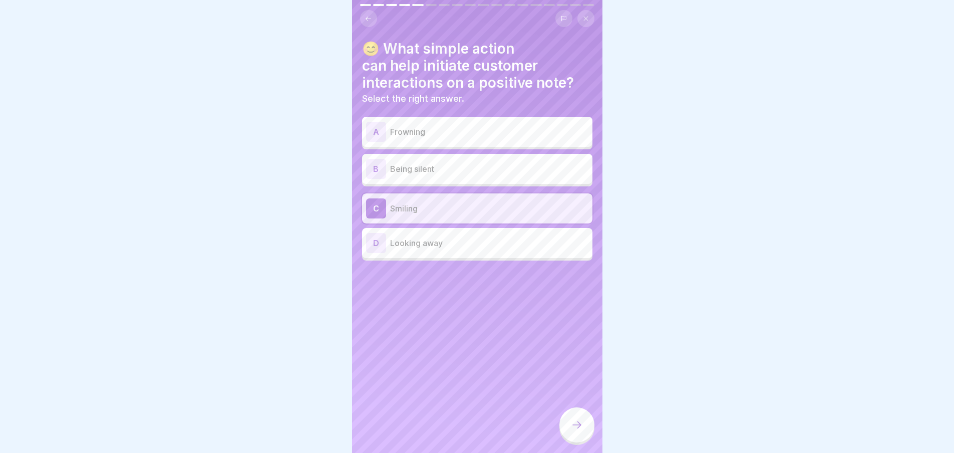
click at [577, 431] on icon at bounding box center [577, 425] width 12 height 12
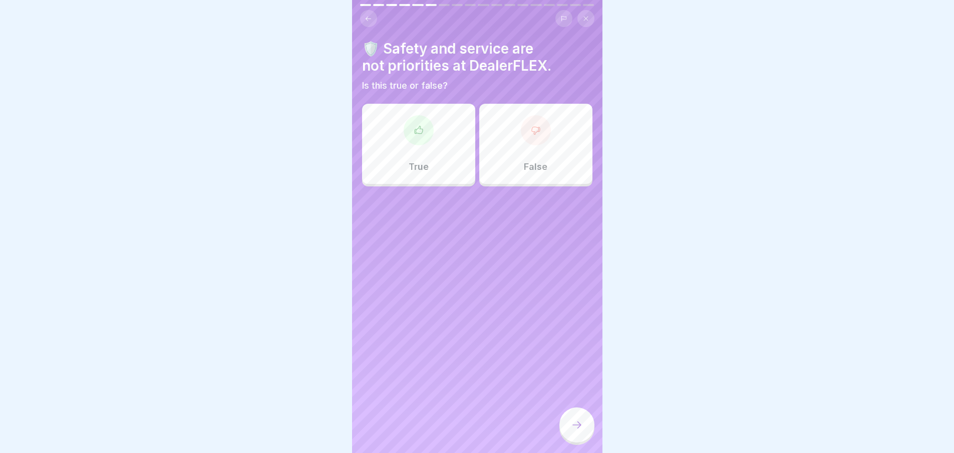
click at [514, 113] on div "False" at bounding box center [535, 144] width 113 height 80
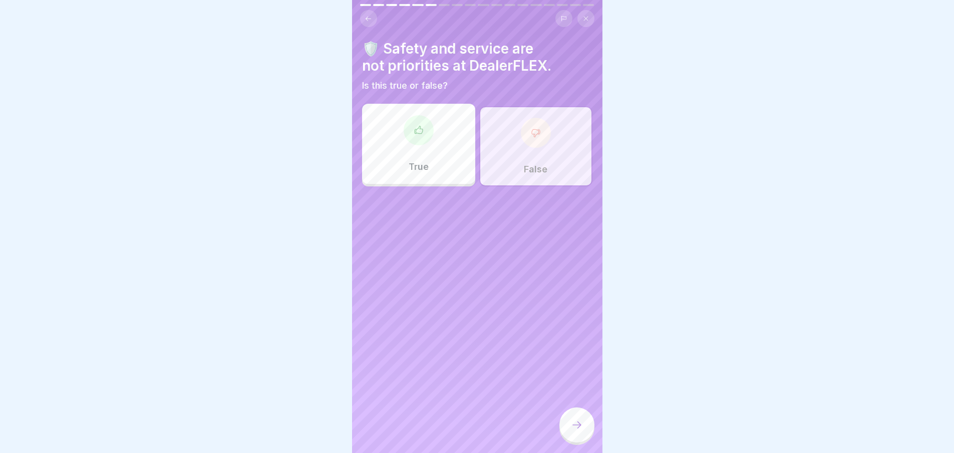
click at [577, 431] on icon at bounding box center [577, 425] width 12 height 12
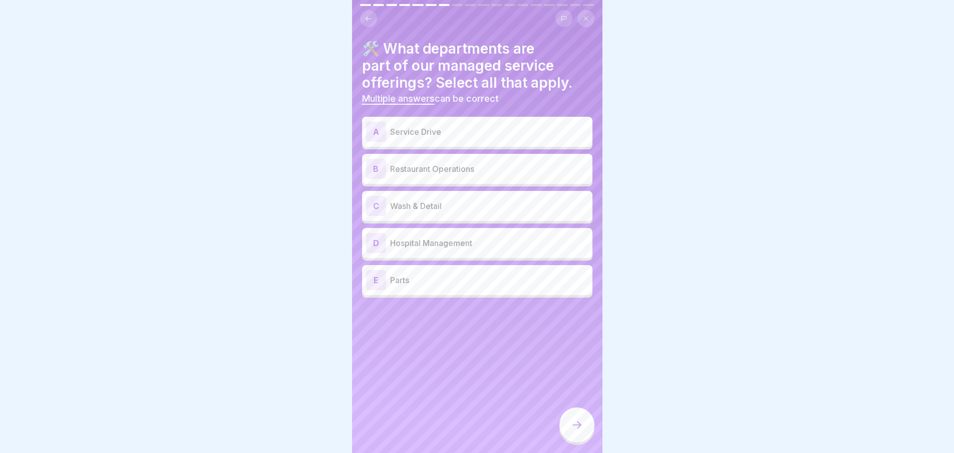
click at [481, 138] on div "A Service Drive" at bounding box center [477, 132] width 222 height 20
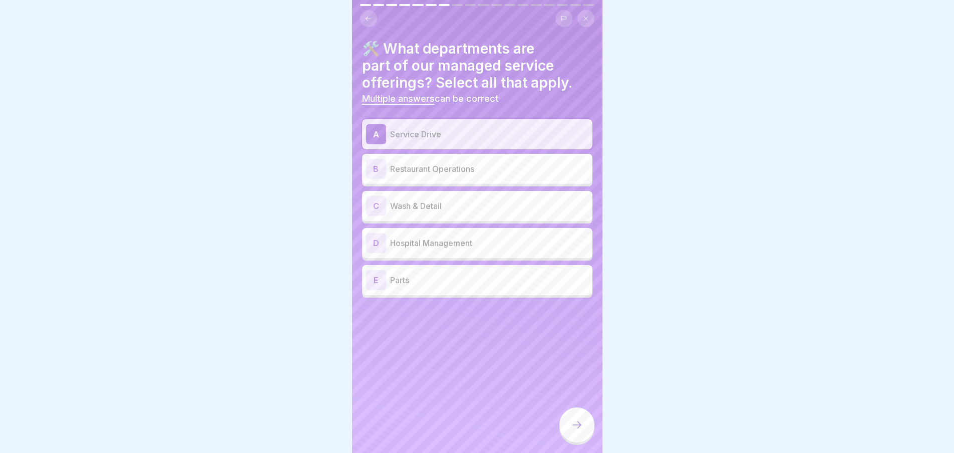
click at [439, 209] on p "Wash & Detail" at bounding box center [489, 206] width 198 height 12
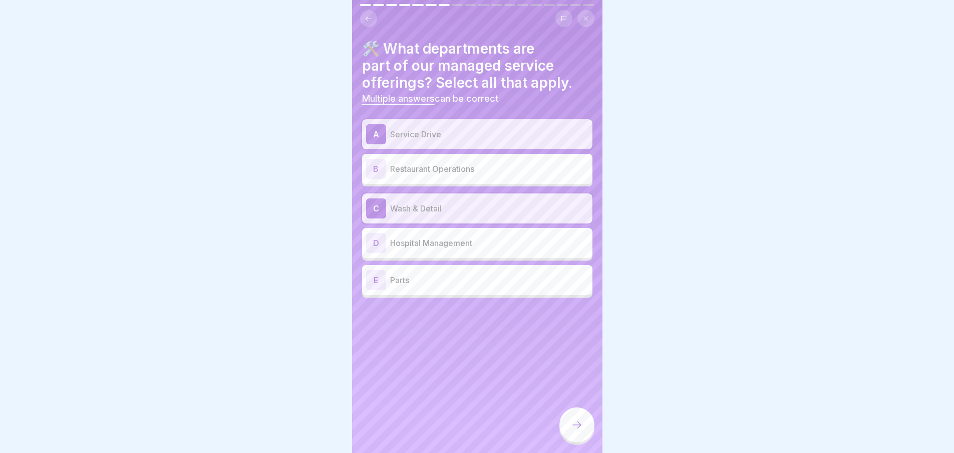
click at [438, 284] on p "Parts" at bounding box center [489, 280] width 198 height 12
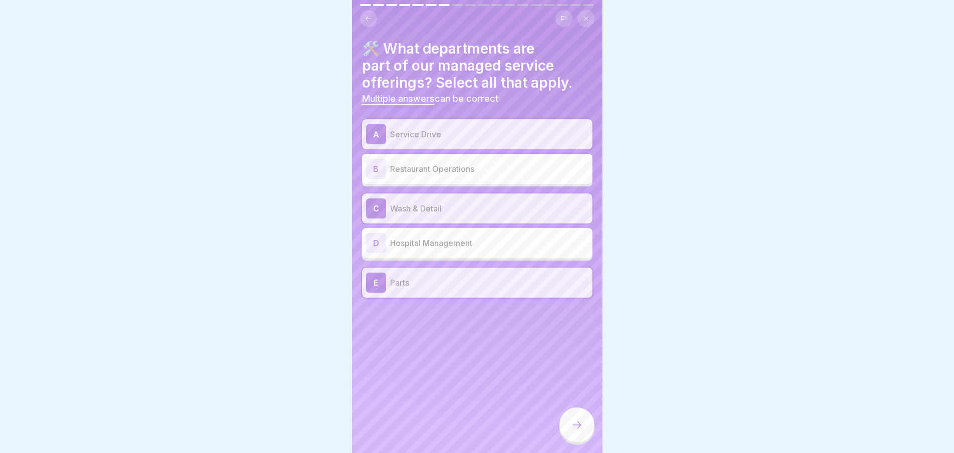
click at [586, 430] on div at bounding box center [577, 424] width 35 height 35
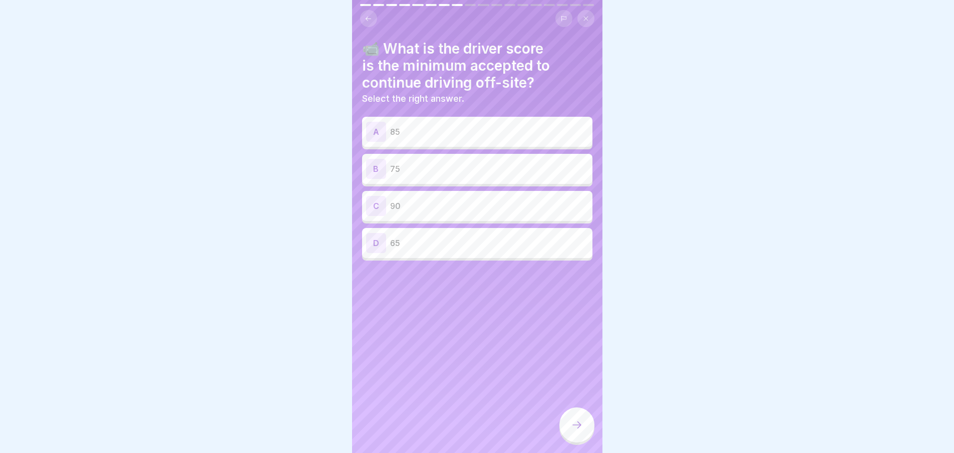
click at [418, 206] on p "90" at bounding box center [489, 206] width 198 height 12
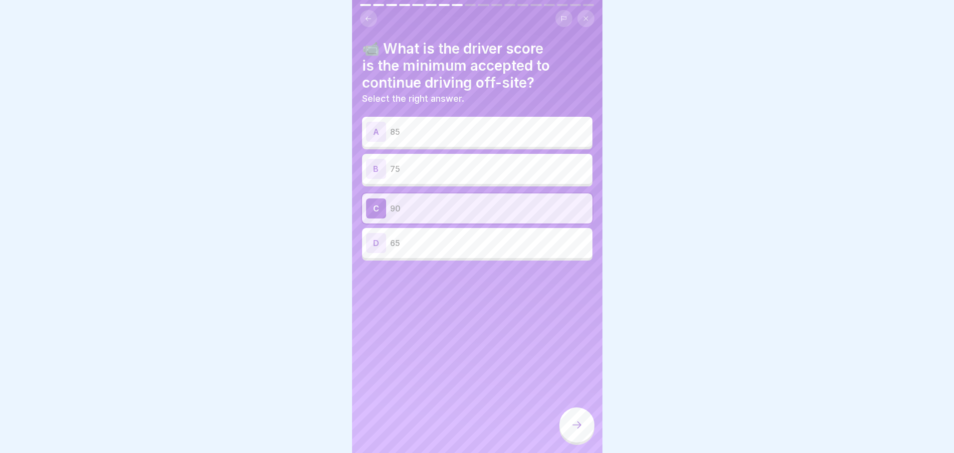
click at [575, 431] on icon at bounding box center [577, 425] width 12 height 12
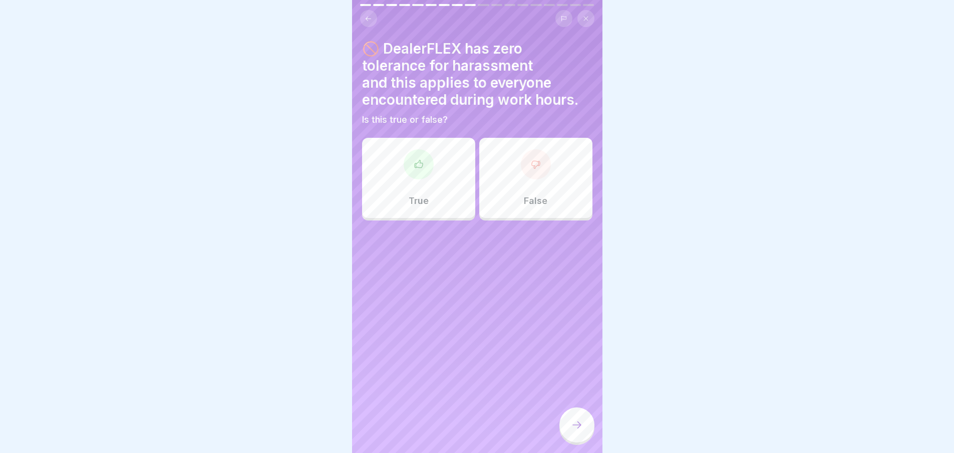
click at [410, 188] on div "True" at bounding box center [418, 178] width 113 height 80
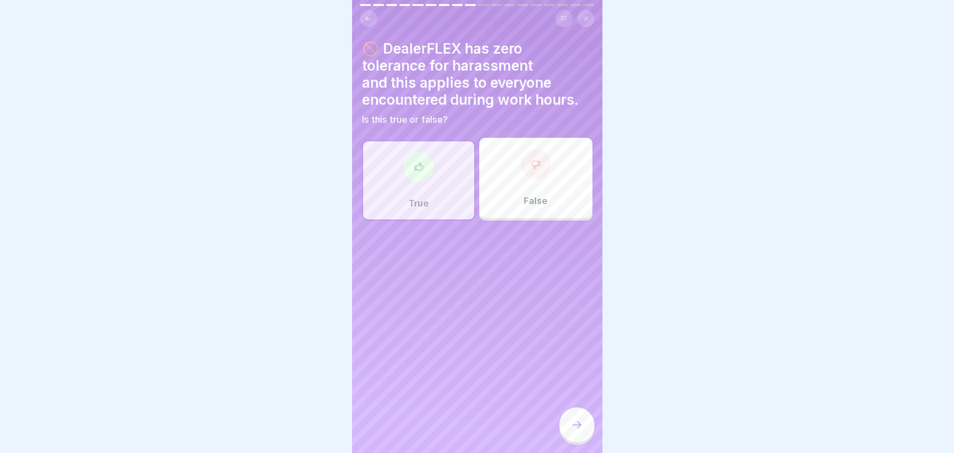
click at [582, 430] on icon at bounding box center [577, 425] width 12 height 12
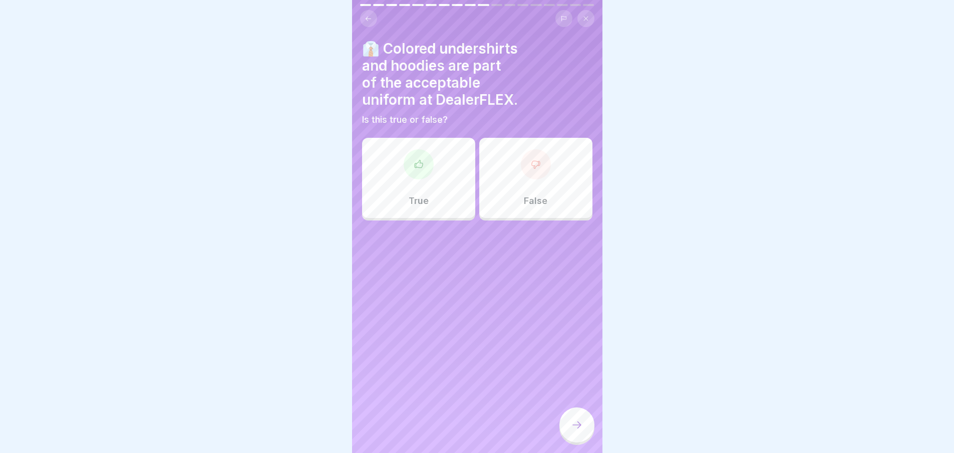
click at [530, 204] on p "False" at bounding box center [536, 200] width 24 height 11
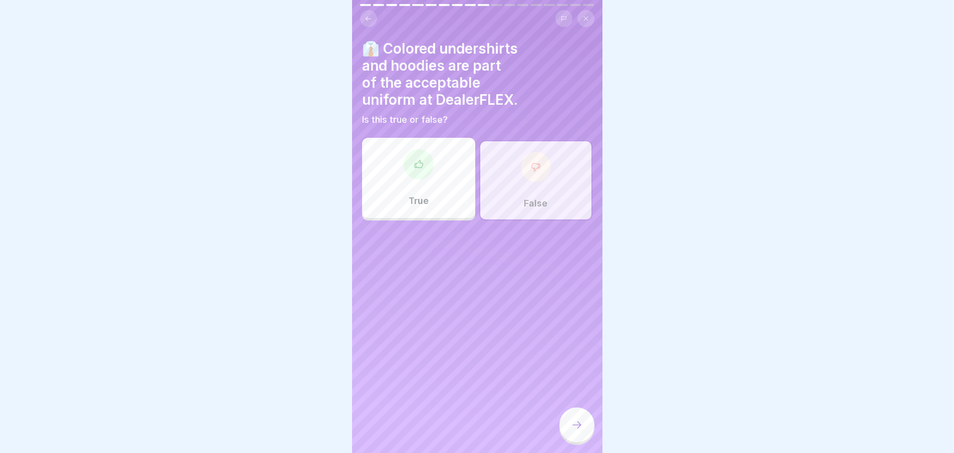
click at [566, 441] on div at bounding box center [577, 424] width 35 height 35
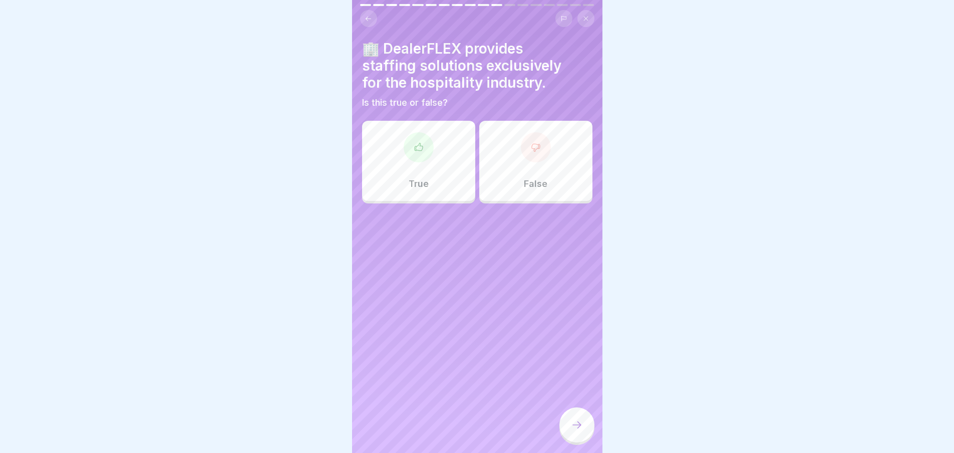
click at [534, 183] on p "False" at bounding box center [536, 183] width 24 height 11
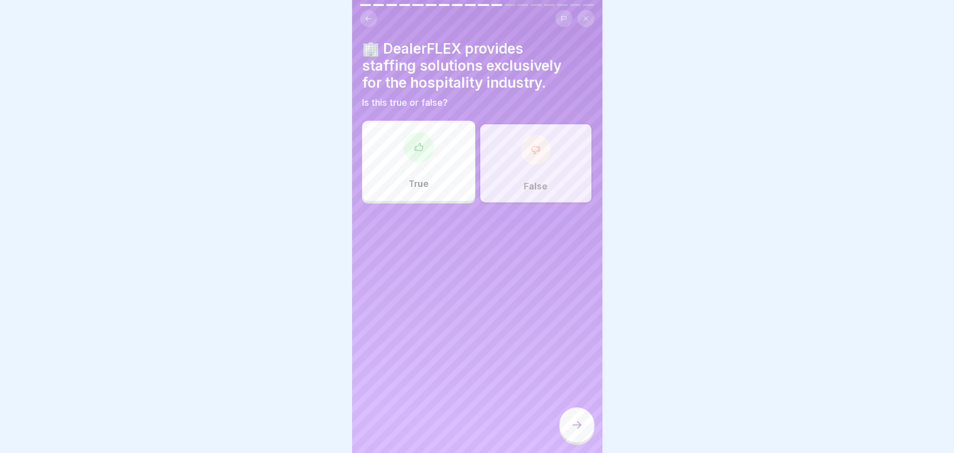
click at [586, 435] on div at bounding box center [577, 424] width 35 height 35
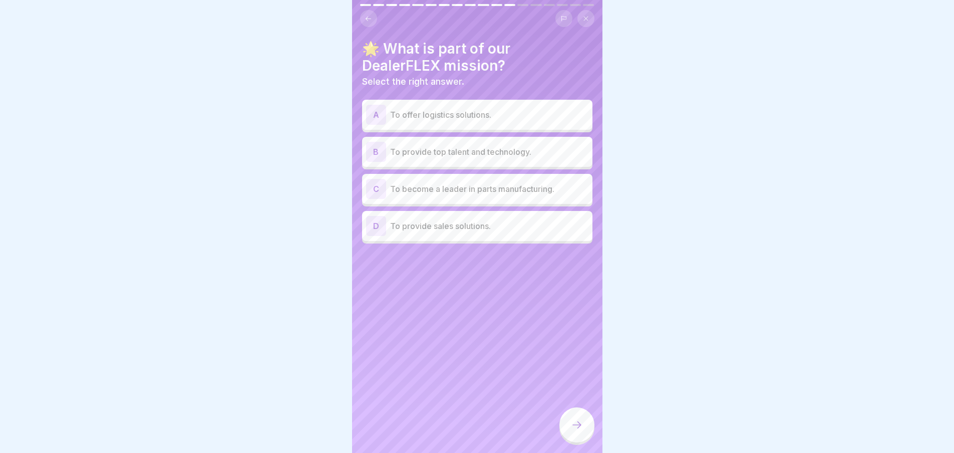
click at [442, 122] on div "A To offer logistics solutions." at bounding box center [477, 115] width 222 height 20
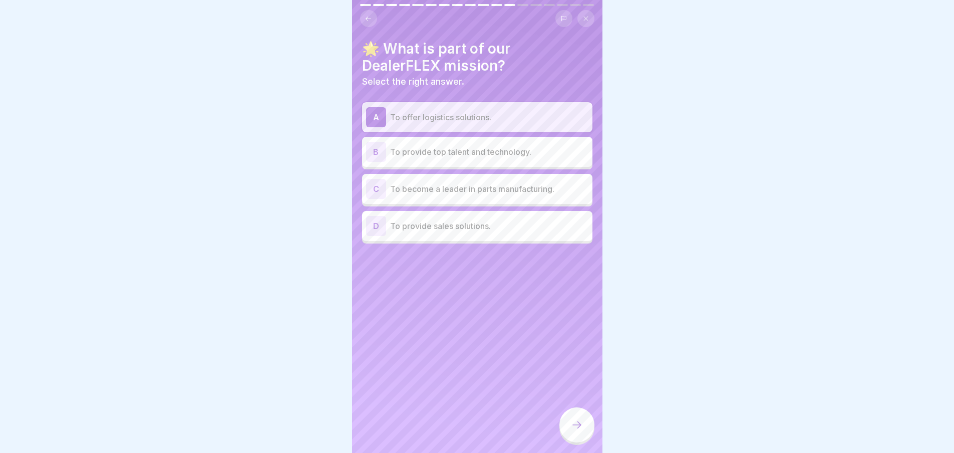
click at [486, 162] on div "B To provide top talent and technology." at bounding box center [477, 152] width 230 height 30
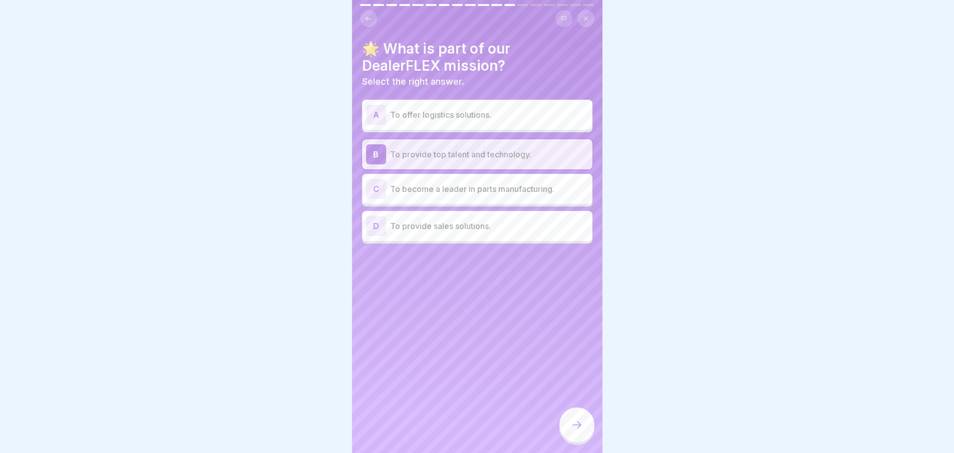
click at [475, 234] on div "D To provide sales solutions." at bounding box center [477, 226] width 222 height 20
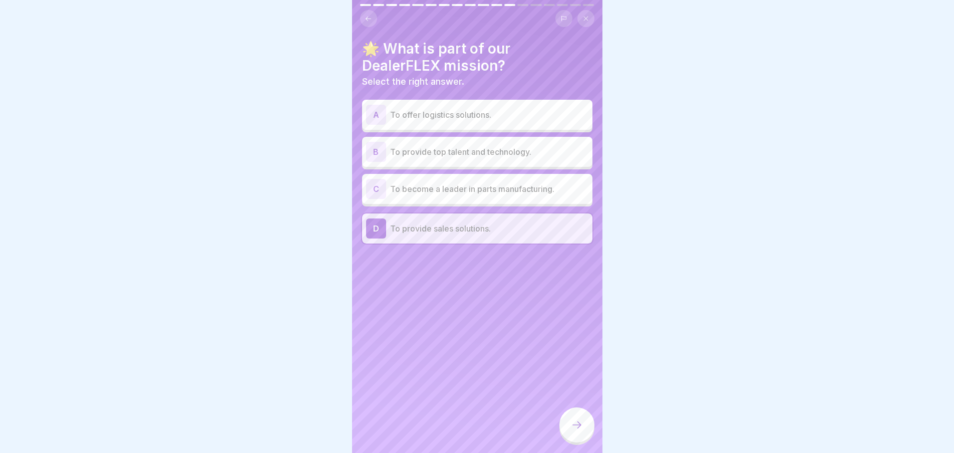
click at [449, 165] on div "B To provide top talent and technology." at bounding box center [477, 152] width 230 height 30
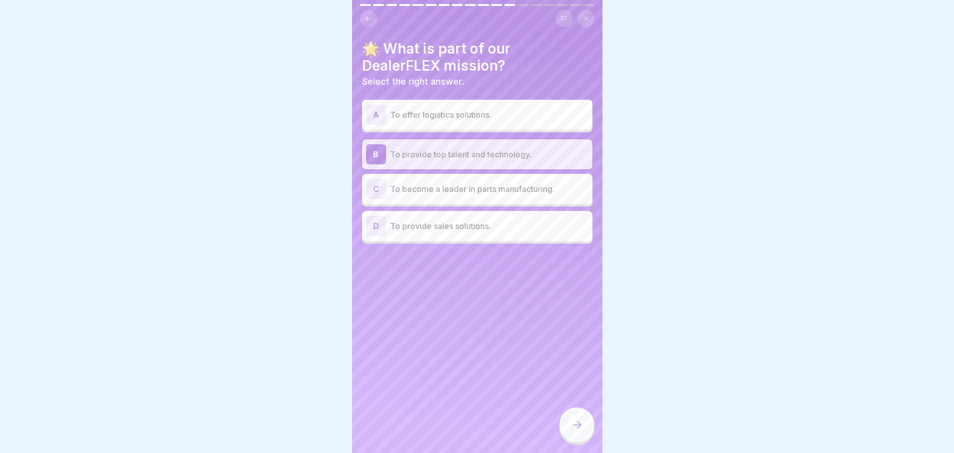
click at [581, 431] on icon at bounding box center [577, 425] width 12 height 12
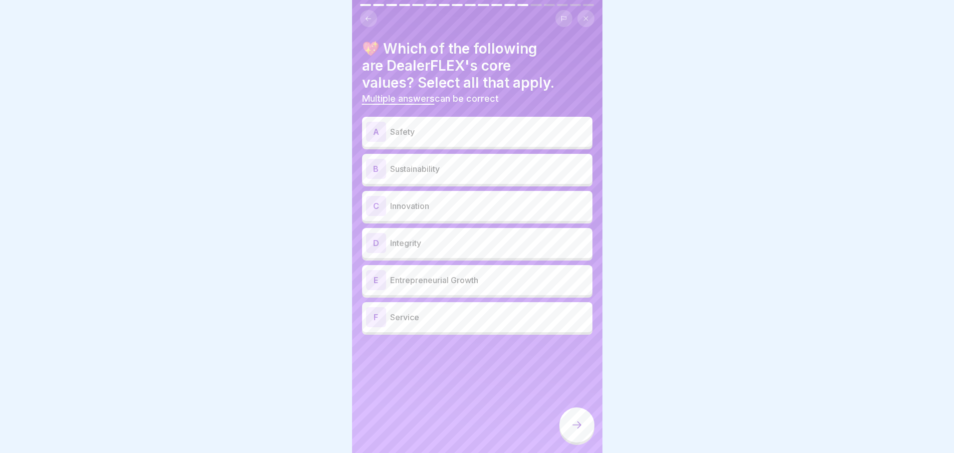
click at [431, 135] on p "Safety" at bounding box center [489, 132] width 198 height 12
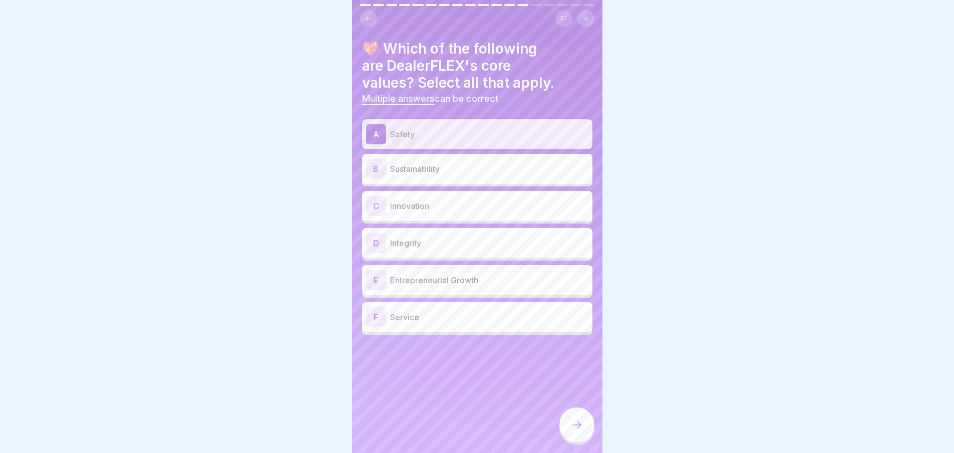
click at [450, 248] on p "Integrity" at bounding box center [489, 243] width 198 height 12
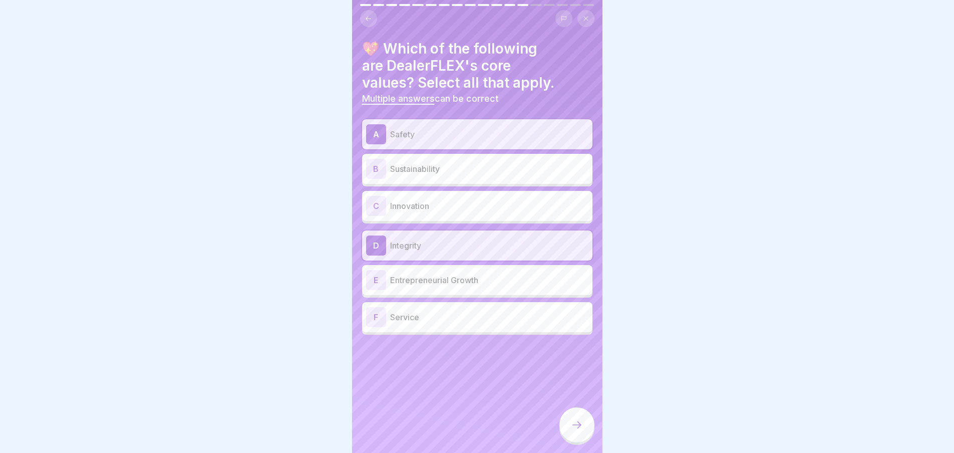
click at [464, 325] on div "F Service" at bounding box center [477, 317] width 222 height 20
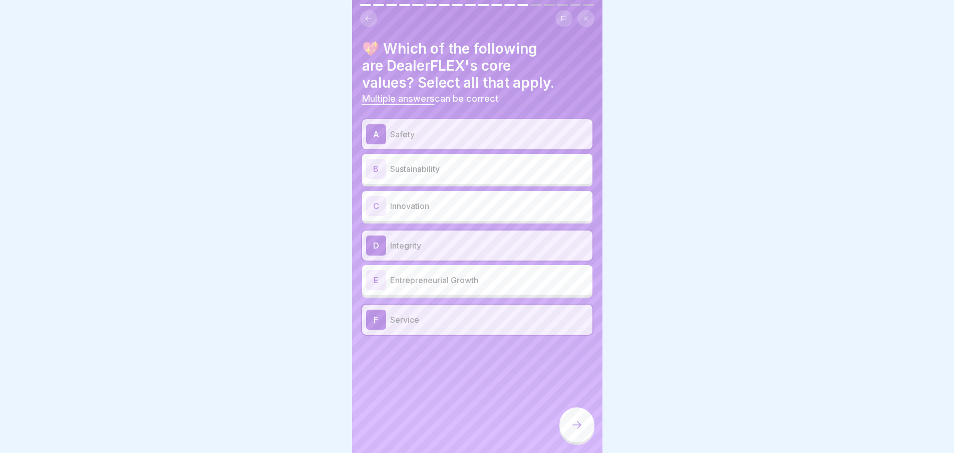
click at [453, 277] on p "Entrepreneurial Growth" at bounding box center [489, 280] width 198 height 12
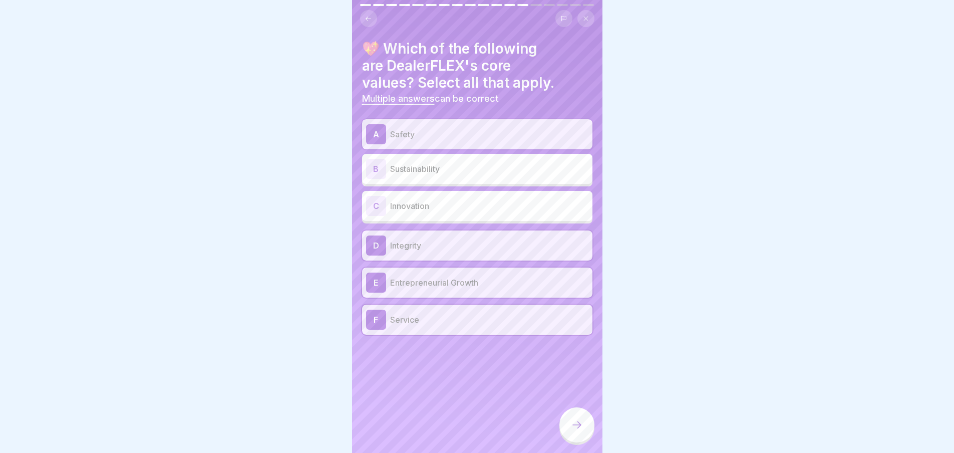
click at [462, 210] on p "Innovation" at bounding box center [489, 206] width 198 height 12
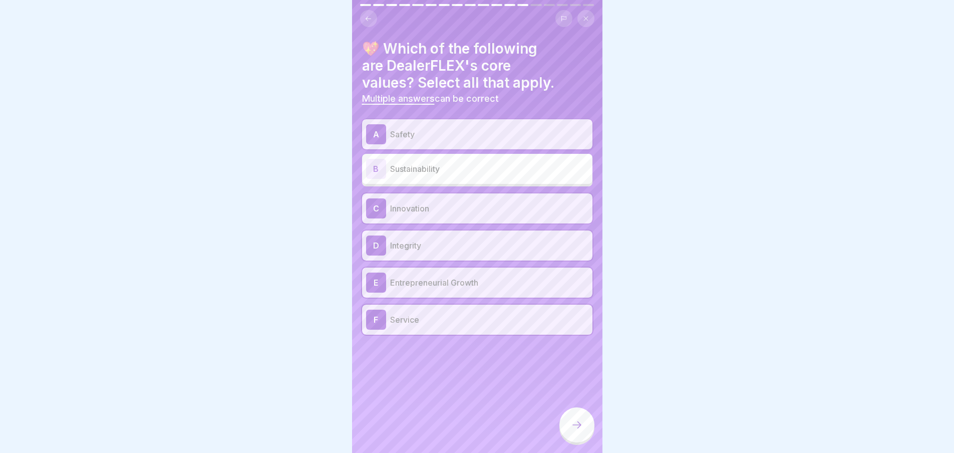
click at [471, 160] on div "B Sustainability" at bounding box center [477, 169] width 222 height 20
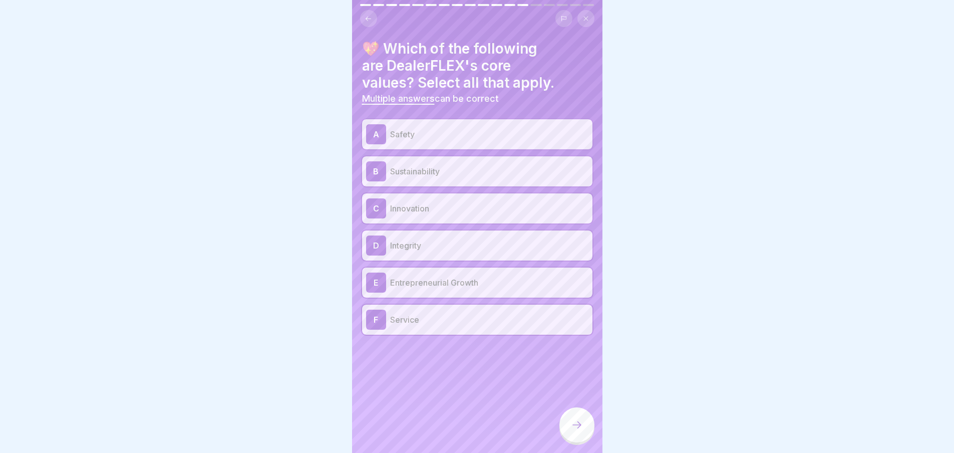
click at [581, 441] on div at bounding box center [577, 424] width 35 height 35
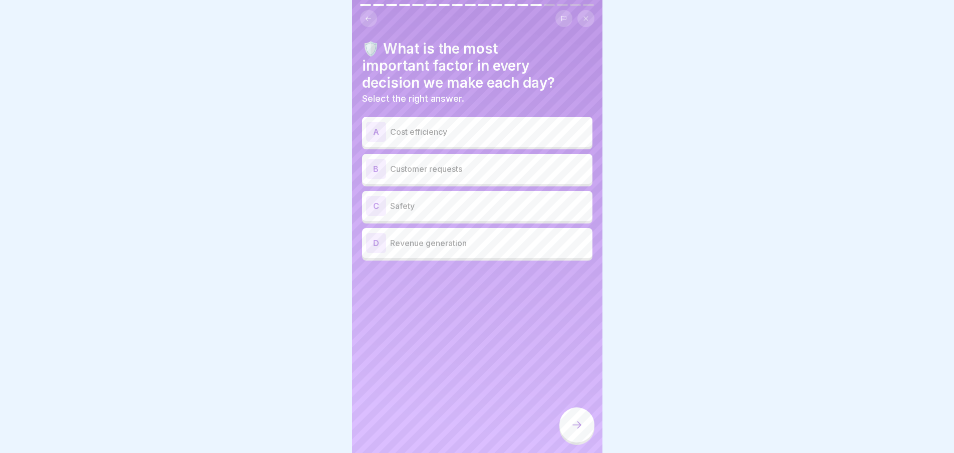
click at [445, 211] on p "Safety" at bounding box center [489, 206] width 198 height 12
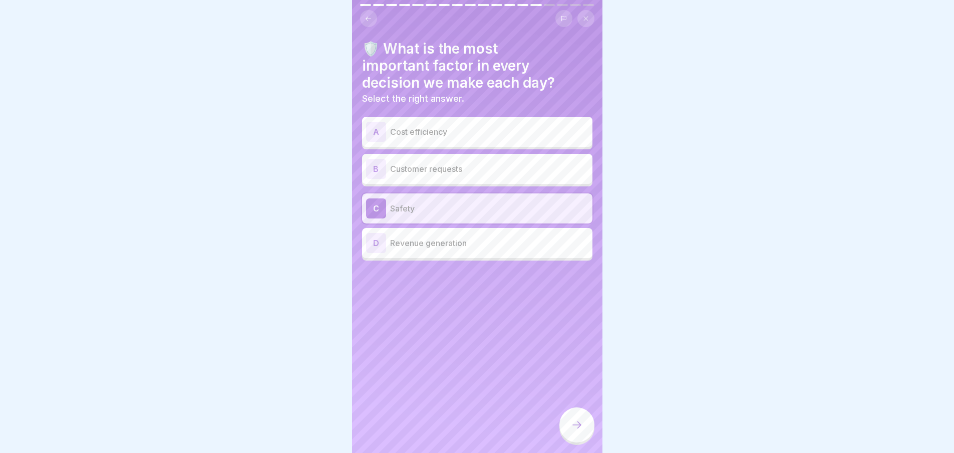
click at [581, 427] on div at bounding box center [577, 424] width 35 height 35
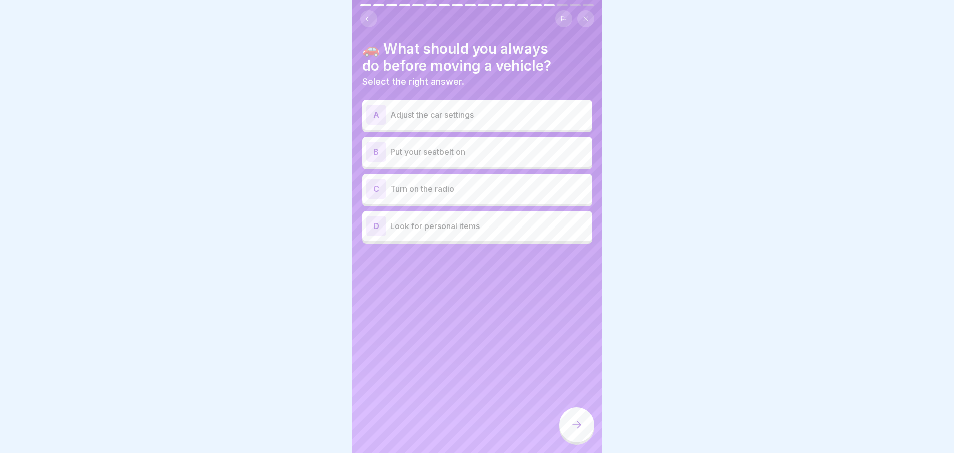
click at [459, 155] on p "Put your seatbelt on" at bounding box center [489, 152] width 198 height 12
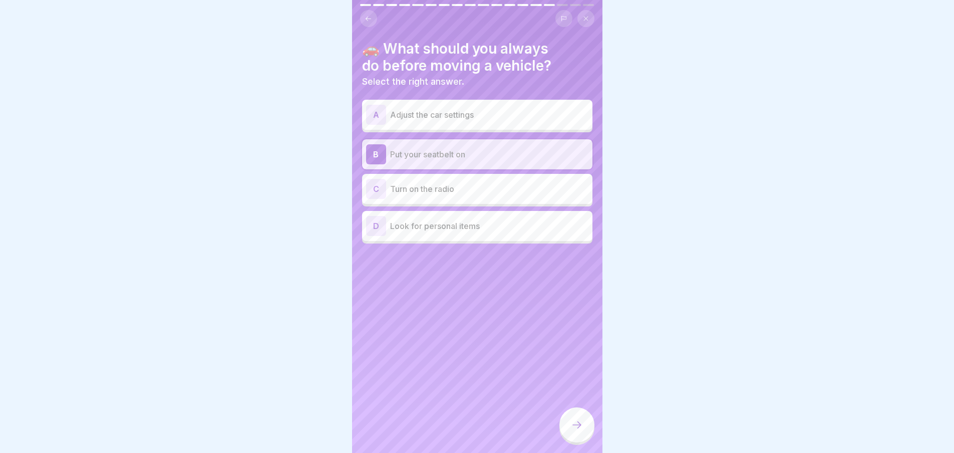
click at [573, 425] on div at bounding box center [577, 424] width 35 height 35
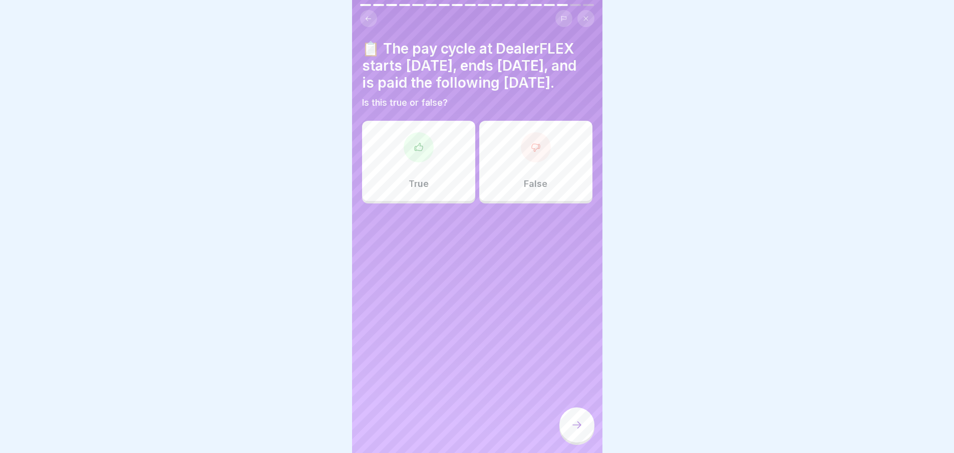
click at [441, 176] on div "True" at bounding box center [418, 161] width 113 height 80
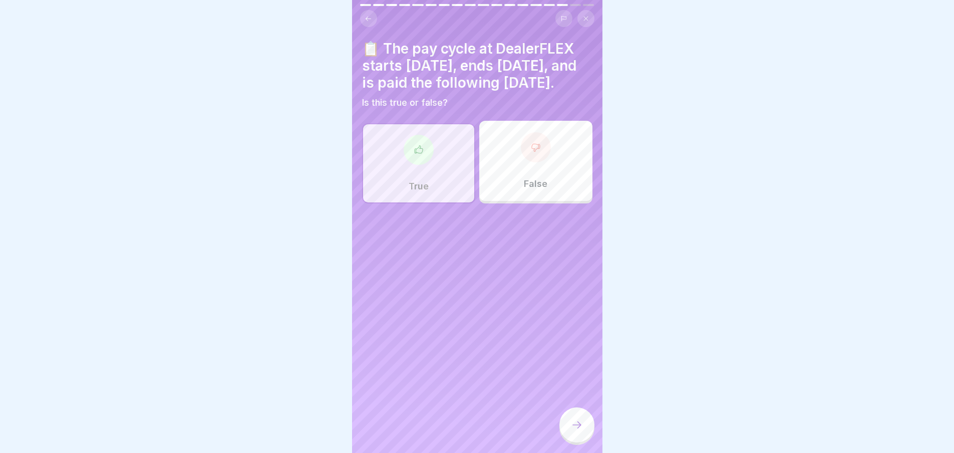
click at [576, 430] on icon at bounding box center [577, 425] width 12 height 12
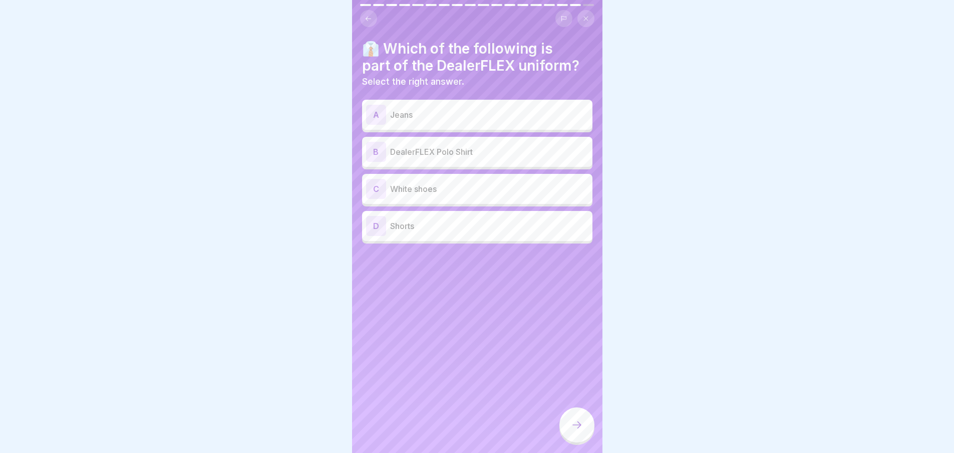
click at [428, 149] on p "DealerFLEX Polo Shirt" at bounding box center [489, 152] width 198 height 12
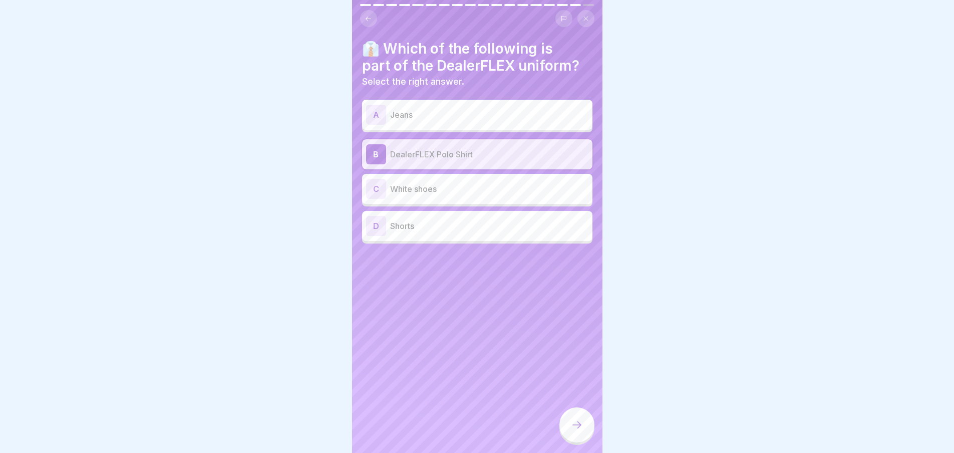
click at [573, 428] on icon at bounding box center [577, 425] width 12 height 12
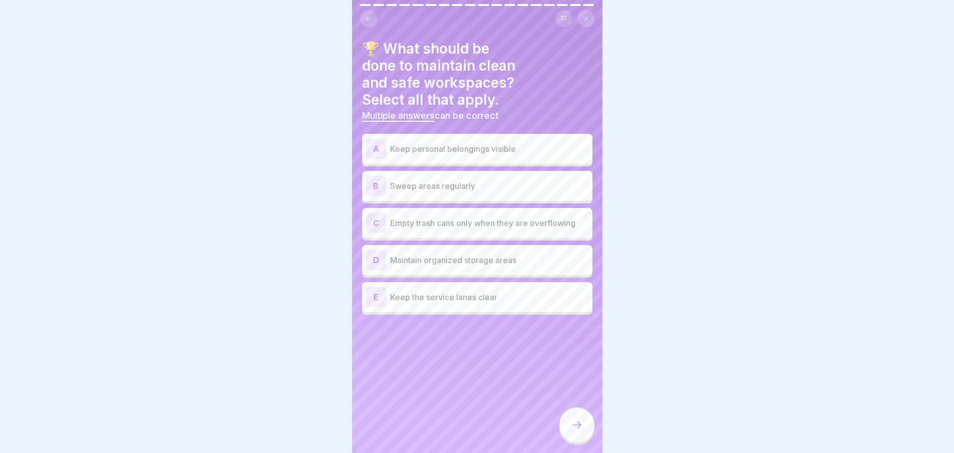
click at [474, 191] on p "Sweep areas regularly" at bounding box center [489, 186] width 198 height 12
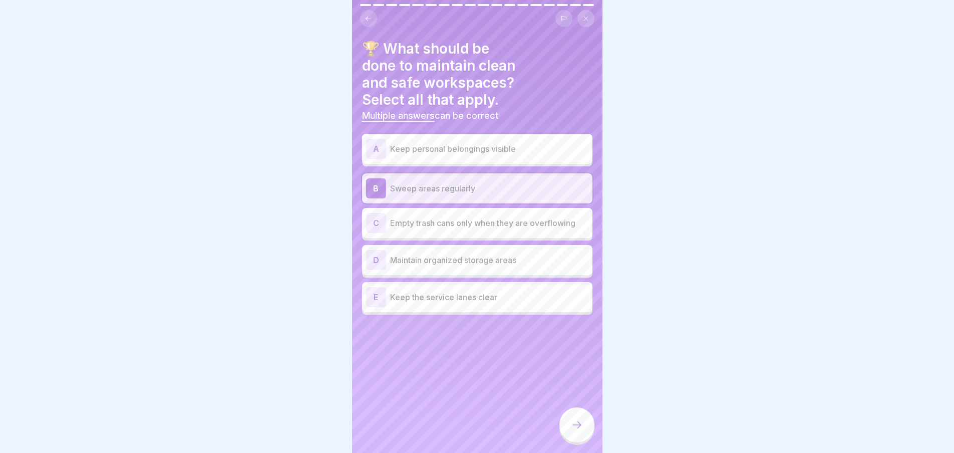
click at [448, 229] on div "C Empty trash cans only when they are overflowing" at bounding box center [477, 223] width 222 height 20
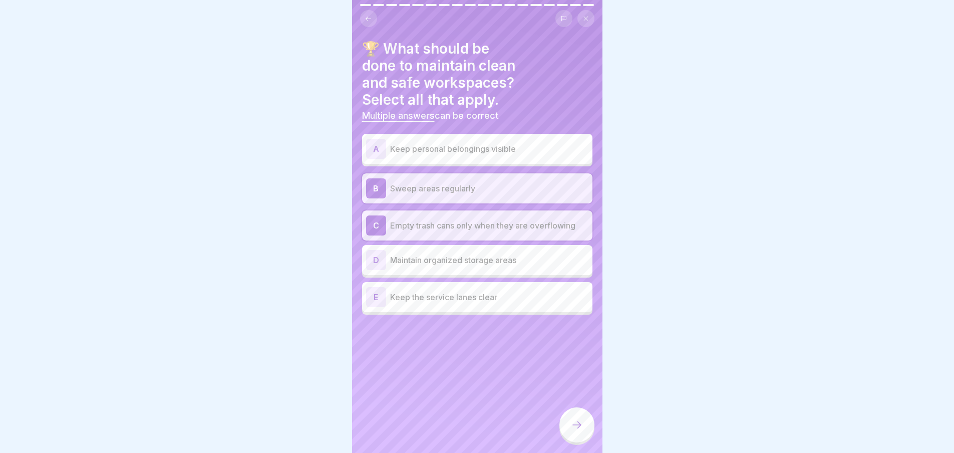
click at [465, 227] on p "Empty trash cans only when they are overflowing" at bounding box center [489, 225] width 198 height 12
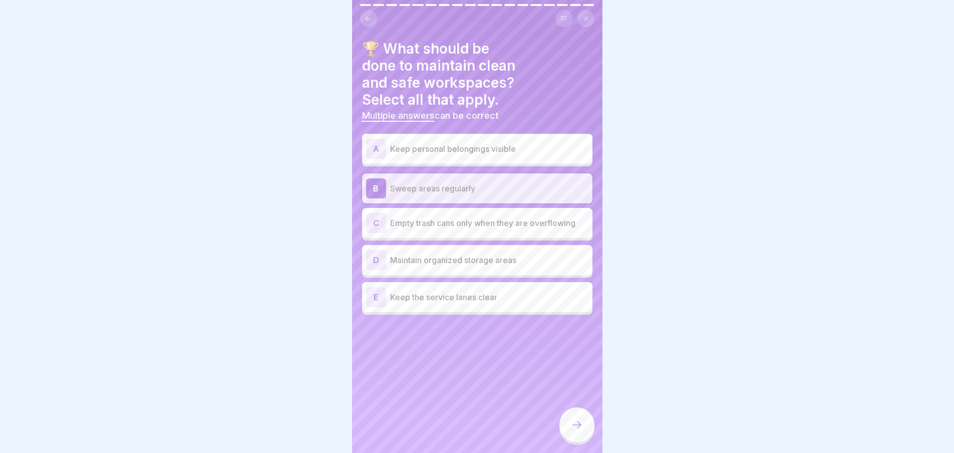
click at [477, 263] on p "Maintain organized storage areas" at bounding box center [489, 260] width 198 height 12
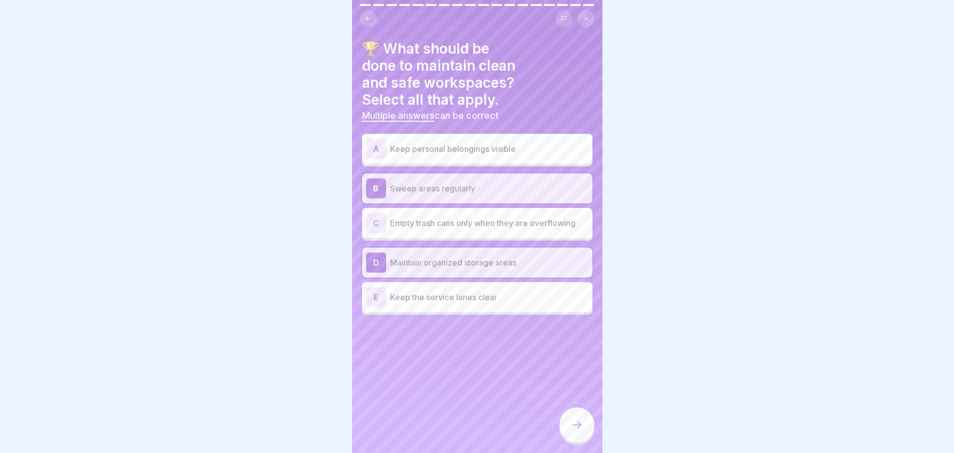
click at [483, 298] on p "Keep the service lanes clear" at bounding box center [489, 297] width 198 height 12
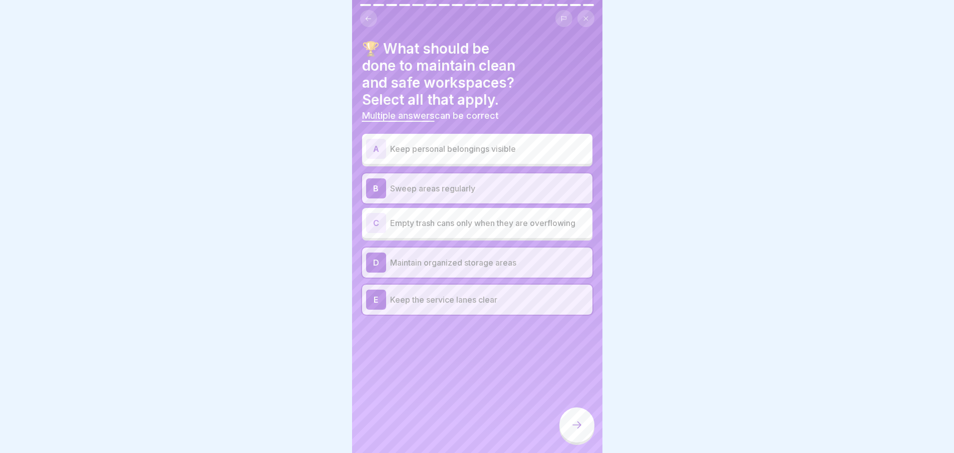
click at [584, 435] on div at bounding box center [577, 424] width 35 height 35
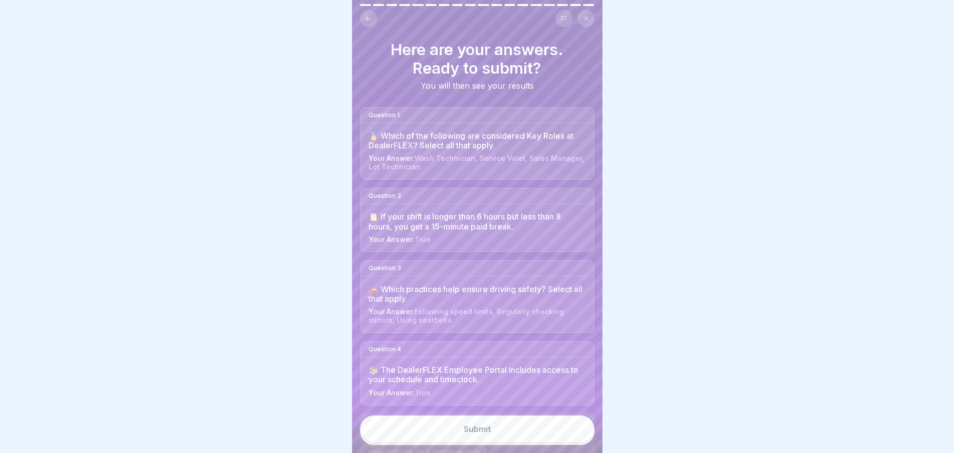
click at [507, 427] on button "Submit" at bounding box center [477, 428] width 234 height 27
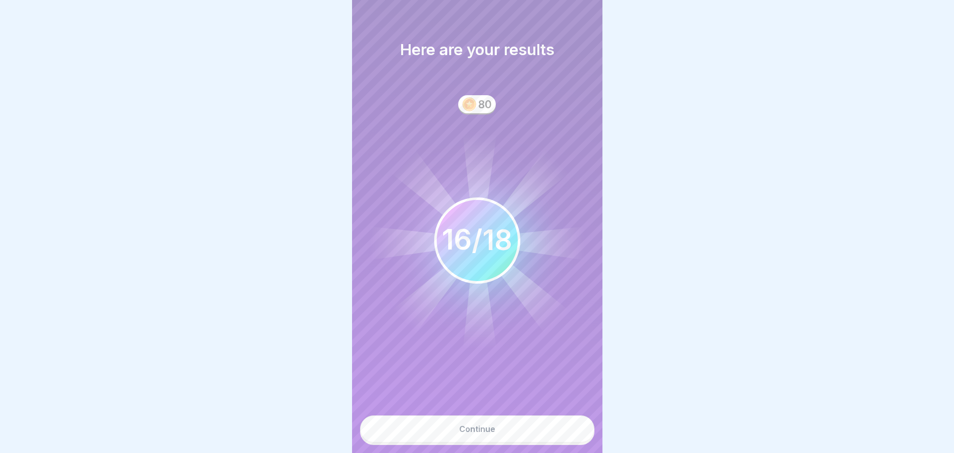
click at [518, 436] on button "Continue" at bounding box center [477, 428] width 234 height 27
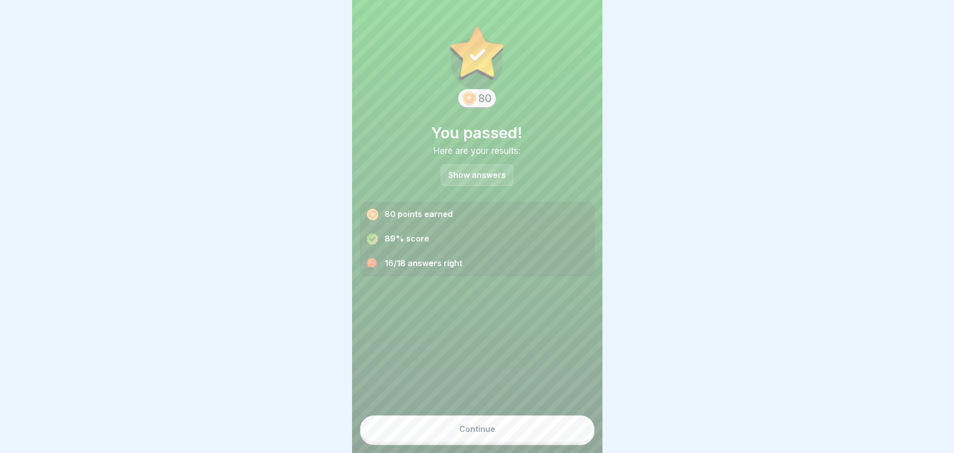
click at [437, 437] on button "Continue" at bounding box center [477, 428] width 234 height 27
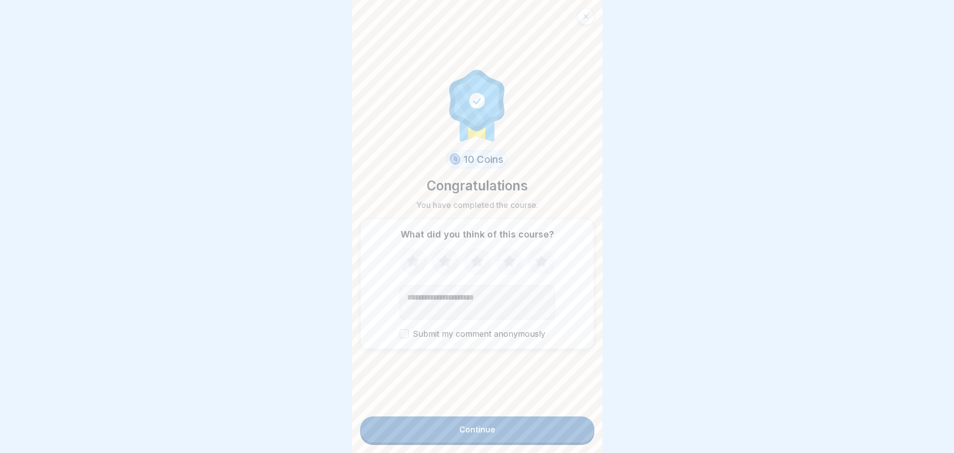
click at [538, 260] on icon at bounding box center [541, 261] width 13 height 13
click at [461, 434] on div "Continue" at bounding box center [477, 429] width 36 height 9
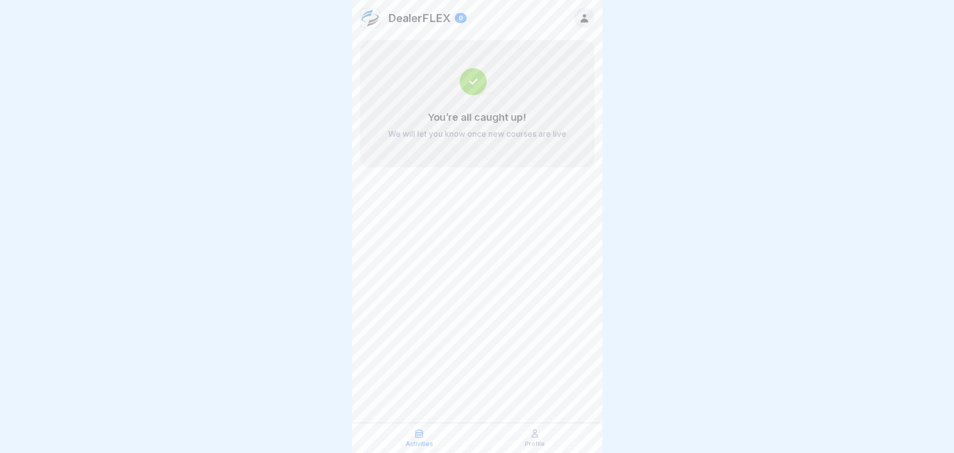
click at [535, 442] on p "Profile" at bounding box center [535, 443] width 20 height 7
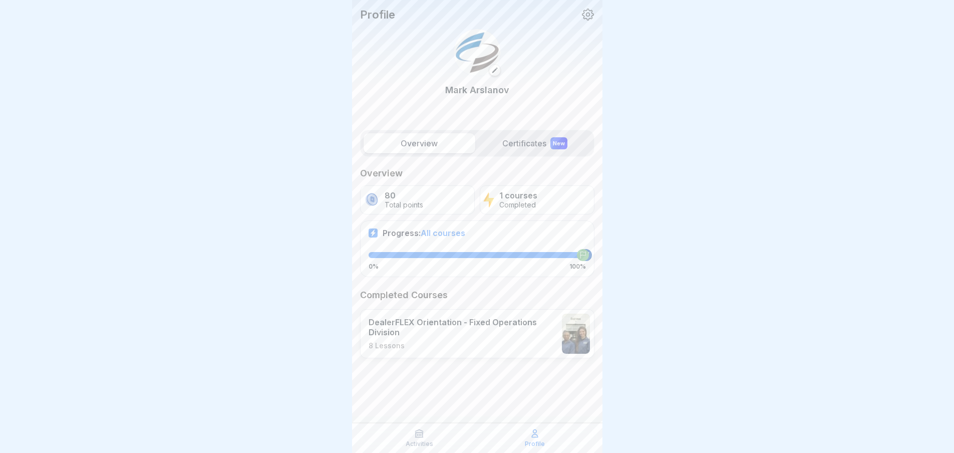
click at [518, 140] on label "Certificates New" at bounding box center [535, 143] width 112 height 20
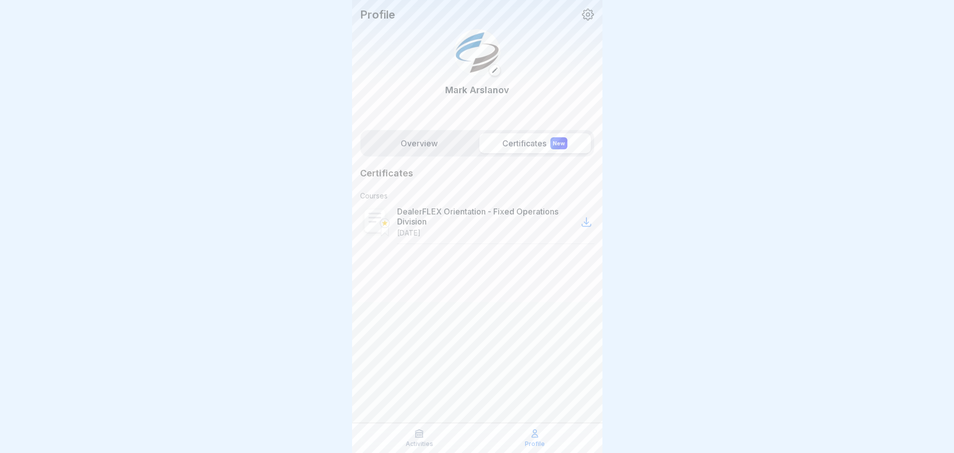
click at [460, 207] on p "DealerFLEX Orientation - Fixed Operations Division" at bounding box center [487, 216] width 181 height 20
click at [377, 219] on rect at bounding box center [374, 220] width 21 height 23
click at [586, 218] on icon at bounding box center [587, 222] width 12 height 12
